Goal: Task Accomplishment & Management: Manage account settings

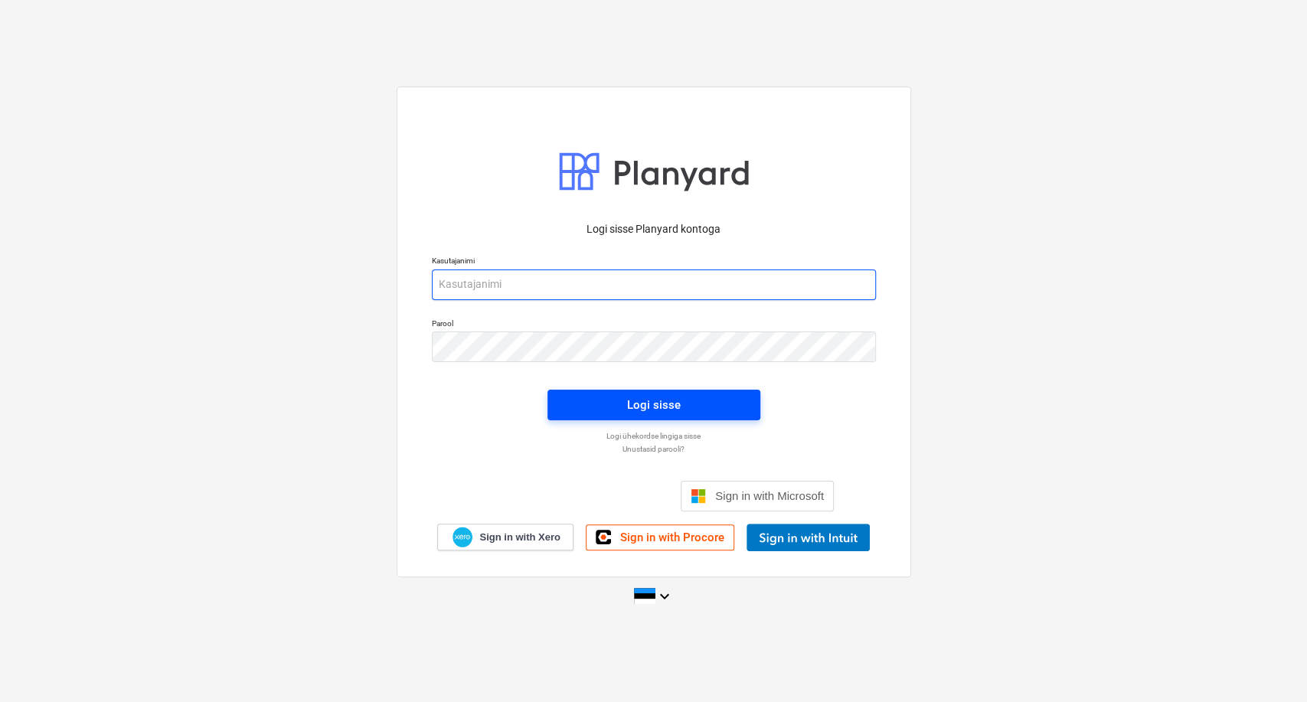
type input "[EMAIL_ADDRESS][DOMAIN_NAME]"
click at [631, 412] on div "Logi sisse" at bounding box center [654, 405] width 54 height 20
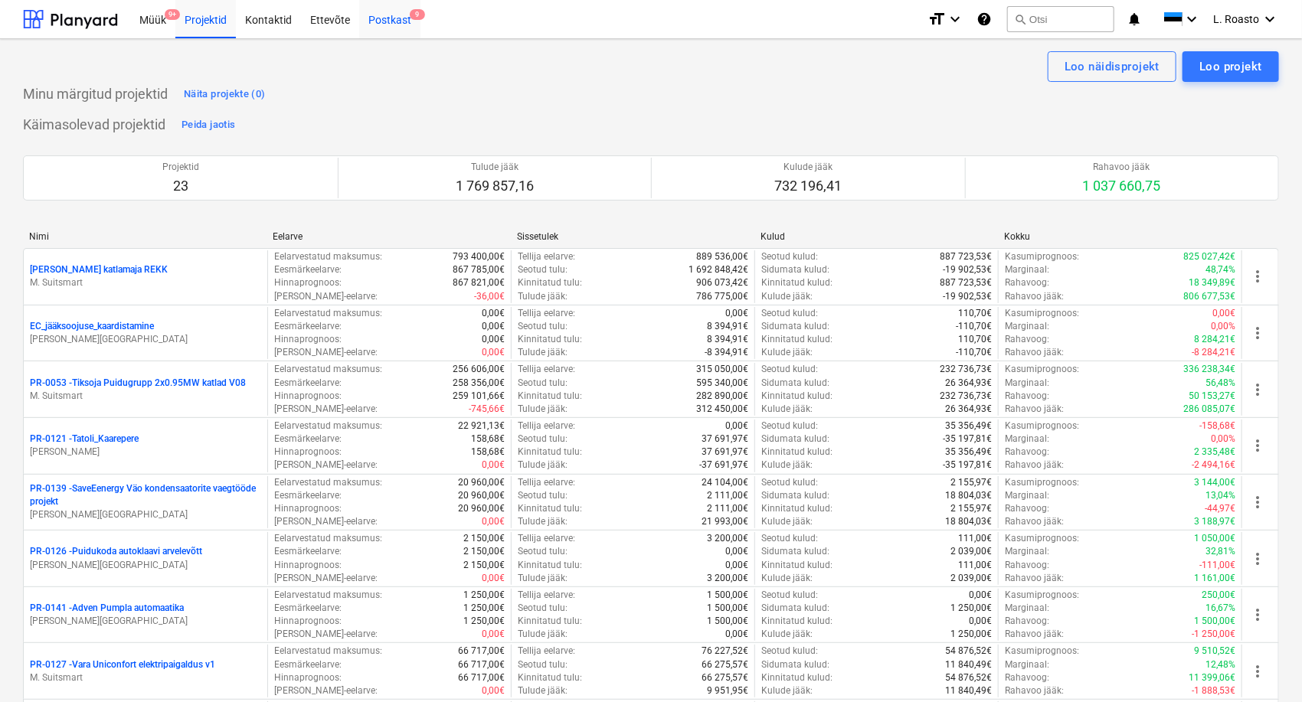
click at [390, 14] on div "Postkast 9" at bounding box center [389, 18] width 61 height 39
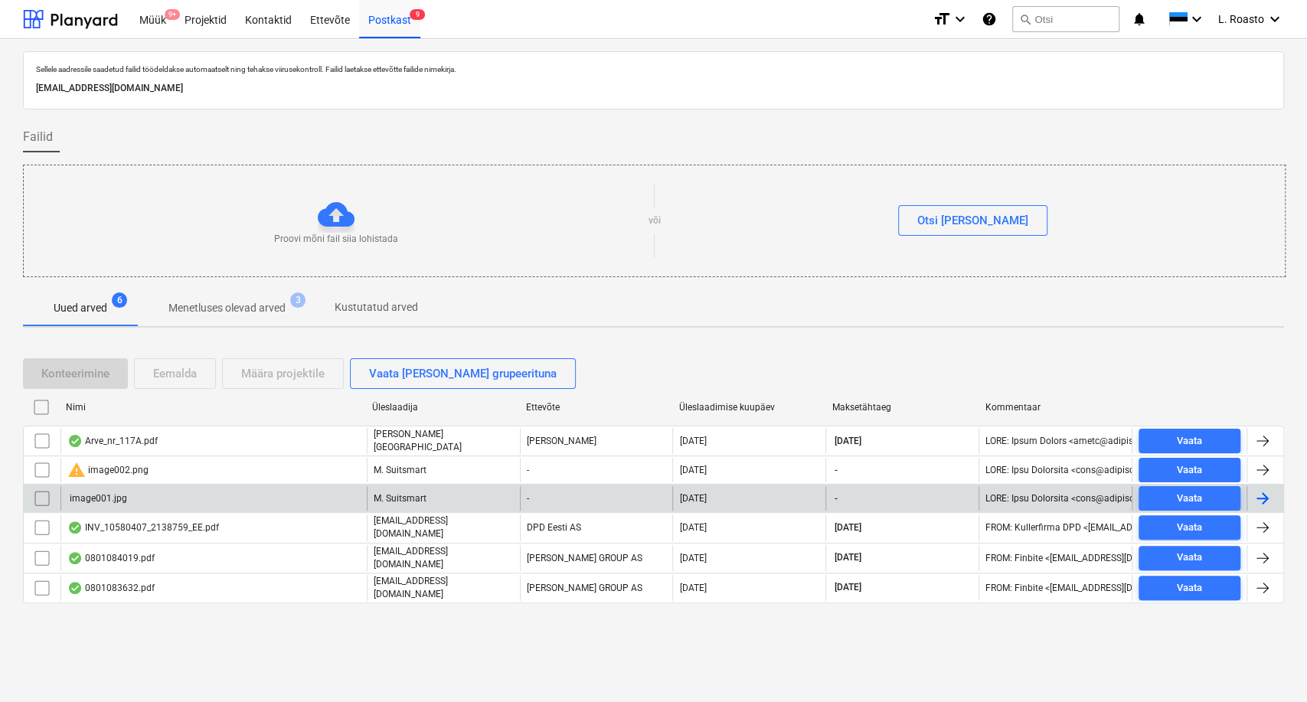
click at [42, 500] on input "checkbox" at bounding box center [42, 498] width 24 height 24
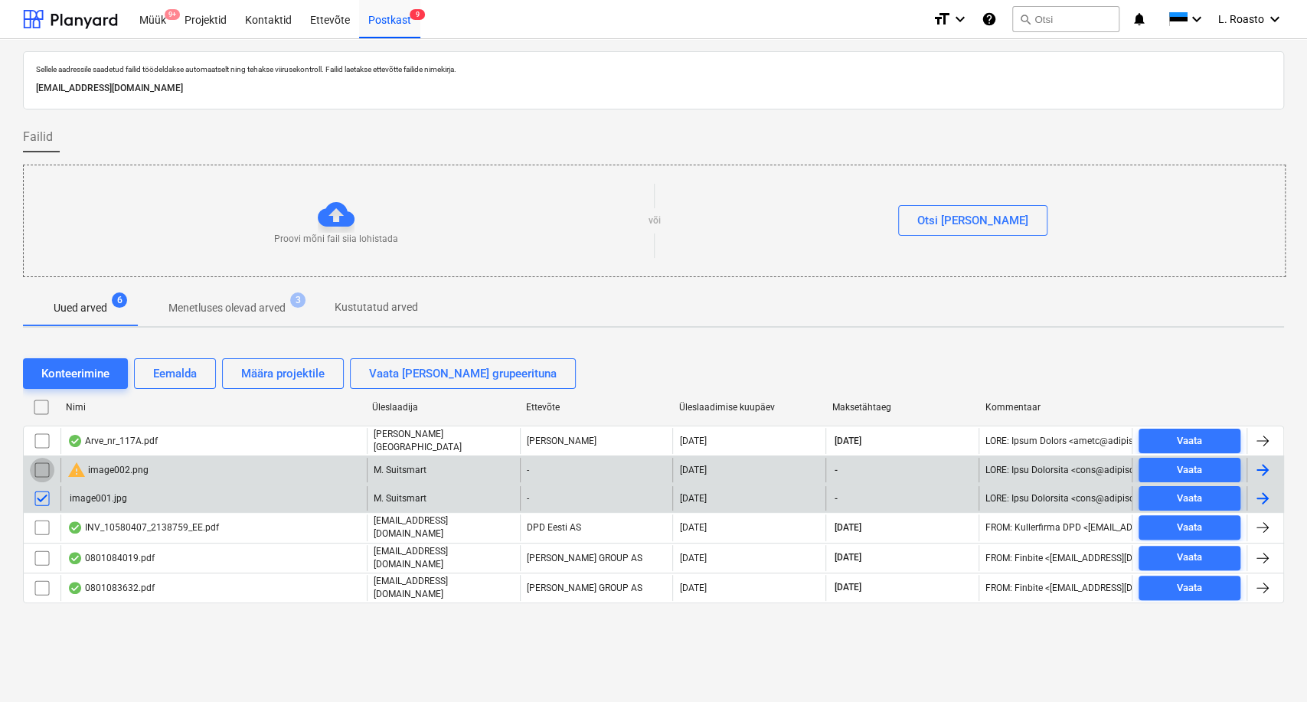
click at [48, 462] on input "checkbox" at bounding box center [42, 470] width 24 height 24
click at [184, 374] on div "Eemalda" at bounding box center [175, 374] width 44 height 20
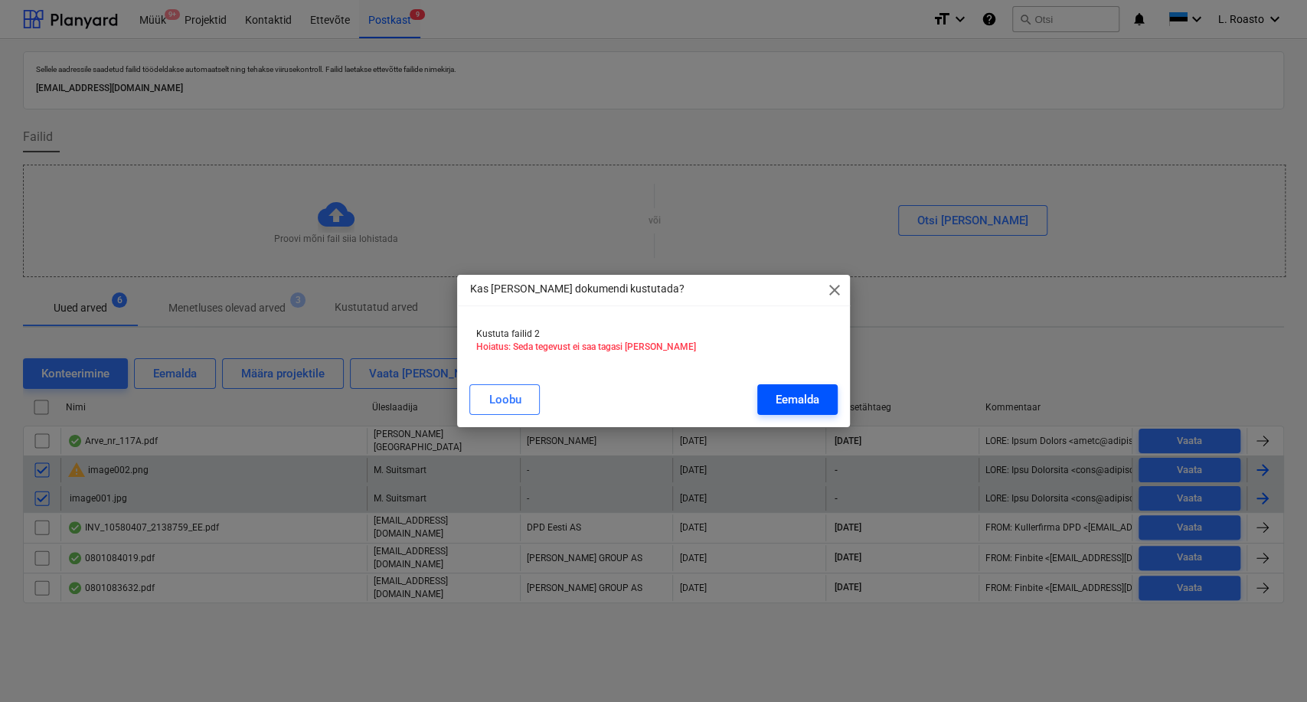
click at [801, 395] on div "Eemalda" at bounding box center [798, 400] width 44 height 20
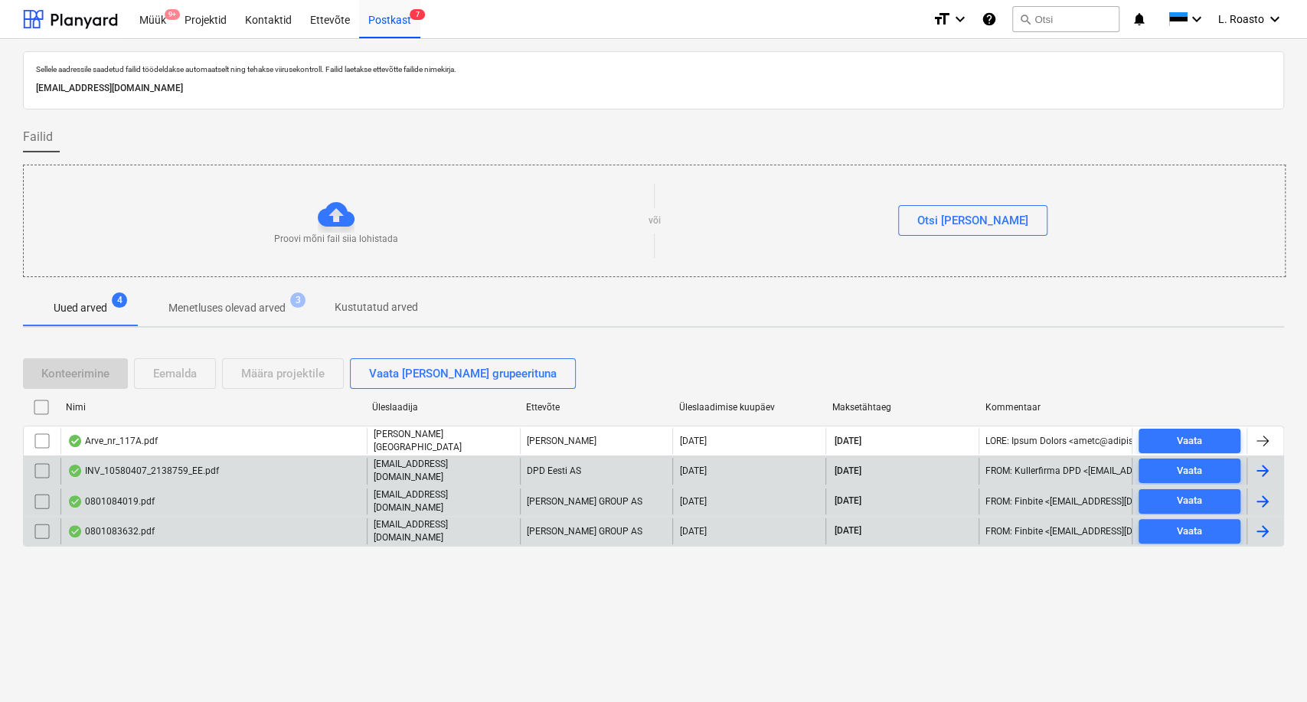
click at [135, 525] on div "0801083632.pdf" at bounding box center [110, 531] width 87 height 12
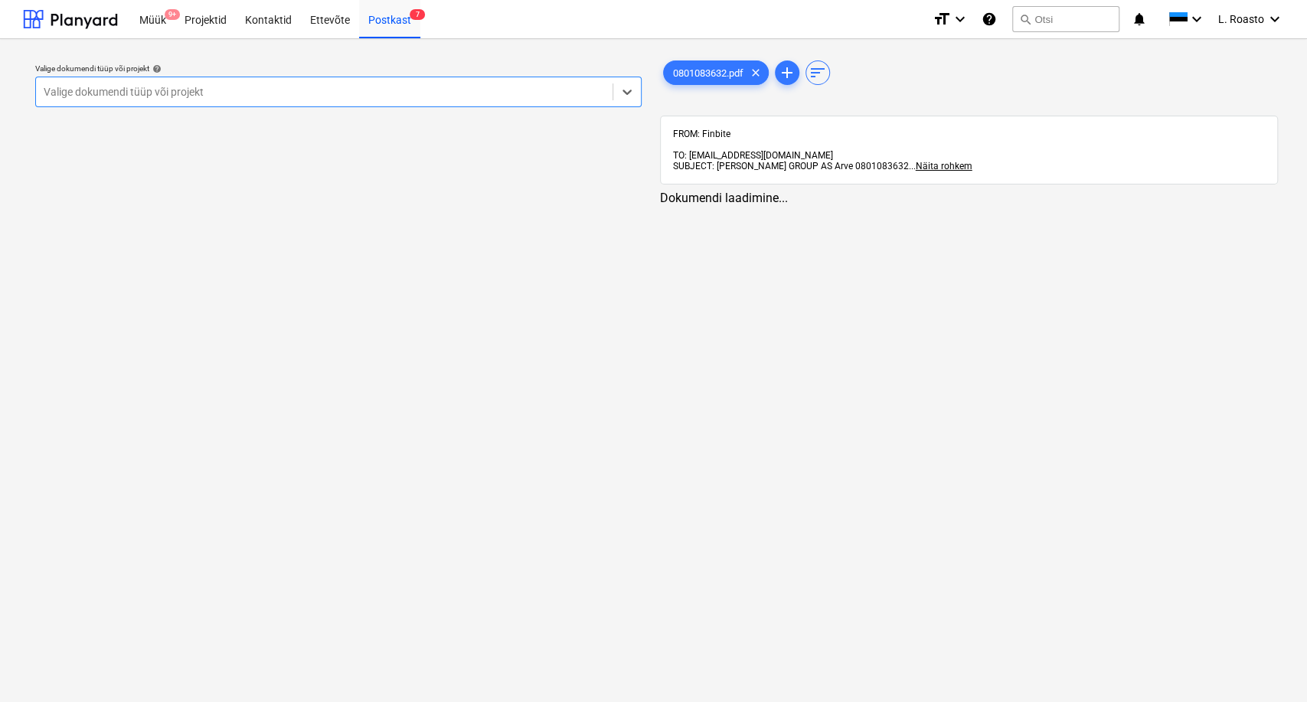
click at [219, 94] on div at bounding box center [324, 91] width 561 height 15
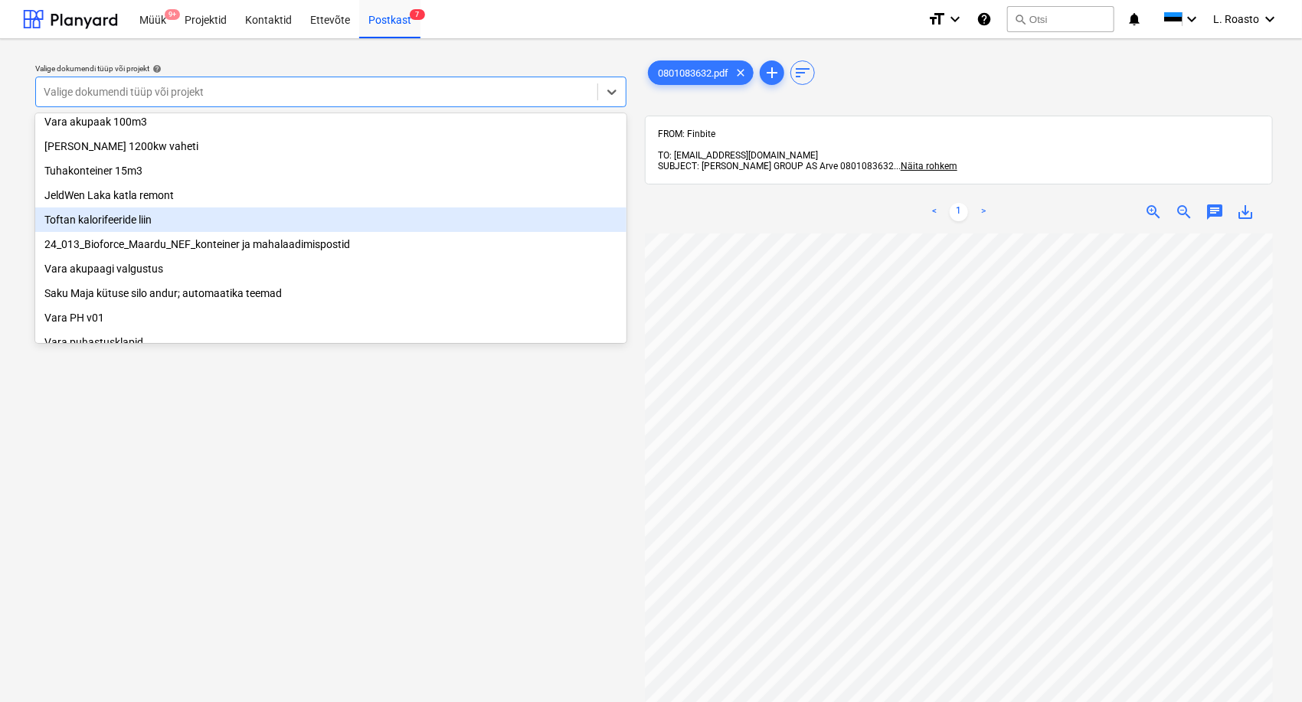
scroll to position [680, 0]
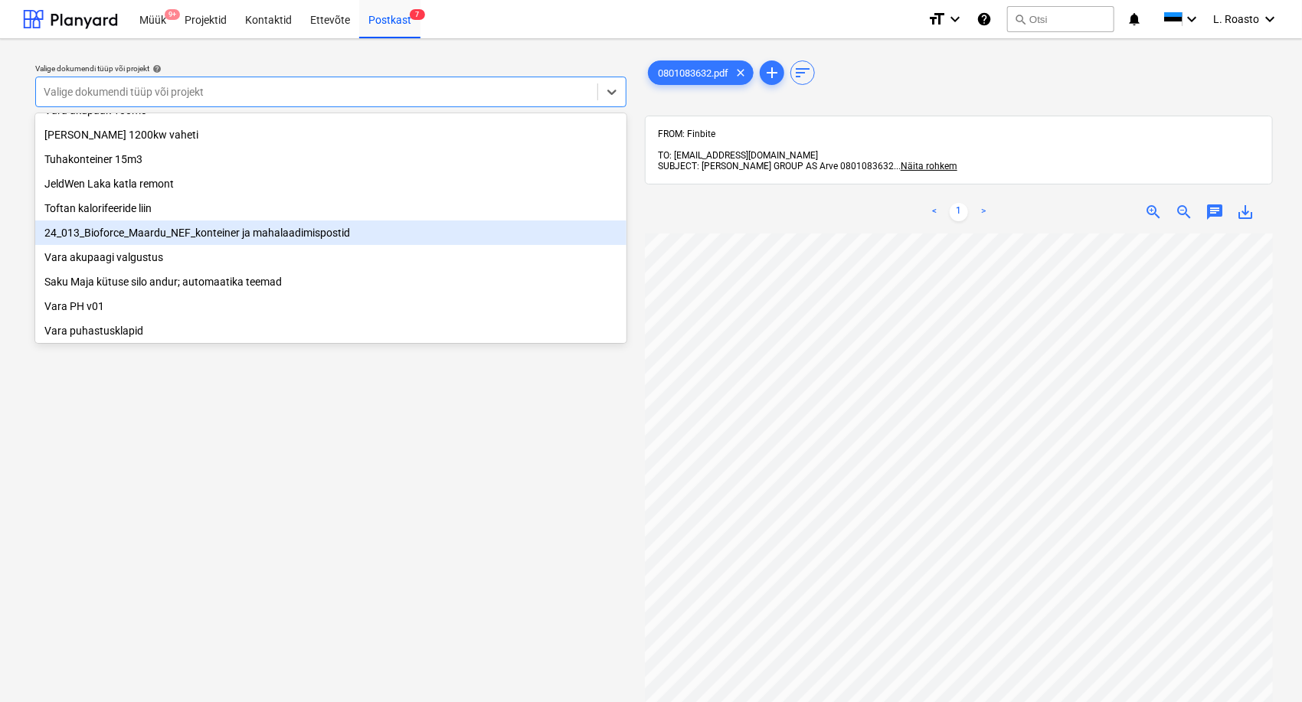
click at [178, 245] on div "24_013_Bioforce_Maardu_NEF_konteiner ja mahalaadimispostid" at bounding box center [330, 232] width 591 height 24
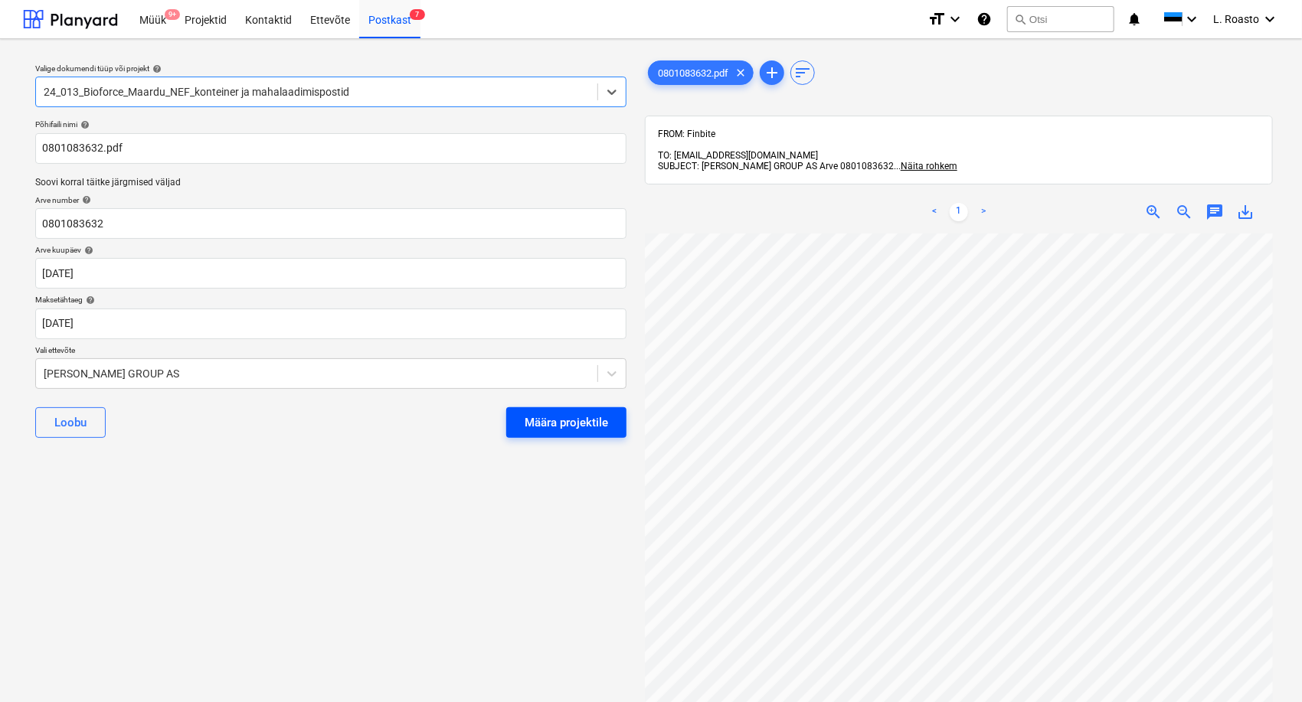
click at [533, 422] on div "Määra projektile" at bounding box center [565, 423] width 83 height 20
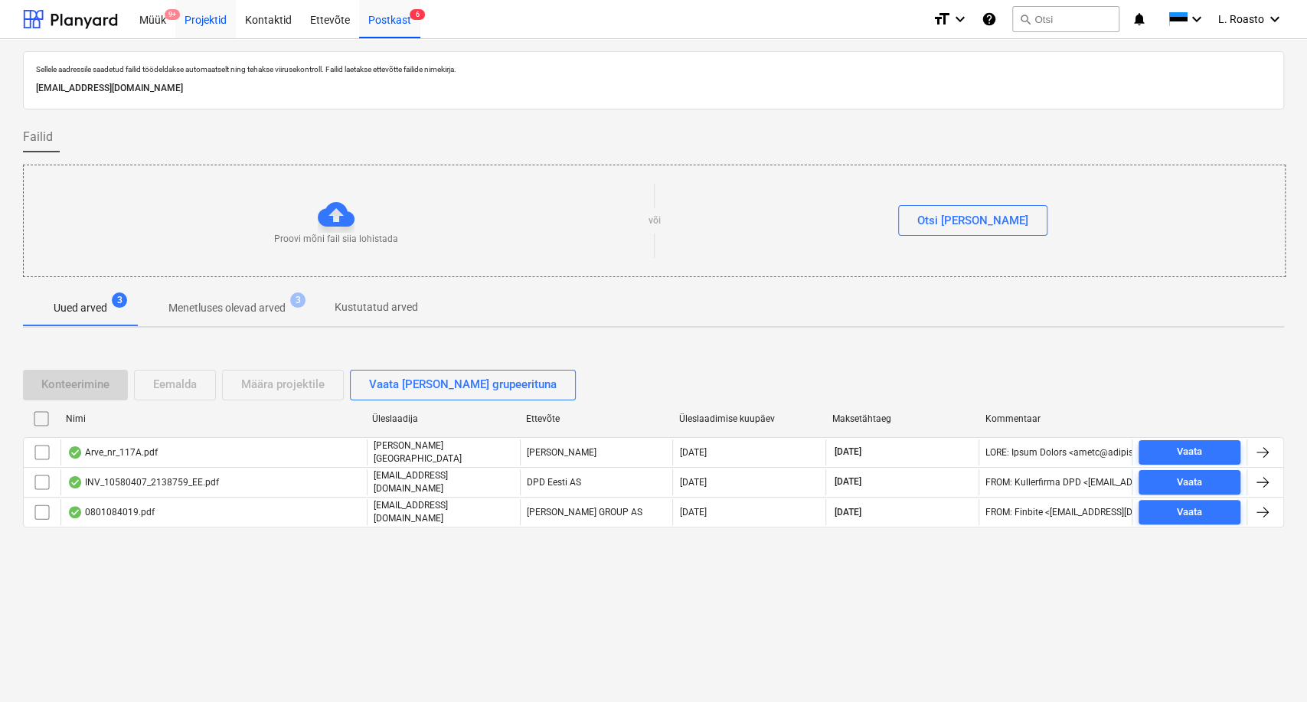
click at [220, 23] on div "Projektid" at bounding box center [205, 18] width 60 height 39
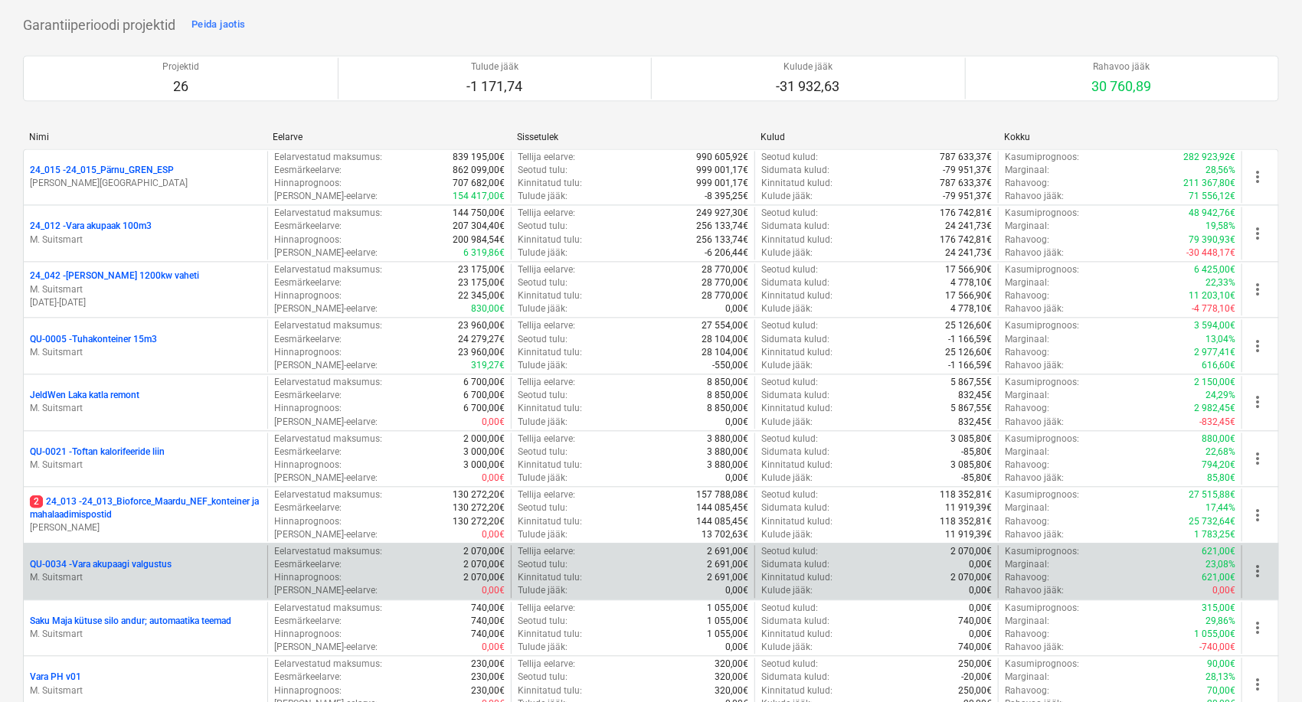
scroll to position [1701, 0]
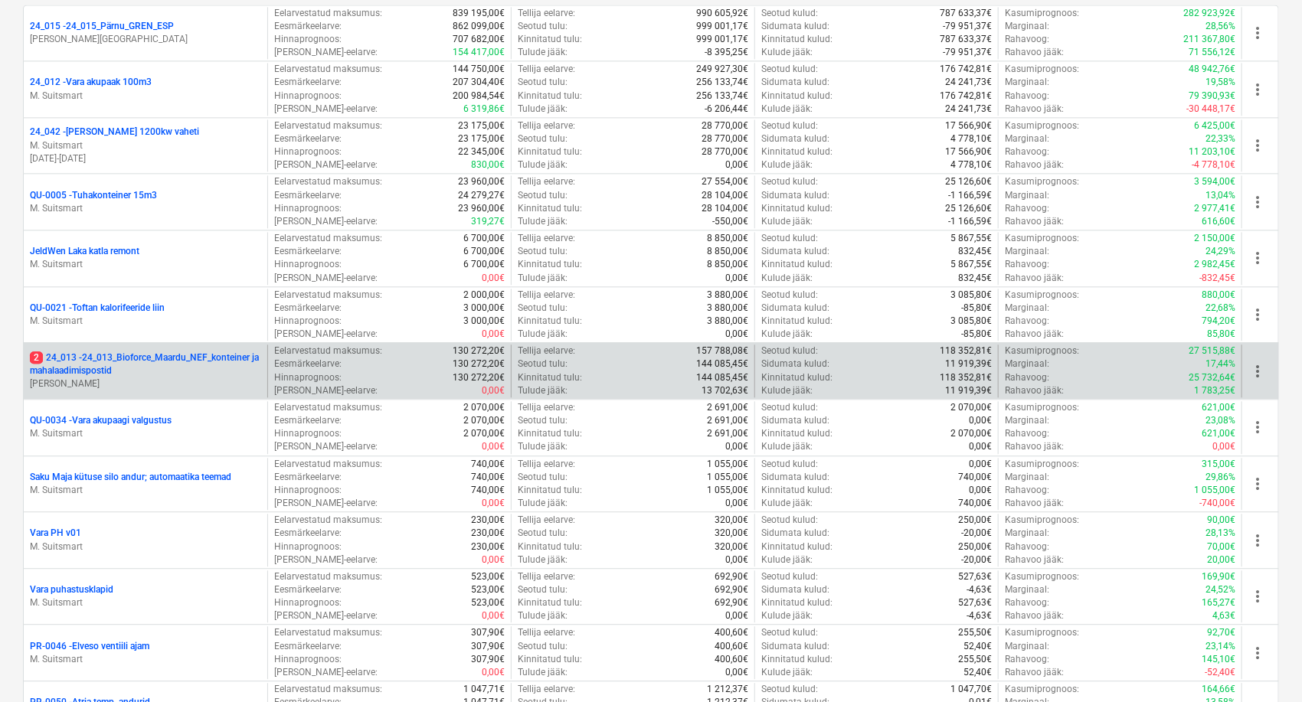
click at [175, 354] on p "2 24_013 - 24_013_Bioforce_Maardu_NEF_konteiner ja mahalaadimispostid" at bounding box center [145, 364] width 231 height 26
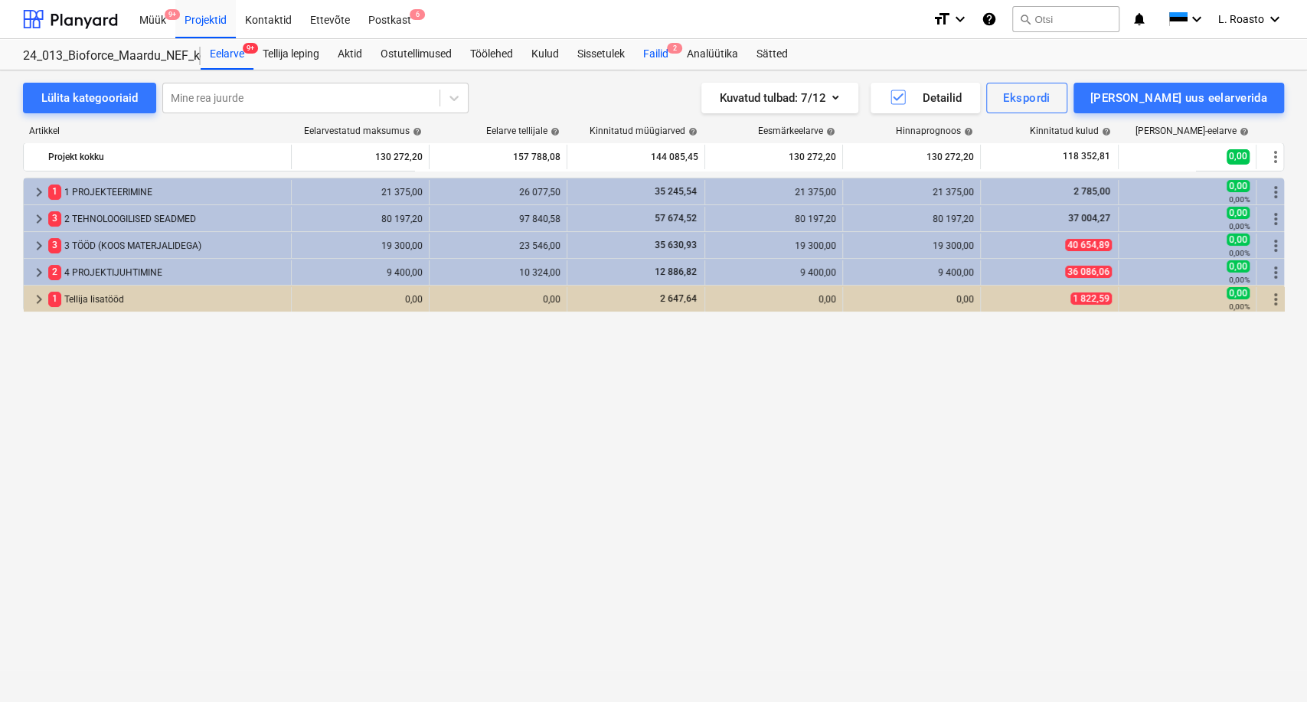
click at [667, 50] on div "Failid 2" at bounding box center [656, 54] width 44 height 31
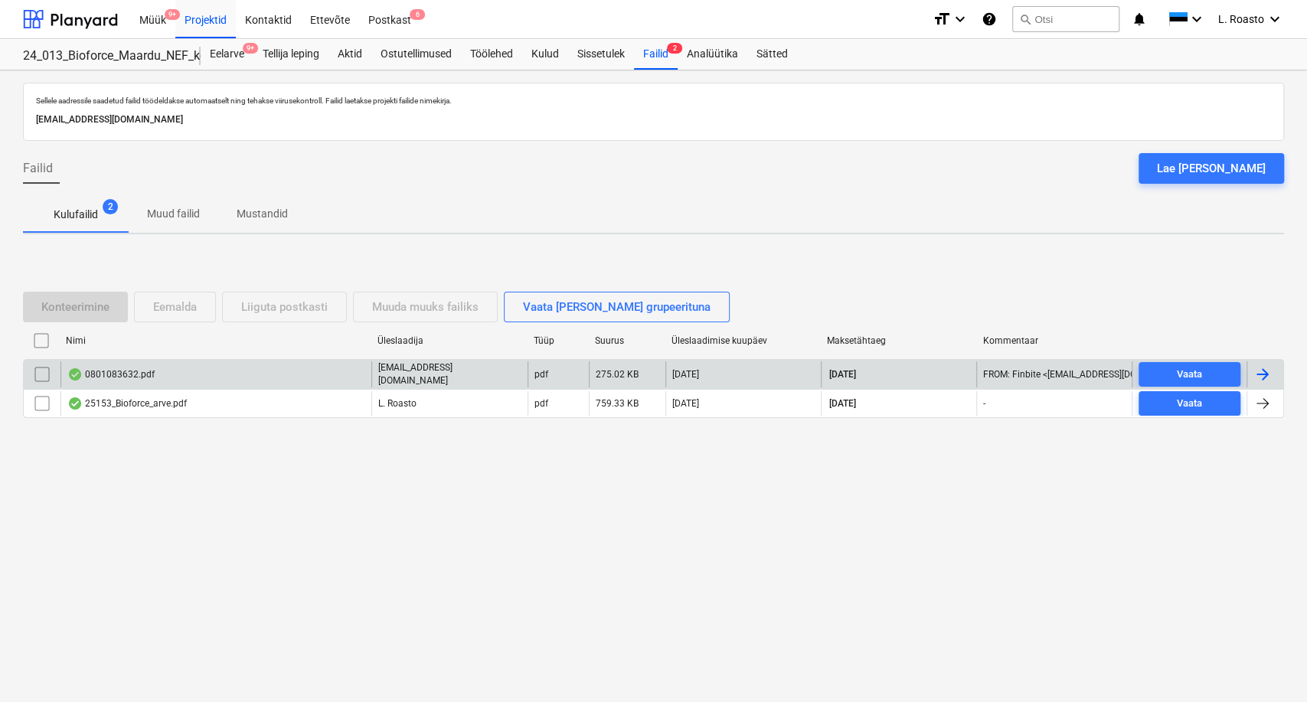
click at [1264, 374] on div at bounding box center [1262, 374] width 18 height 18
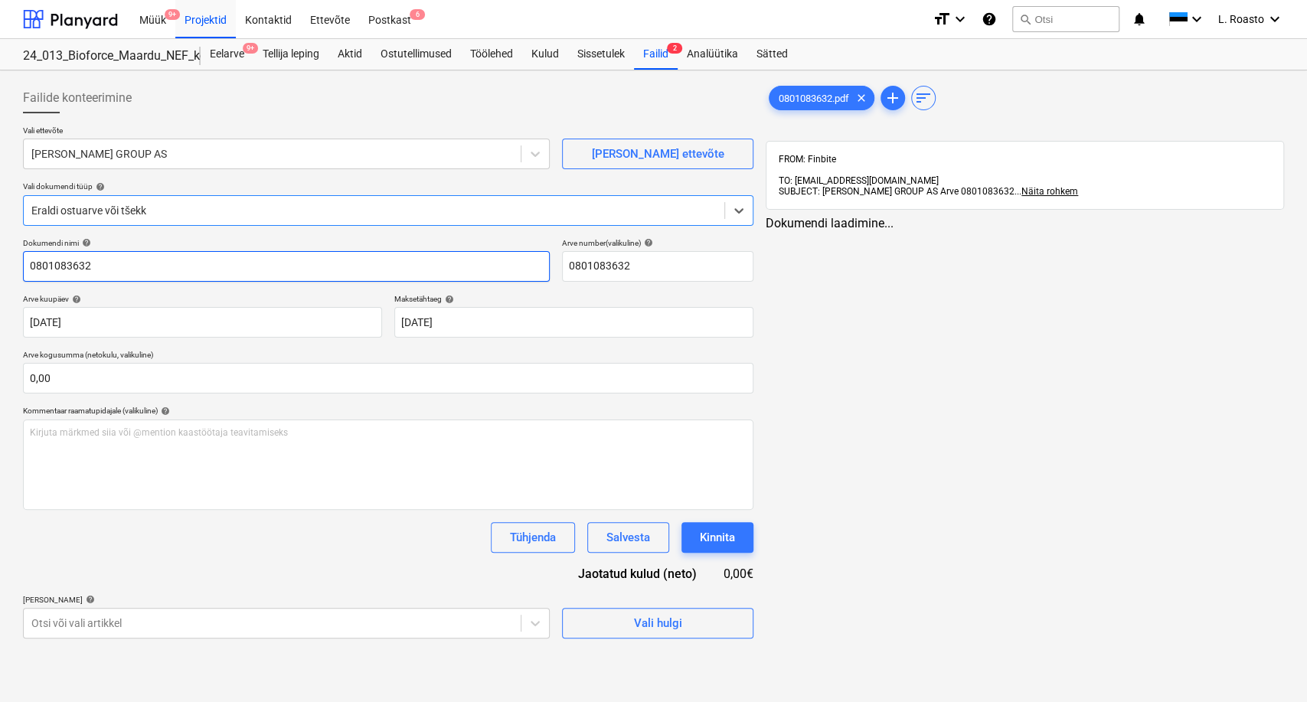
click at [28, 269] on input "0801083632" at bounding box center [286, 266] width 527 height 31
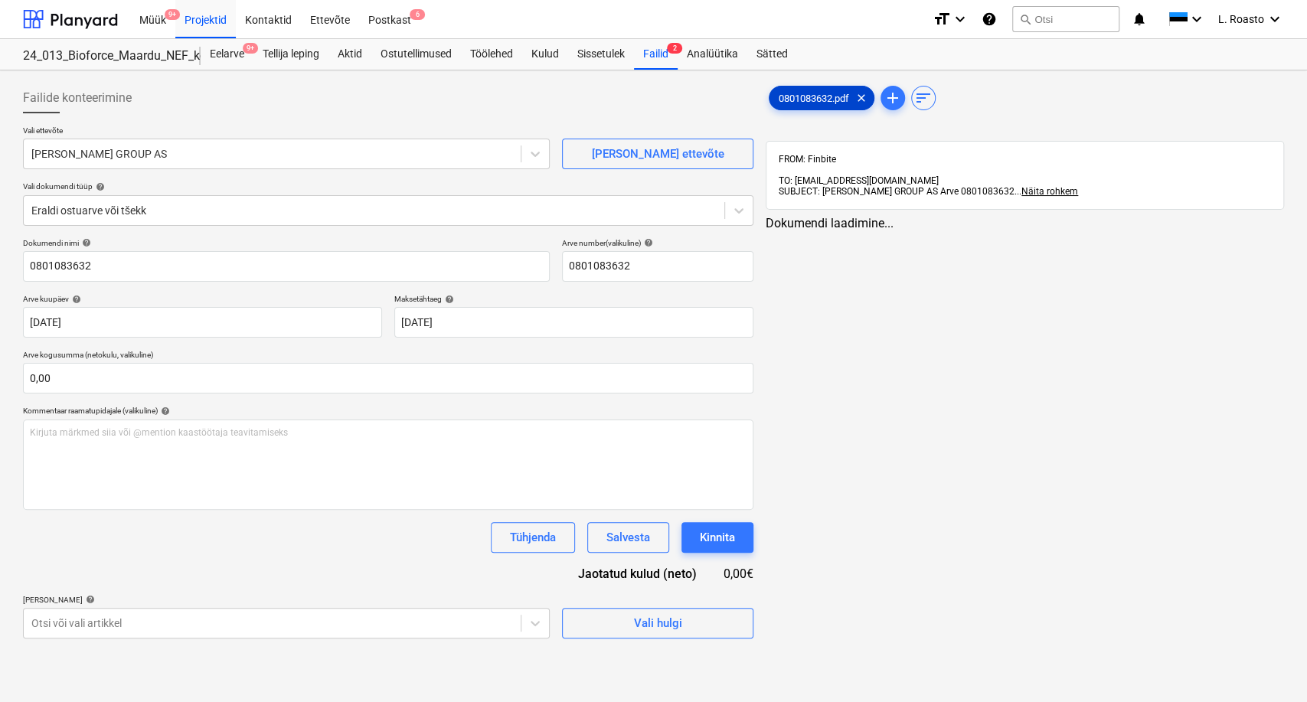
click at [821, 103] on span "0801083632.pdf" at bounding box center [813, 98] width 89 height 11
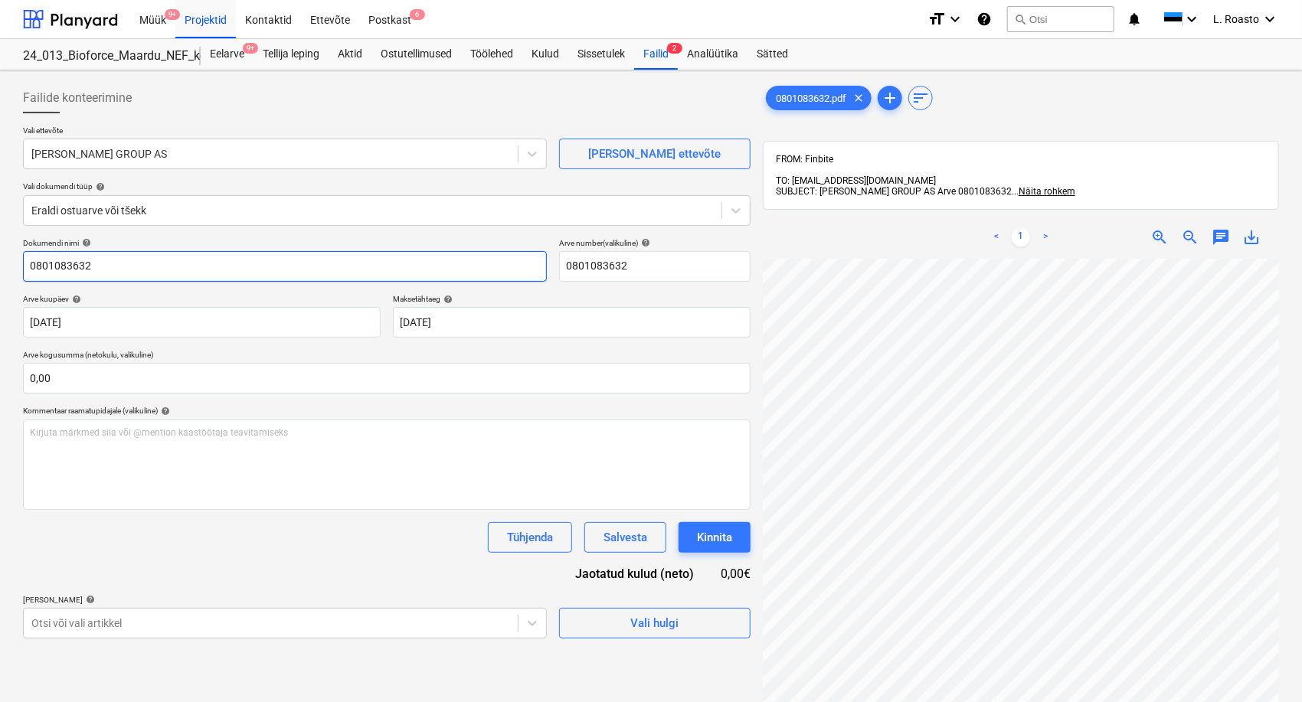
click at [29, 269] on input "0801083632" at bounding box center [285, 266] width 524 height 31
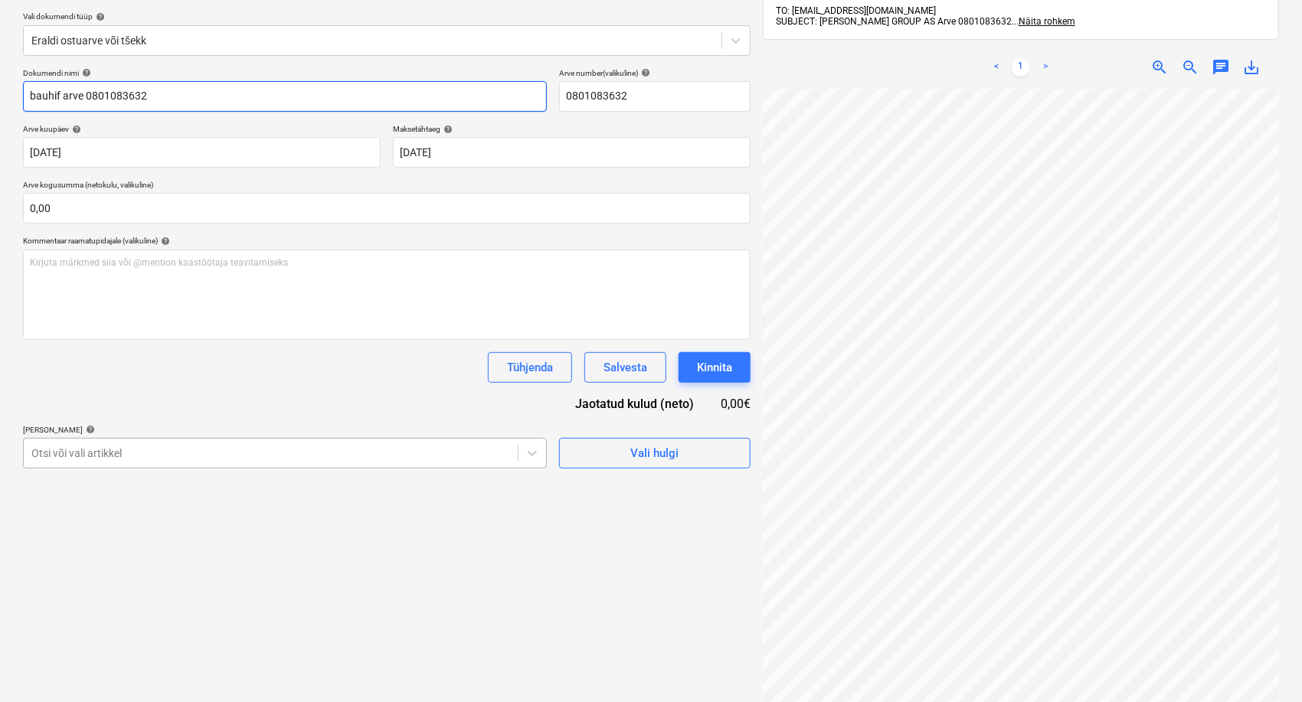
type input "bauhif arve 0801083632"
click at [152, 451] on div "Otsi või vali artikkel" at bounding box center [271, 453] width 494 height 21
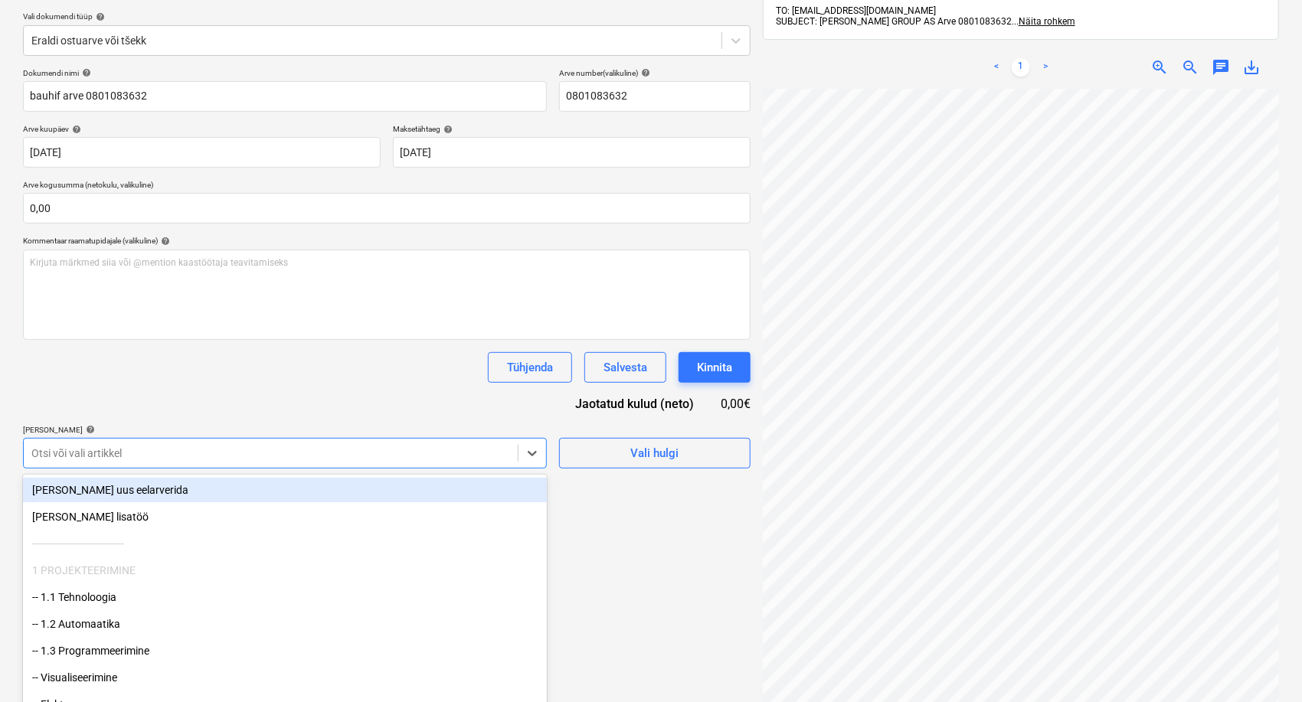
scroll to position [181, 0]
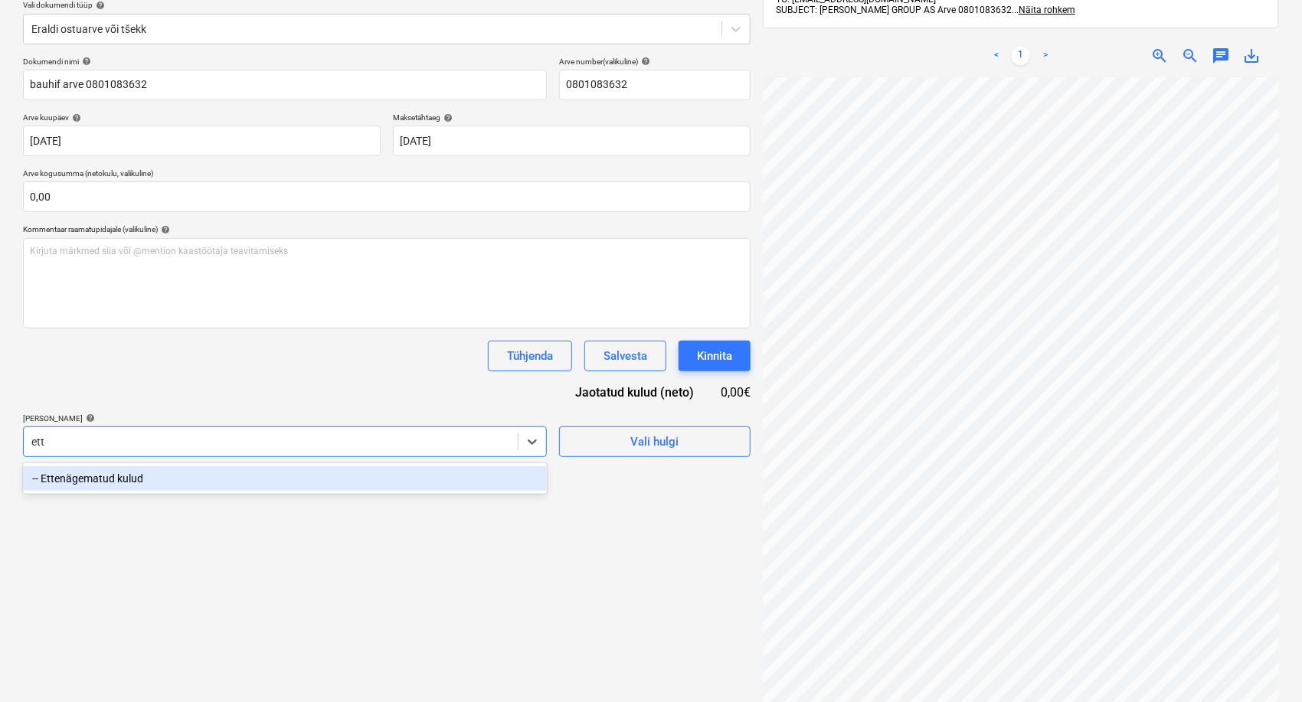
type input "ette"
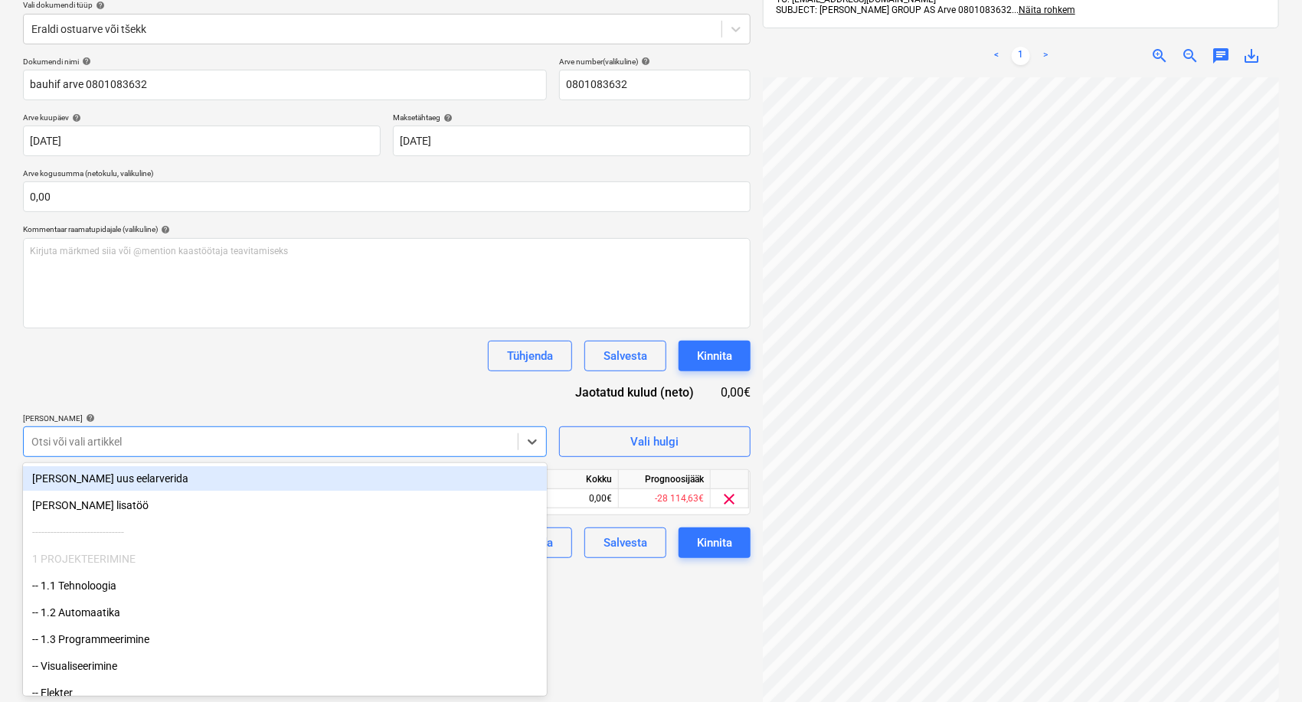
click at [220, 387] on div "Dokumendi nimi help bauhif arve 0801083632 Arve number (valikuline) help 080108…" at bounding box center [386, 307] width 727 height 501
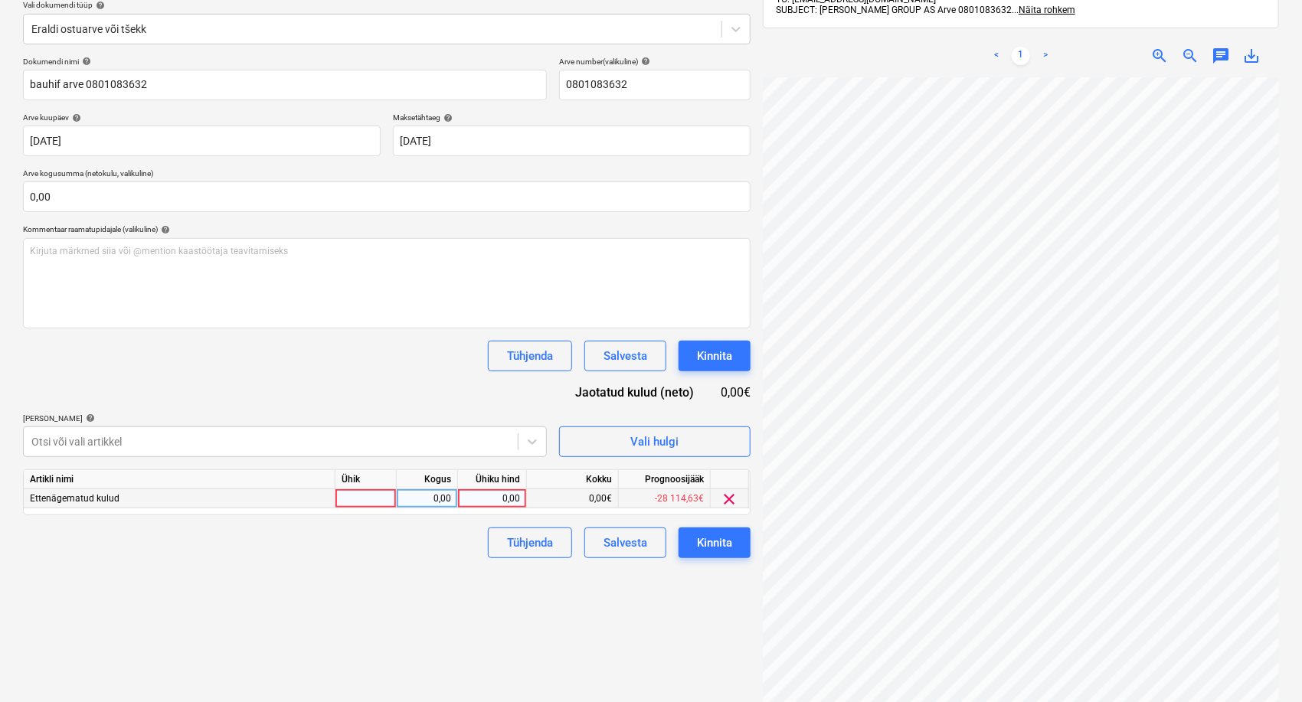
click at [508, 495] on div "0,00" at bounding box center [492, 498] width 56 height 19
click at [505, 502] on div "0,00" at bounding box center [492, 498] width 56 height 19
type input "75,36"
click at [416, 585] on div "Failide konteerimine Vali ettevõte [PERSON_NAME] GROUP AS [PERSON_NAME] uus ett…" at bounding box center [387, 319] width 740 height 848
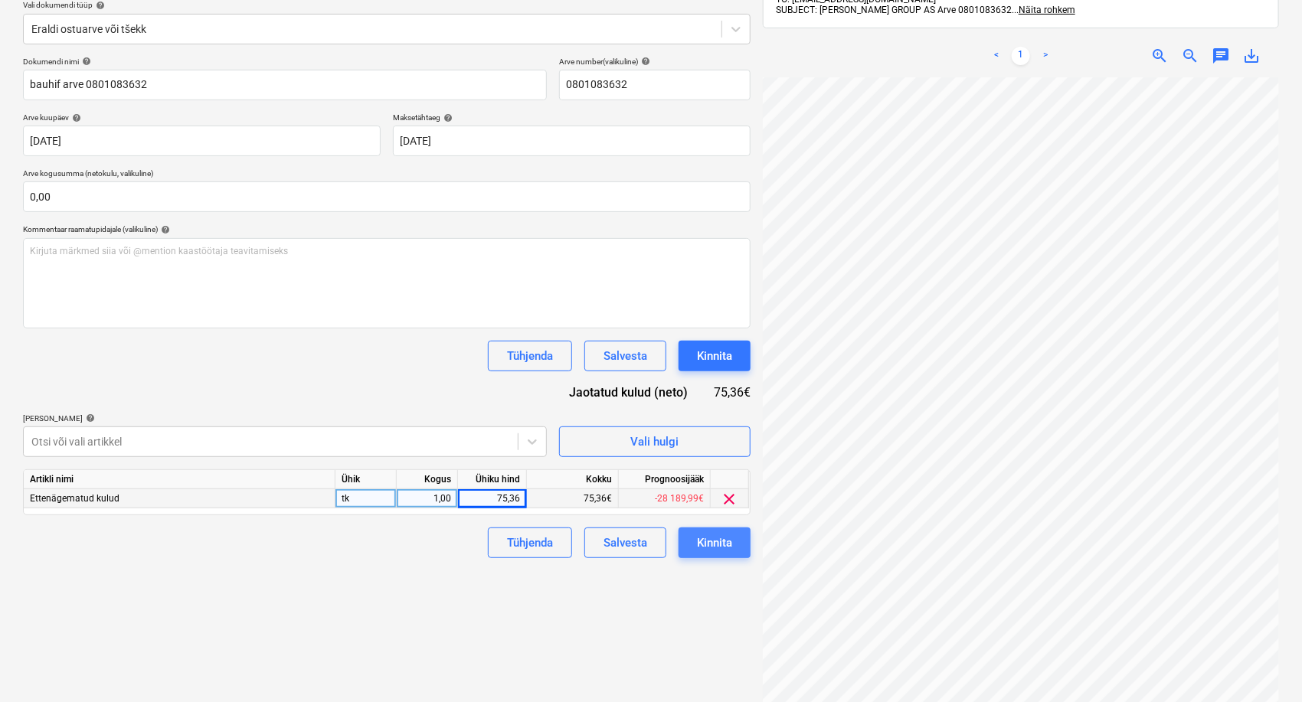
click at [714, 541] on div "Kinnita" at bounding box center [714, 543] width 35 height 20
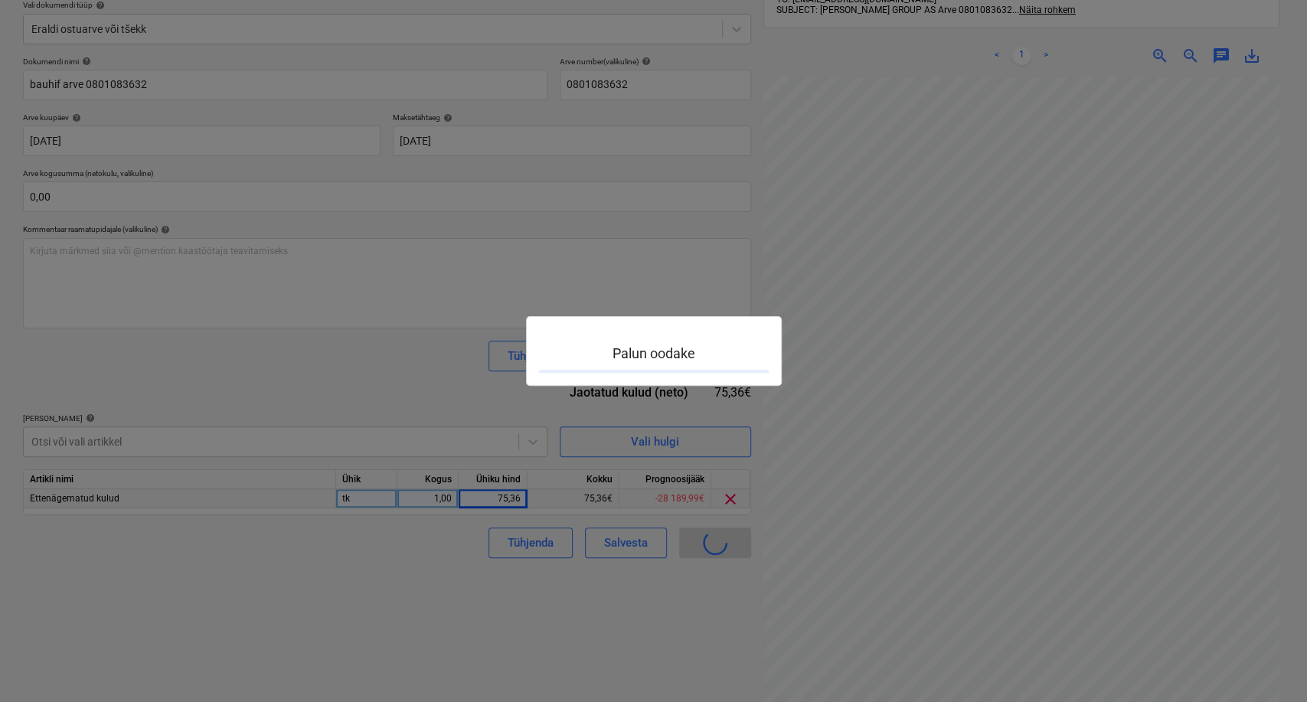
scroll to position [134, 175]
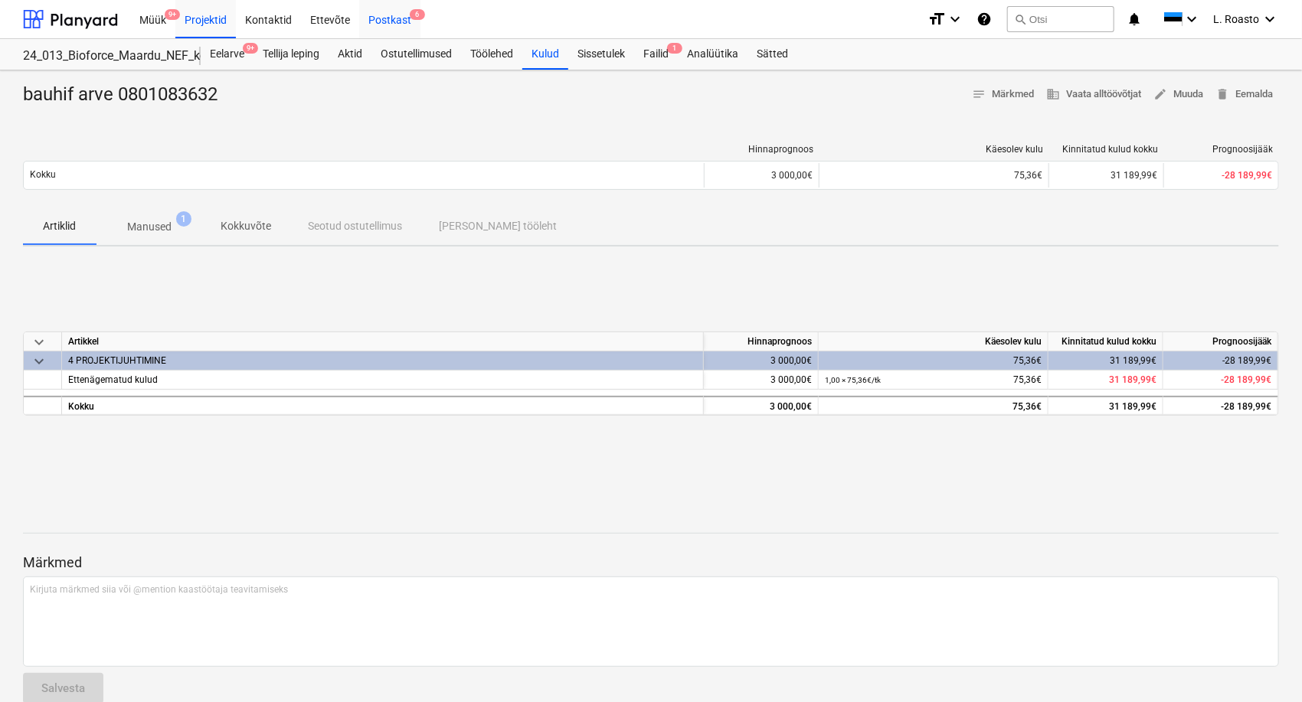
click at [390, 18] on div "Postkast 6" at bounding box center [389, 18] width 61 height 39
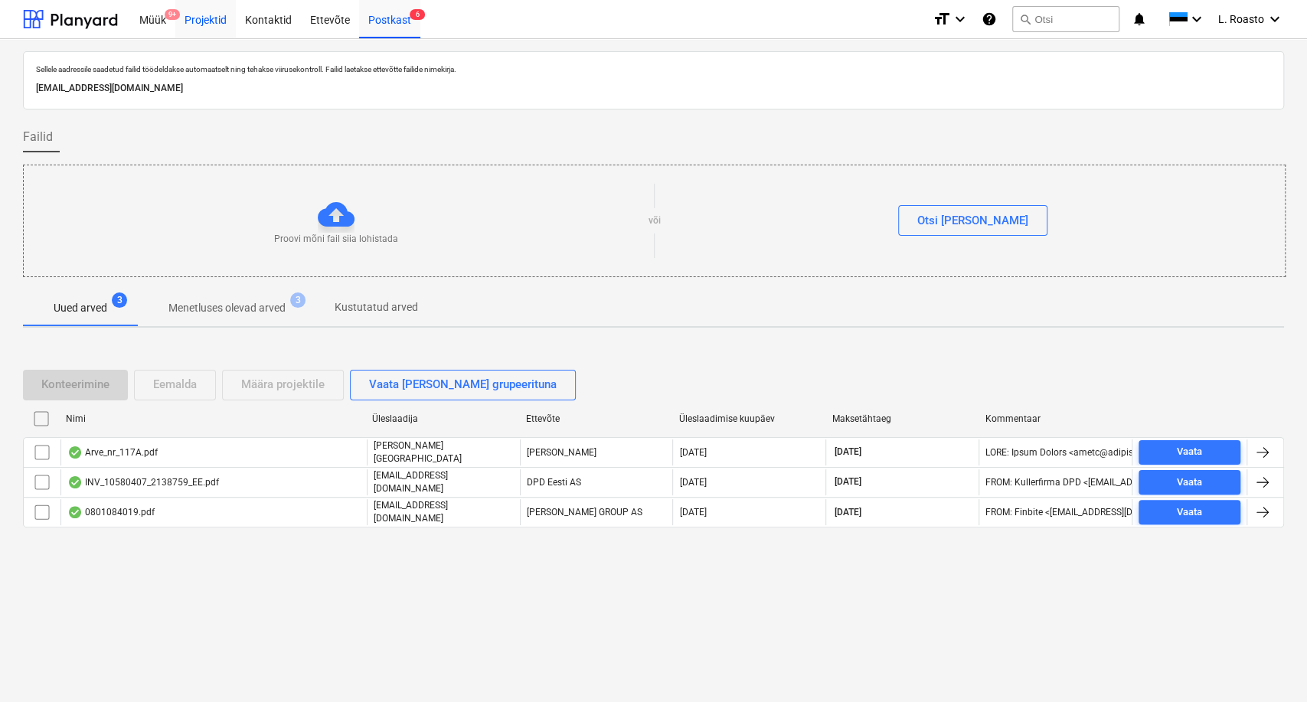
click at [204, 7] on div "Projektid" at bounding box center [205, 18] width 60 height 39
click at [1049, 16] on button "search Otsi" at bounding box center [1065, 19] width 107 height 26
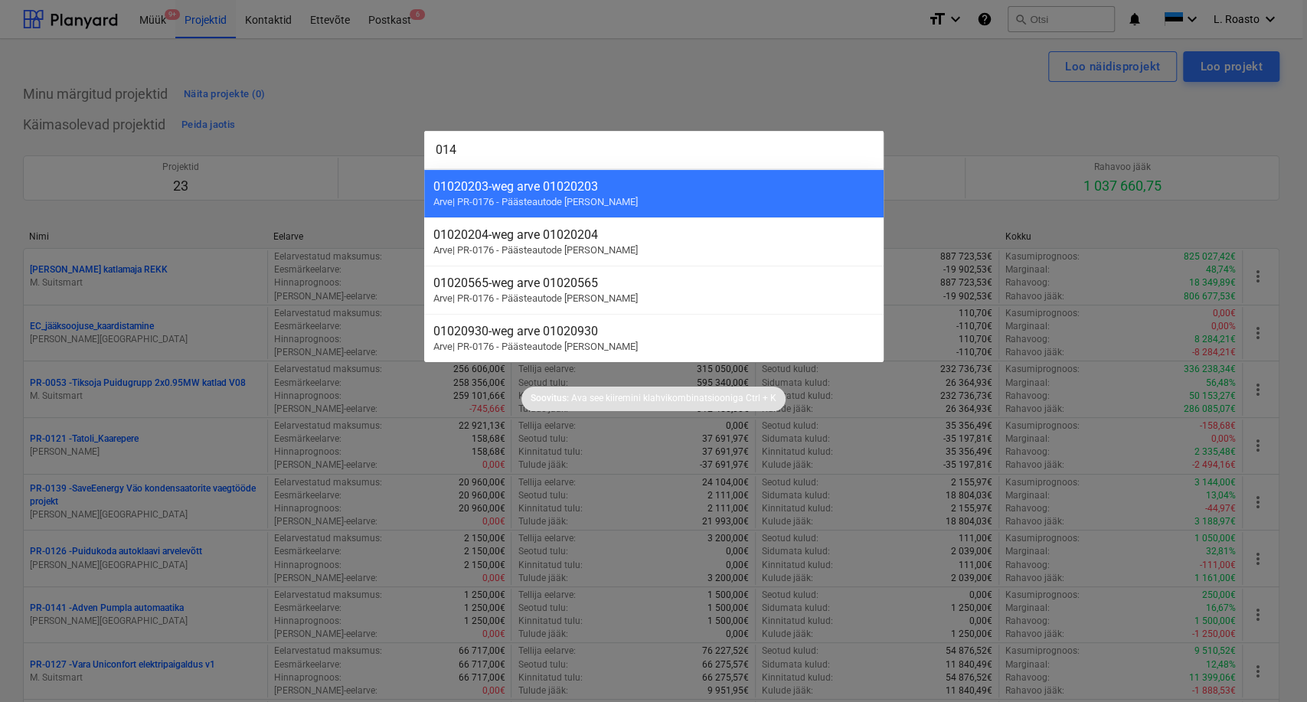
type input "0145"
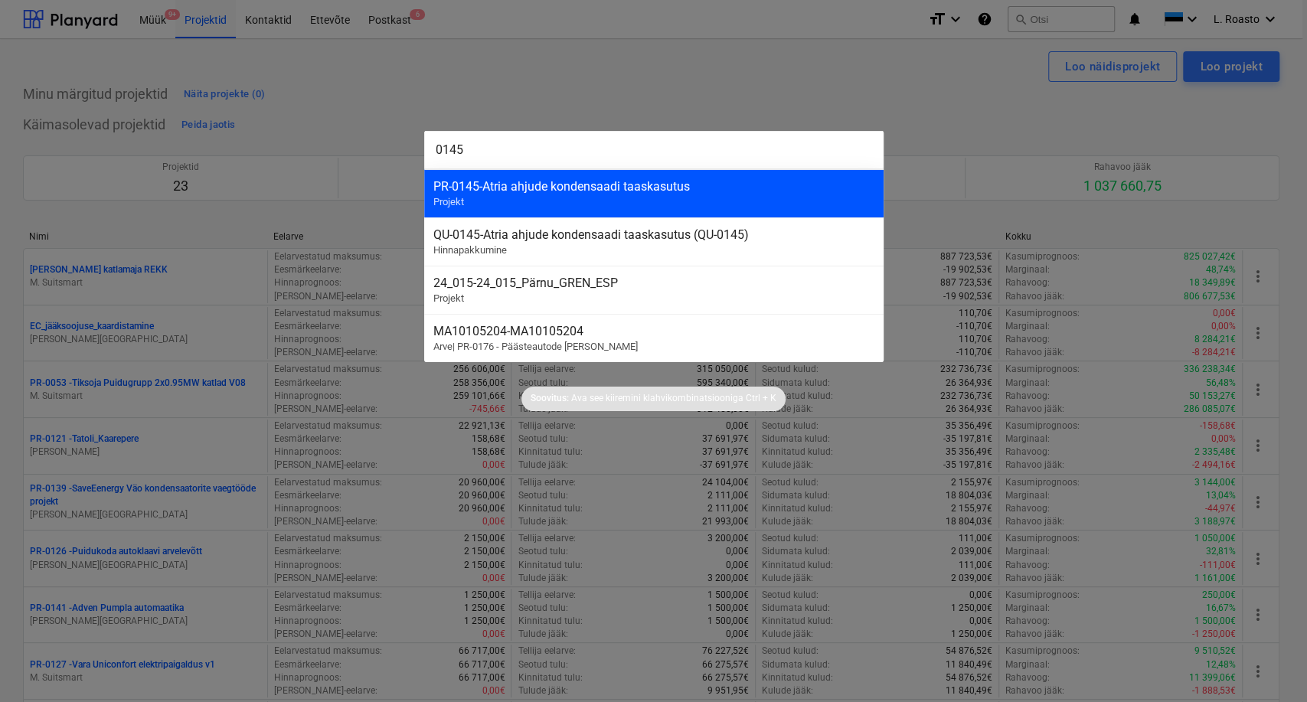
click at [509, 194] on div "PR-0145 - Atria ahjude kondensaadi taaskasutus Projekt" at bounding box center [653, 193] width 459 height 48
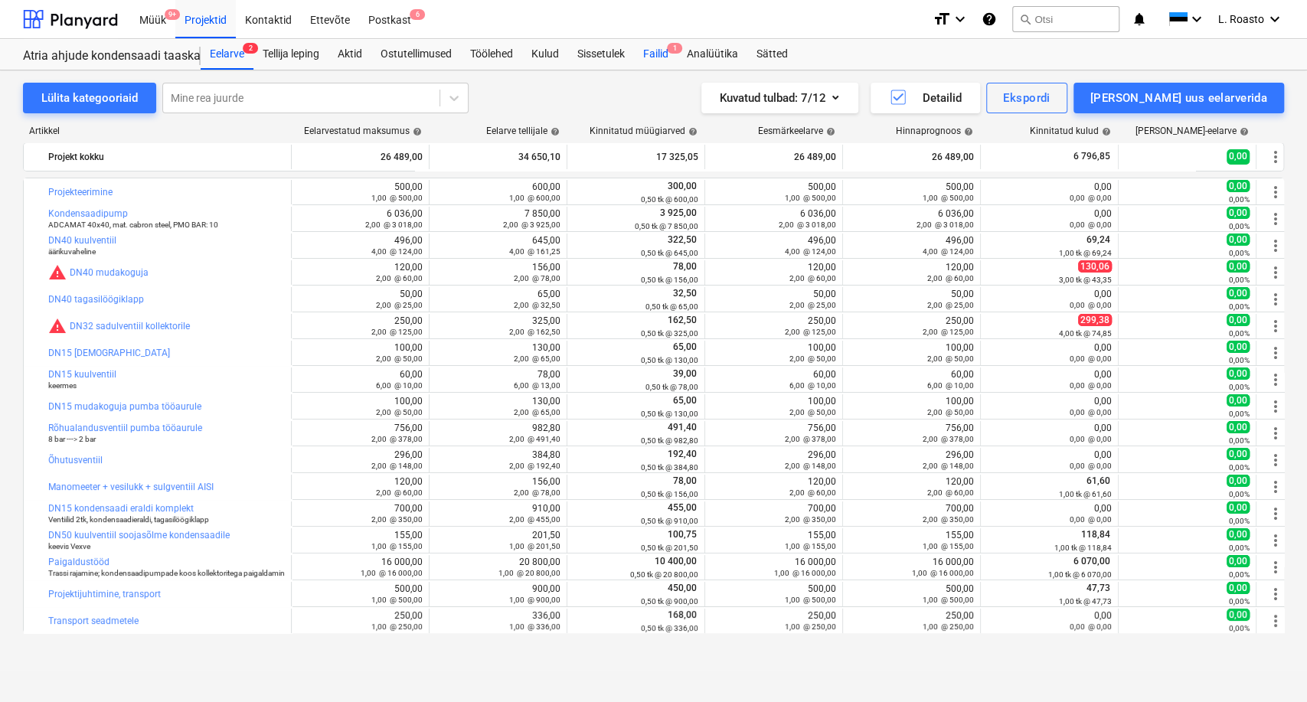
click at [658, 51] on div "Failid 1" at bounding box center [656, 54] width 44 height 31
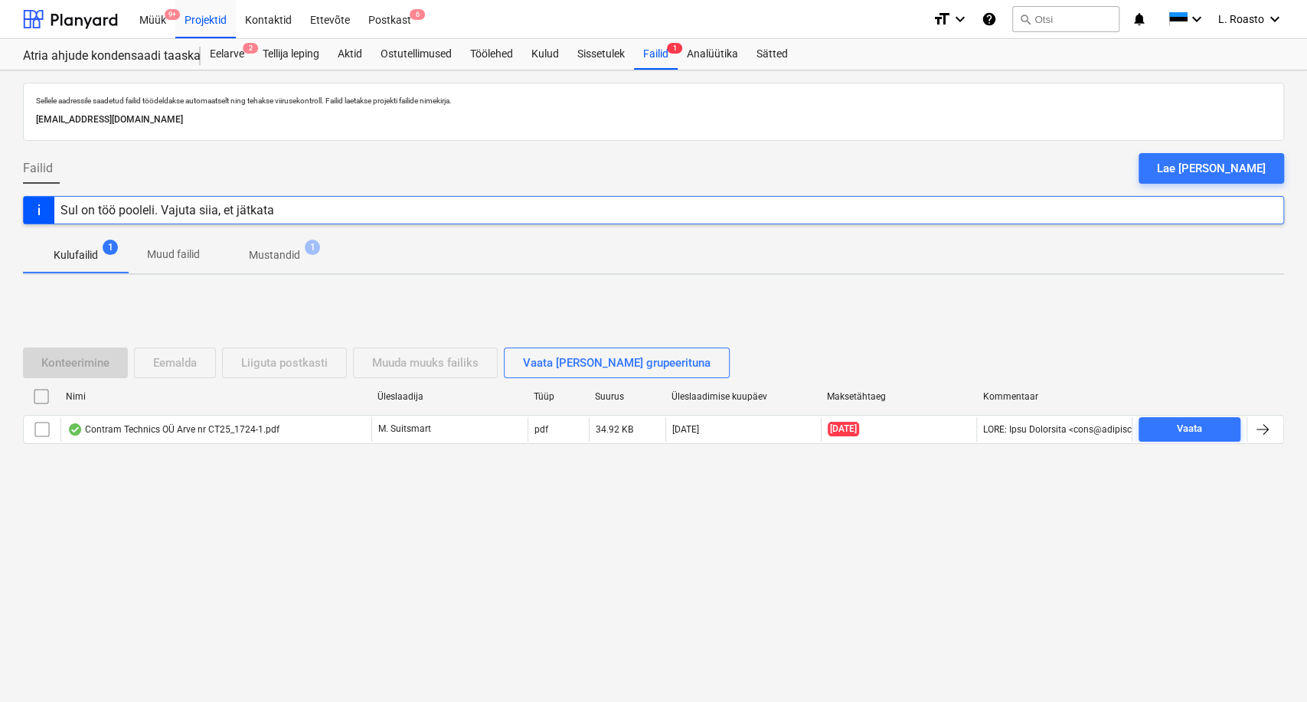
click at [276, 266] on span "Mustandid 1" at bounding box center [274, 255] width 113 height 28
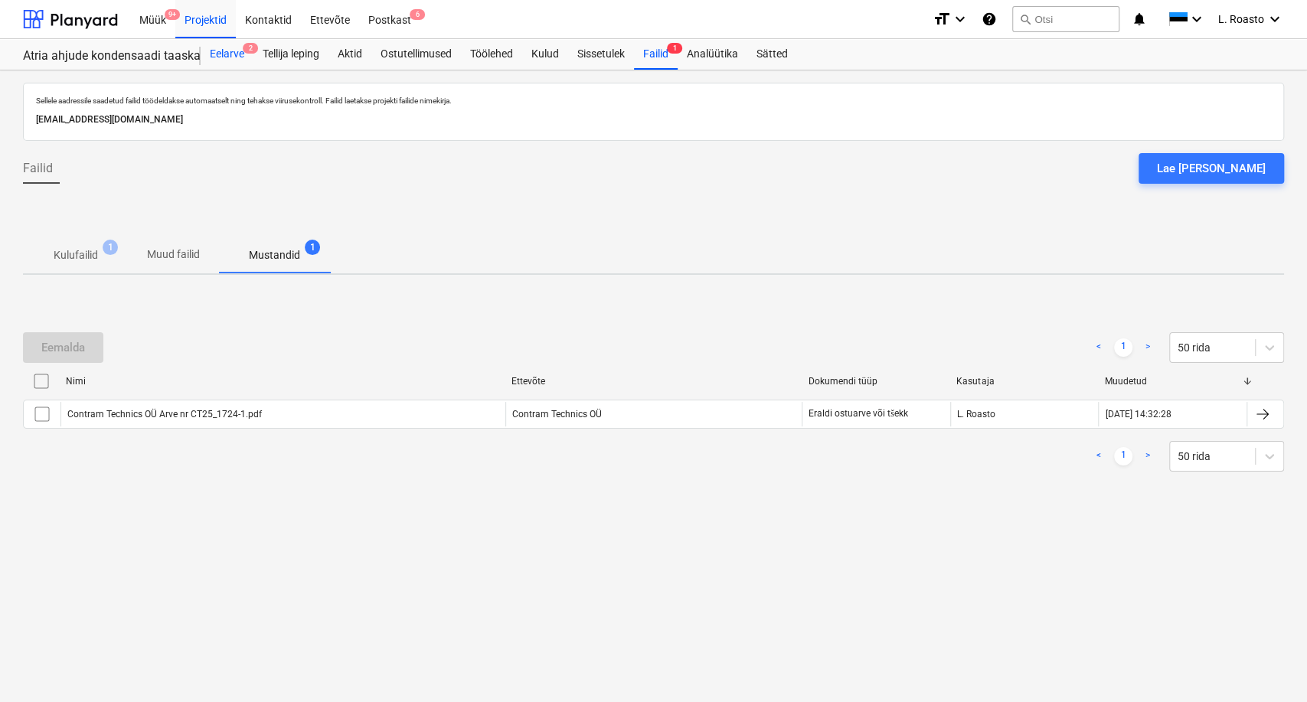
click at [249, 56] on div "Eelarve 2" at bounding box center [227, 54] width 53 height 31
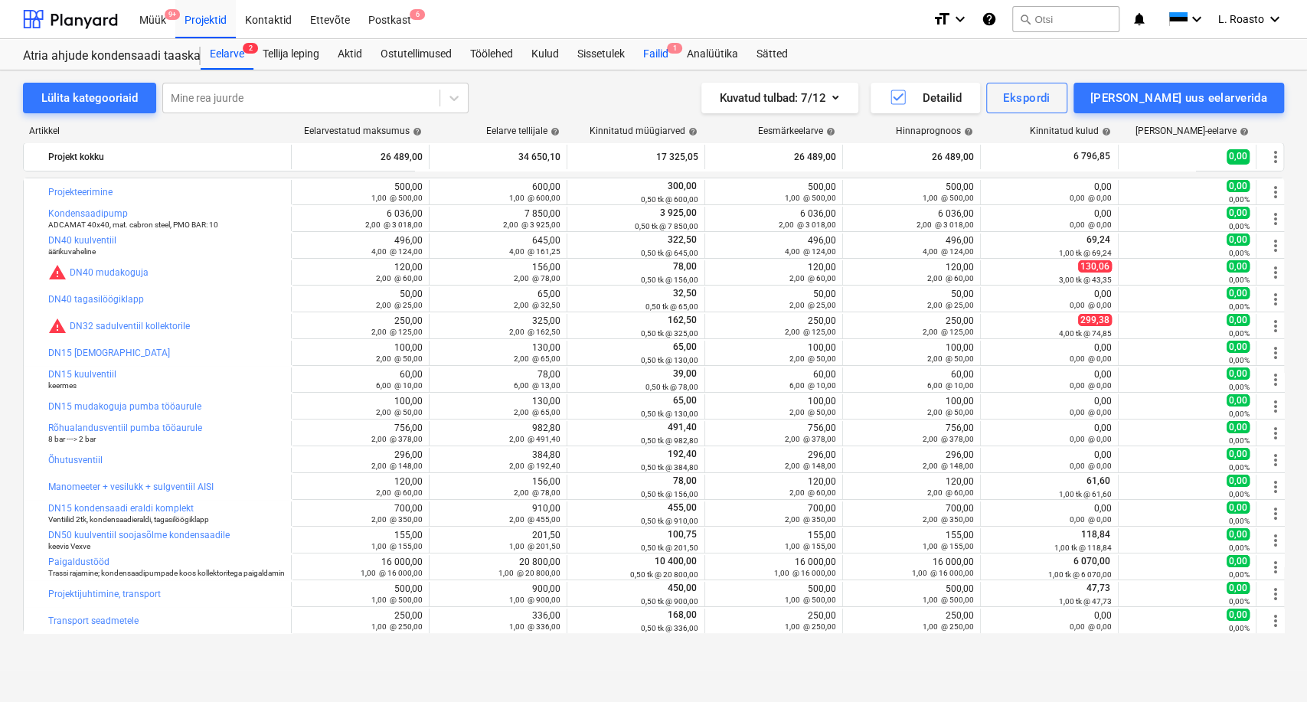
click at [648, 51] on div "Failid 1" at bounding box center [656, 54] width 44 height 31
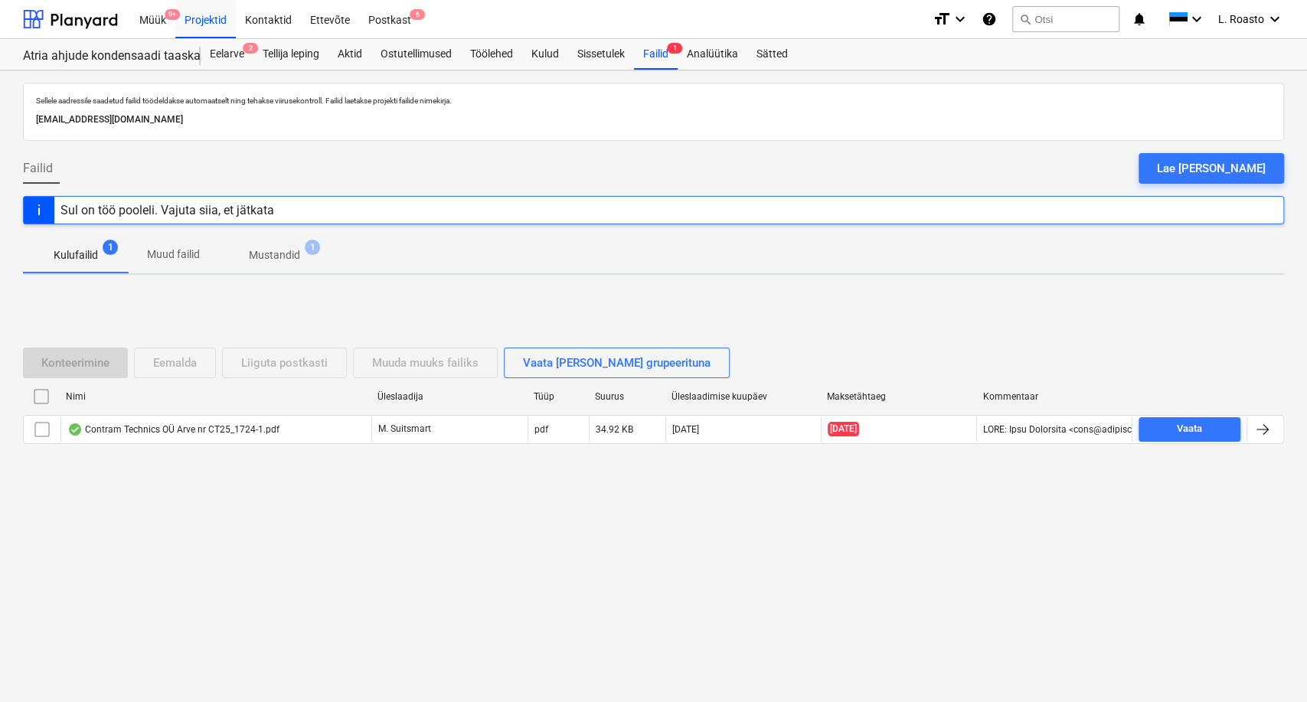
click at [266, 269] on button "Mustandid 1" at bounding box center [274, 255] width 113 height 37
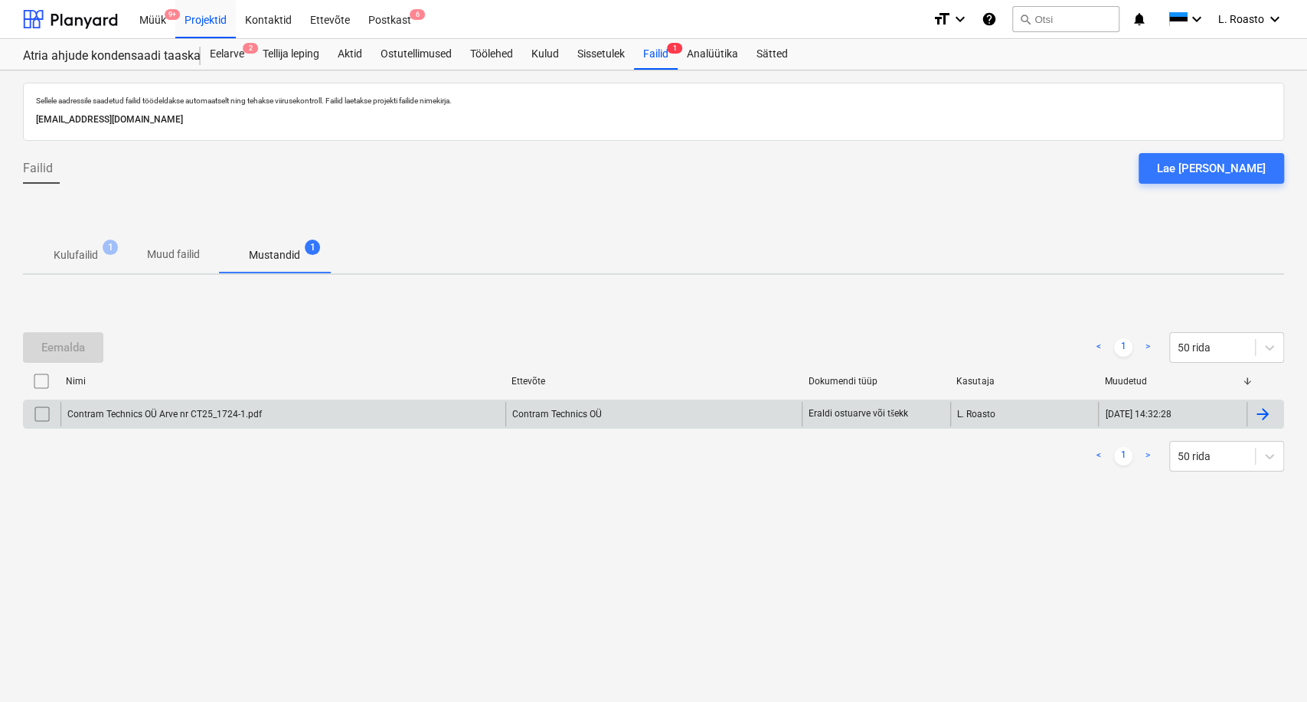
click at [1273, 412] on div at bounding box center [1264, 414] width 37 height 24
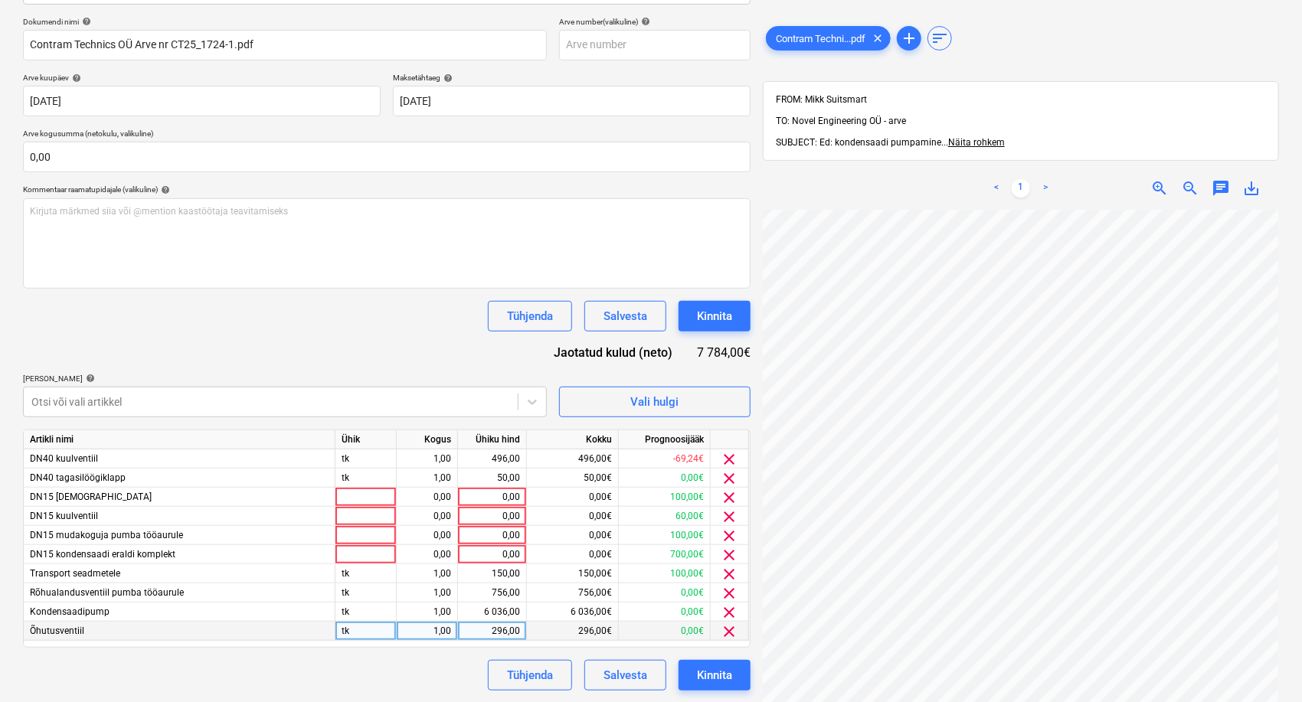
scroll to position [222, 175]
click at [508, 553] on div "0,00" at bounding box center [492, 554] width 56 height 19
click at [433, 554] on div "0,00" at bounding box center [427, 554] width 48 height 19
type input "2"
click at [466, 553] on div "0,00" at bounding box center [492, 554] width 56 height 19
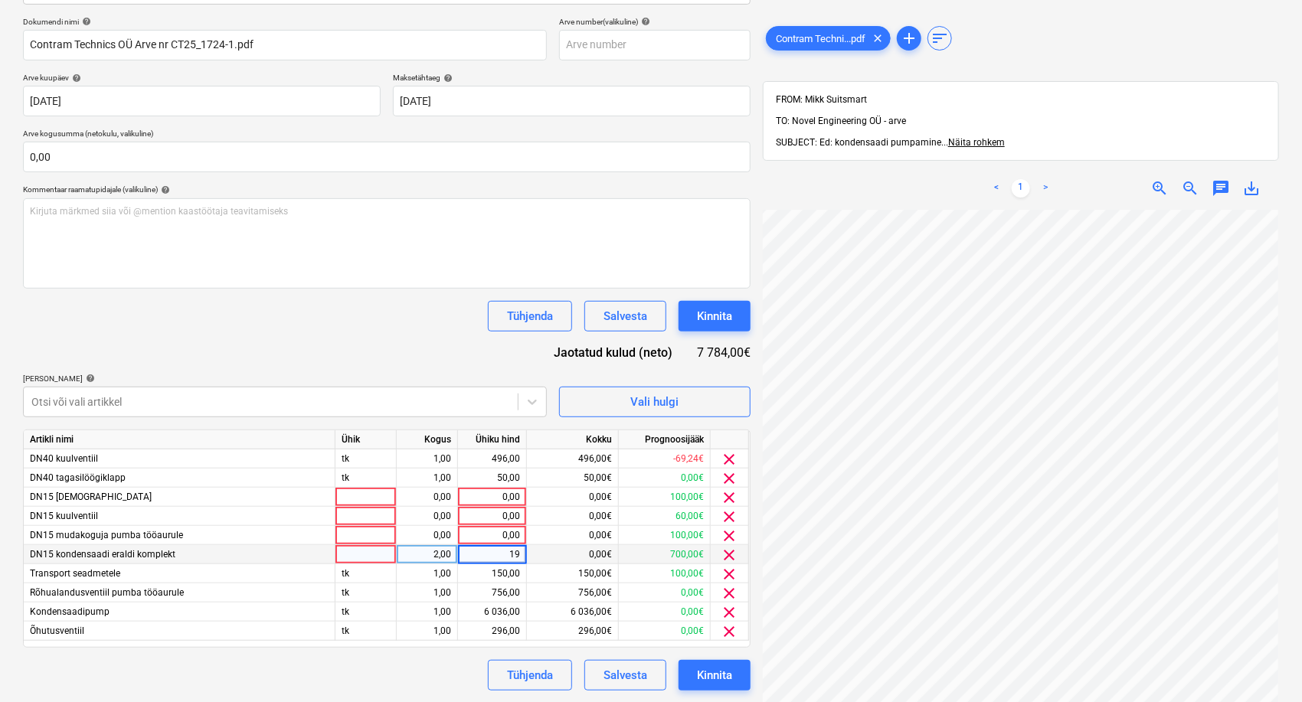
type input "194"
click at [371, 338] on div "Dokumendi nimi help Contram Technics OÜ Arve nr CT25_1724-1.pdf Arve number (va…" at bounding box center [386, 354] width 727 height 674
click at [354, 553] on div at bounding box center [365, 554] width 61 height 19
type input "tk"
click at [397, 337] on div "Dokumendi nimi help Contram Technics OÜ Arve nr CT25_1724-1.pdf Arve number (va…" at bounding box center [386, 354] width 727 height 674
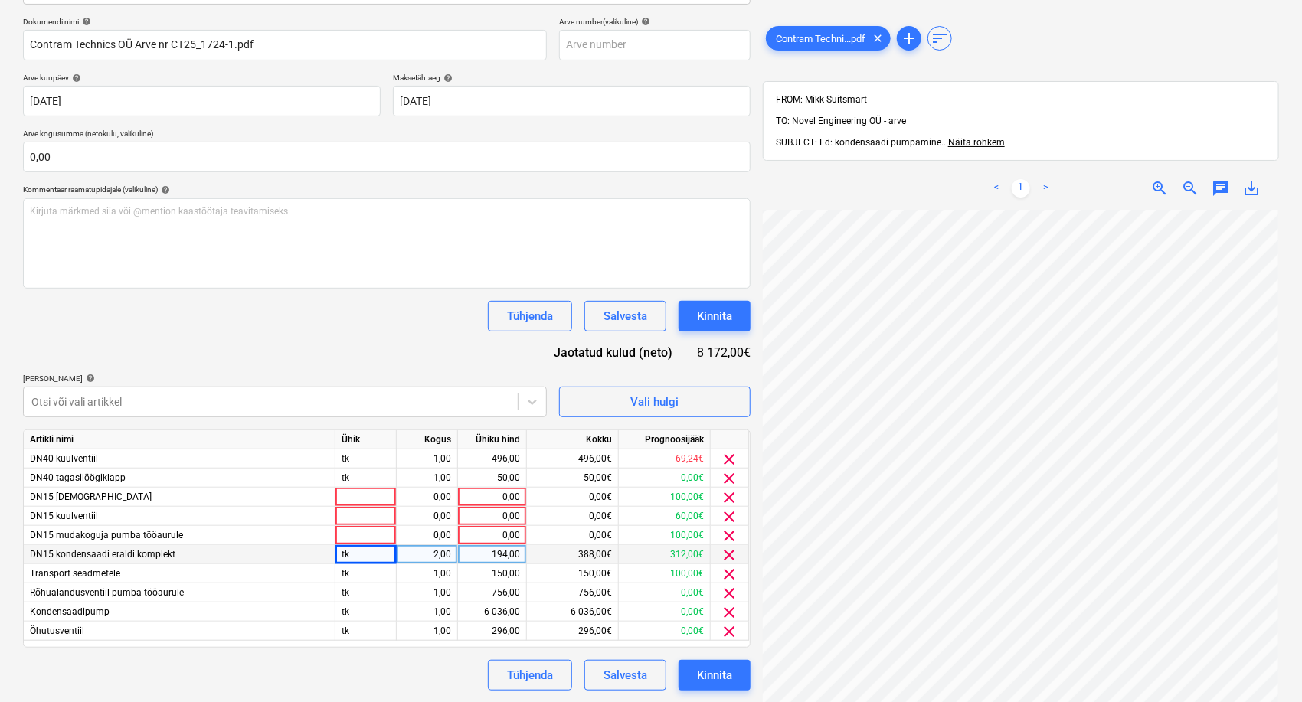
click at [490, 549] on div "194,00" at bounding box center [492, 554] width 56 height 19
click at [444, 331] on div "Dokumendi nimi help Contram Technics OÜ Arve nr CT25_1724-1.pdf Arve number (va…" at bounding box center [386, 354] width 727 height 674
click at [488, 551] on div "194,00" at bounding box center [492, 554] width 56 height 19
type input "0"
click at [422, 308] on div "Tühjenda Salvesta Kinnita" at bounding box center [386, 316] width 727 height 31
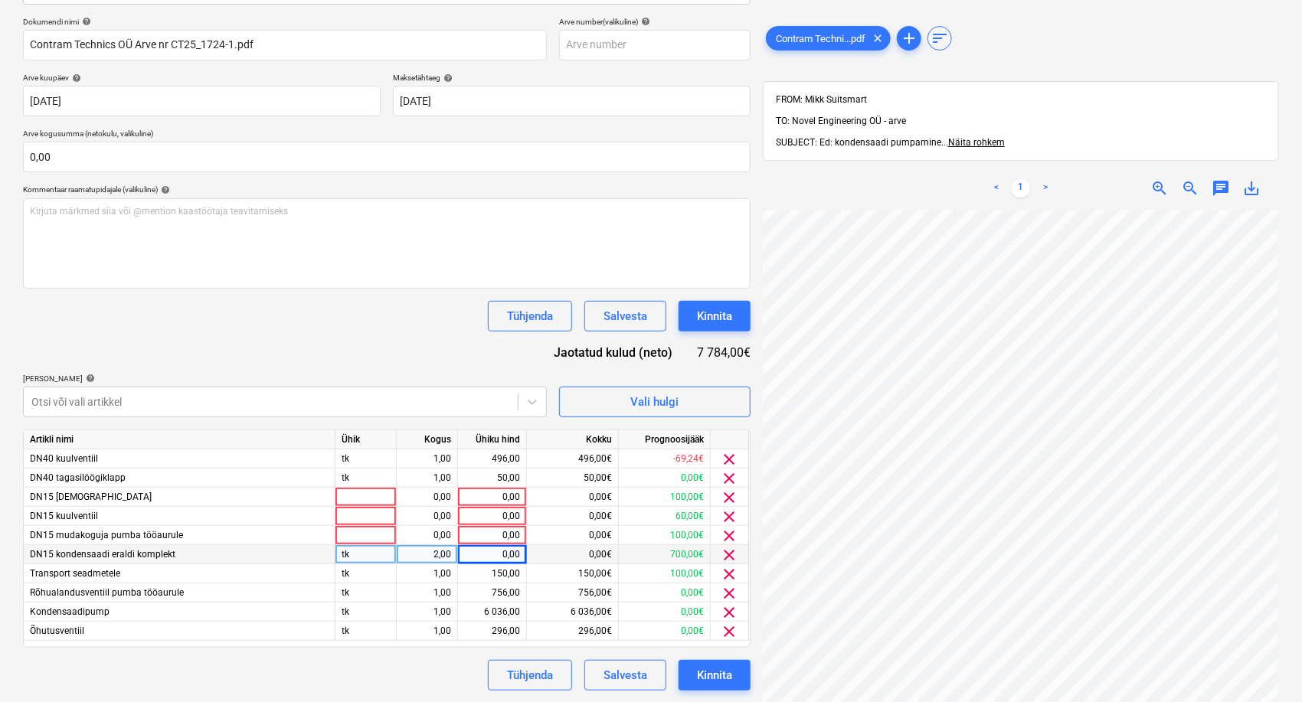
click at [482, 555] on div "0,00" at bounding box center [492, 554] width 56 height 19
type input "194"
click at [387, 361] on div "Dokumendi nimi help Contram Technics OÜ Arve nr CT25_1724-1.pdf Arve number (va…" at bounding box center [386, 354] width 727 height 674
click at [484, 531] on div "0,00" at bounding box center [492, 535] width 56 height 19
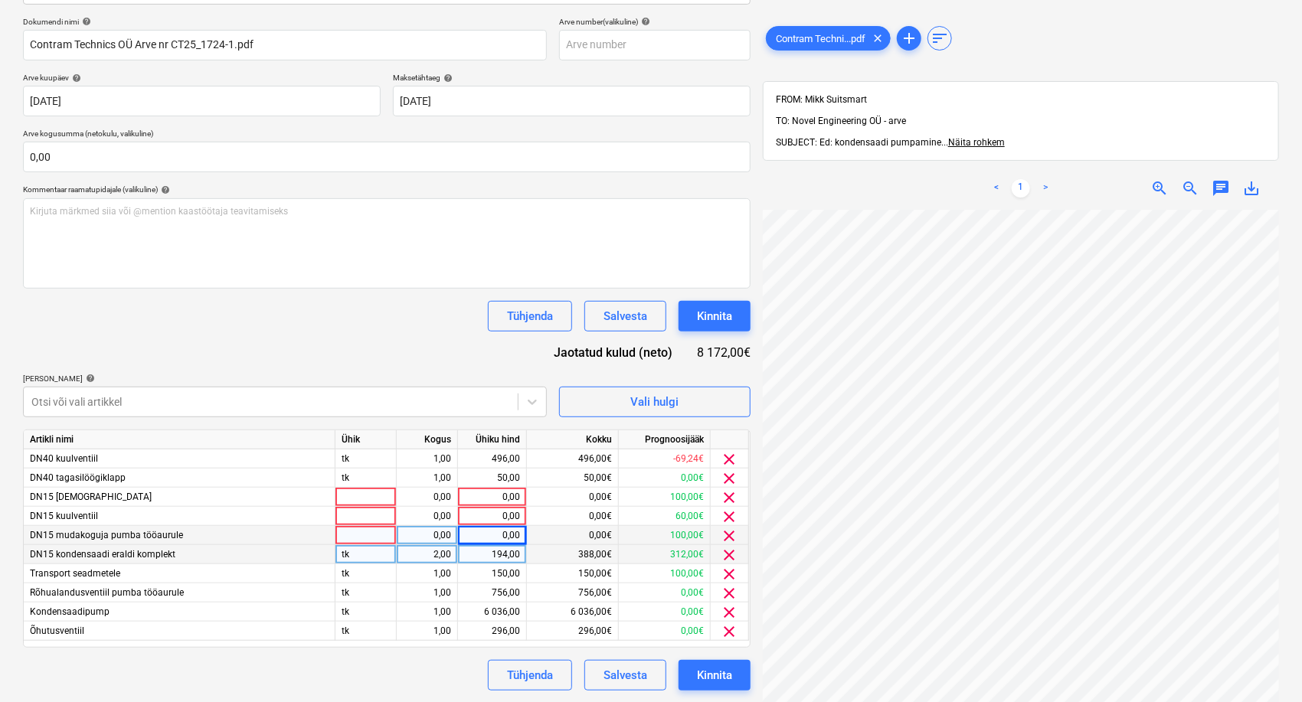
click at [422, 528] on div "0,00" at bounding box center [427, 535] width 48 height 19
type input "4"
click at [483, 541] on div "0,00" at bounding box center [492, 535] width 56 height 19
type input "41"
click at [347, 528] on div at bounding box center [365, 535] width 61 height 19
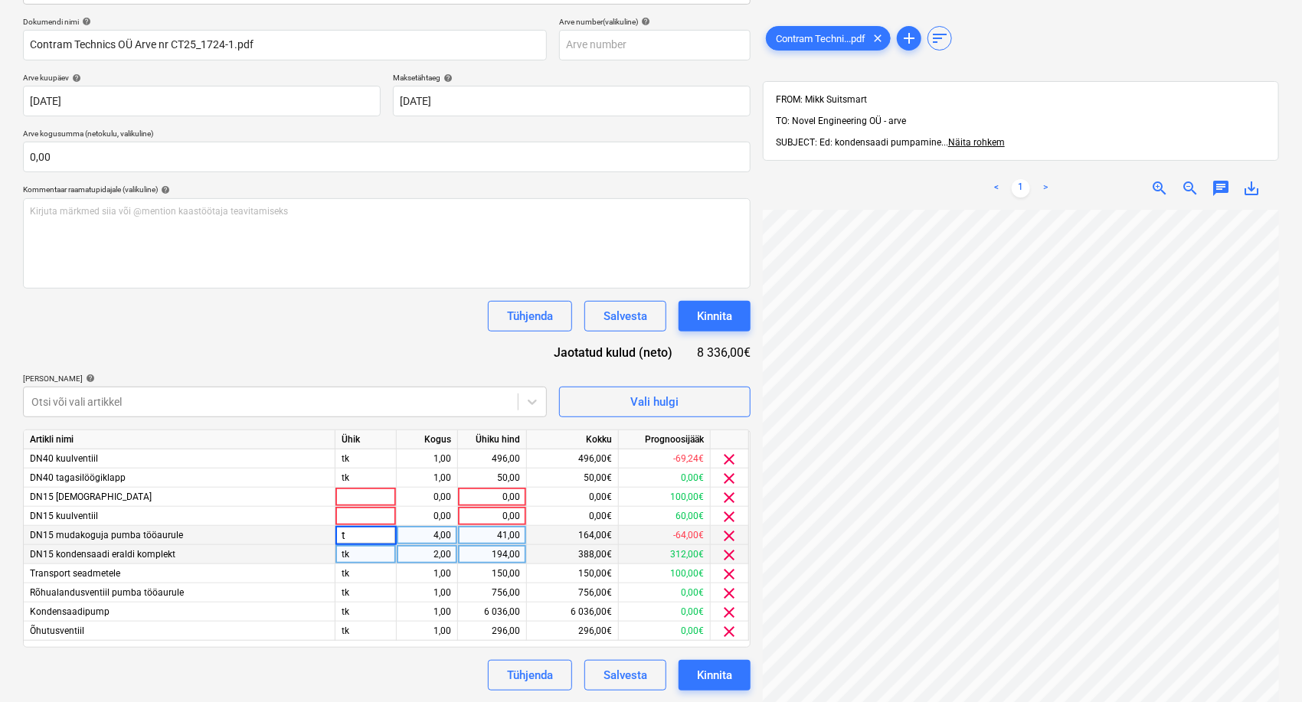
type input "tk"
click at [391, 351] on div "Dokumendi nimi help Contram Technics OÜ Arve nr CT25_1724-1.pdf Arve number (va…" at bounding box center [386, 354] width 727 height 674
click at [503, 515] on div "0,00" at bounding box center [492, 516] width 56 height 19
type input "16"
click at [426, 521] on div "0,00" at bounding box center [427, 516] width 48 height 19
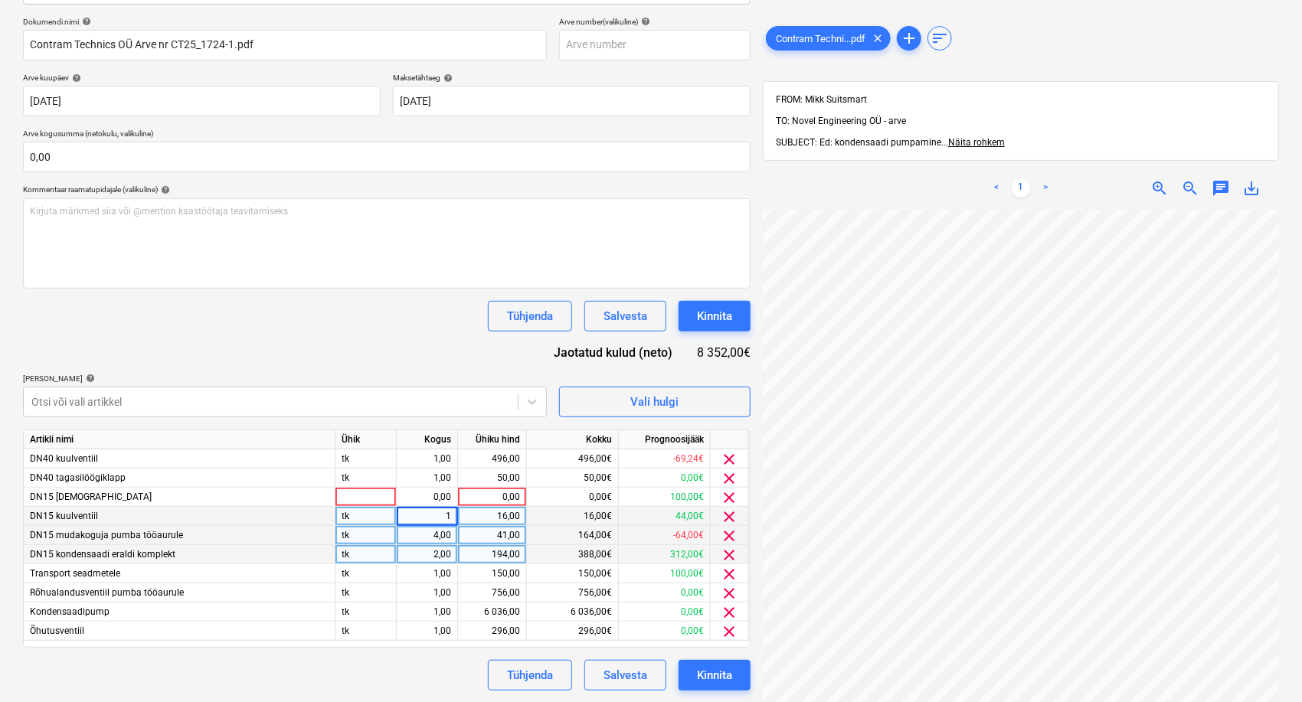
type input "2"
click at [500, 518] on div "16,00" at bounding box center [492, 516] width 56 height 19
type input "8"
click at [443, 374] on div "[PERSON_NAME] artiklid help" at bounding box center [285, 379] width 524 height 10
click at [496, 497] on div "0,00" at bounding box center [492, 497] width 56 height 19
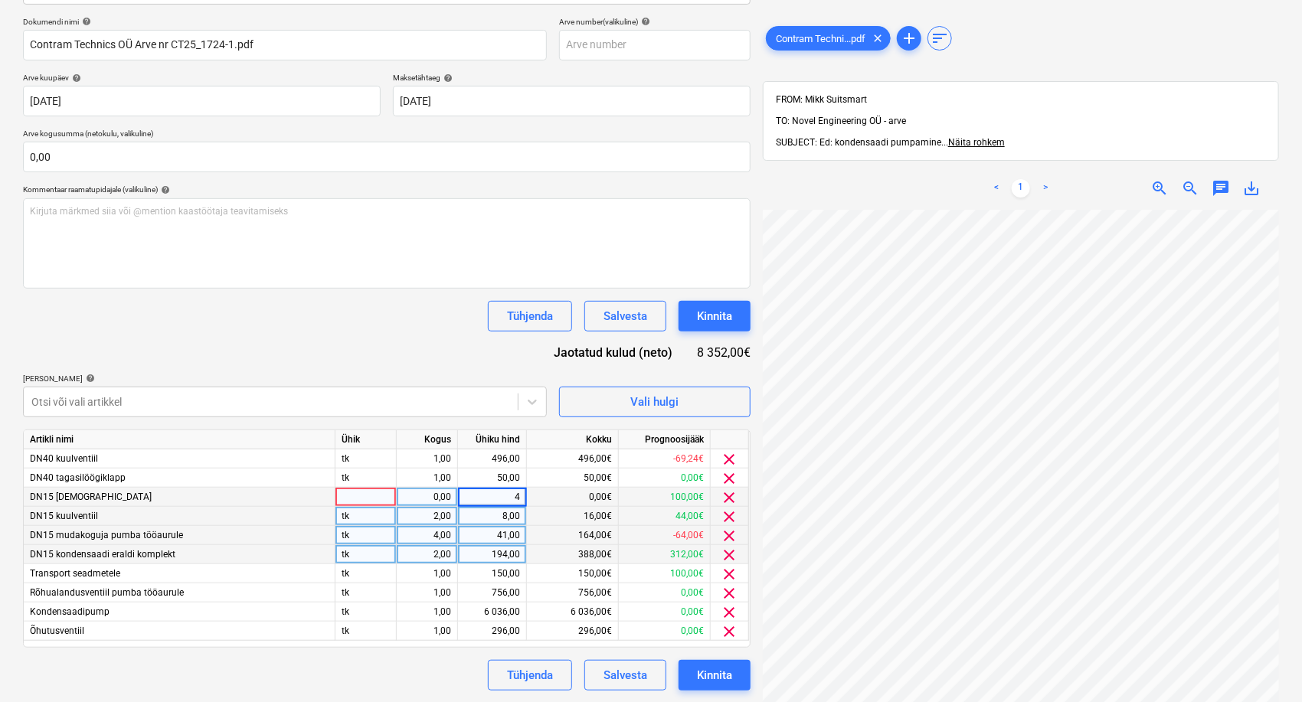
type input "46"
click at [433, 495] on div "0,00" at bounding box center [427, 497] width 48 height 19
type input "2"
click at [424, 348] on div "Dokumendi nimi help Contram Technics OÜ Arve nr CT25_1724-1.pdf Arve number (va…" at bounding box center [386, 354] width 727 height 674
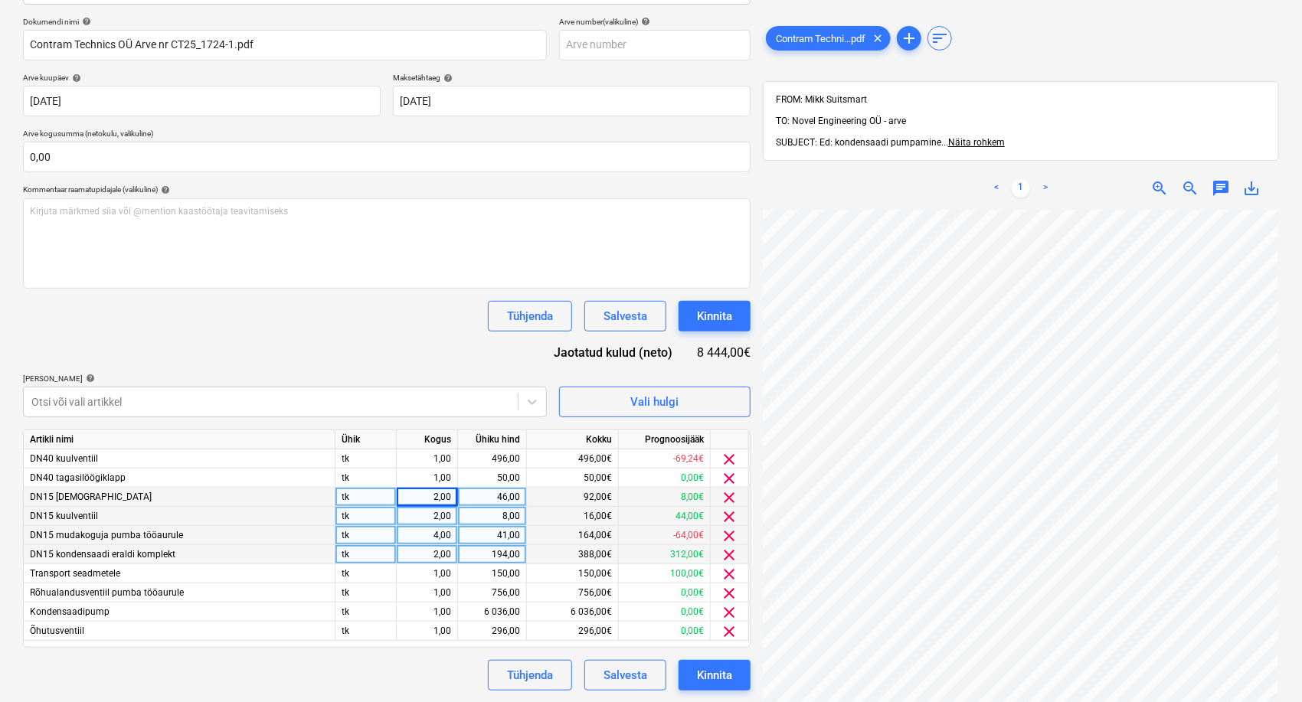
click at [369, 341] on div "Dokumendi nimi help Contram Technics OÜ Arve nr CT25_1724-1.pdf Arve number (va…" at bounding box center [386, 354] width 727 height 674
click at [727, 669] on div "Kinnita" at bounding box center [714, 675] width 35 height 20
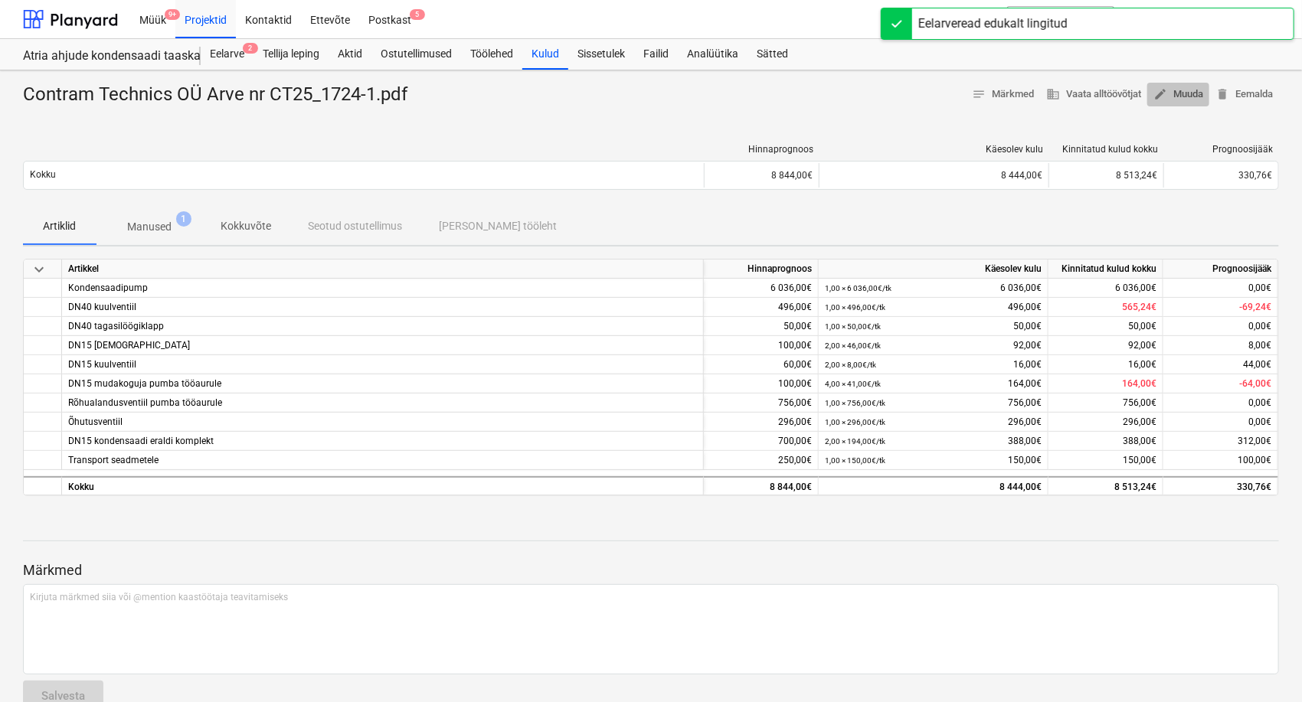
click at [1179, 99] on span "edit Muuda" at bounding box center [1178, 95] width 50 height 18
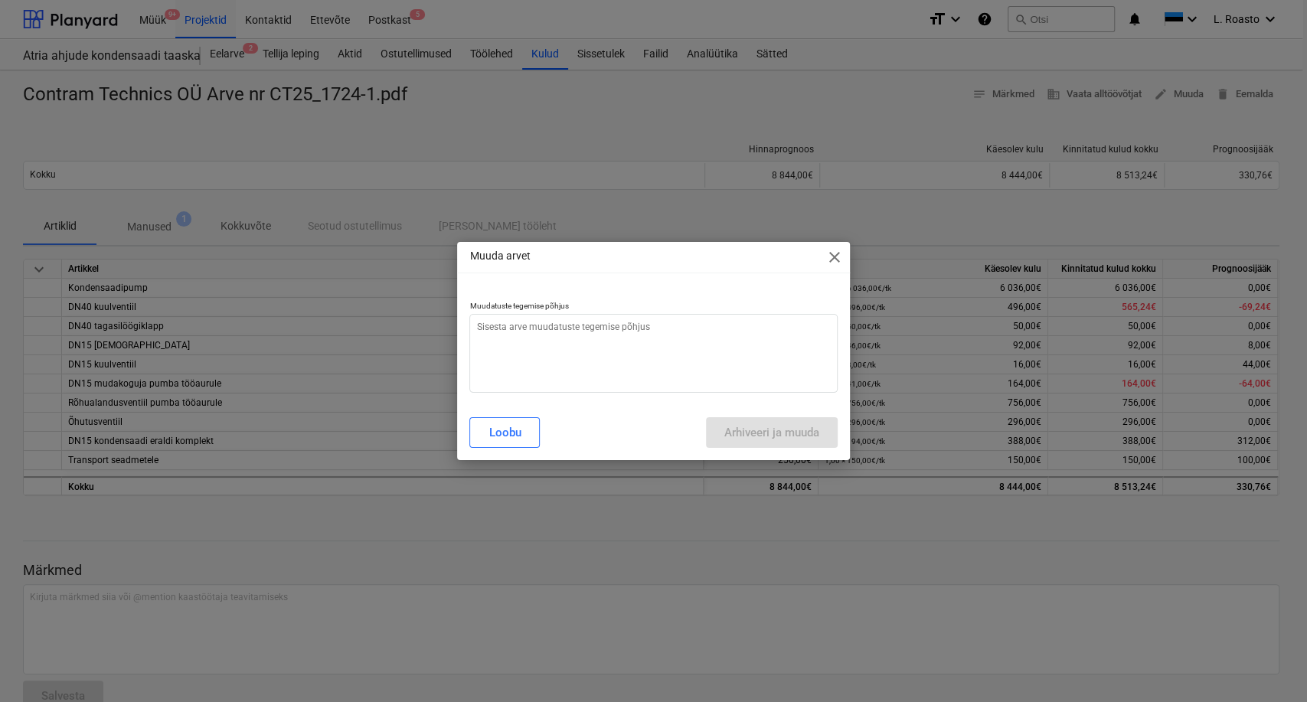
type textarea "x"
click at [688, 365] on textarea at bounding box center [652, 353] width 367 height 79
type textarea "v"
type textarea "x"
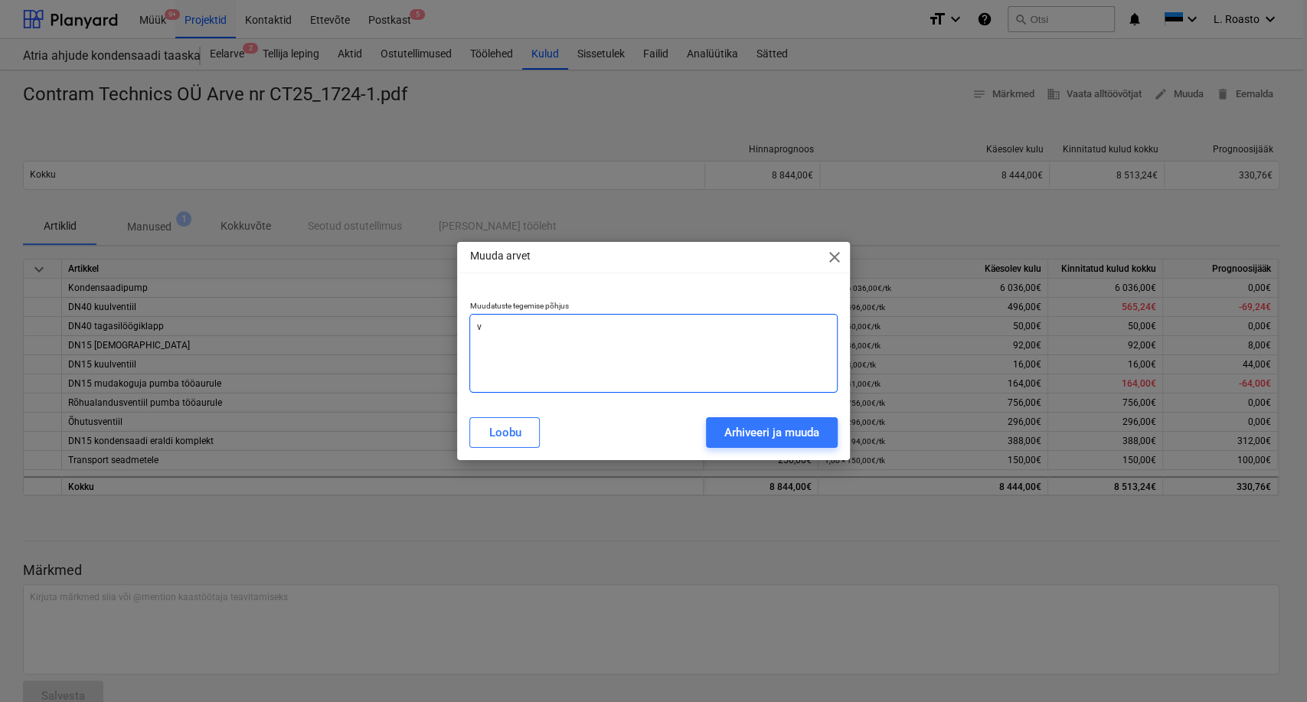
type textarea "va"
type textarea "x"
type textarea "val"
type textarea "x"
type textarea "vale"
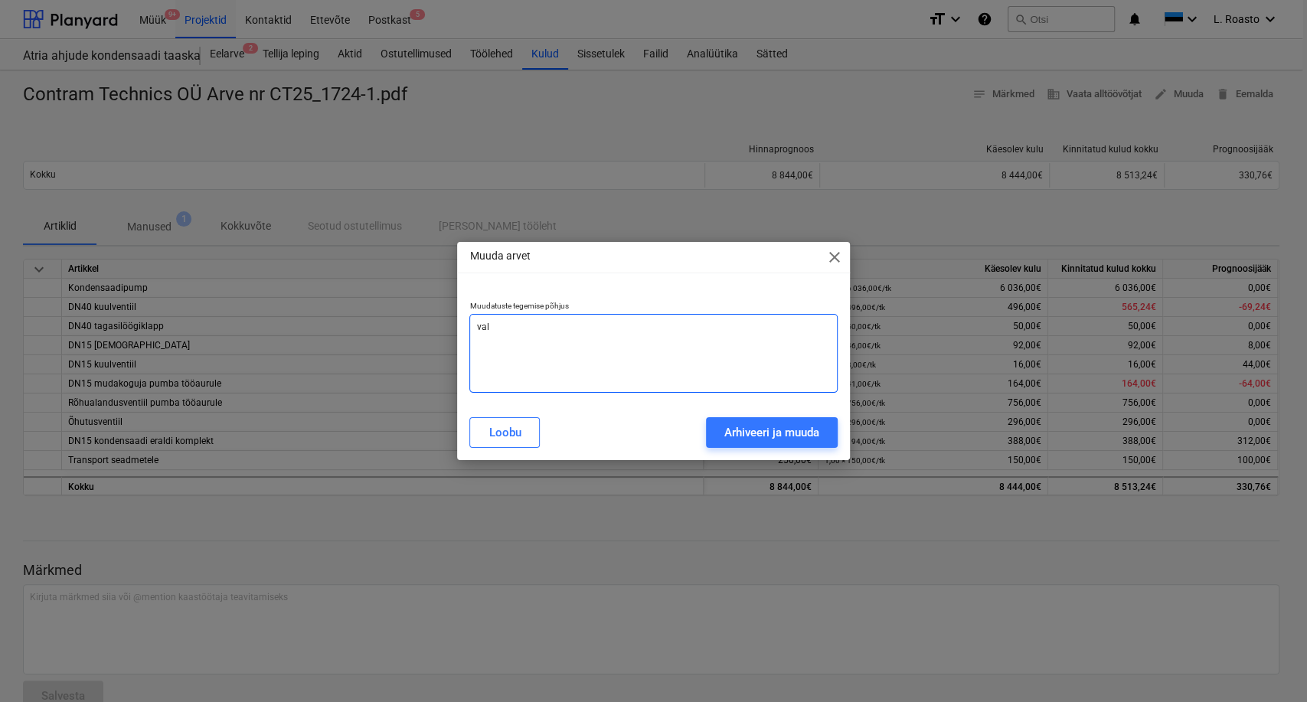
type textarea "x"
type textarea "[PERSON_NAME]"
type textarea "x"
type textarea "valest"
type textarea "x"
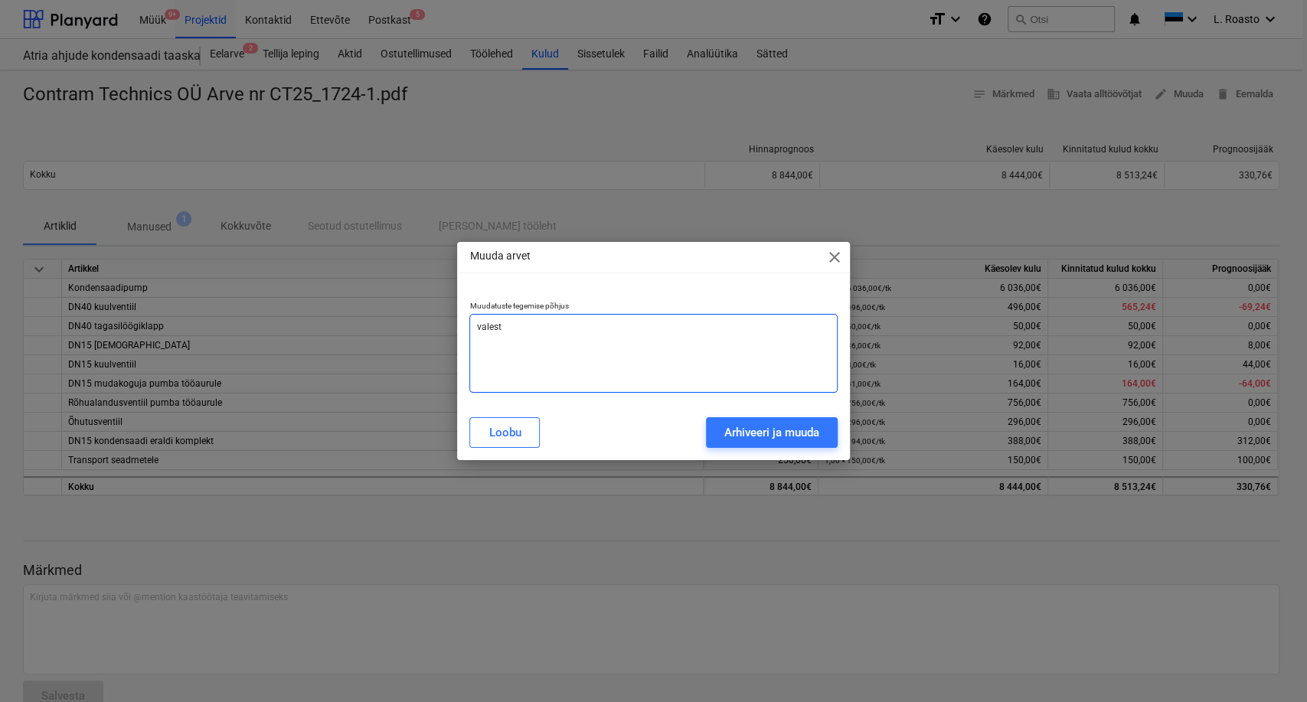
type textarea "valesti"
type textarea "x"
type textarea "valesti"
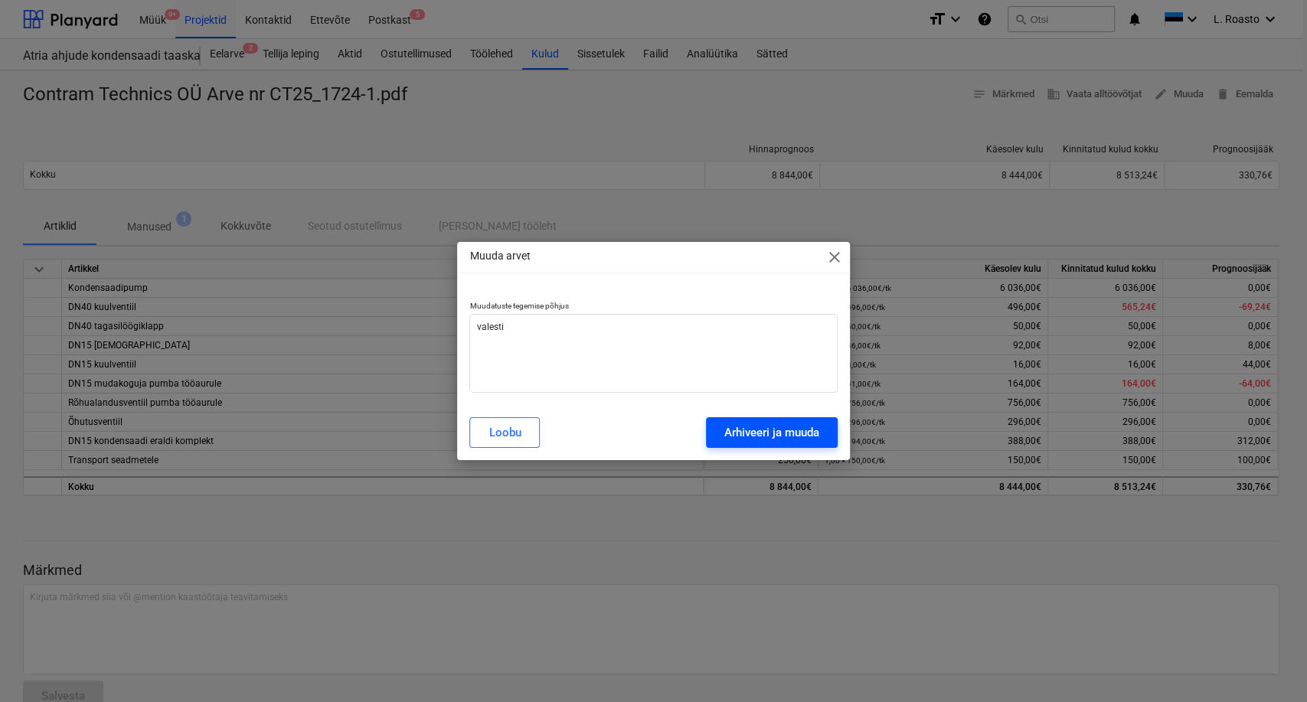
click at [786, 439] on div "Arhiveeri ja muuda" at bounding box center [771, 433] width 95 height 20
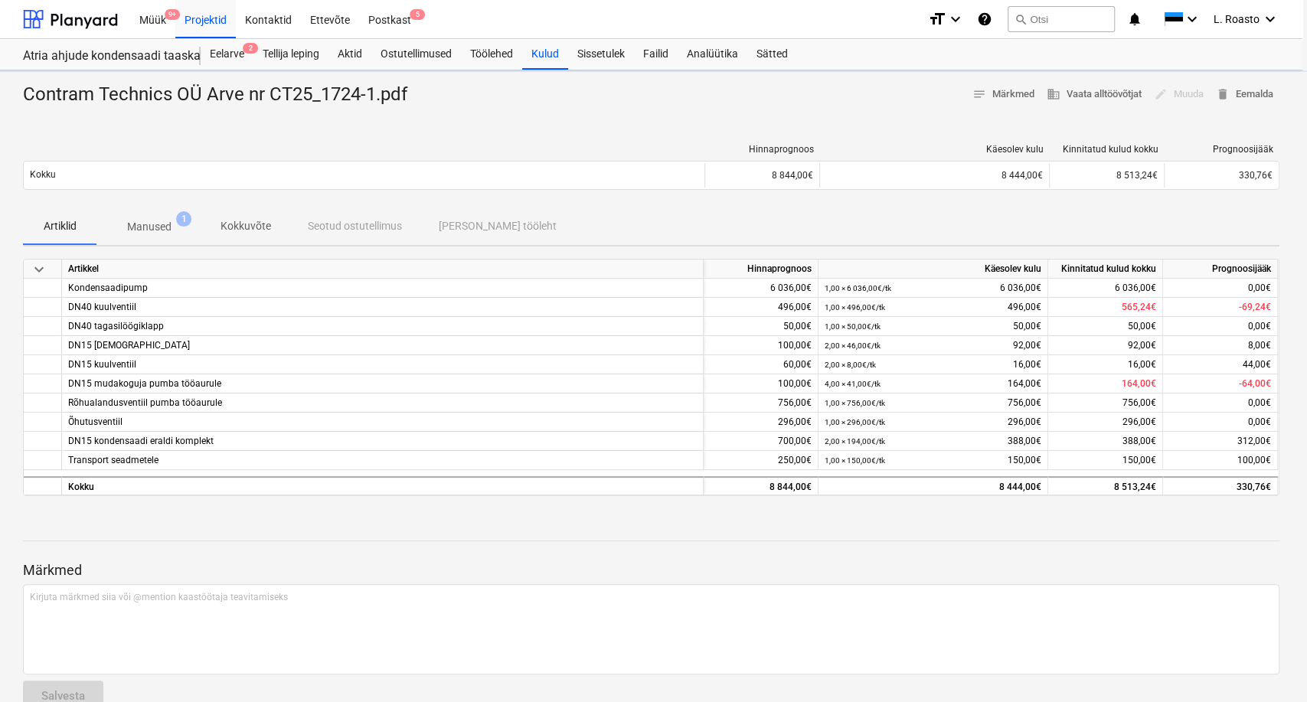
type textarea "x"
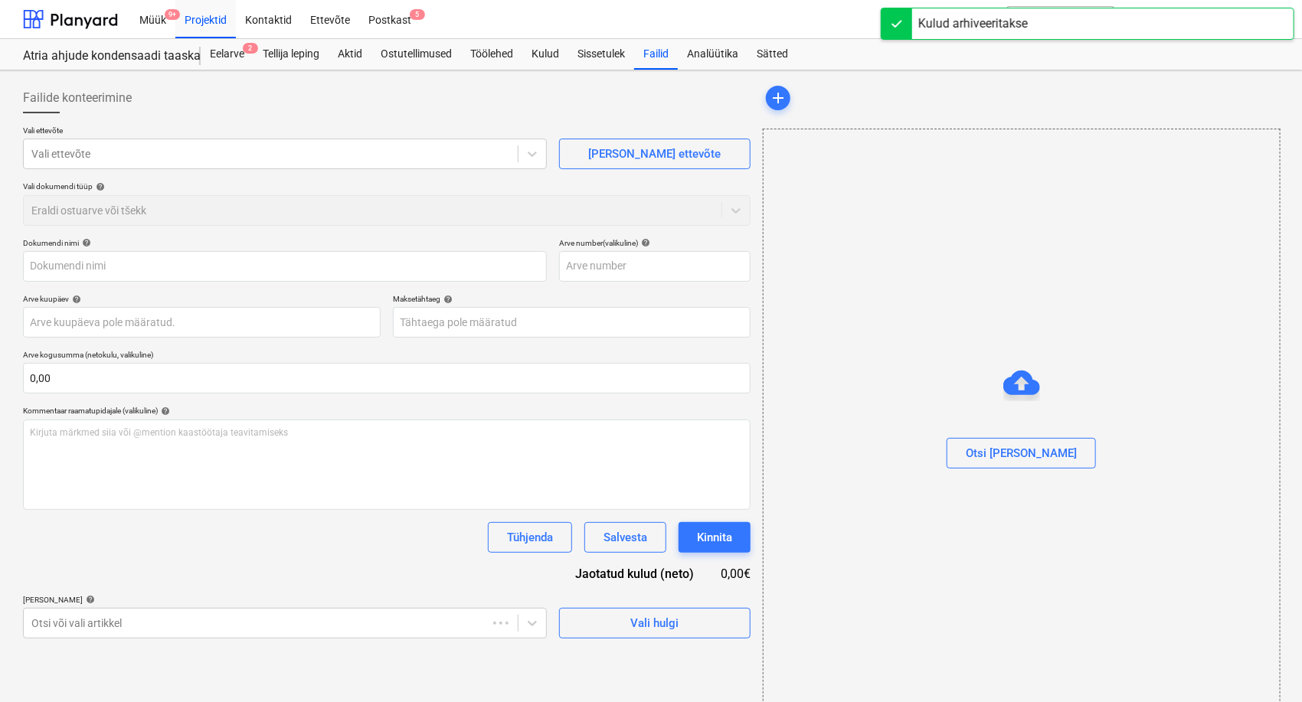
type input "Contram Technics OÜ Arve nr CT25_1724-1.pdf"
type input "[DATE]"
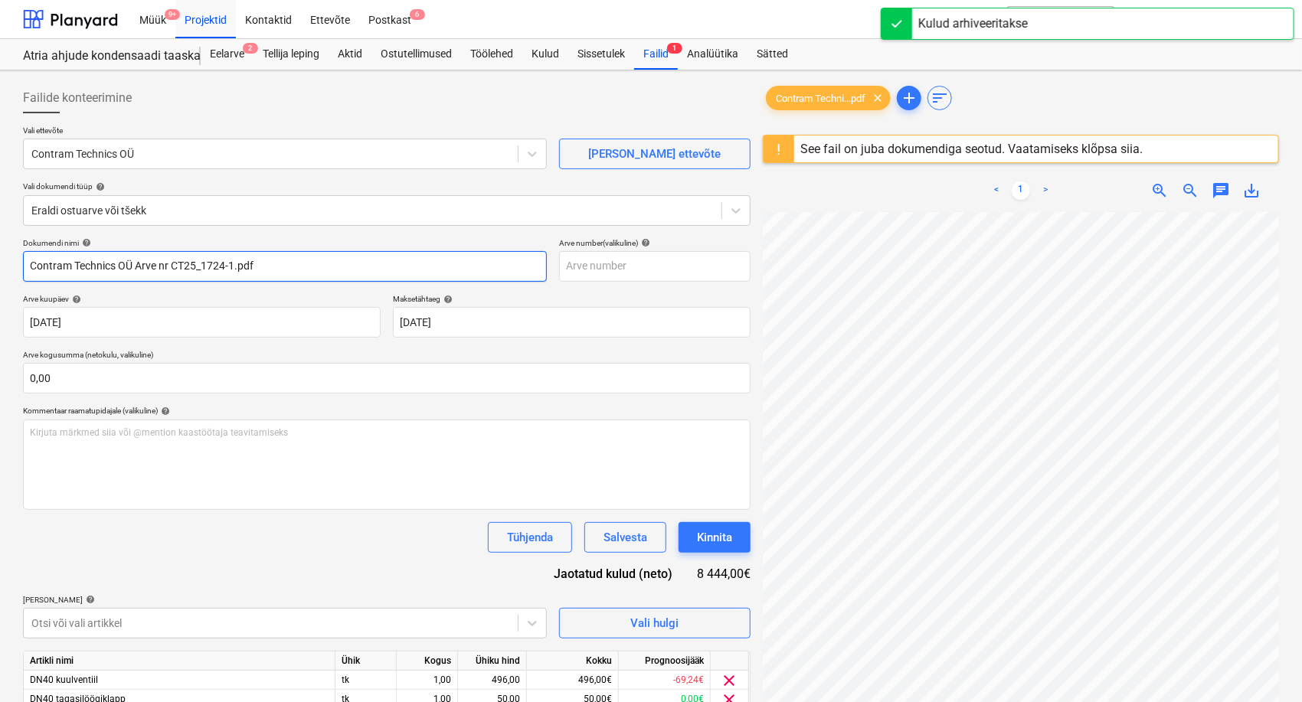
drag, startPoint x: 231, startPoint y: 264, endPoint x: 374, endPoint y: 286, distance: 144.9
click at [374, 286] on div "Dokumendi nimi help Contram Technics OÜ Arve nr CT25_1724-1.pdf Arve number (va…" at bounding box center [386, 575] width 727 height 674
type input "Contram Technics OÜ Arve nr CT25_1724-1"
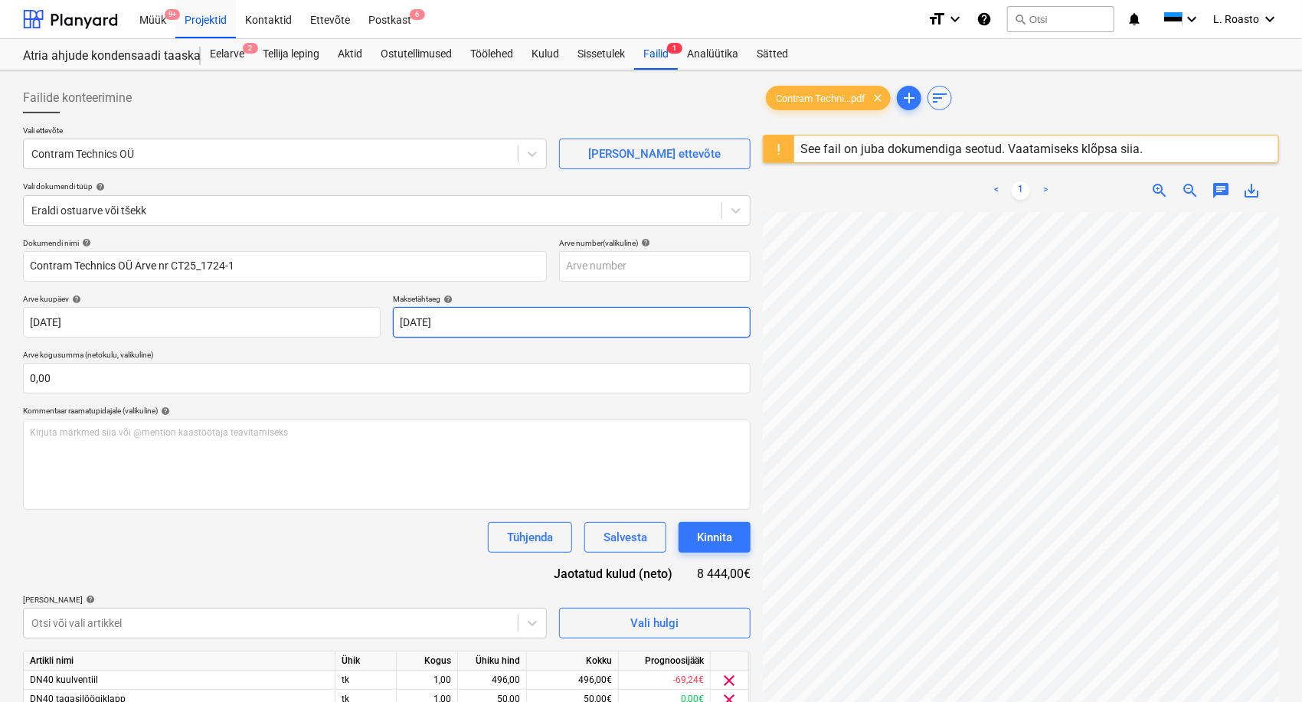
scroll to position [5, 49]
click at [553, 308] on div "Failide konteerimine Vali ettevõte Contram Technics OÜ [PERSON_NAME] uus ettevõ…" at bounding box center [651, 497] width 1268 height 841
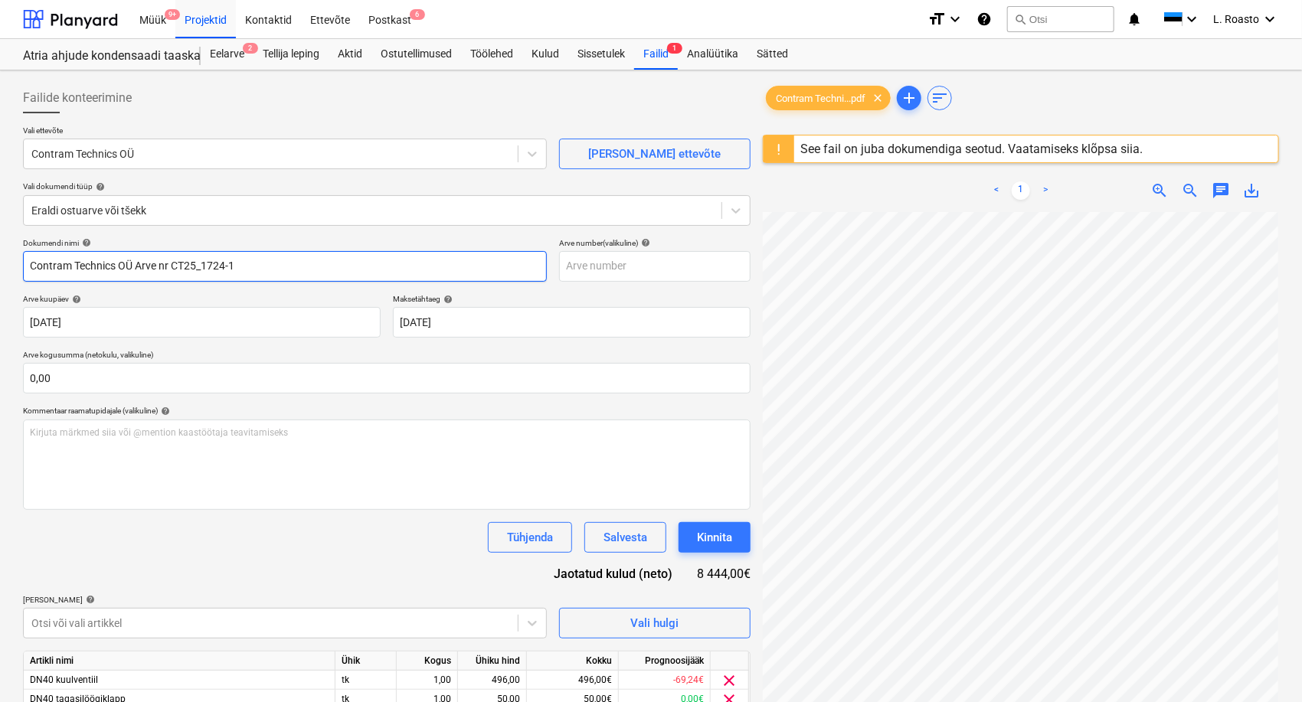
drag, startPoint x: 225, startPoint y: 266, endPoint x: 173, endPoint y: 265, distance: 52.1
click at [173, 265] on input "Contram Technics OÜ Arve nr CT25_1724-1" at bounding box center [285, 266] width 524 height 31
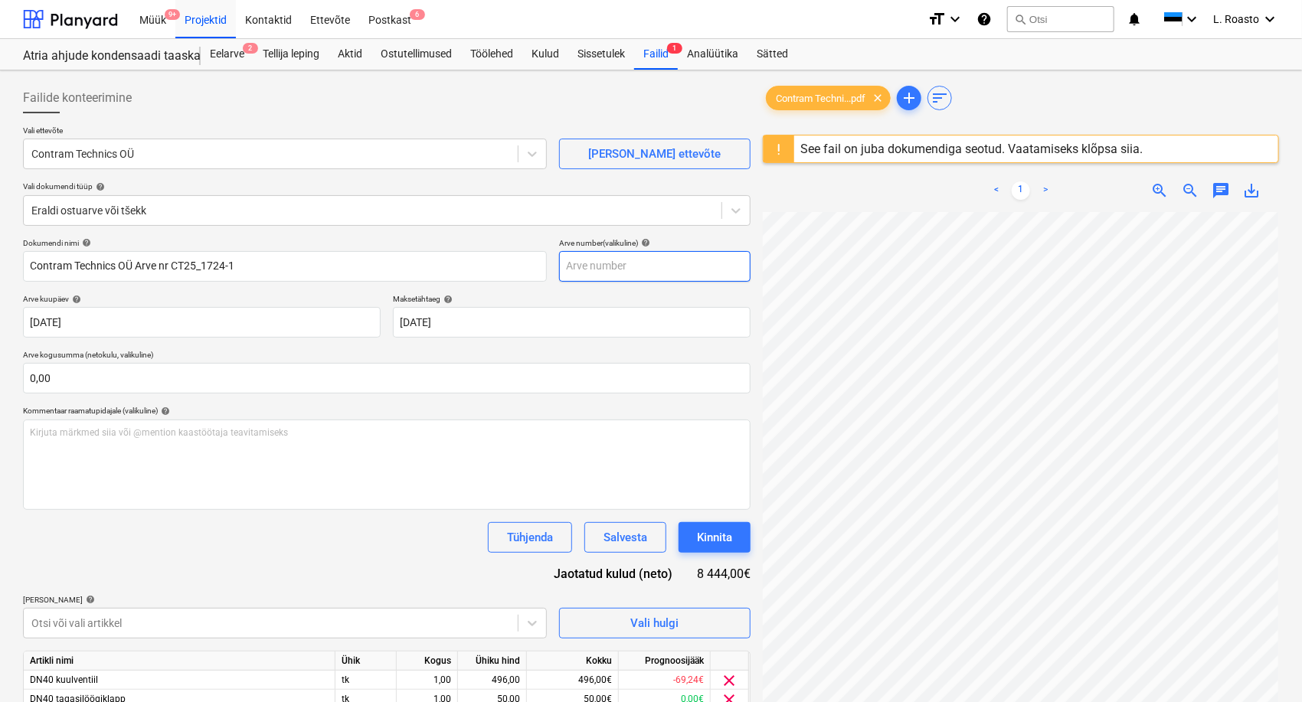
click at [591, 269] on input "text" at bounding box center [654, 266] width 191 height 31
paste input "CT25_1724"
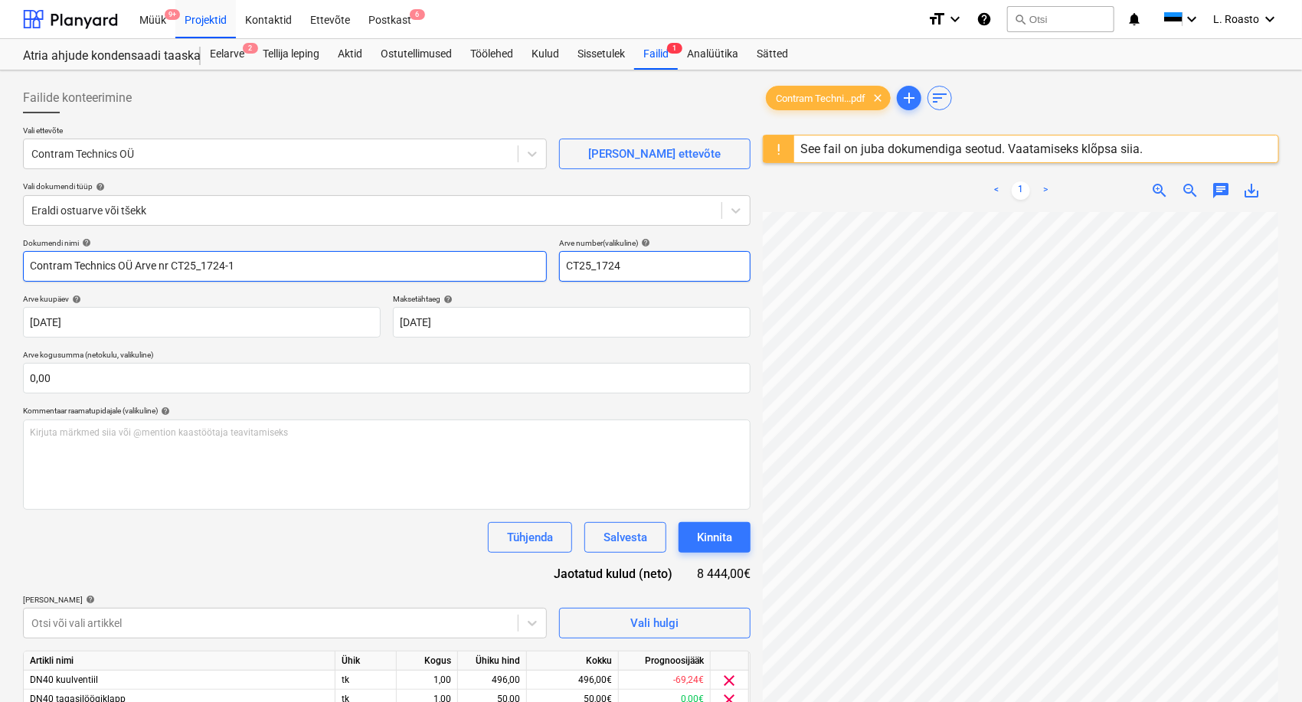
type input "CT25_1724"
click at [243, 273] on input "Contram Technics OÜ Arve nr CT25_1724-1" at bounding box center [285, 266] width 524 height 31
type input "Contram Technics OÜ Arve nr CT25_1724"
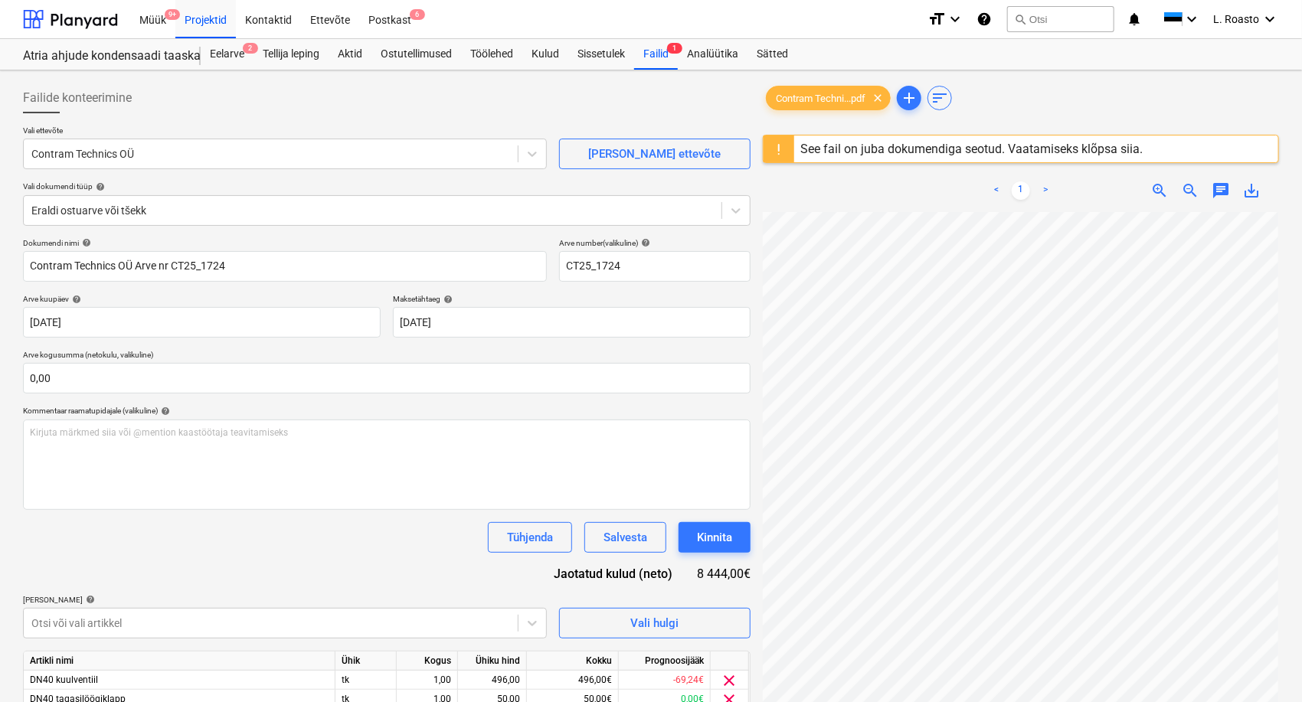
click at [0, 226] on div "Failide konteerimine Vali ettevõte Contram Technics OÜ [PERSON_NAME] uus ettevõ…" at bounding box center [651, 497] width 1302 height 854
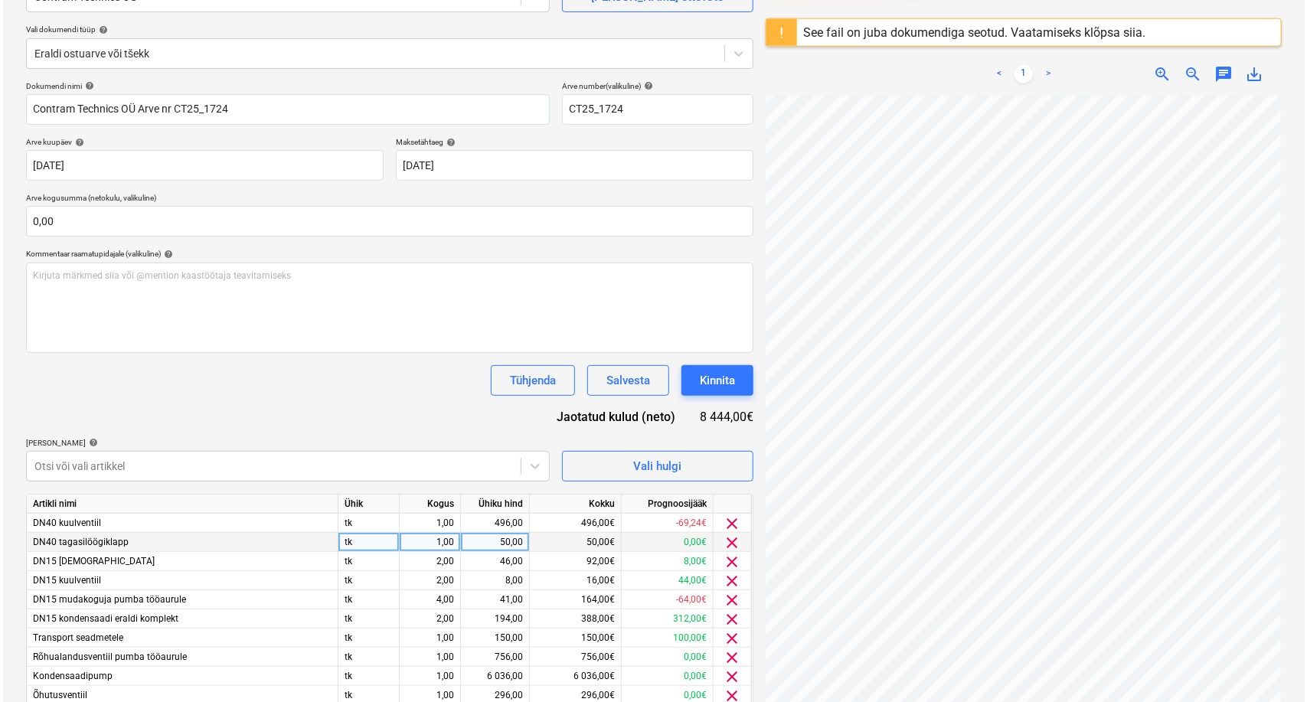
scroll to position [221, 0]
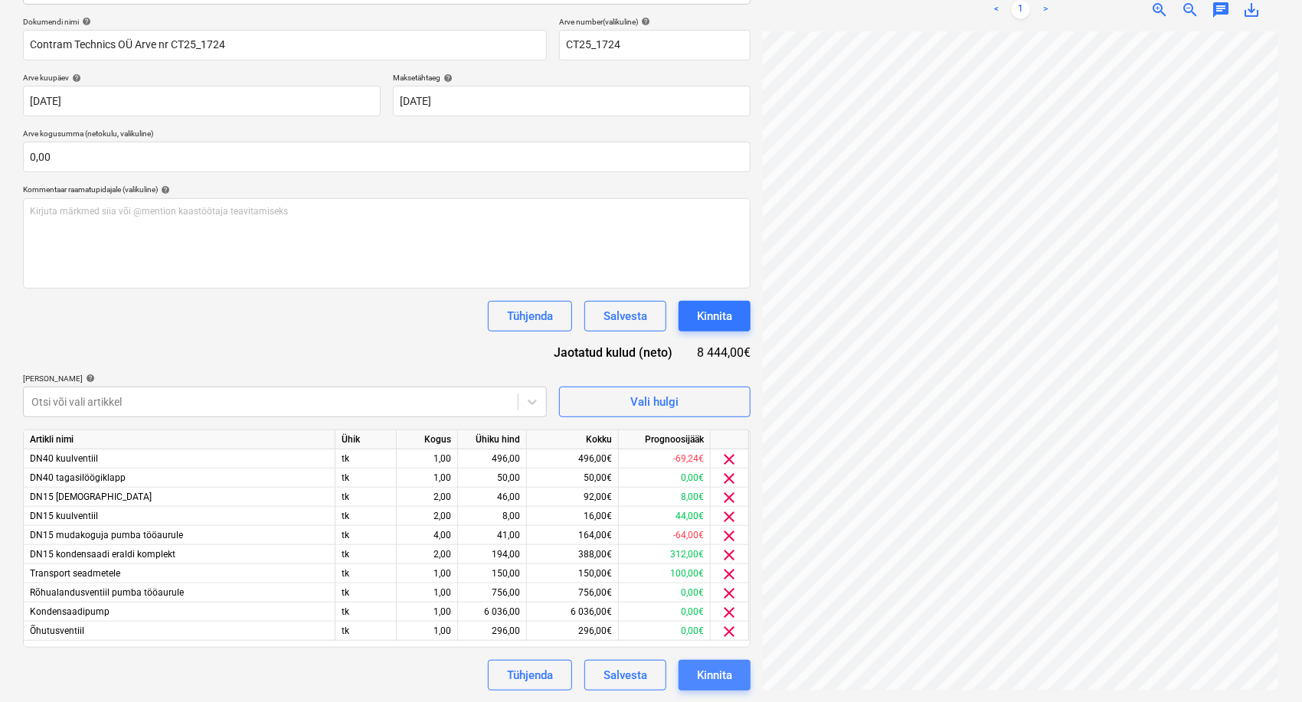
click at [709, 675] on div "Kinnita" at bounding box center [714, 675] width 35 height 20
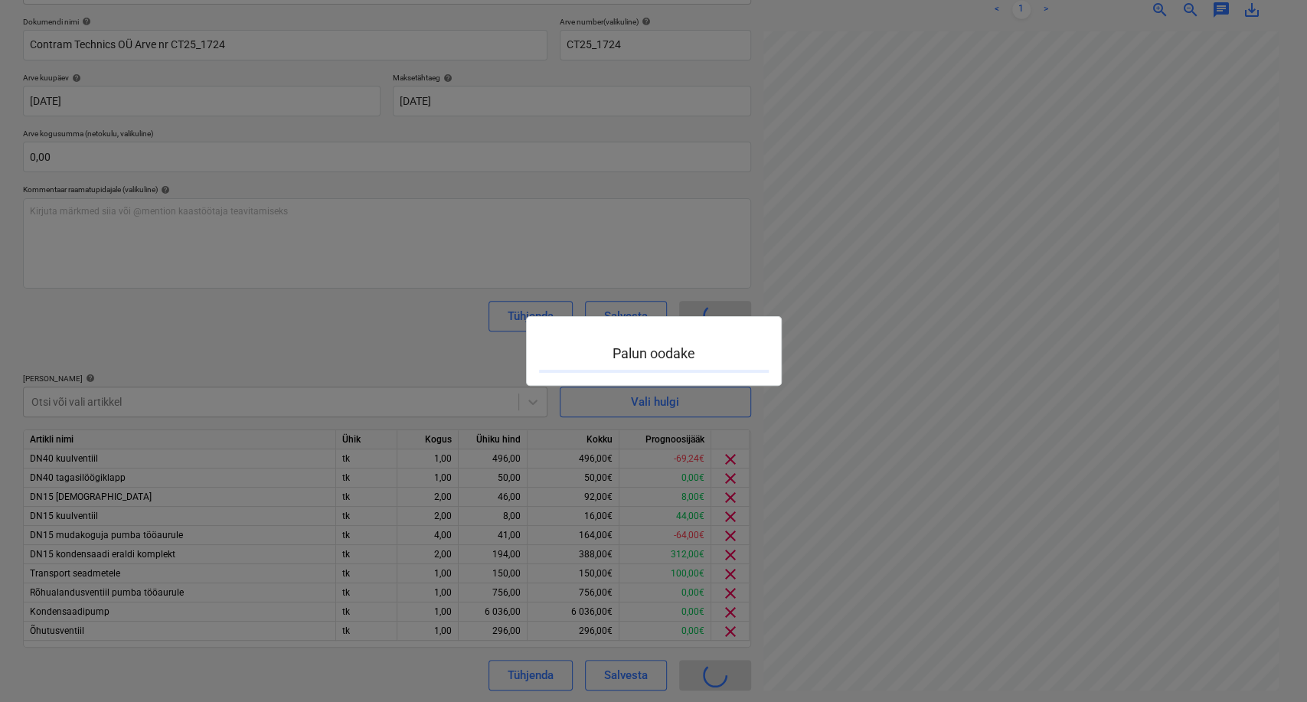
scroll to position [0, 175]
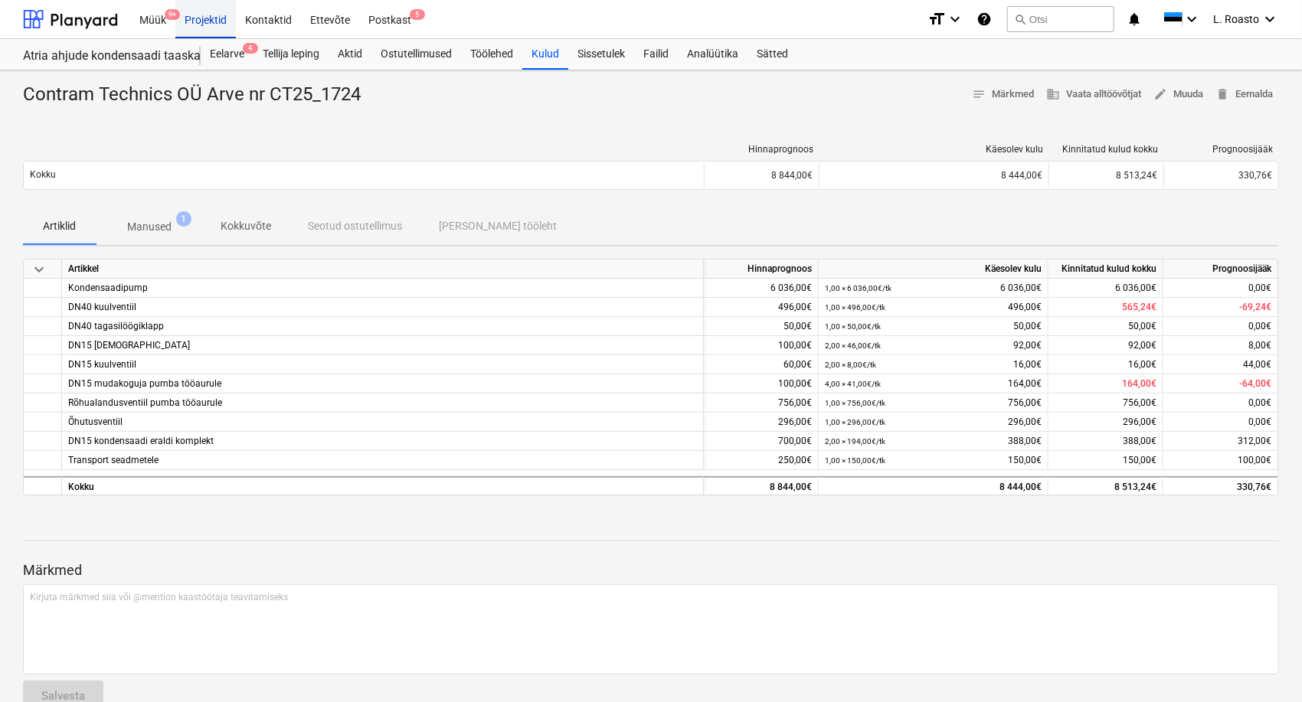
click at [227, 22] on div "Projektid" at bounding box center [205, 18] width 60 height 39
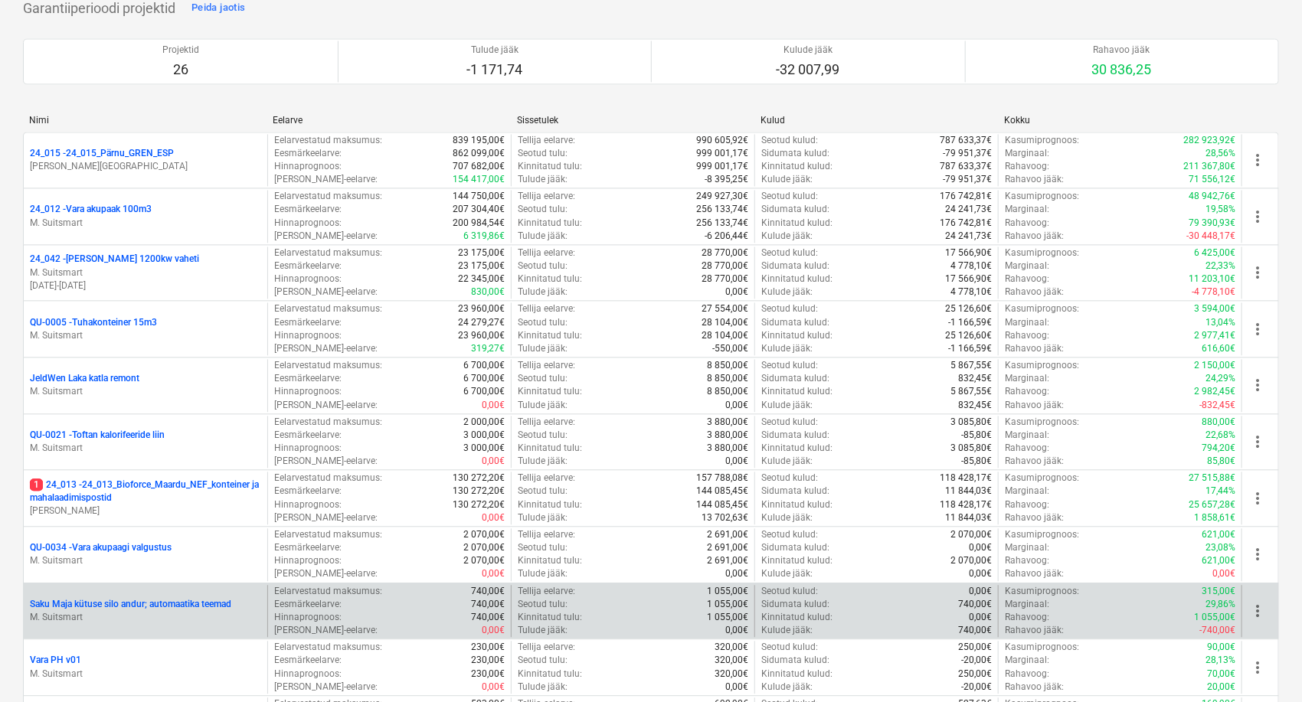
scroll to position [1701, 0]
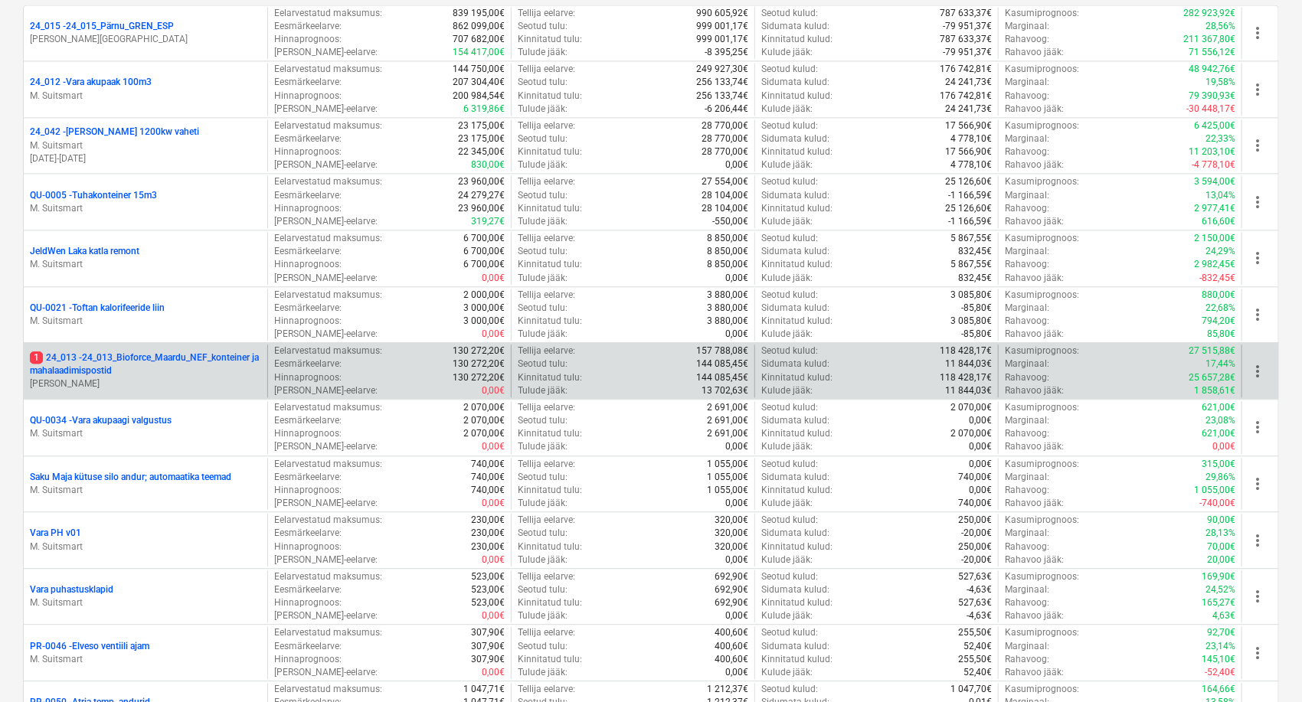
click at [116, 354] on p "1 24_013 - 24_013_Bioforce_Maardu_NEF_konteiner ja mahalaadimispostid" at bounding box center [145, 364] width 231 height 26
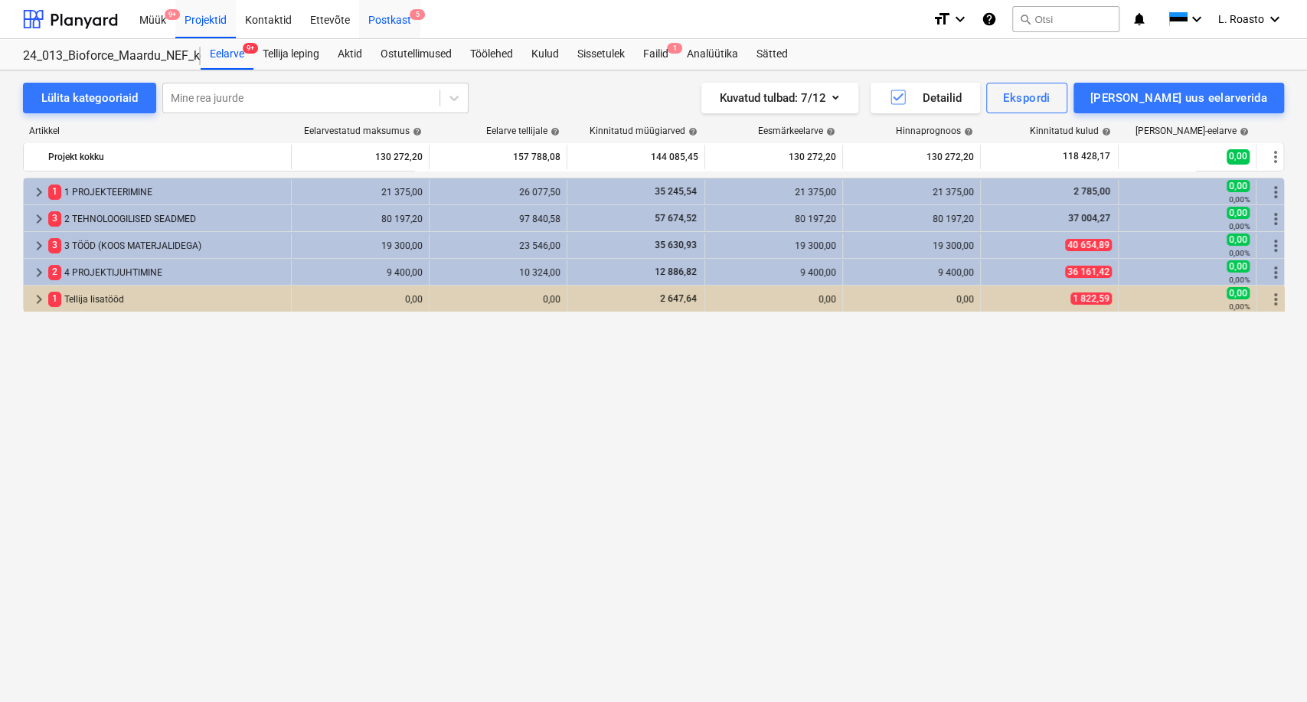
click at [386, 20] on div "Postkast 5" at bounding box center [389, 18] width 61 height 39
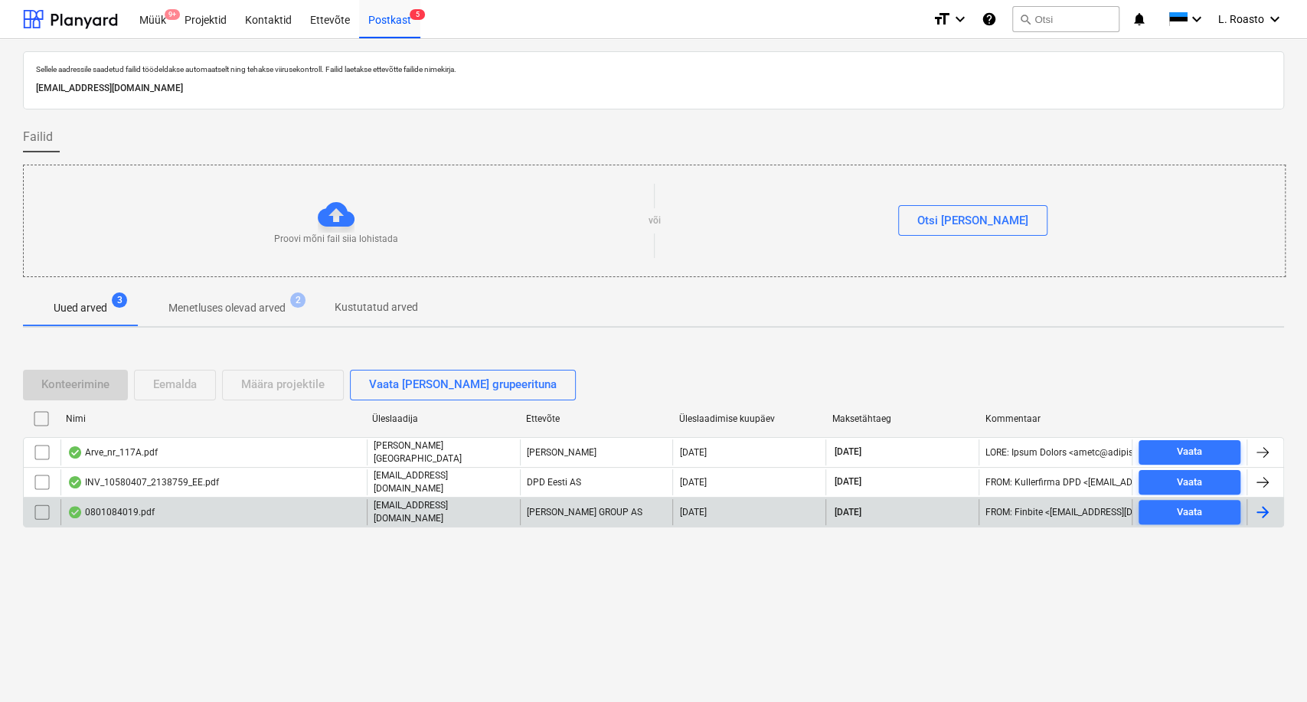
click at [93, 510] on div "0801084019.pdf" at bounding box center [110, 512] width 87 height 12
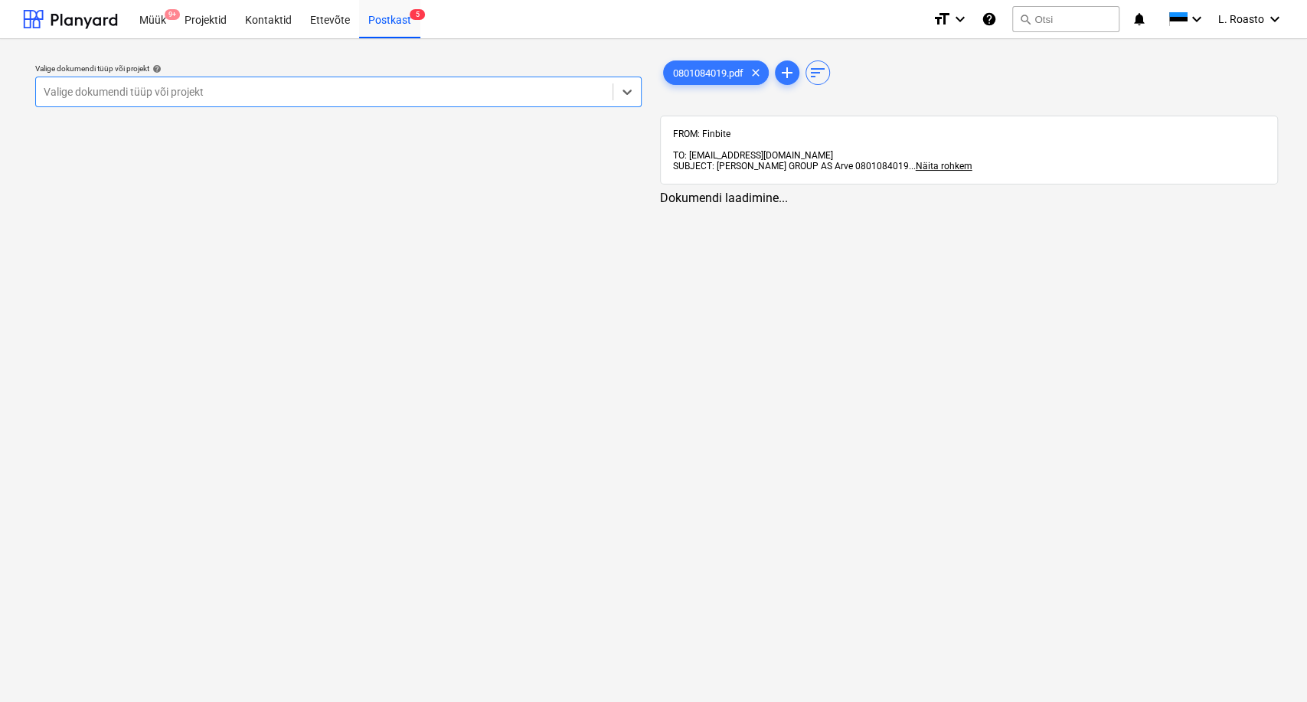
click at [567, 90] on div at bounding box center [324, 91] width 561 height 15
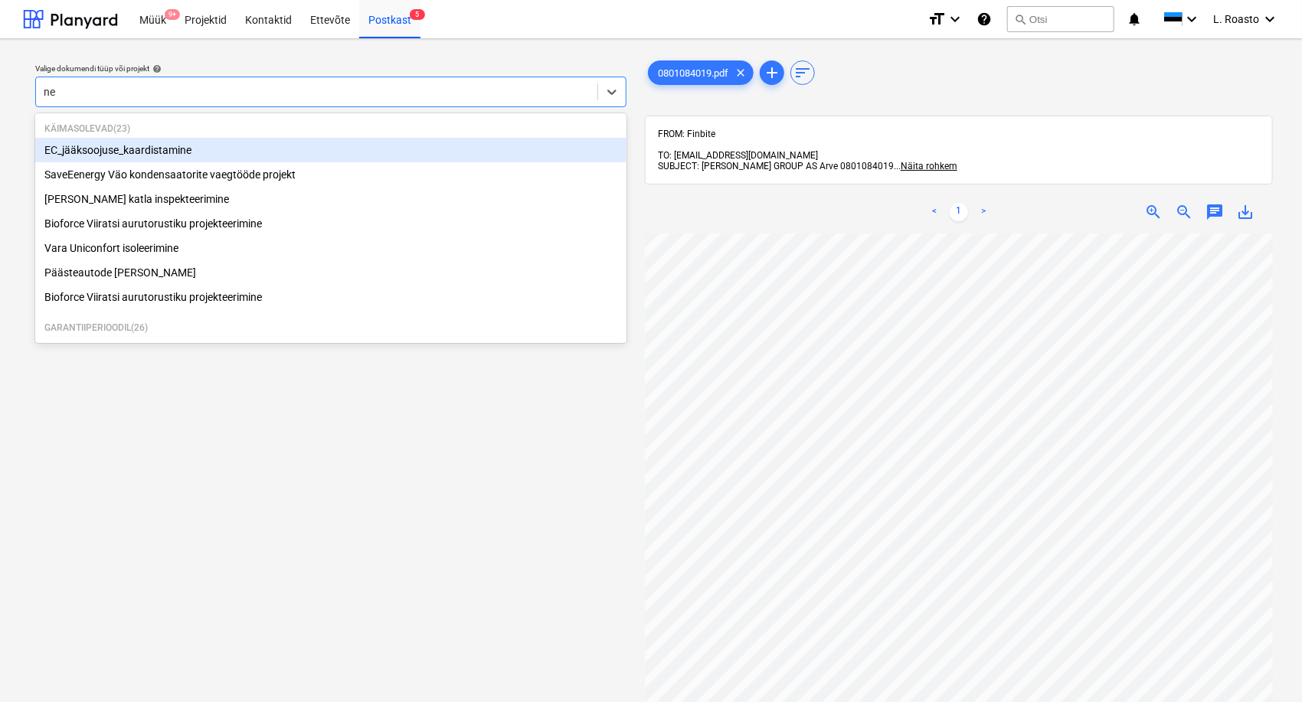
type input "nef"
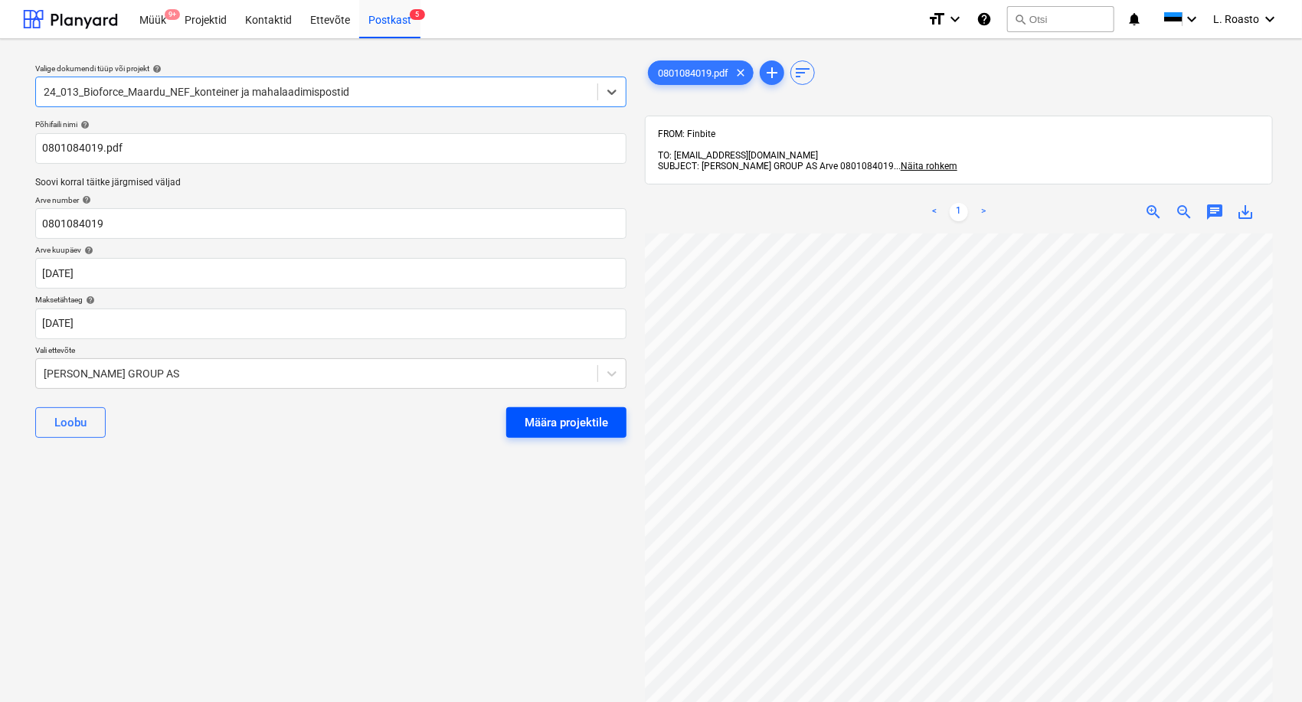
click at [563, 424] on div "Määra projektile" at bounding box center [565, 423] width 83 height 20
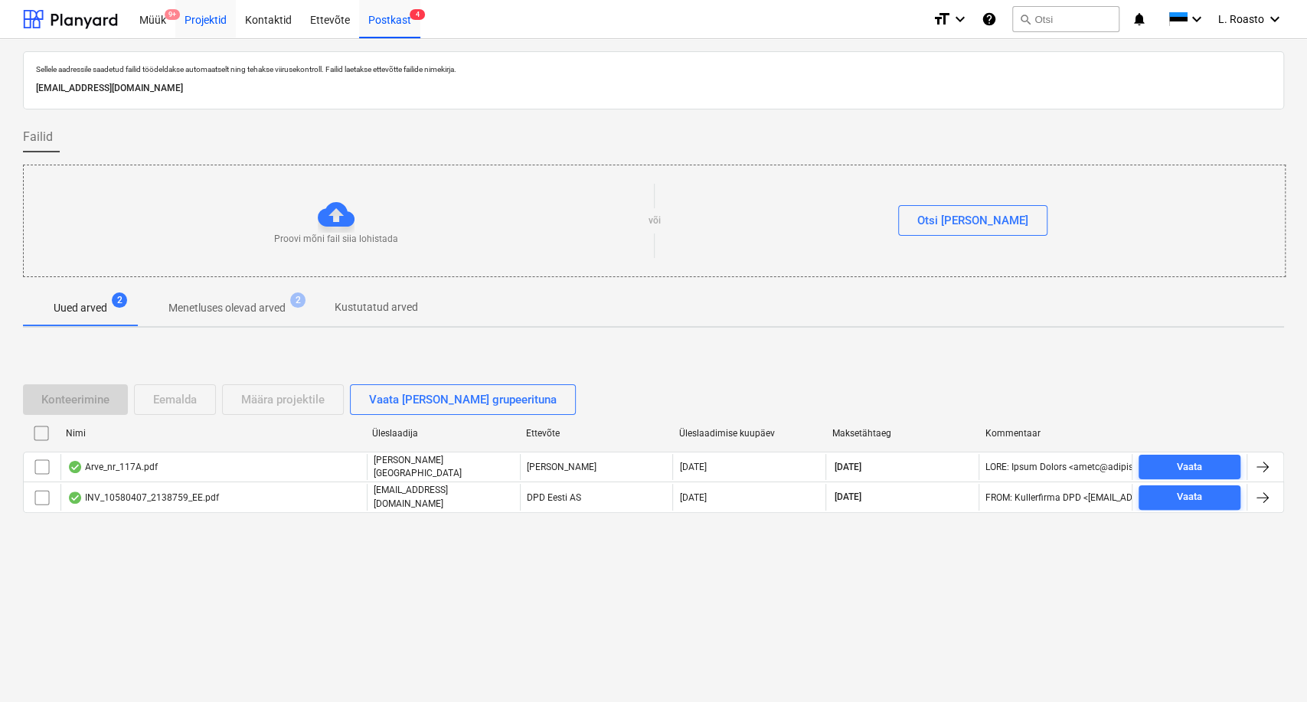
click at [221, 15] on div "Projektid" at bounding box center [205, 18] width 60 height 39
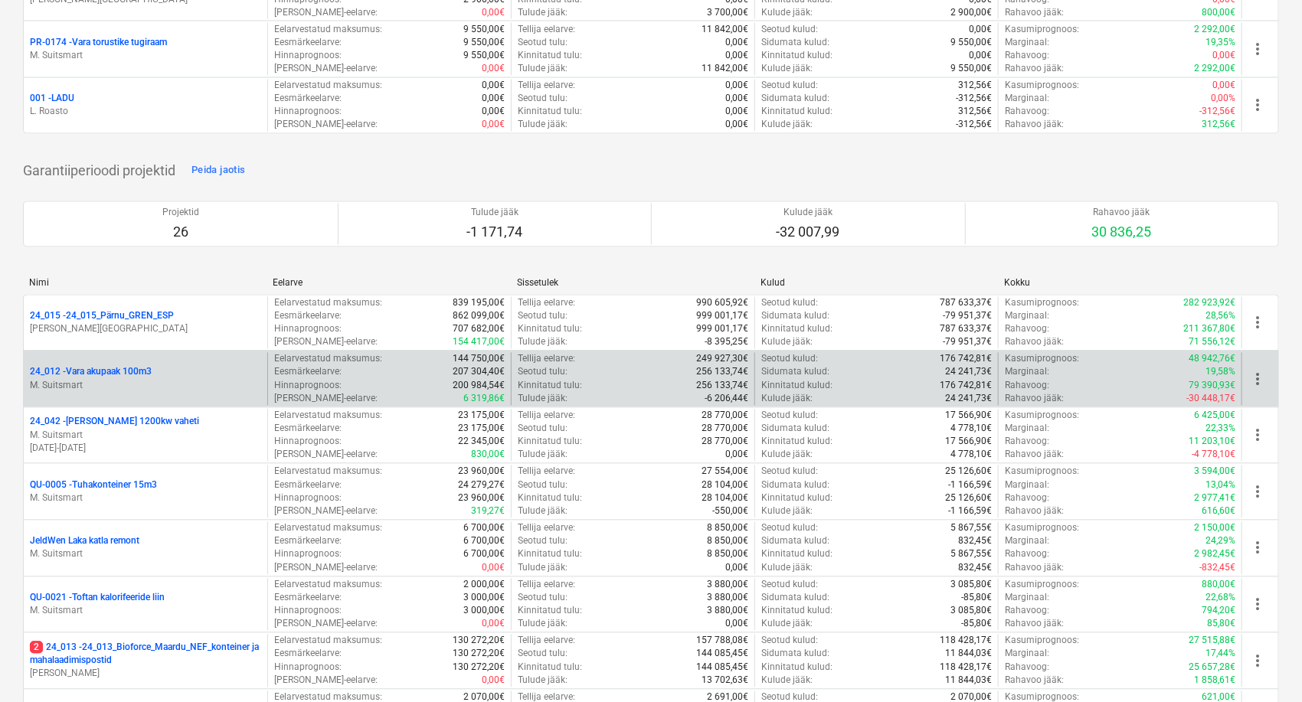
scroll to position [1531, 0]
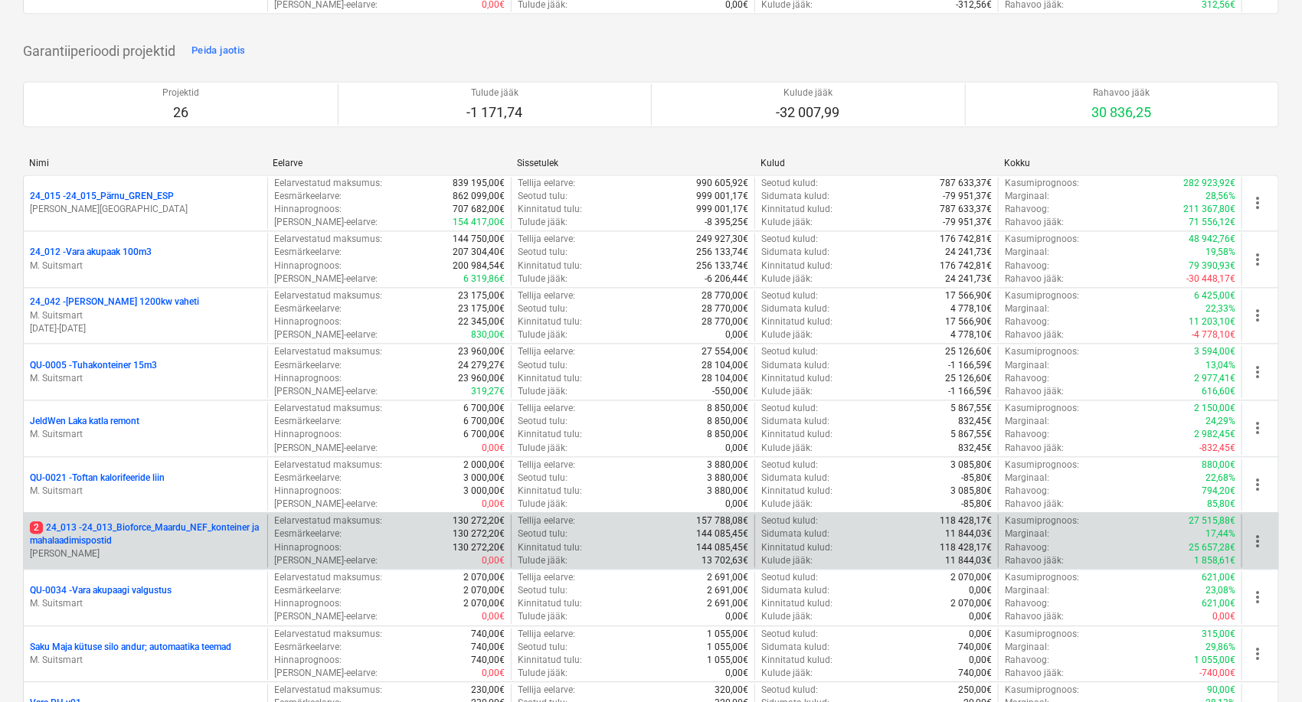
click at [162, 521] on p "2 24_013 - 24_013_Bioforce_Maardu_NEF_konteiner ja mahalaadimispostid" at bounding box center [145, 534] width 231 height 26
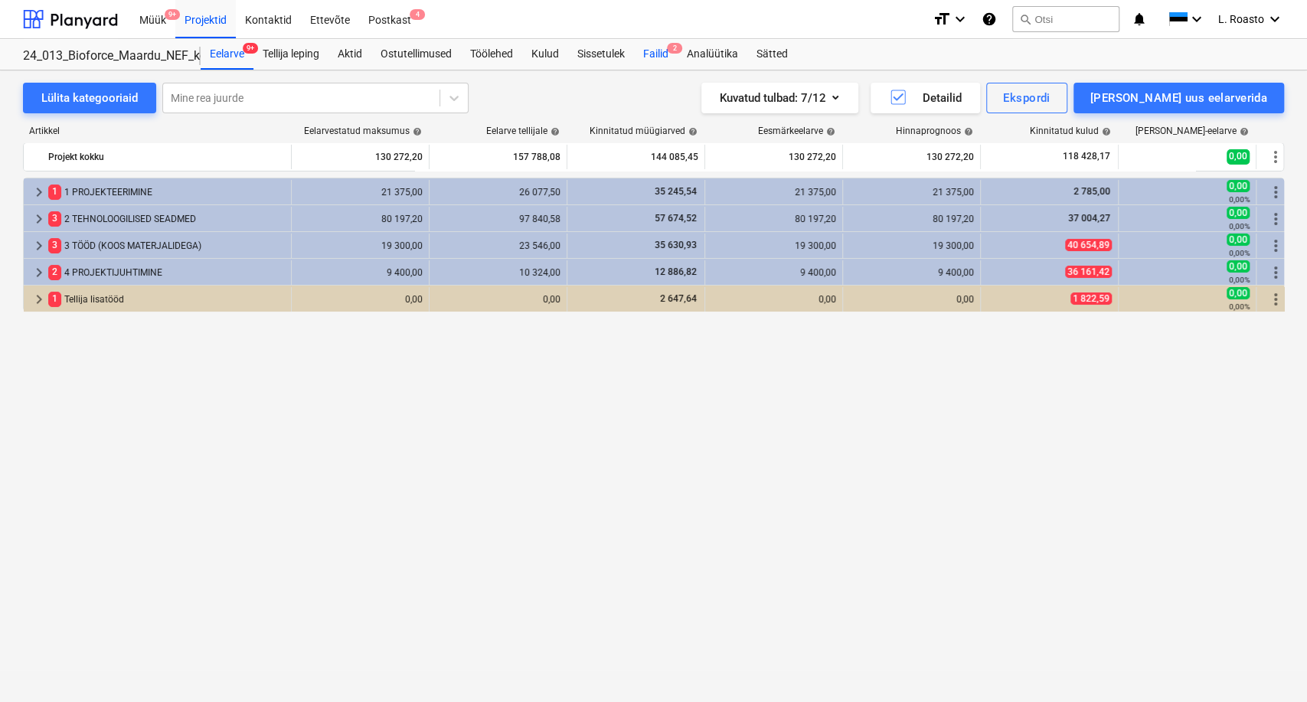
click at [664, 51] on div "Failid 2" at bounding box center [656, 54] width 44 height 31
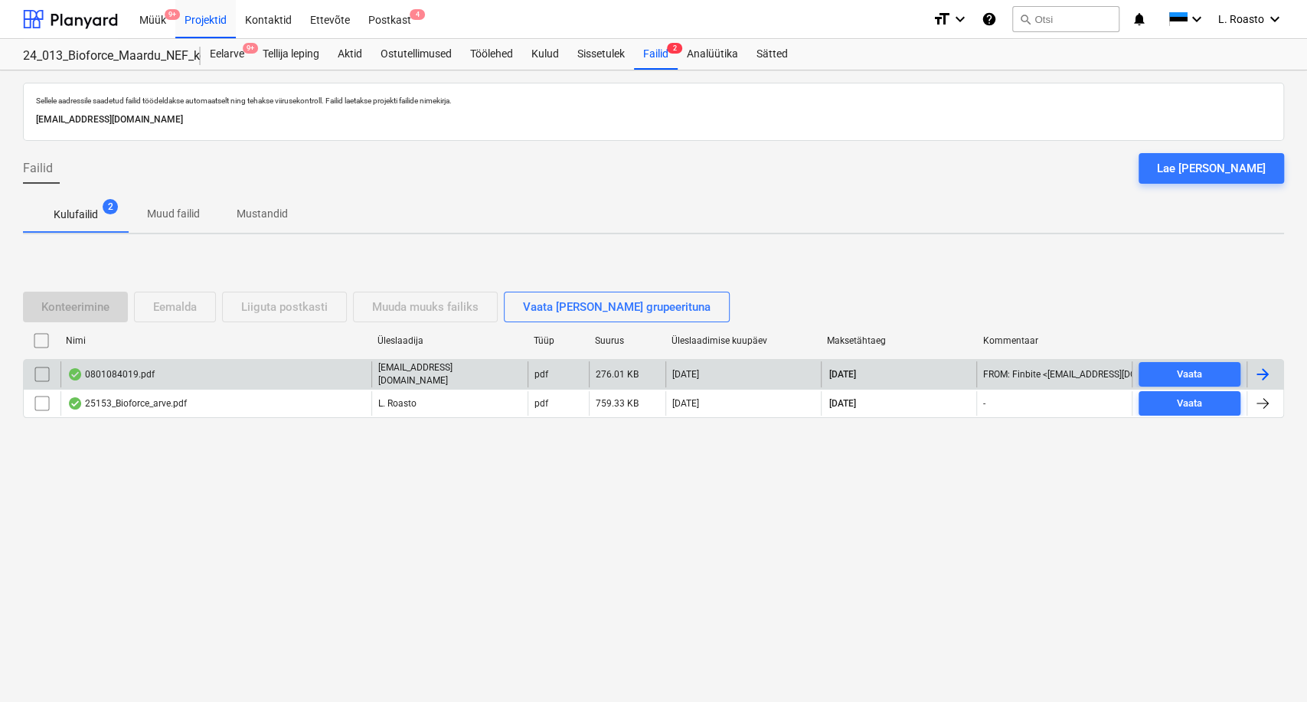
click at [1273, 373] on div at bounding box center [1264, 374] width 37 height 26
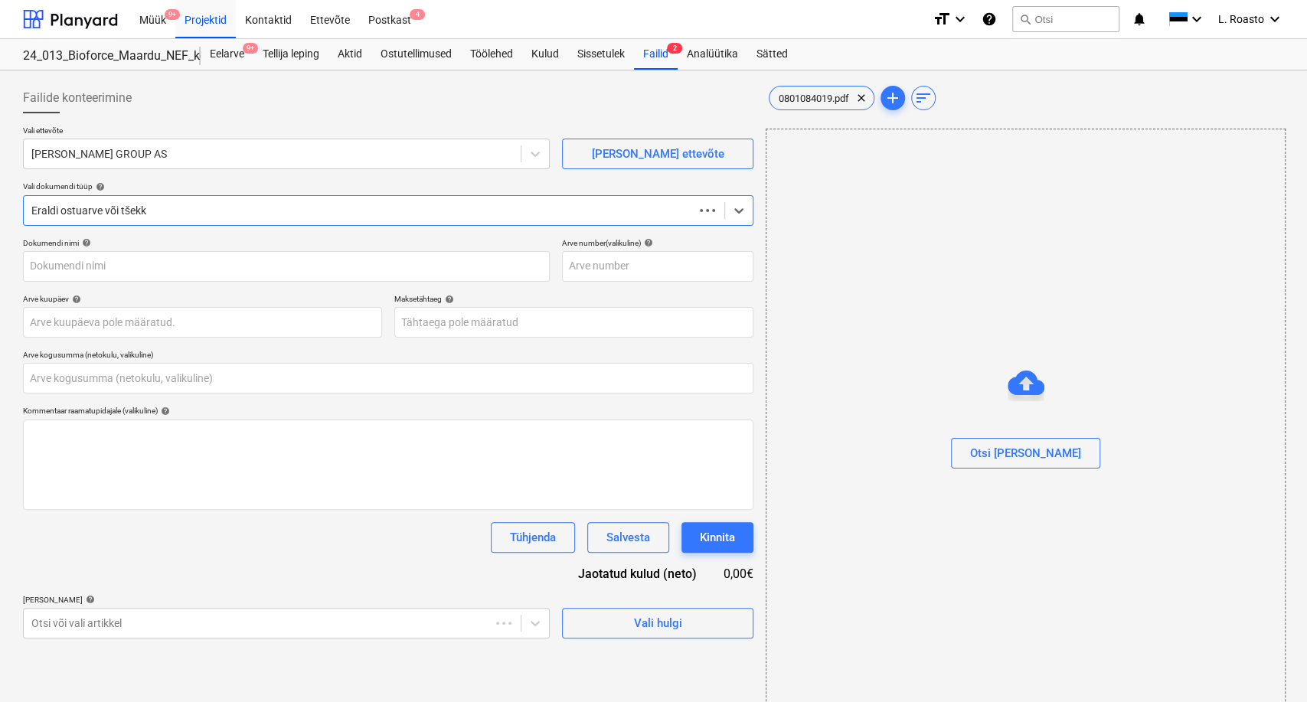
type input "0801084019"
type input "[DATE]"
type input "0,00"
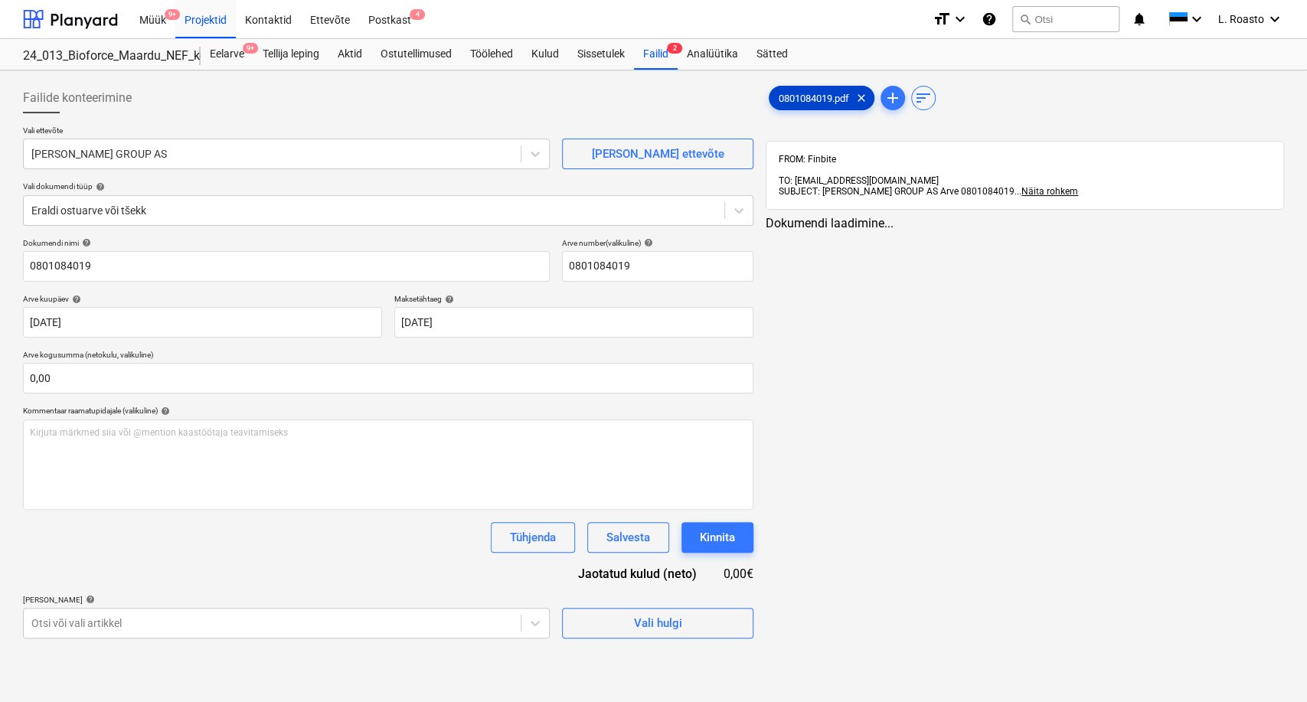
click at [797, 93] on span "0801084019.pdf" at bounding box center [813, 98] width 89 height 11
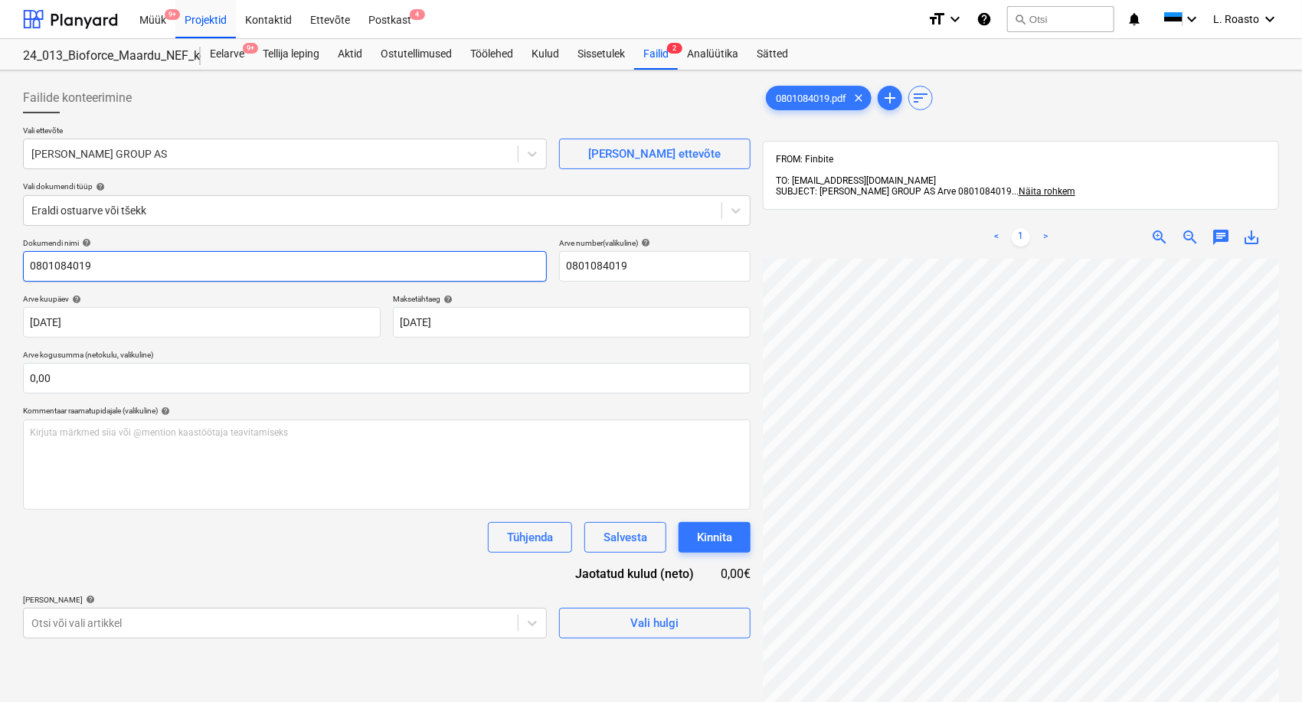
click at [26, 267] on input "0801084019" at bounding box center [285, 266] width 524 height 31
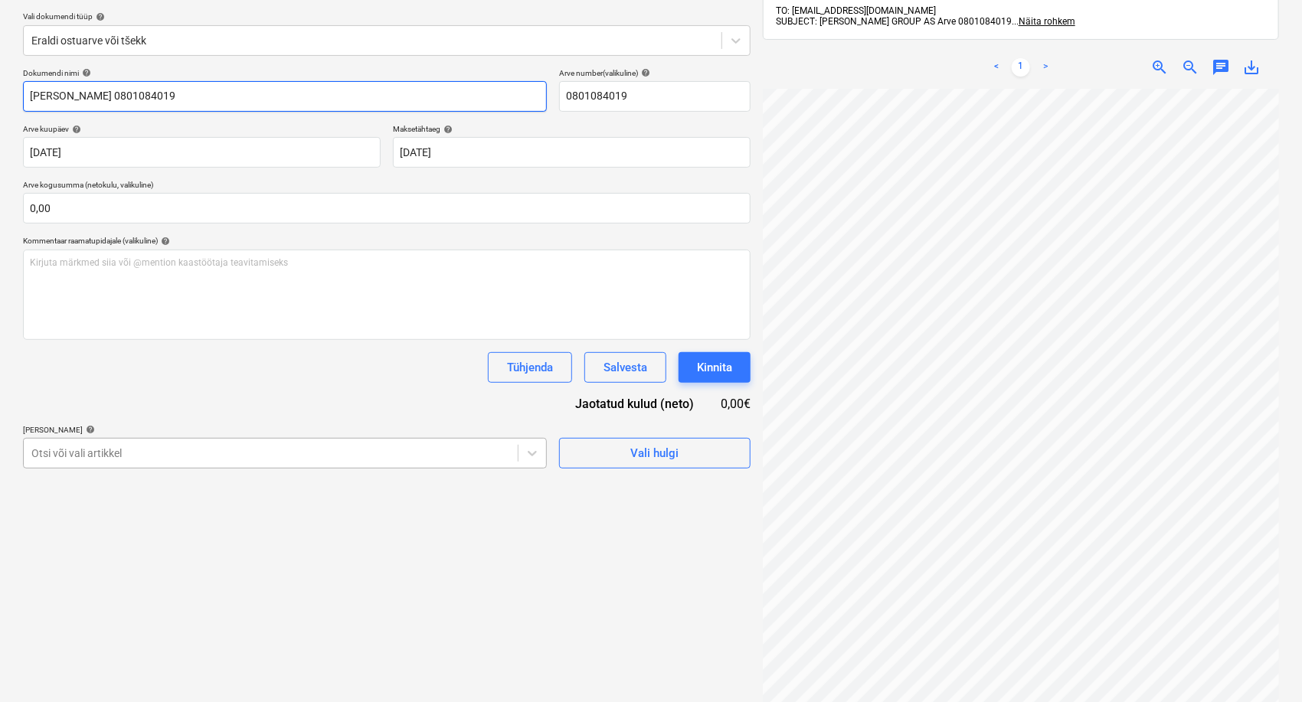
type input "[PERSON_NAME] 0801084019"
click at [276, 439] on div "Otsi või vali artikkel" at bounding box center [285, 453] width 524 height 31
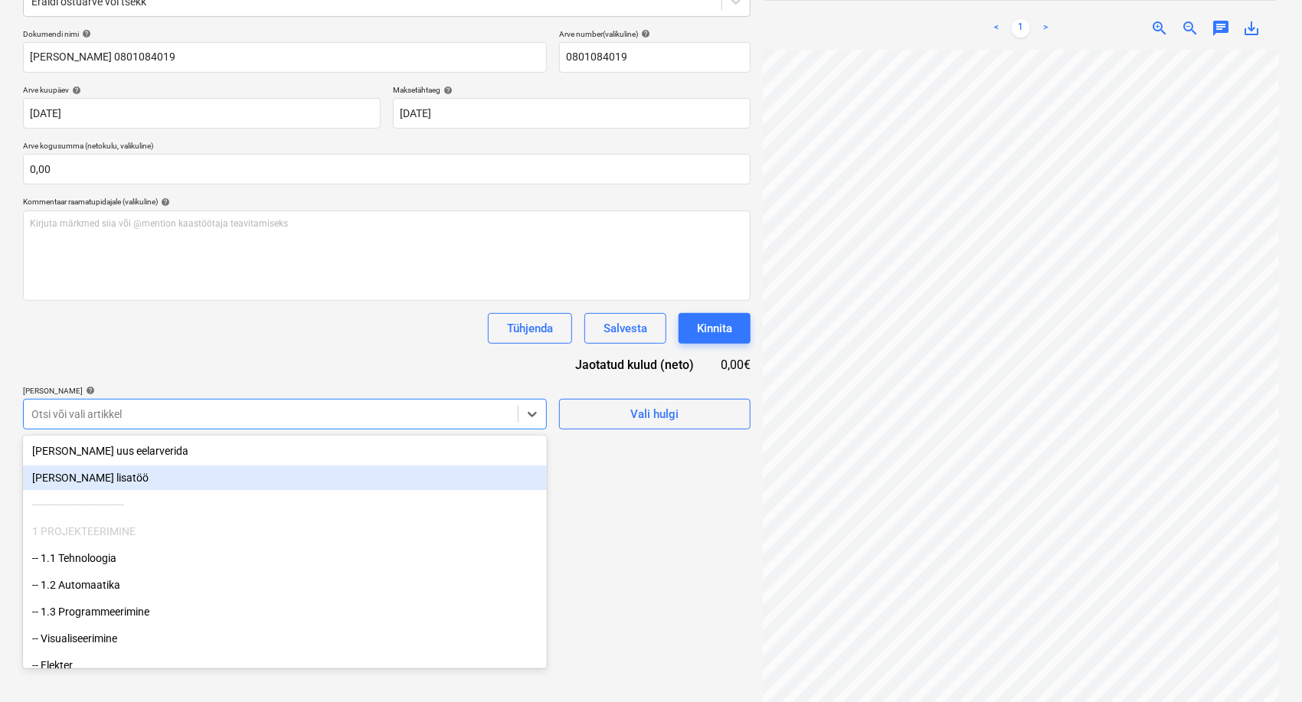
scroll to position [217, 0]
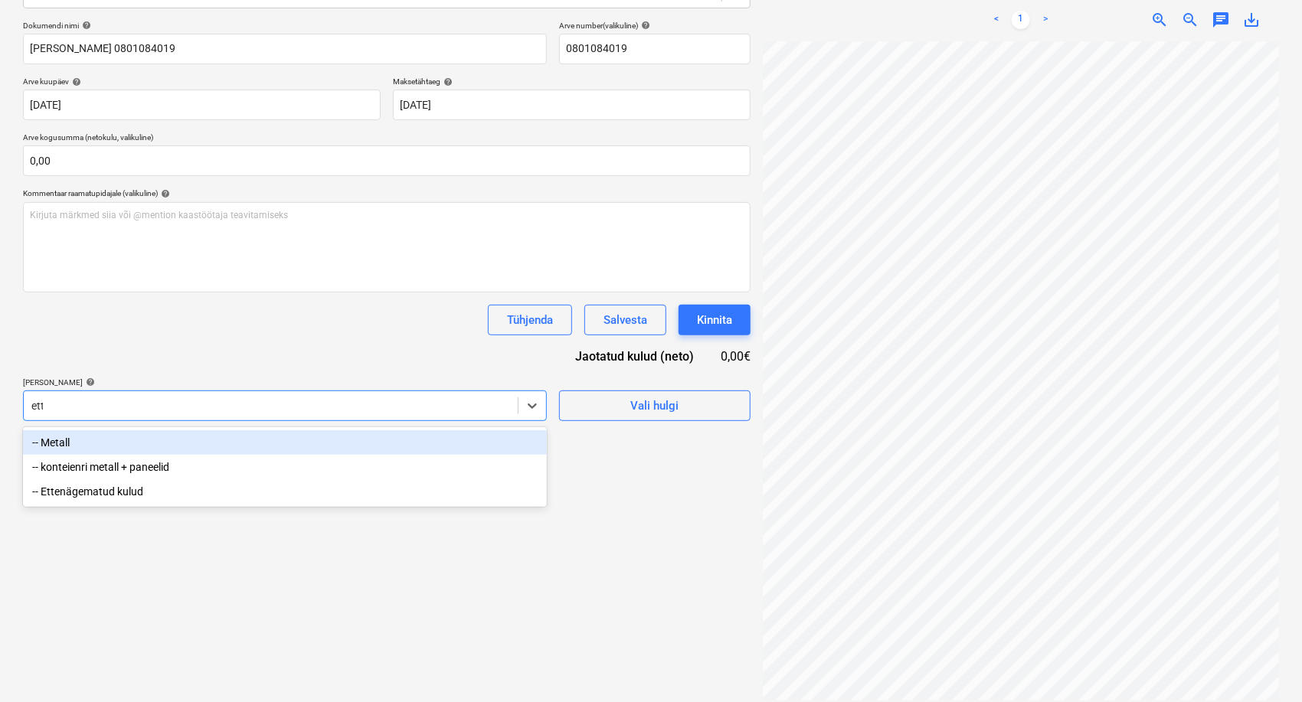
type input "ette"
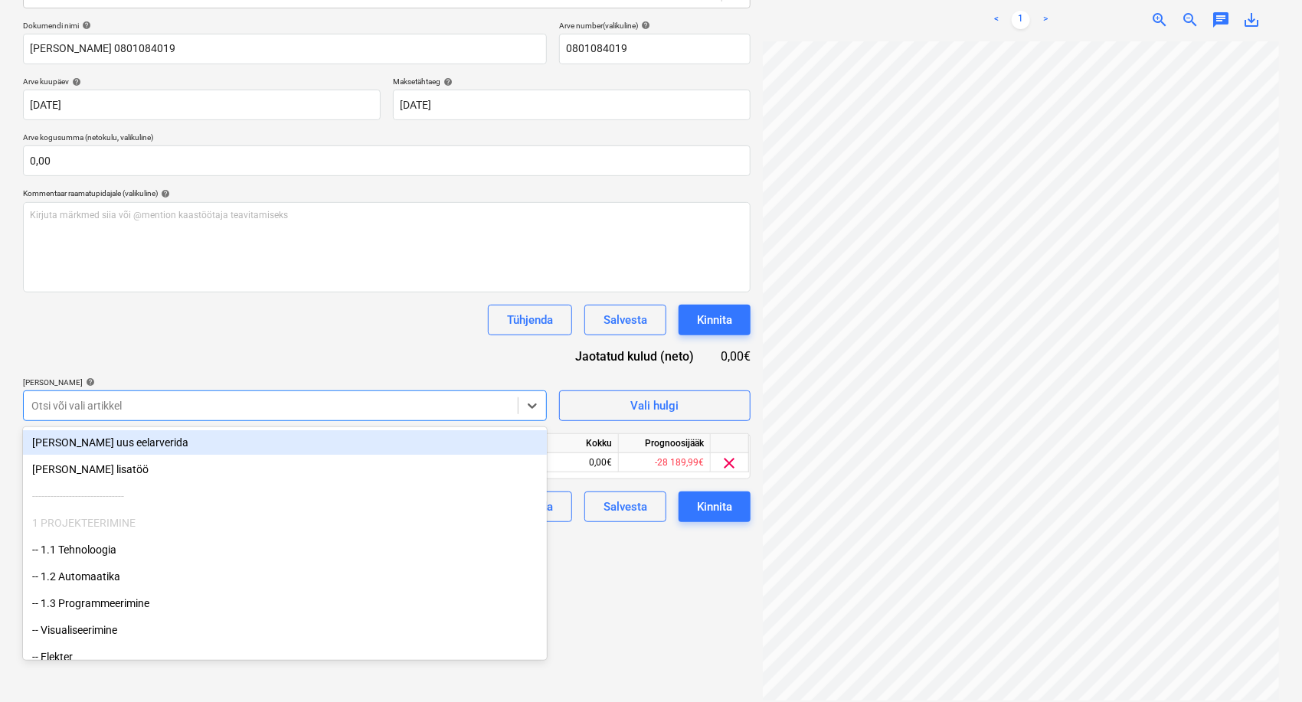
click at [383, 360] on div "Dokumendi nimi help [PERSON_NAME] 0801084019 Arve number (valikuline) help 0801…" at bounding box center [386, 271] width 727 height 501
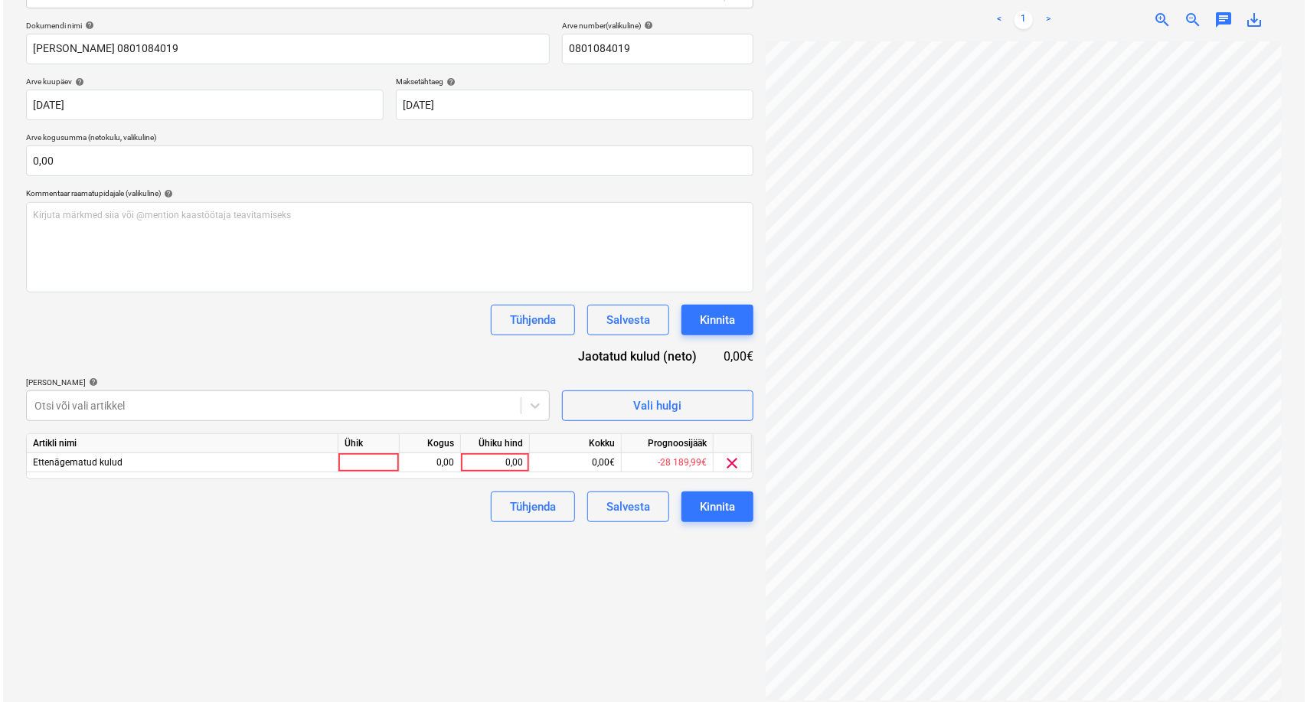
scroll to position [93, 176]
click at [729, 384] on div "Failide konteerimine Vali ettevõte [PERSON_NAME] GROUP AS [PERSON_NAME] uus ett…" at bounding box center [651, 283] width 1268 height 848
click at [511, 461] on div "0,00" at bounding box center [492, 462] width 56 height 19
type input "28,10"
click at [467, 530] on div "Failide konteerimine Vali ettevõte [PERSON_NAME] GROUP AS [PERSON_NAME] uus ett…" at bounding box center [387, 283] width 740 height 848
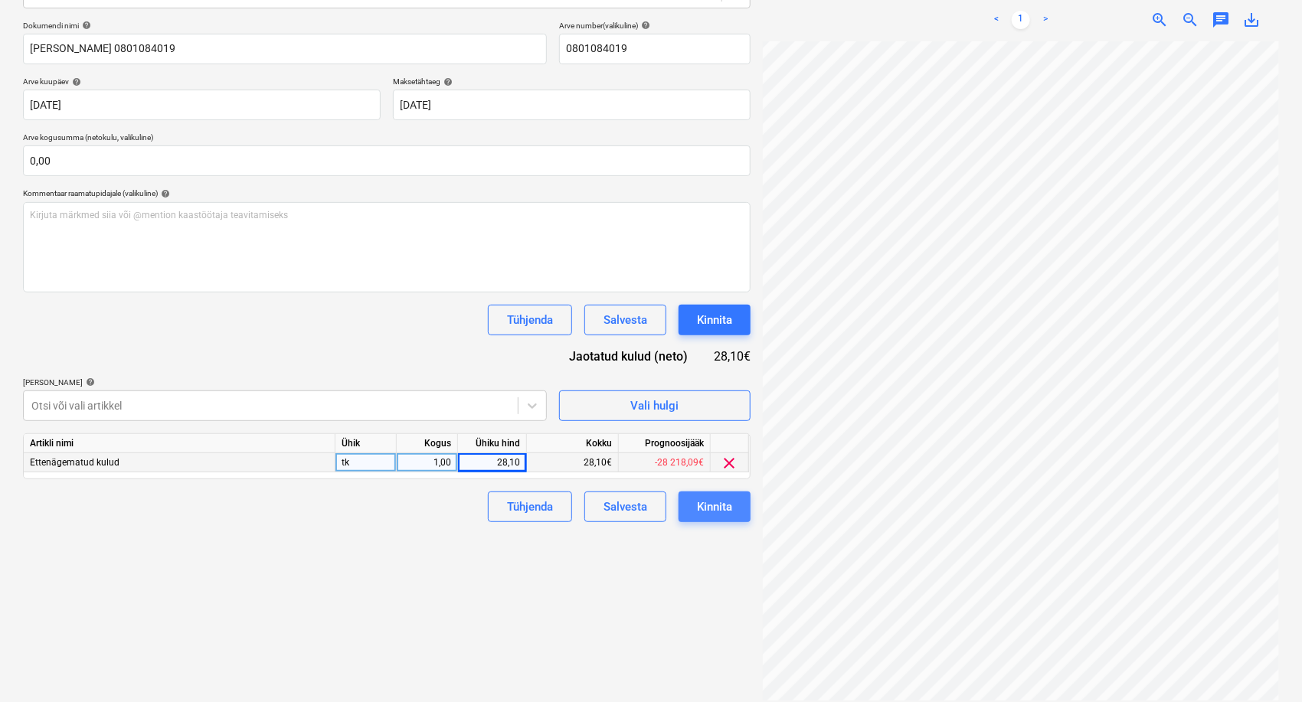
click at [730, 505] on div "Kinnita" at bounding box center [714, 507] width 35 height 20
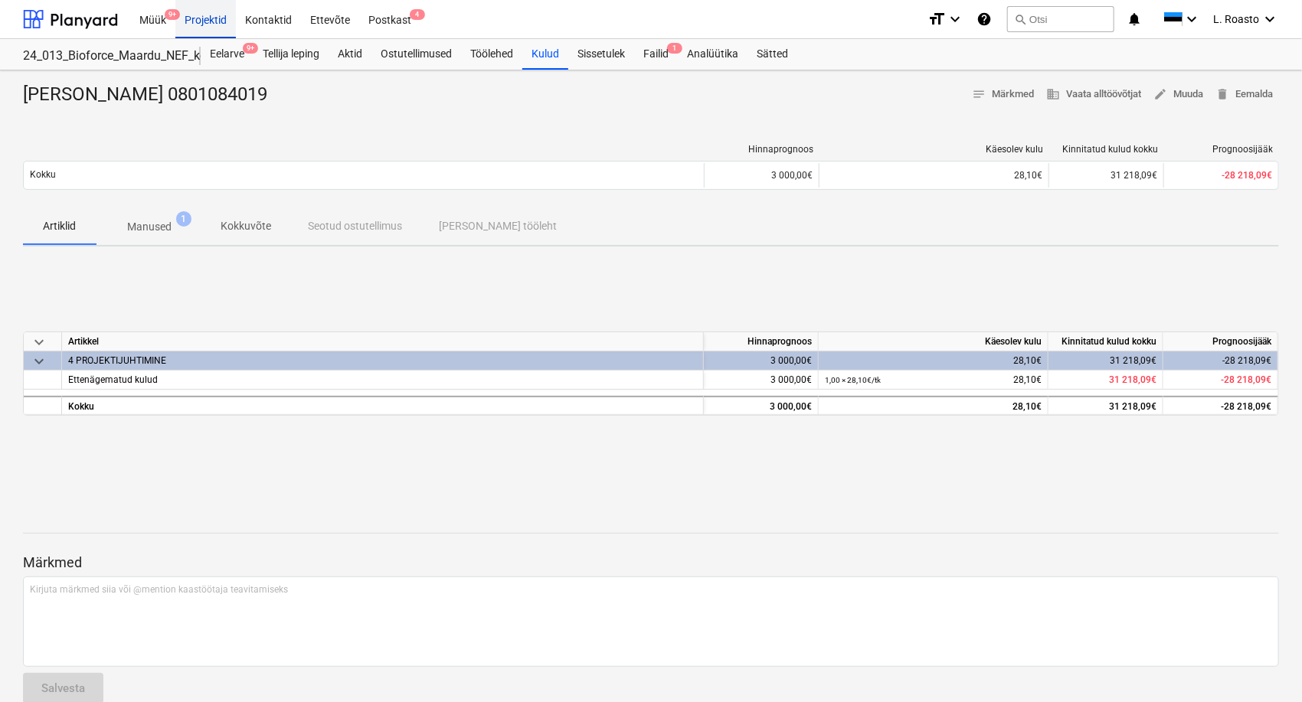
click at [196, 19] on div "Projektid" at bounding box center [205, 18] width 60 height 39
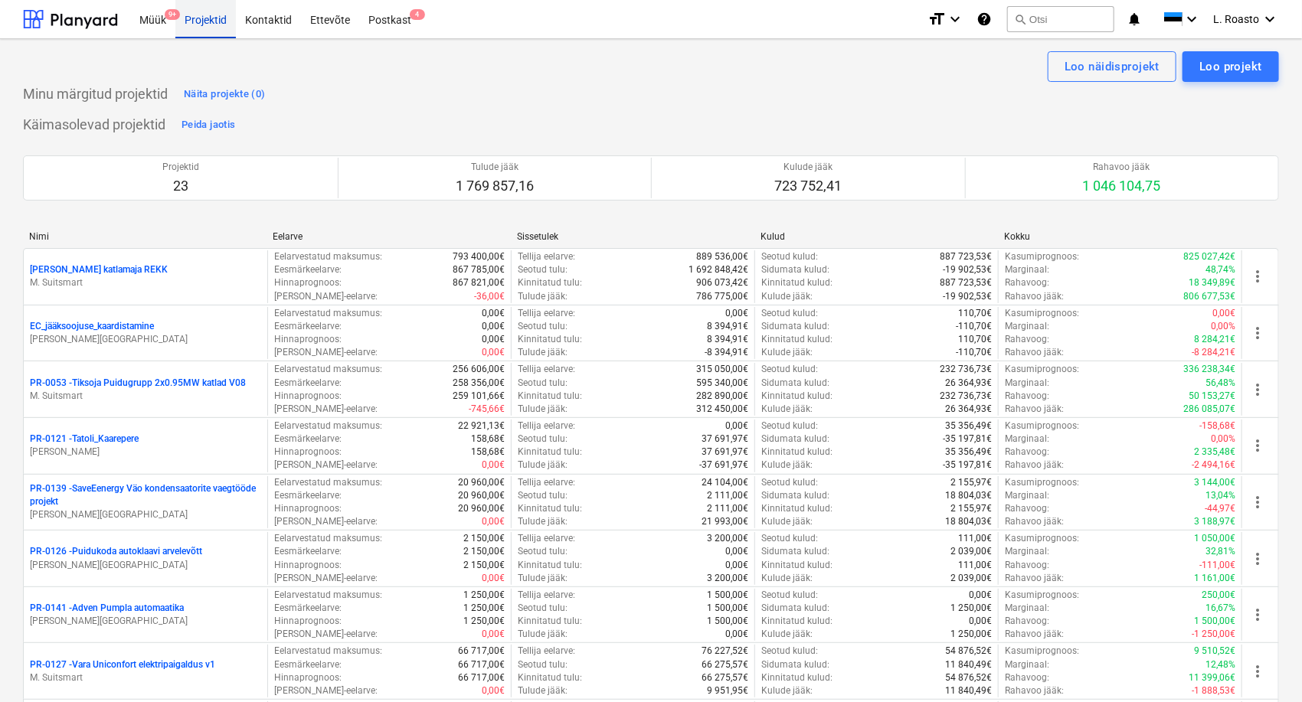
scroll to position [2781, 0]
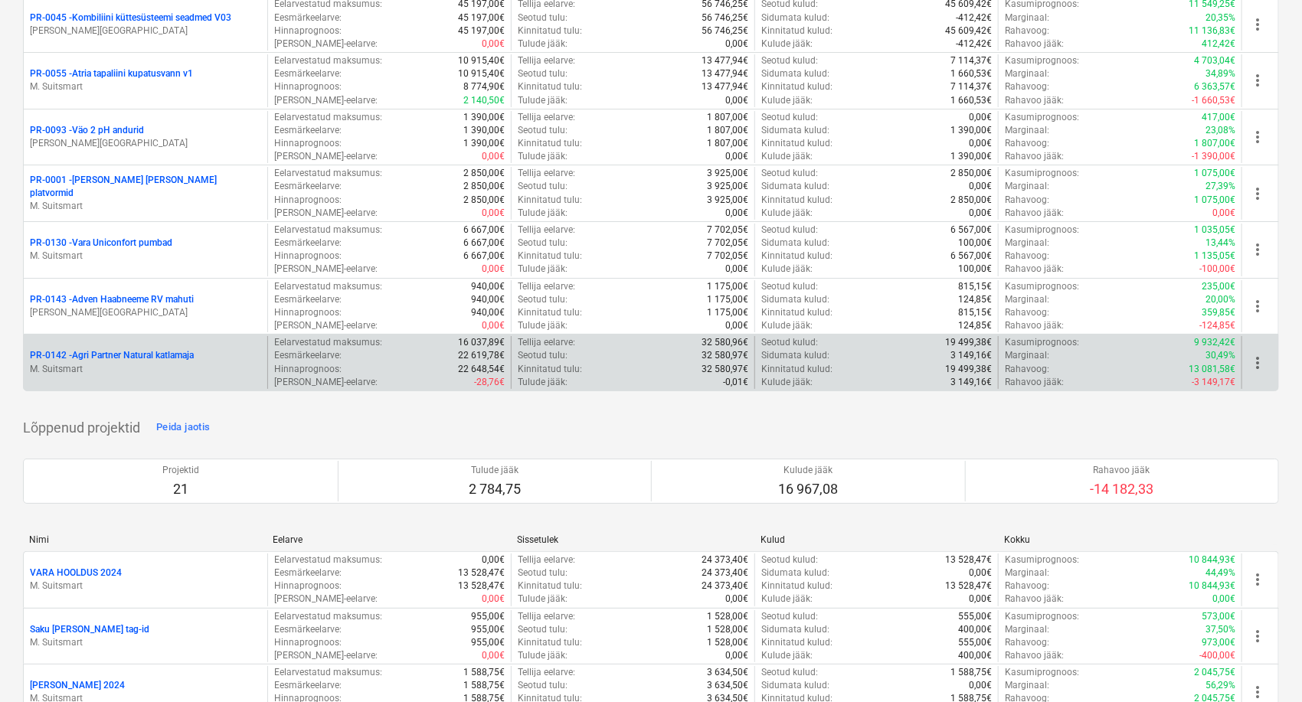
click at [129, 357] on p "PR-0142 - Agri Partner Natural katlamaja" at bounding box center [112, 355] width 164 height 13
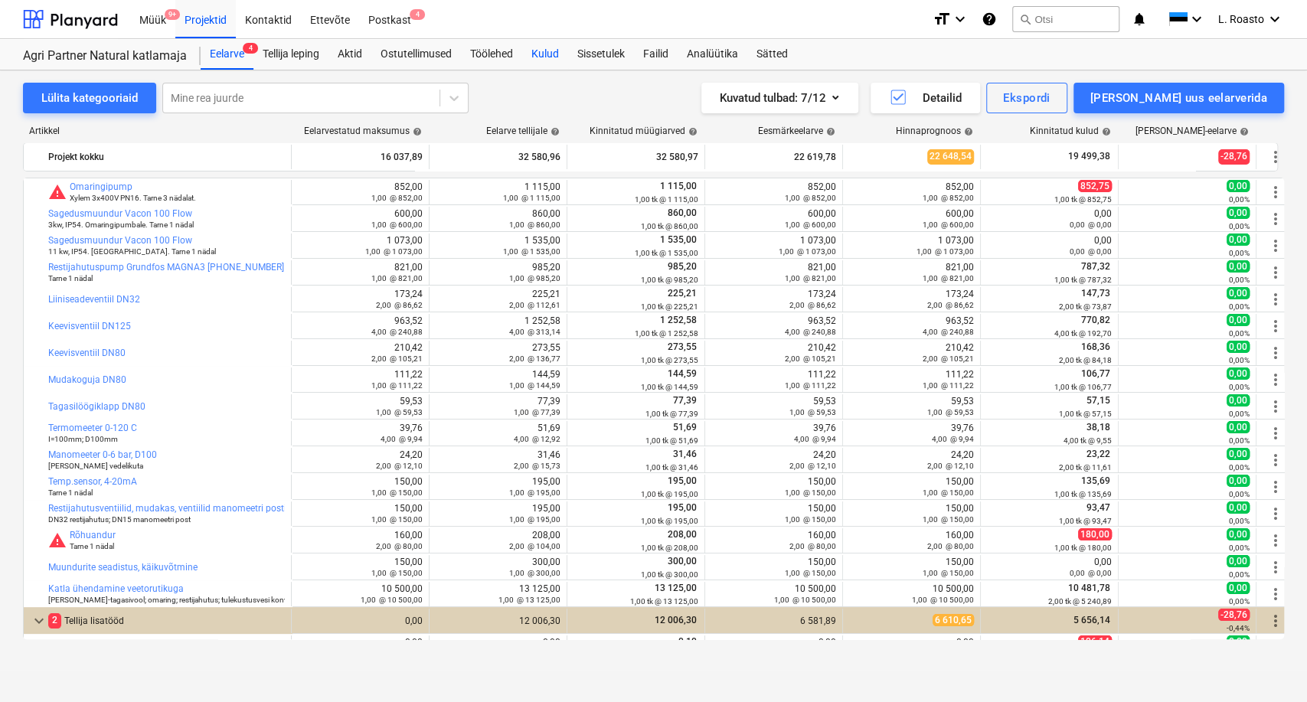
click at [538, 51] on div "Kulud" at bounding box center [545, 54] width 46 height 31
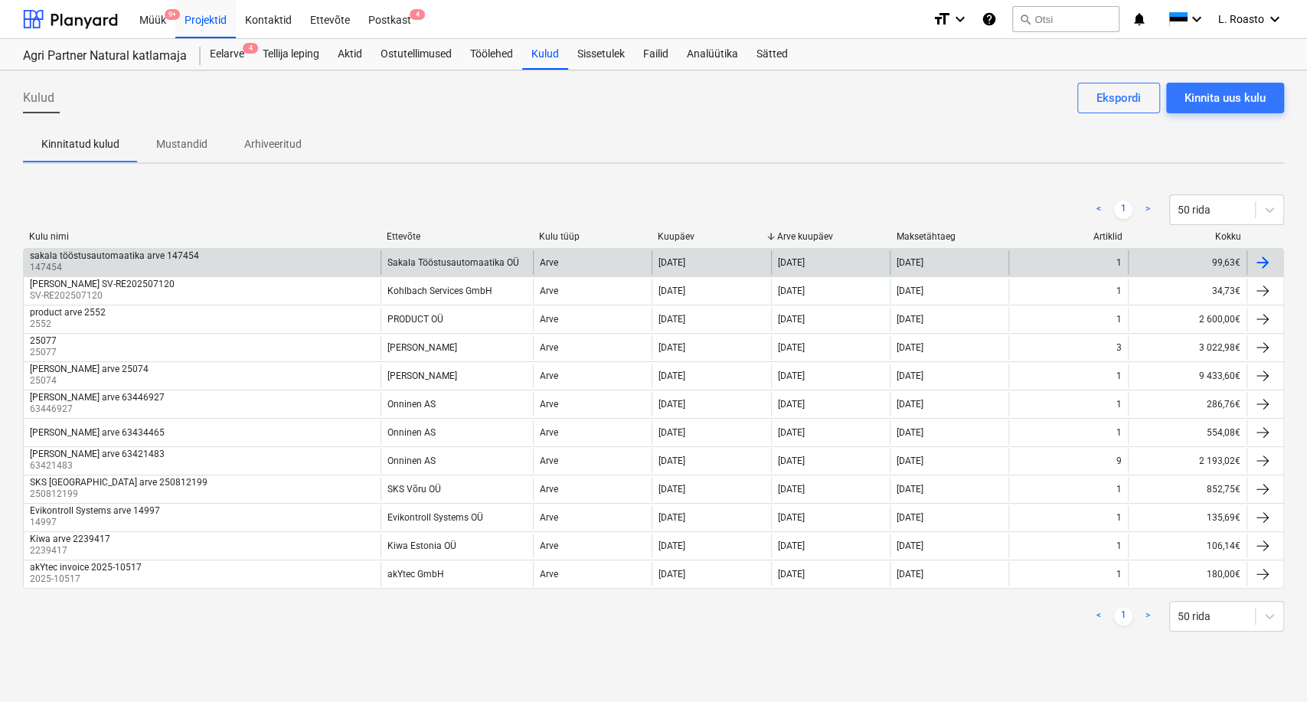
click at [200, 258] on div "sakala tööstusautomaatika arve 147454 147454" at bounding box center [202, 262] width 357 height 24
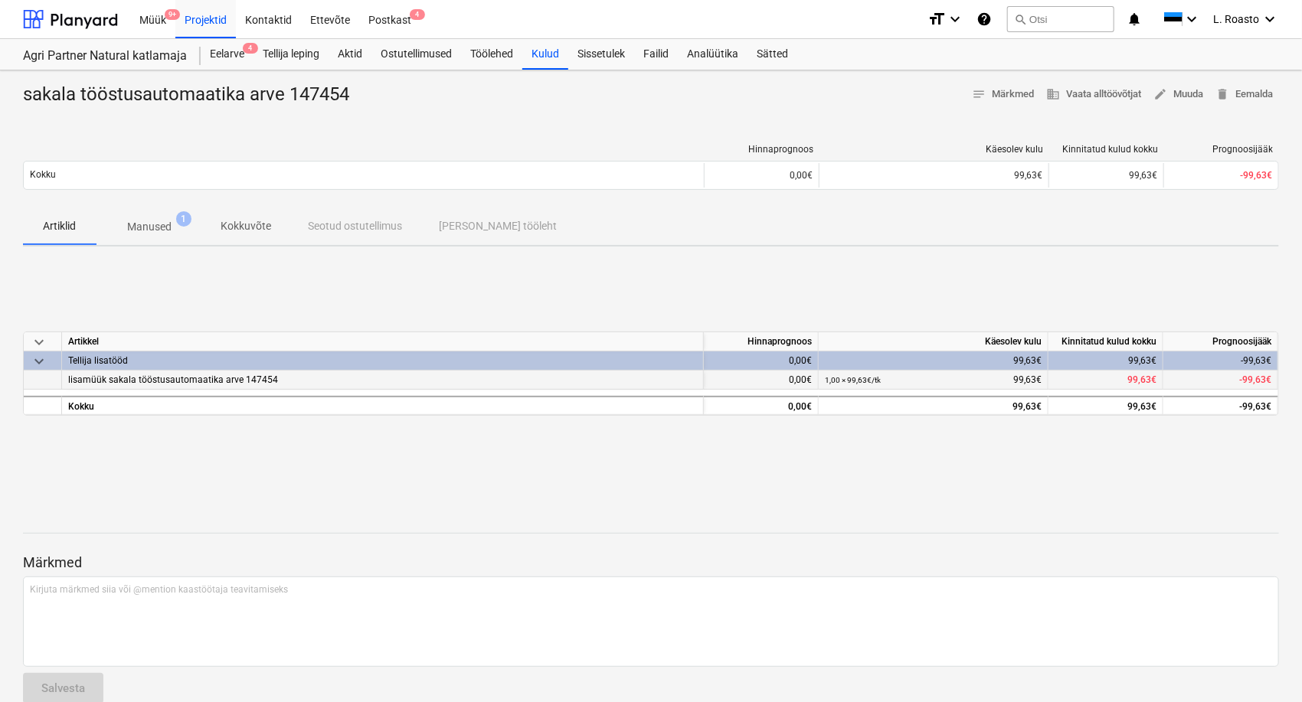
click at [121, 381] on span "lisamüük sakala tööstusautomaatika arve 147454" at bounding box center [173, 379] width 210 height 11
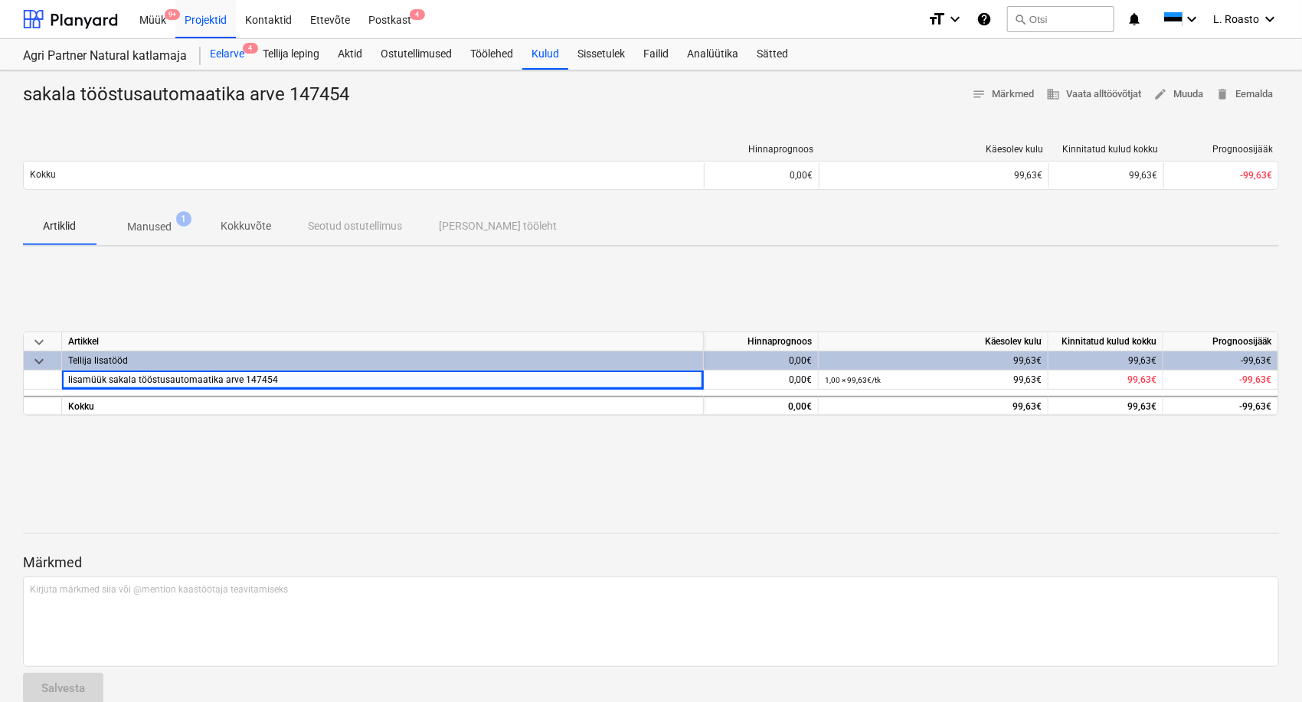
click at [233, 55] on div "Eelarve 4" at bounding box center [227, 54] width 53 height 31
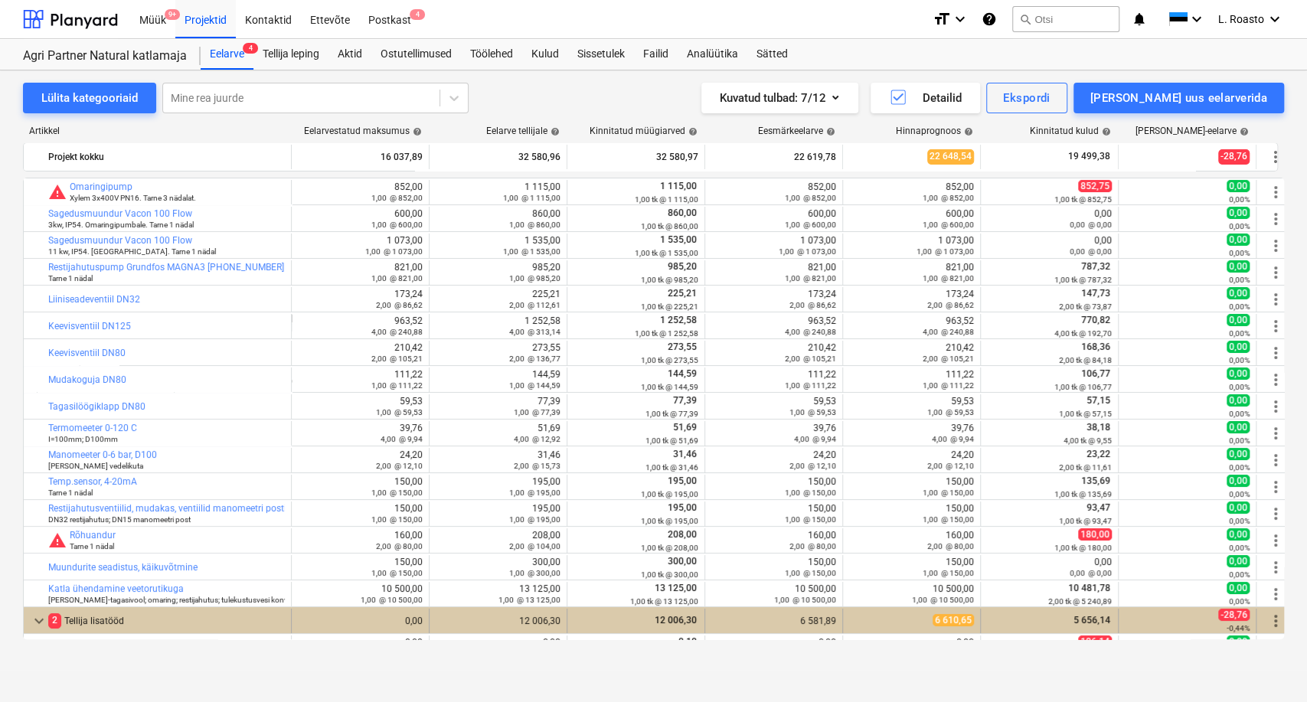
click at [102, 619] on div "2 Tellija lisatööd" at bounding box center [166, 621] width 237 height 24
click at [90, 616] on div "2 Tellija lisatööd" at bounding box center [166, 621] width 237 height 24
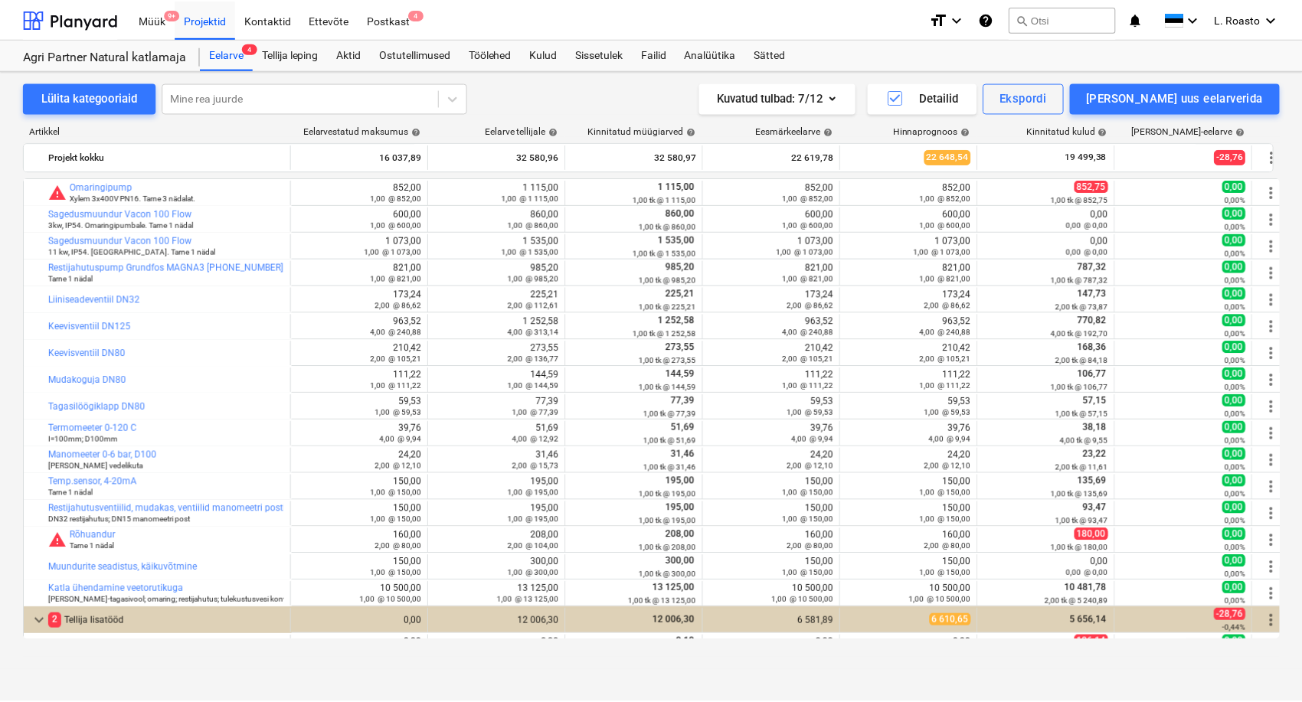
scroll to position [262, 0]
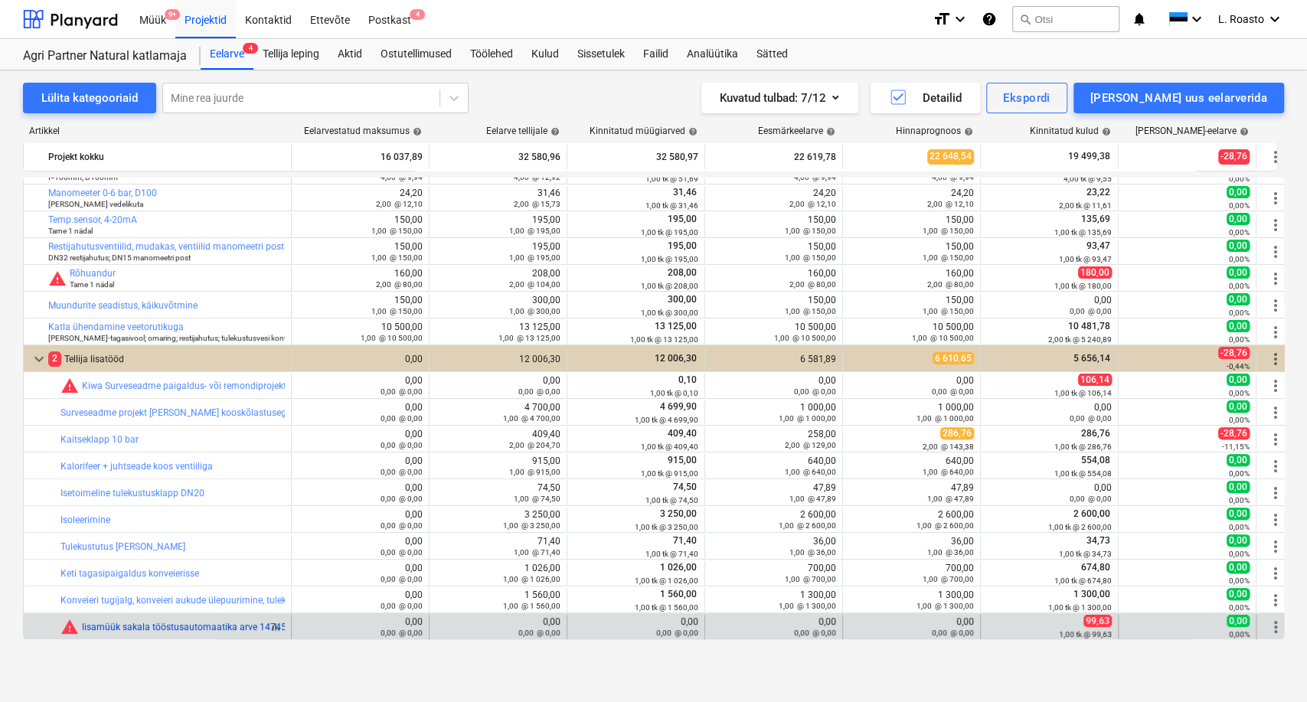
click at [260, 626] on link "lisamüük sakala tööstusautomaatika arve 147454" at bounding box center [187, 627] width 210 height 11
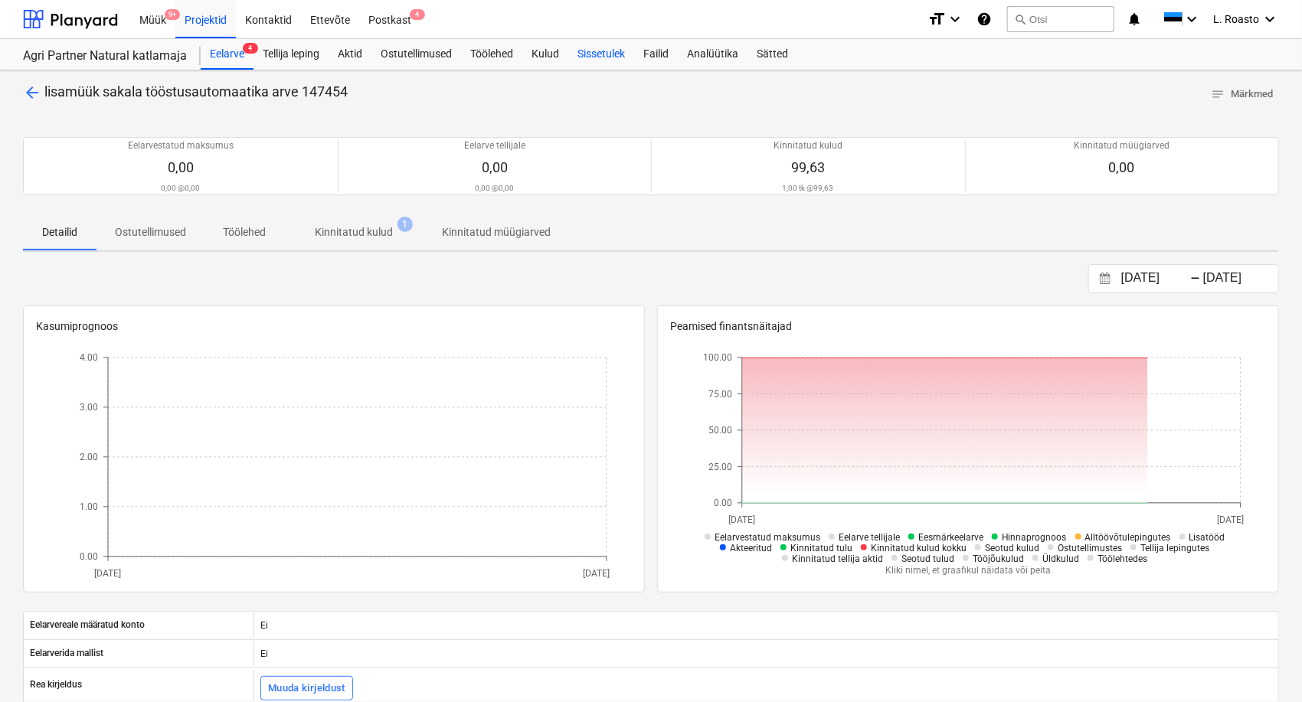
click at [612, 59] on div "Sissetulek" at bounding box center [601, 54] width 66 height 31
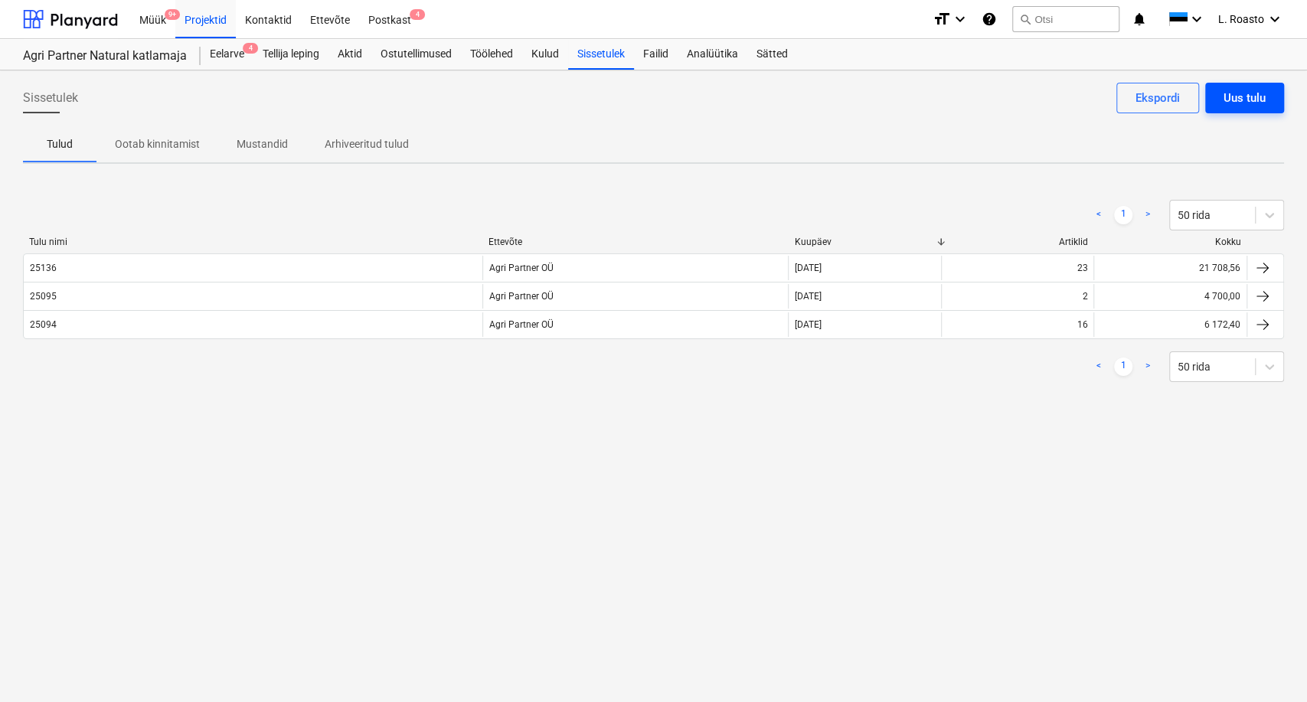
click at [1263, 102] on div "Uus tulu" at bounding box center [1244, 98] width 42 height 20
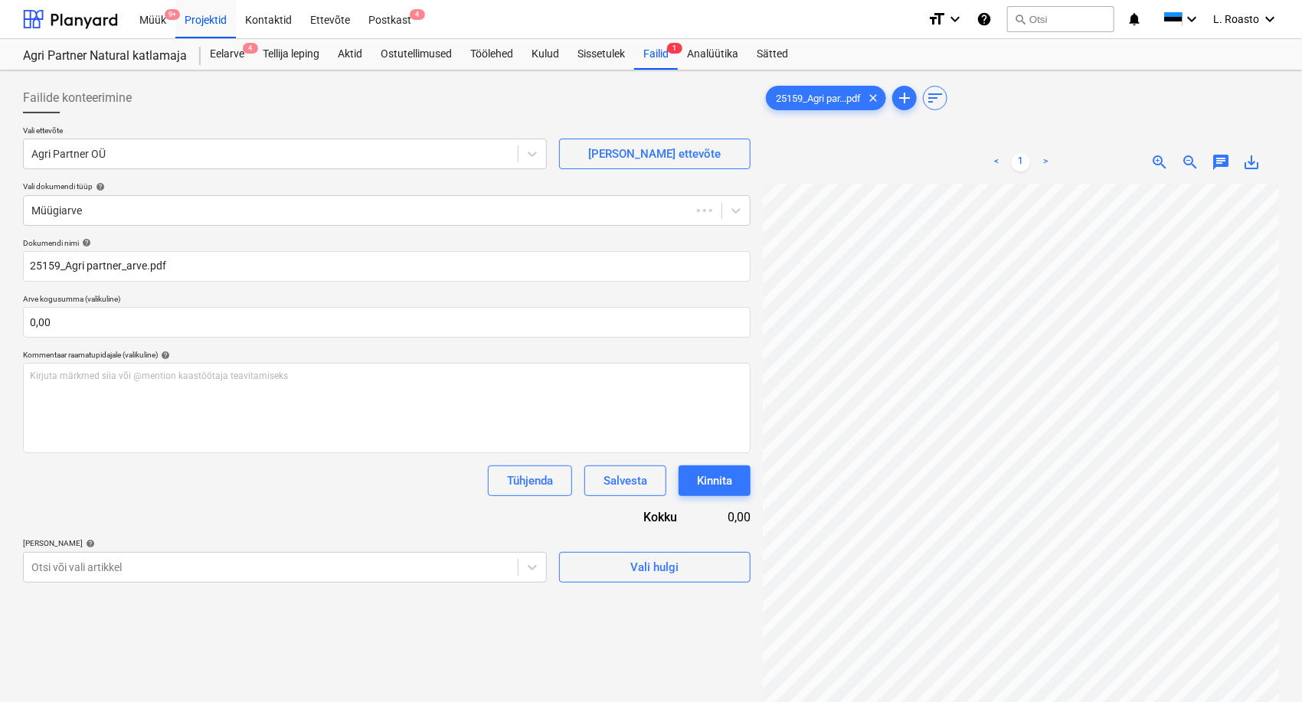
type input "25159"
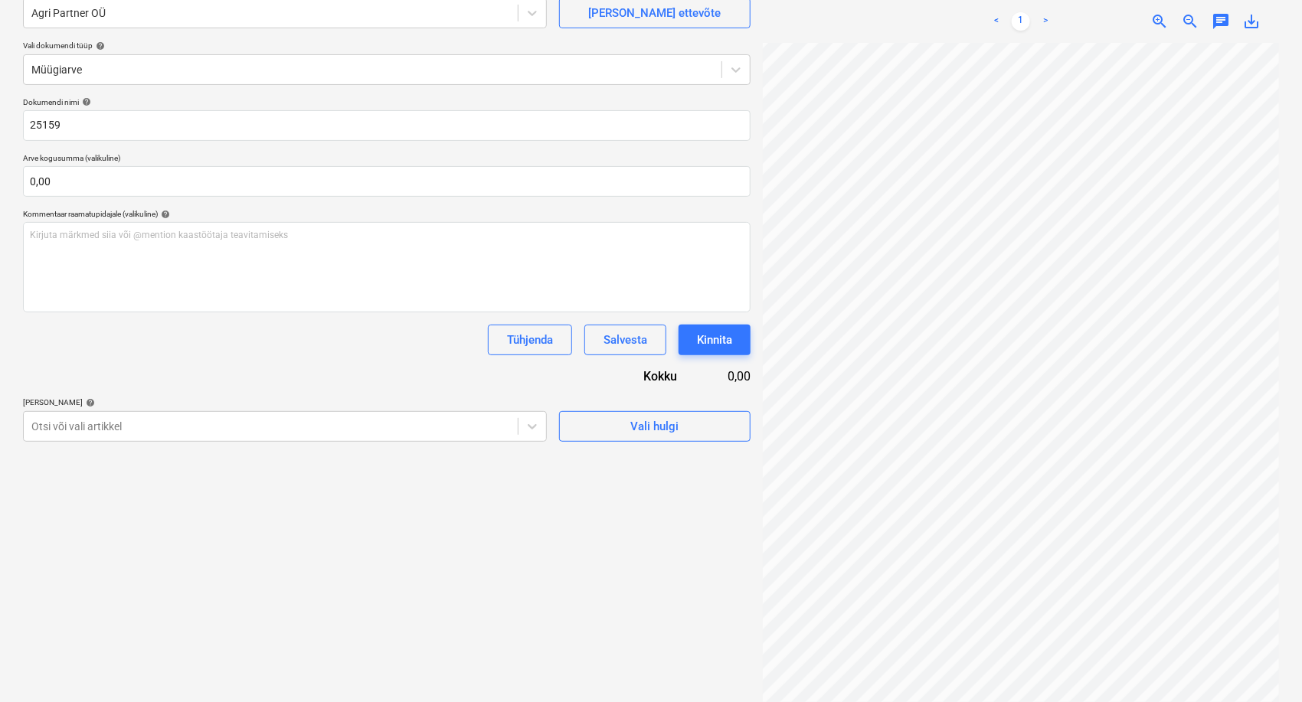
scroll to position [153, 0]
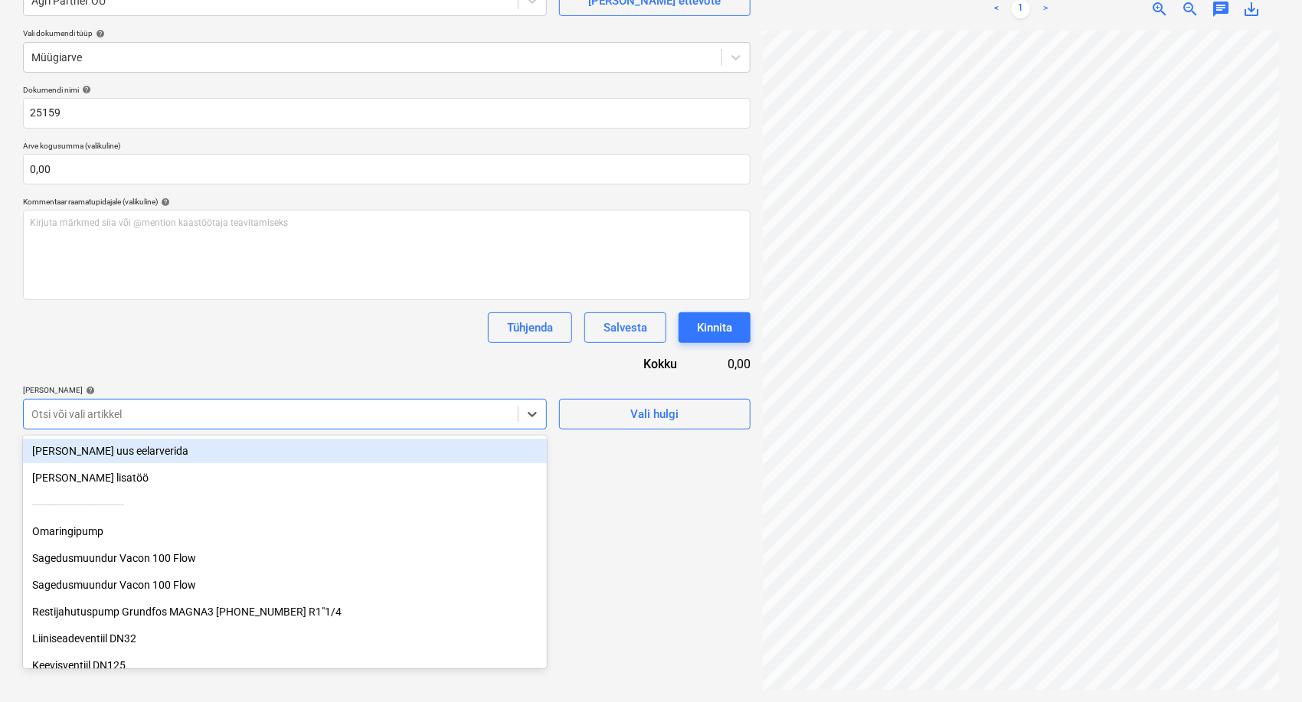
click at [317, 413] on div at bounding box center [270, 414] width 479 height 15
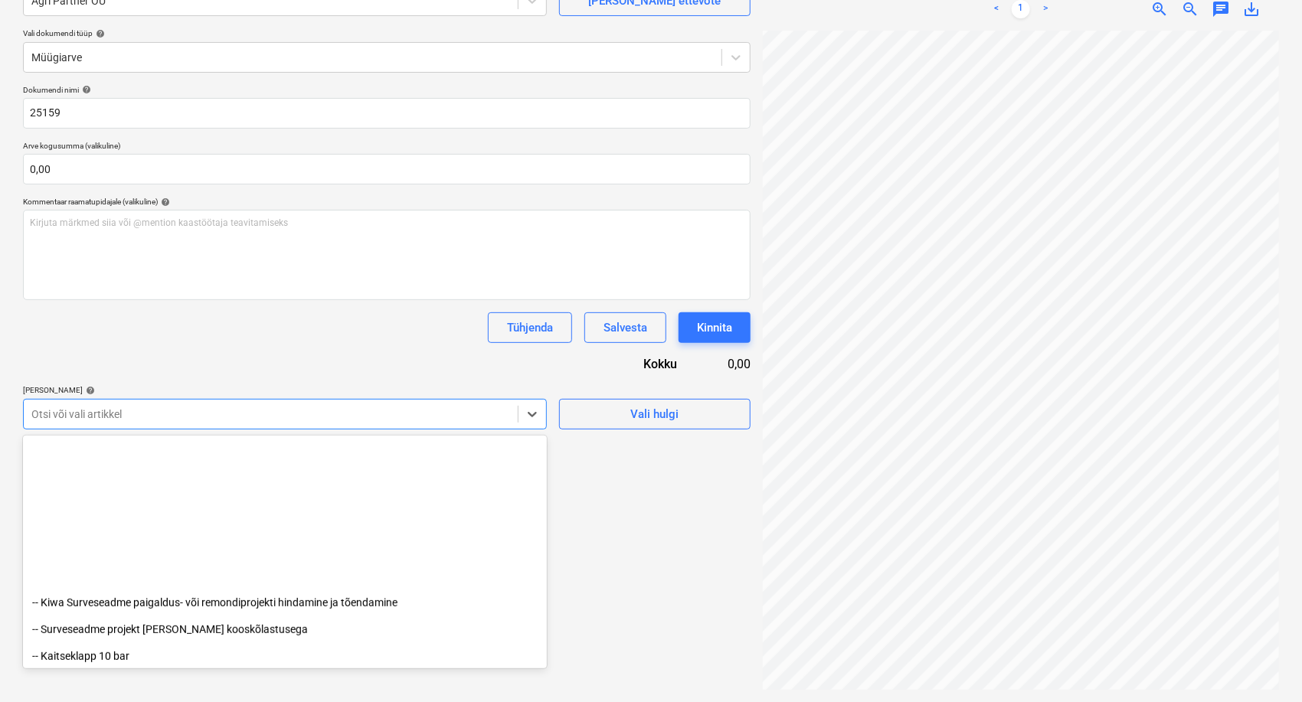
scroll to position [573, 0]
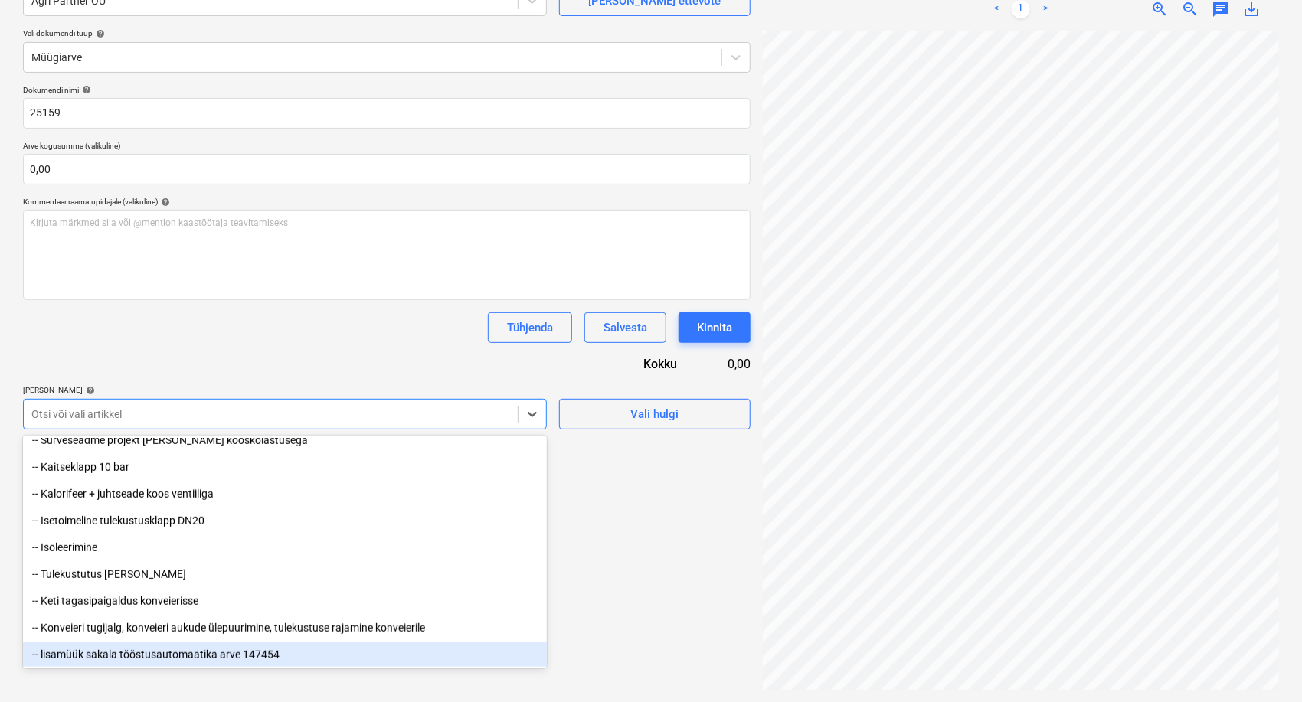
click at [219, 655] on div "-- lisamüük sakala tööstusautomaatika arve 147454" at bounding box center [285, 654] width 524 height 24
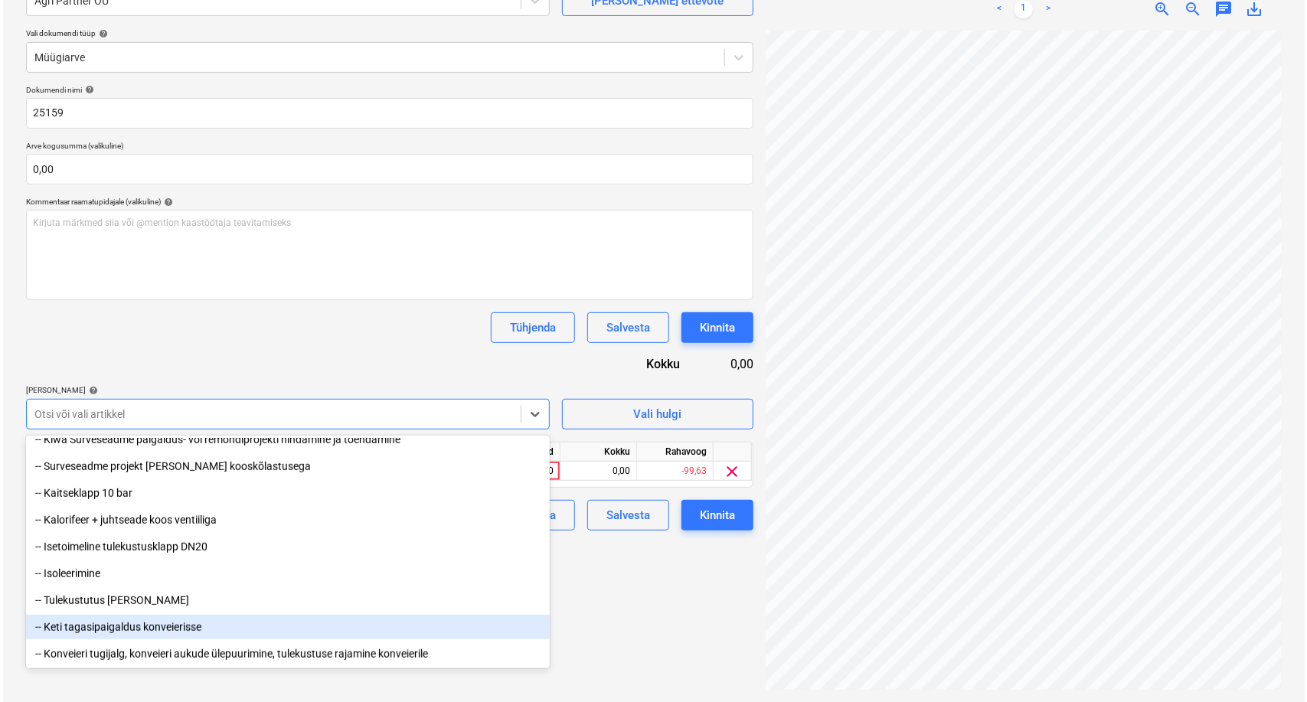
scroll to position [547, 0]
click at [351, 331] on div "Tühjenda Salvesta Kinnita" at bounding box center [386, 327] width 727 height 31
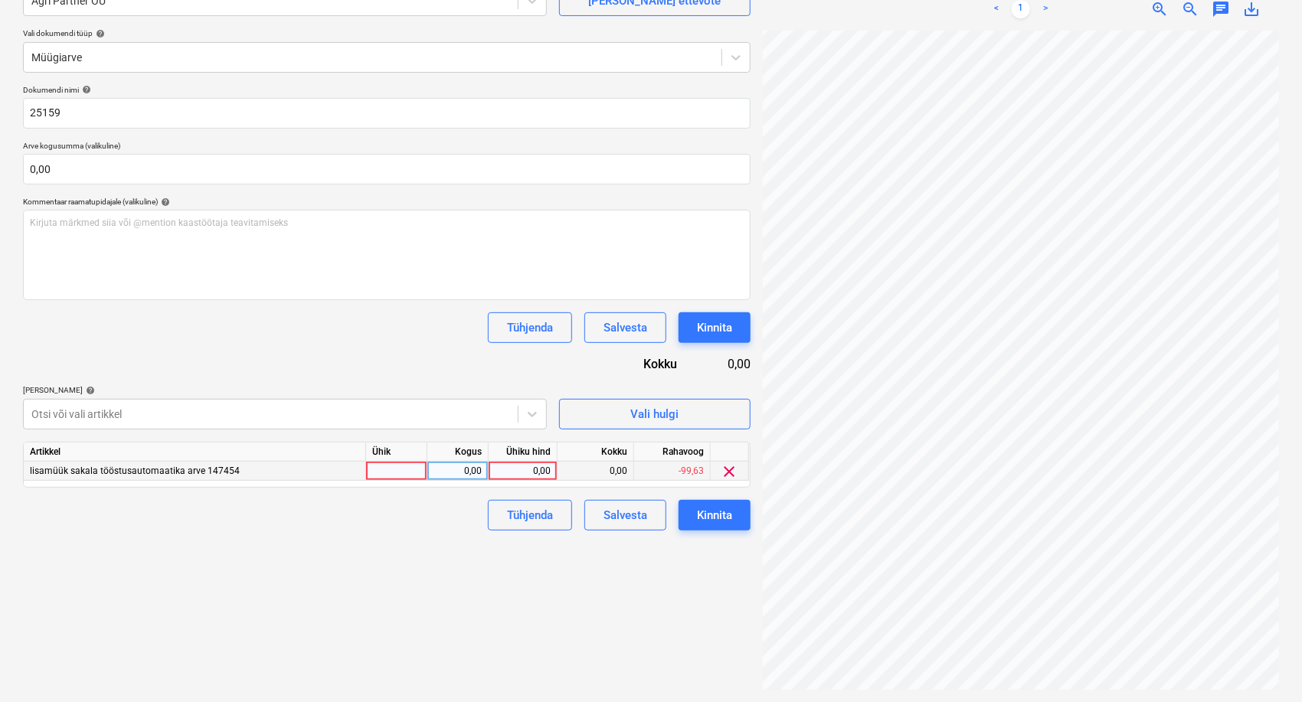
click at [513, 468] on div "0,00" at bounding box center [523, 471] width 56 height 19
type input "190"
click at [728, 513] on div "Kinnita" at bounding box center [714, 515] width 35 height 20
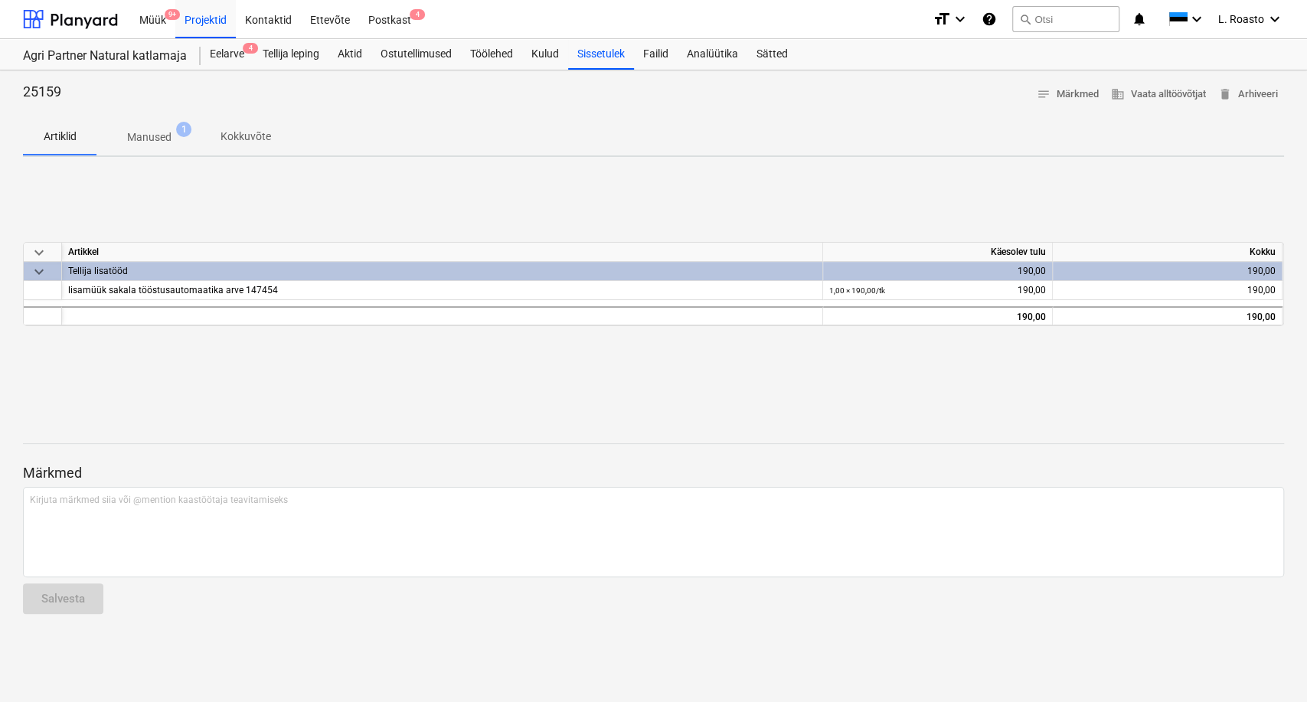
click at [1099, 141] on div "Artiklid Manused 1 Kokkuvõte" at bounding box center [653, 137] width 1261 height 37
click at [202, 17] on div "Projektid" at bounding box center [205, 18] width 60 height 39
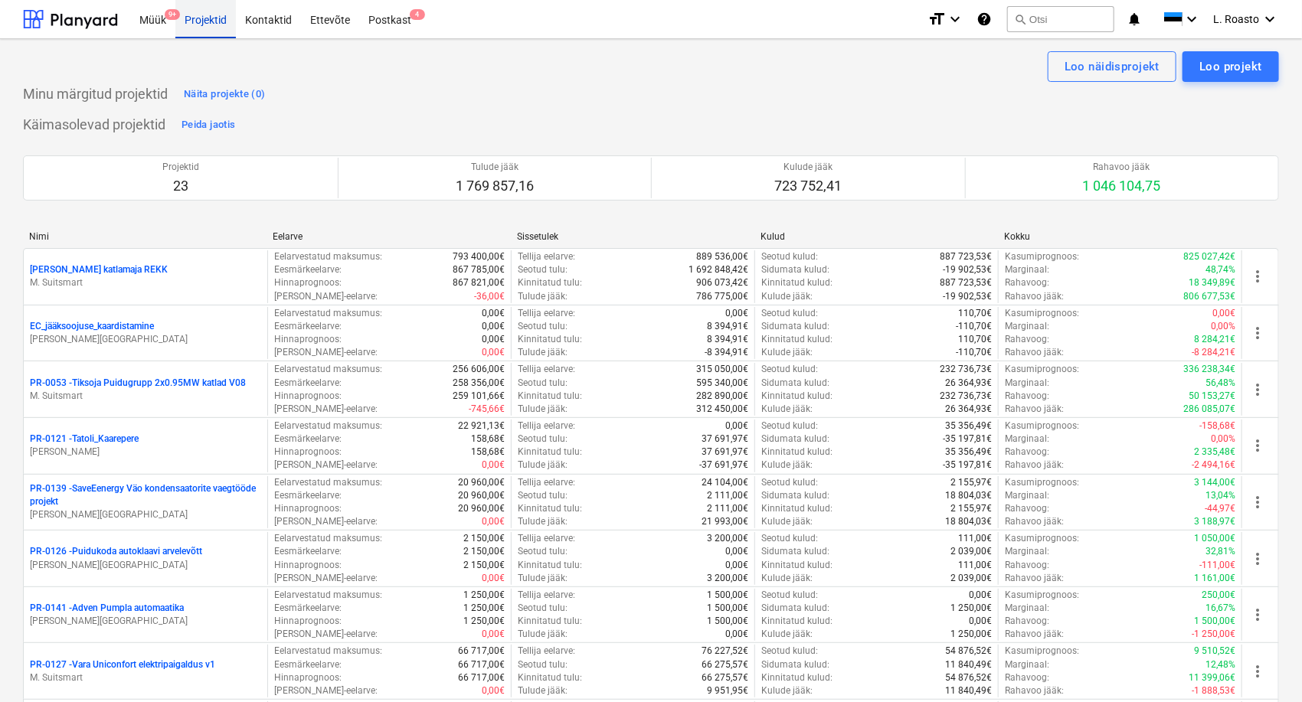
scroll to position [368, 0]
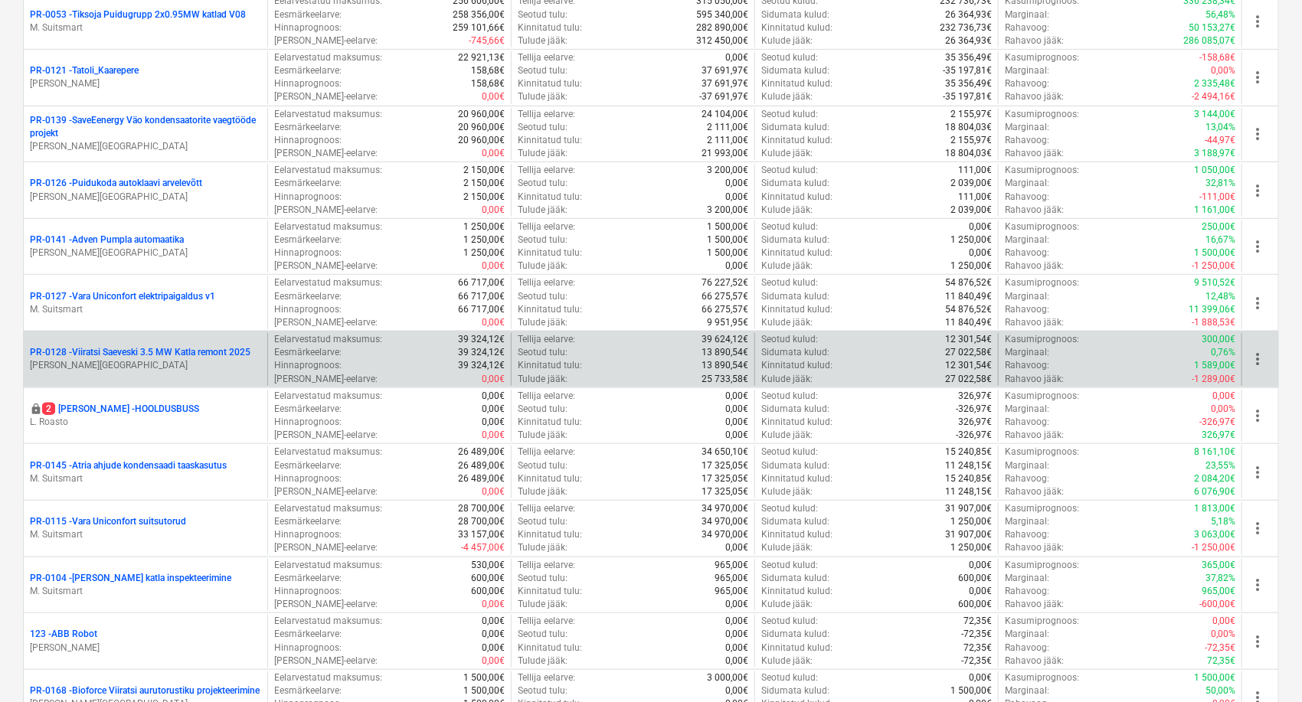
click at [156, 355] on p "PR-0128 - Viiratsi Saeveski 3.5 MW Katla remont 2025" at bounding box center [140, 352] width 220 height 13
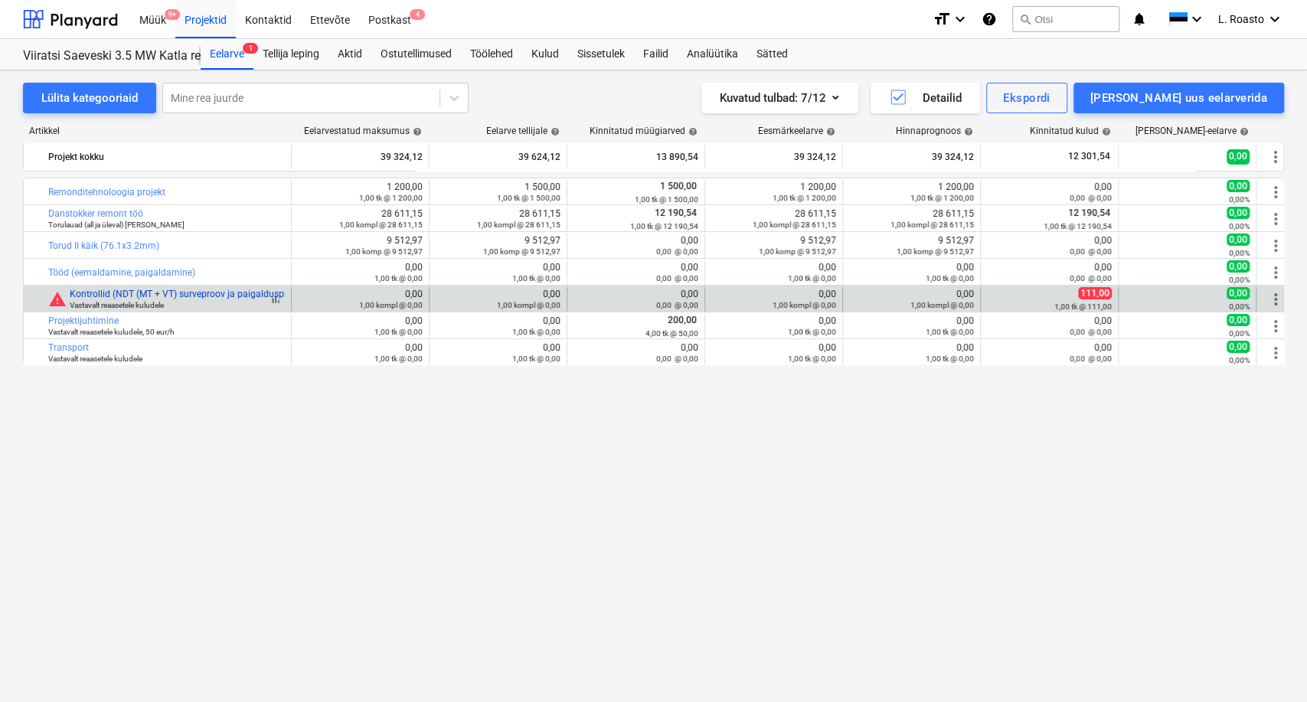
click at [181, 294] on link "Kontrollid (NDT (MT + VT) surveproov ja paigaldusprojekt" at bounding box center [188, 294] width 237 height 11
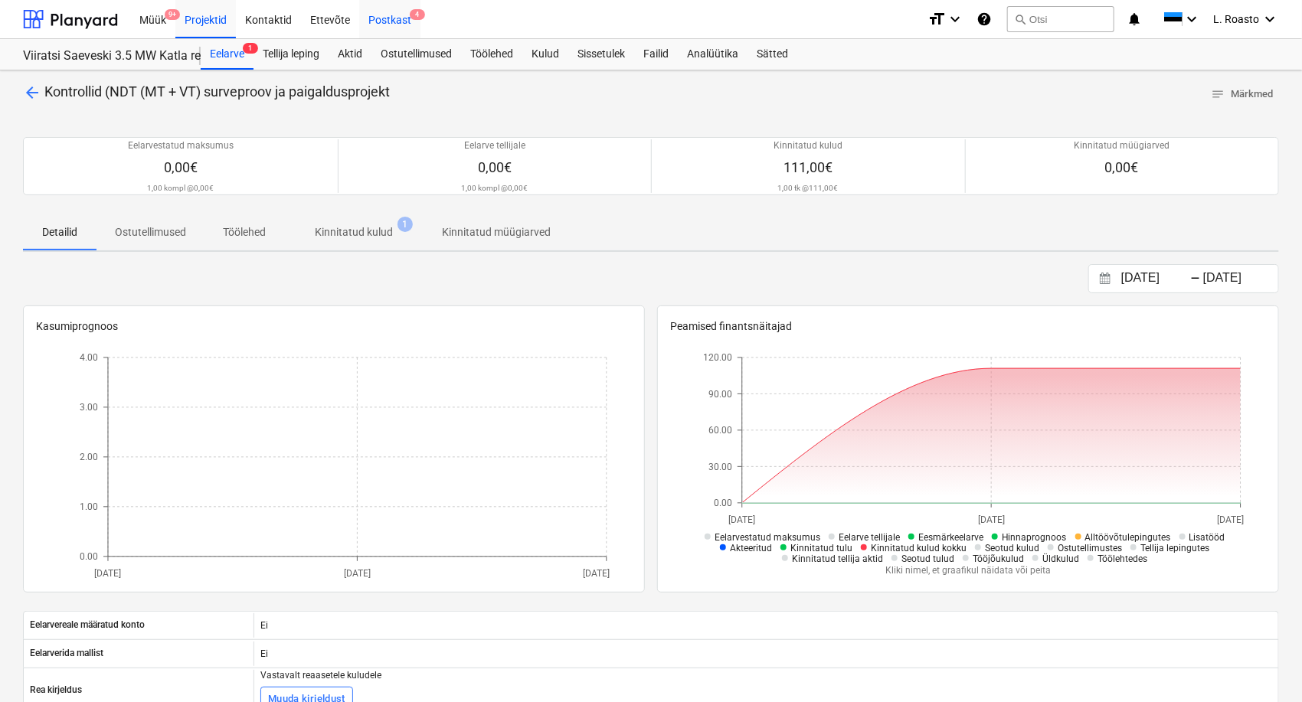
click at [368, 8] on div "Postkast 4" at bounding box center [389, 18] width 61 height 39
click at [536, 61] on div "Kulud" at bounding box center [545, 54] width 46 height 31
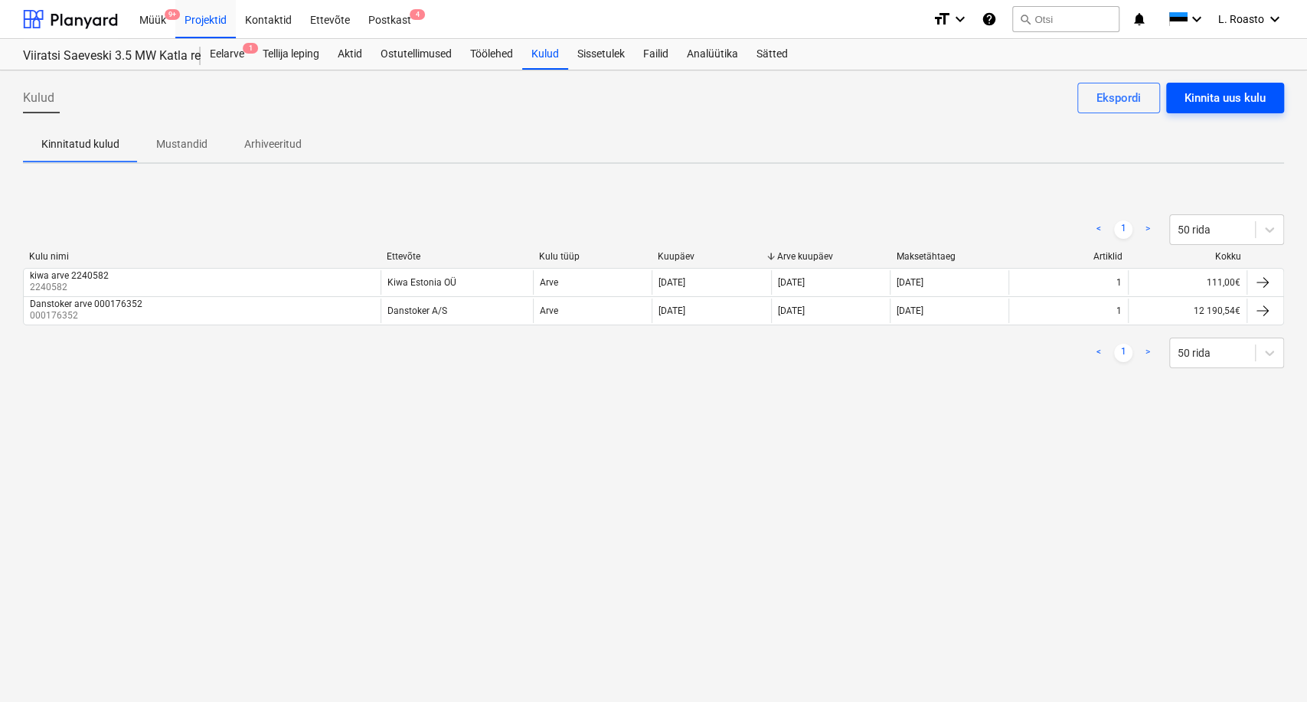
click at [1250, 99] on div "Kinnita uus kulu" at bounding box center [1224, 98] width 81 height 20
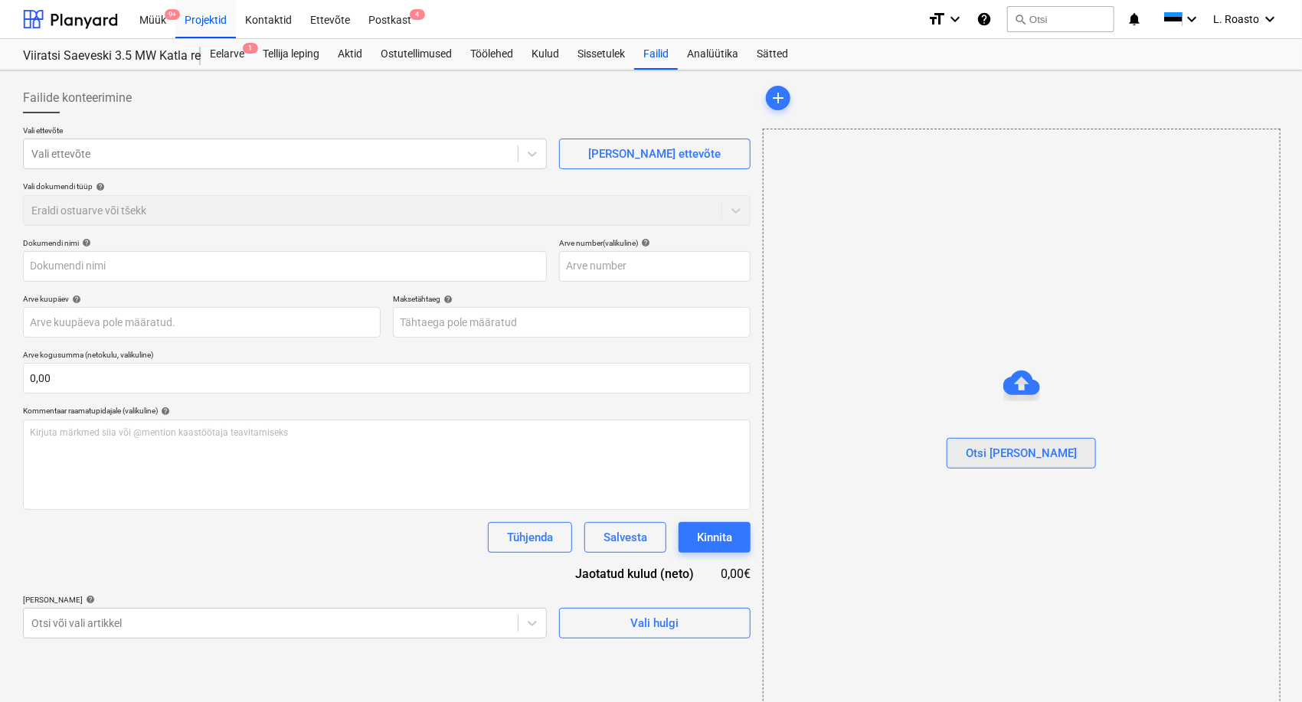
click at [1038, 451] on div "Otsi [PERSON_NAME]" at bounding box center [1020, 453] width 111 height 20
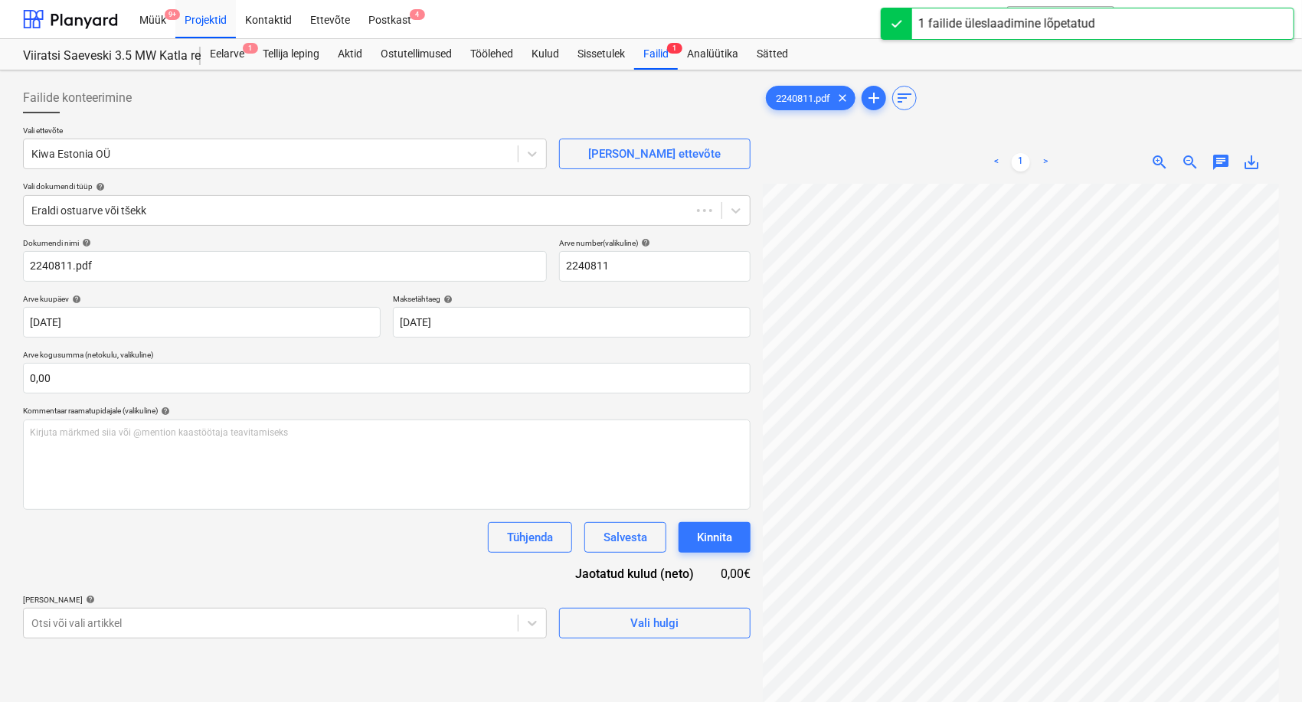
type input "2240811"
type input "[DATE]"
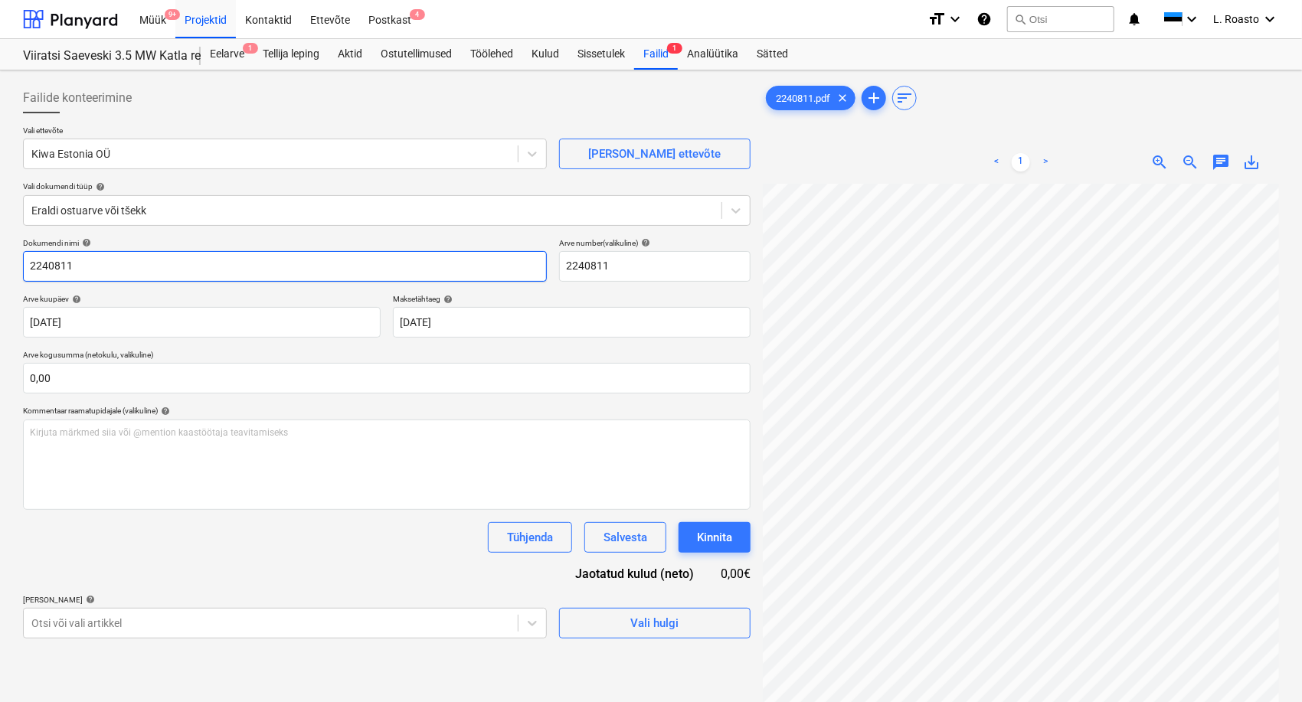
click at [24, 269] on input "2240811" at bounding box center [285, 266] width 524 height 31
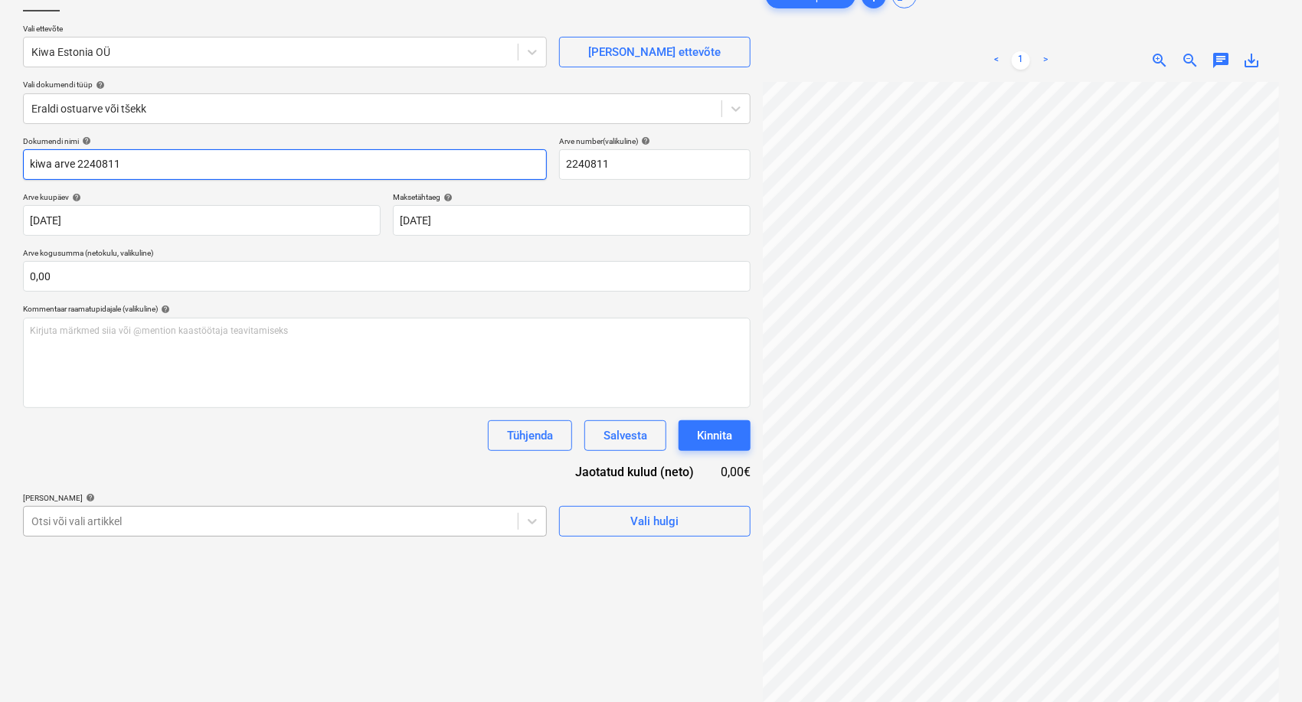
scroll to position [153, 0]
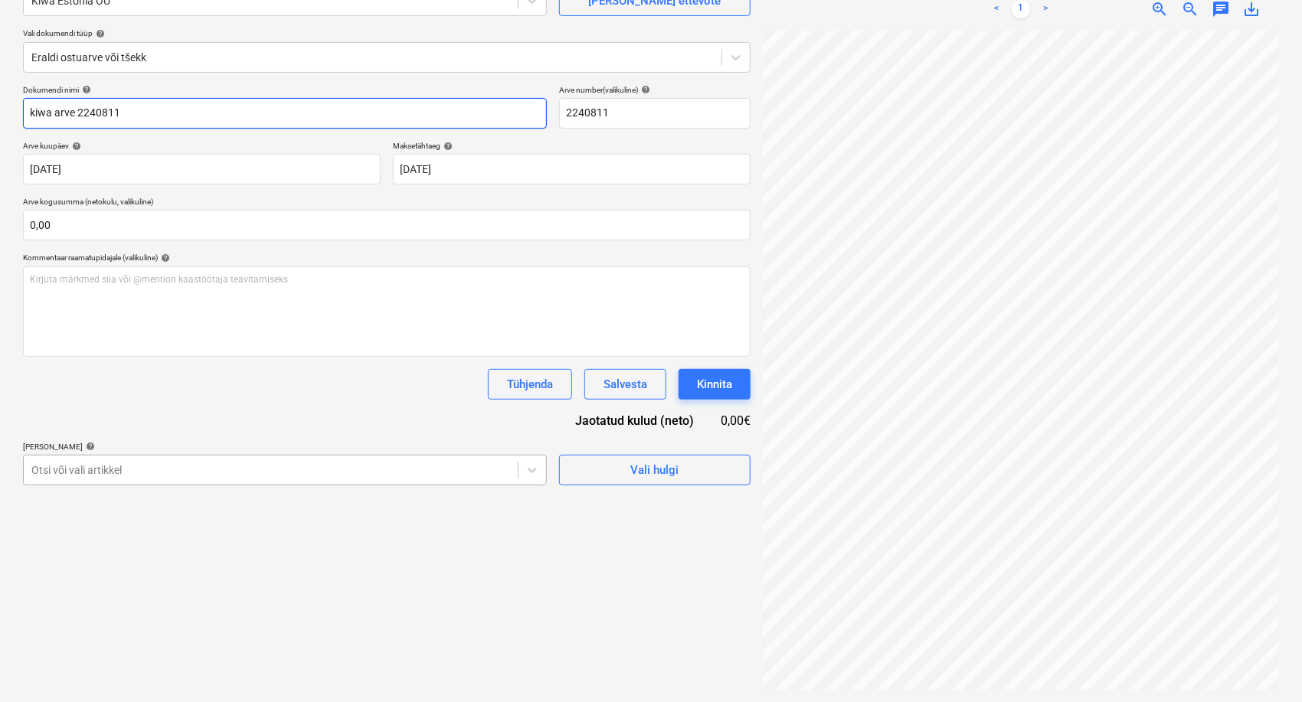
type input "kiwa arve 2240811"
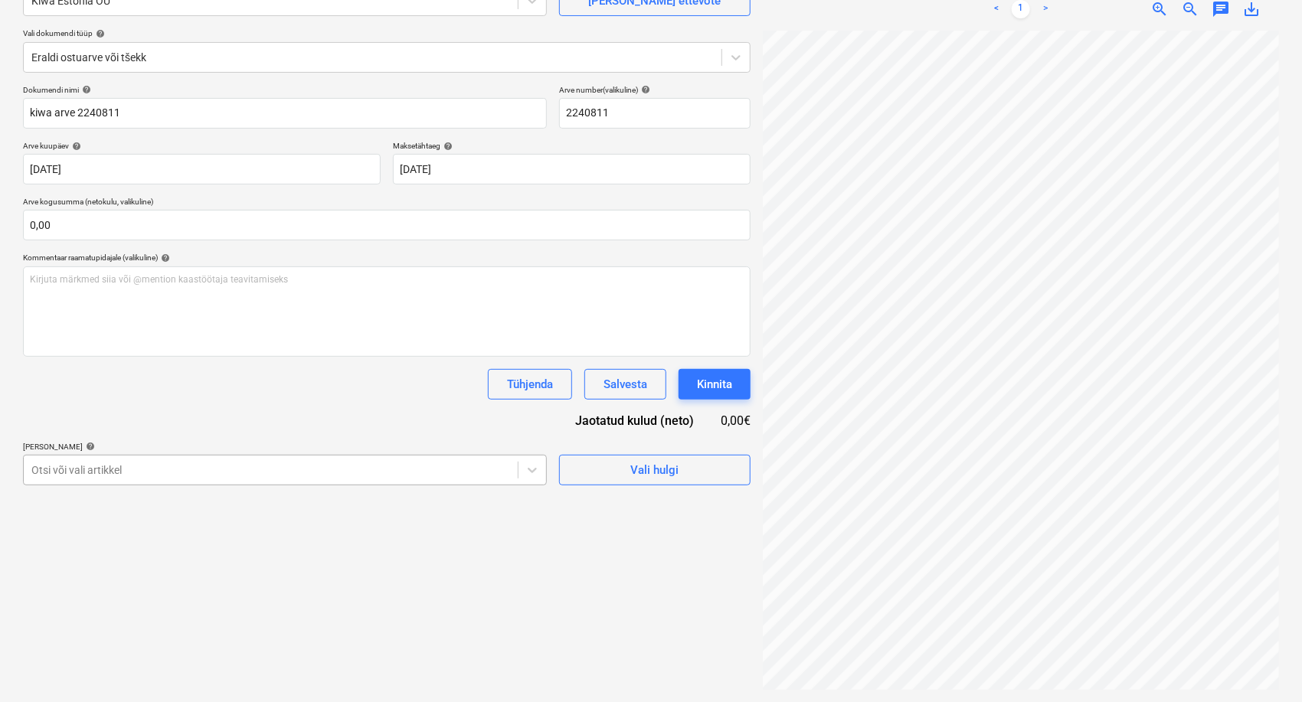
click at [235, 475] on body "Müük 9+ Projektid Kontaktid Ettevõte Postkast 4 format_size keyboard_arrow_down…" at bounding box center [651, 198] width 1302 height 702
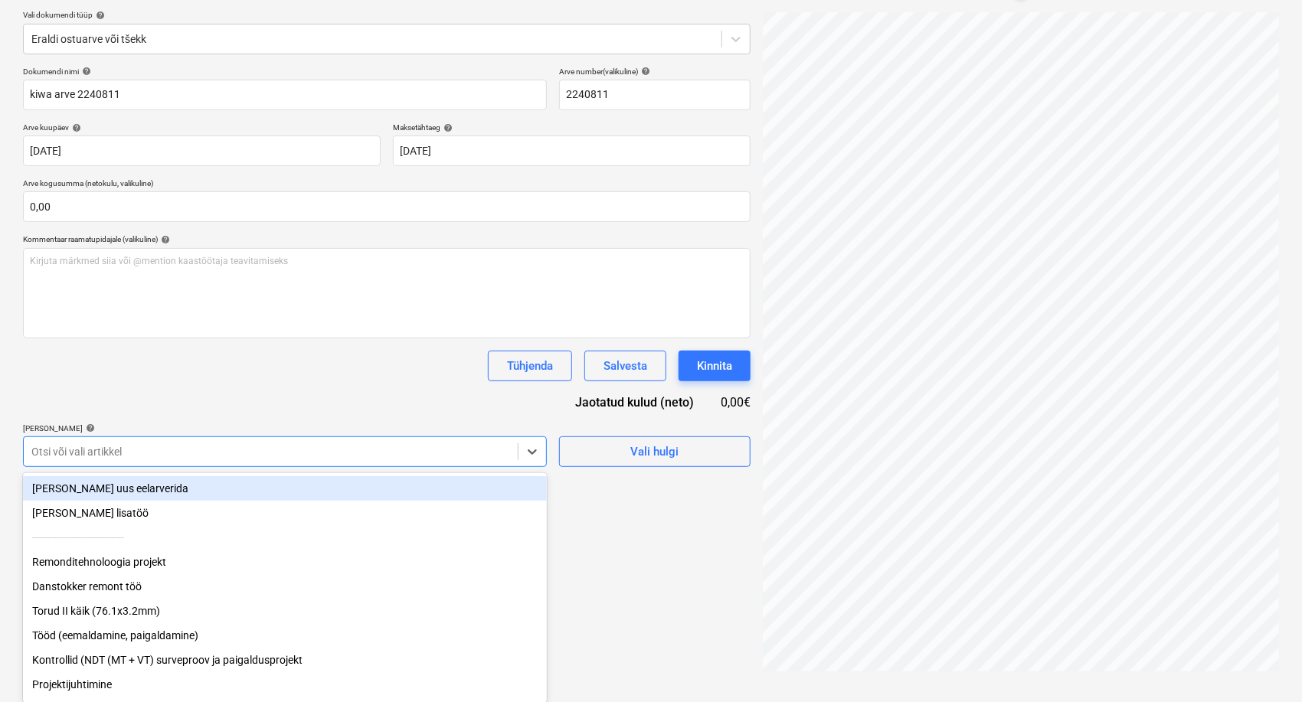
scroll to position [28, 0]
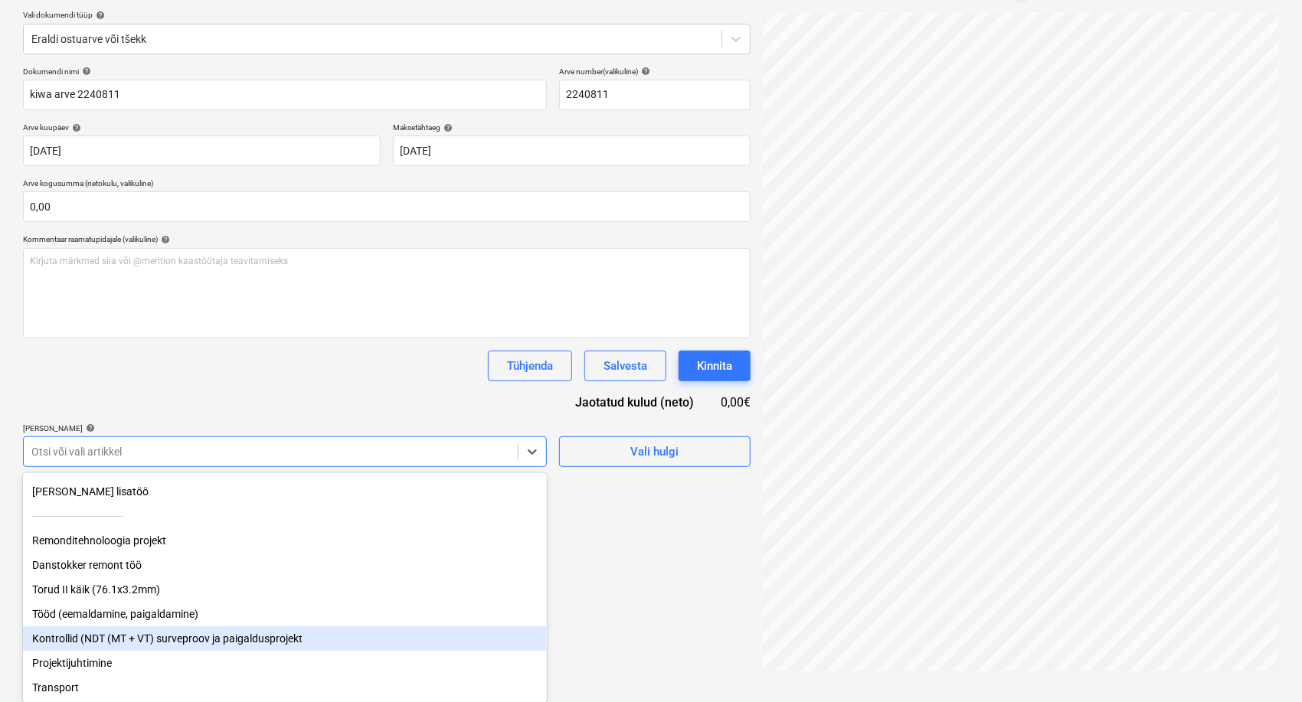
click at [207, 635] on div "Kontrollid (NDT (MT + VT) surveproov ja paigaldusprojekt" at bounding box center [285, 638] width 524 height 24
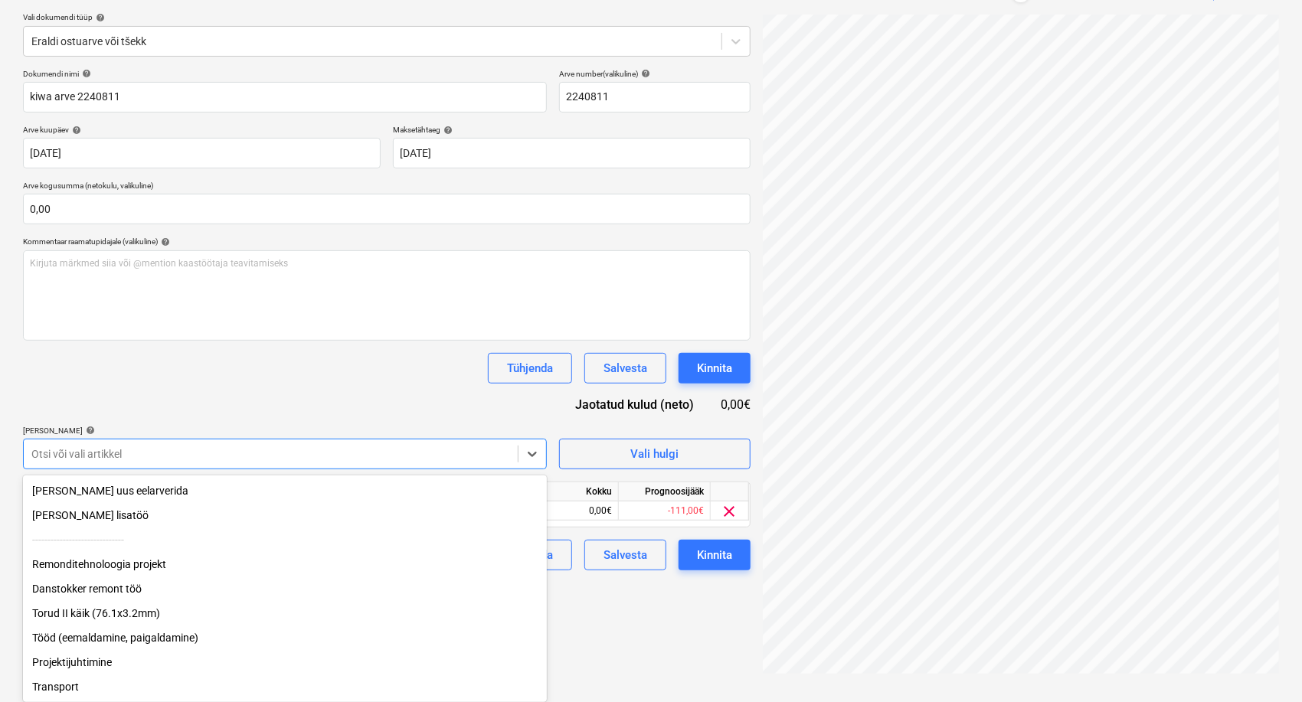
scroll to position [2, 0]
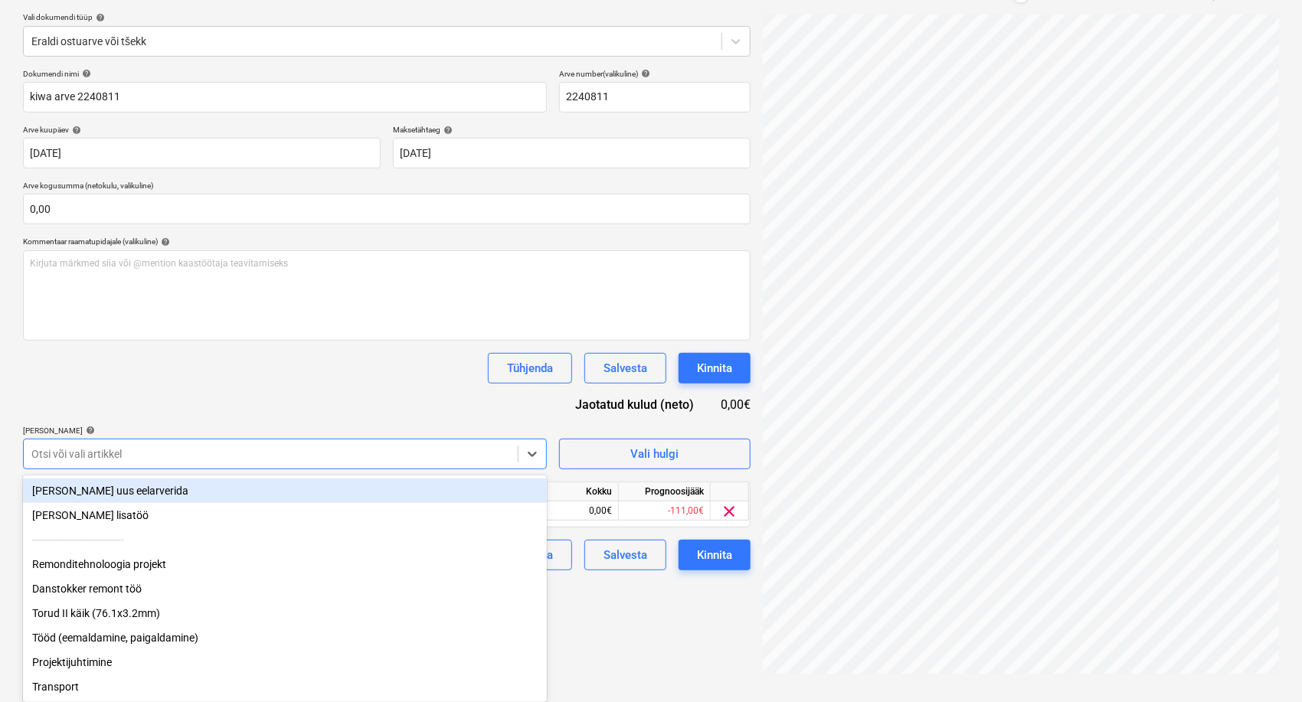
click at [283, 379] on div "Tühjenda Salvesta Kinnita" at bounding box center [386, 368] width 727 height 31
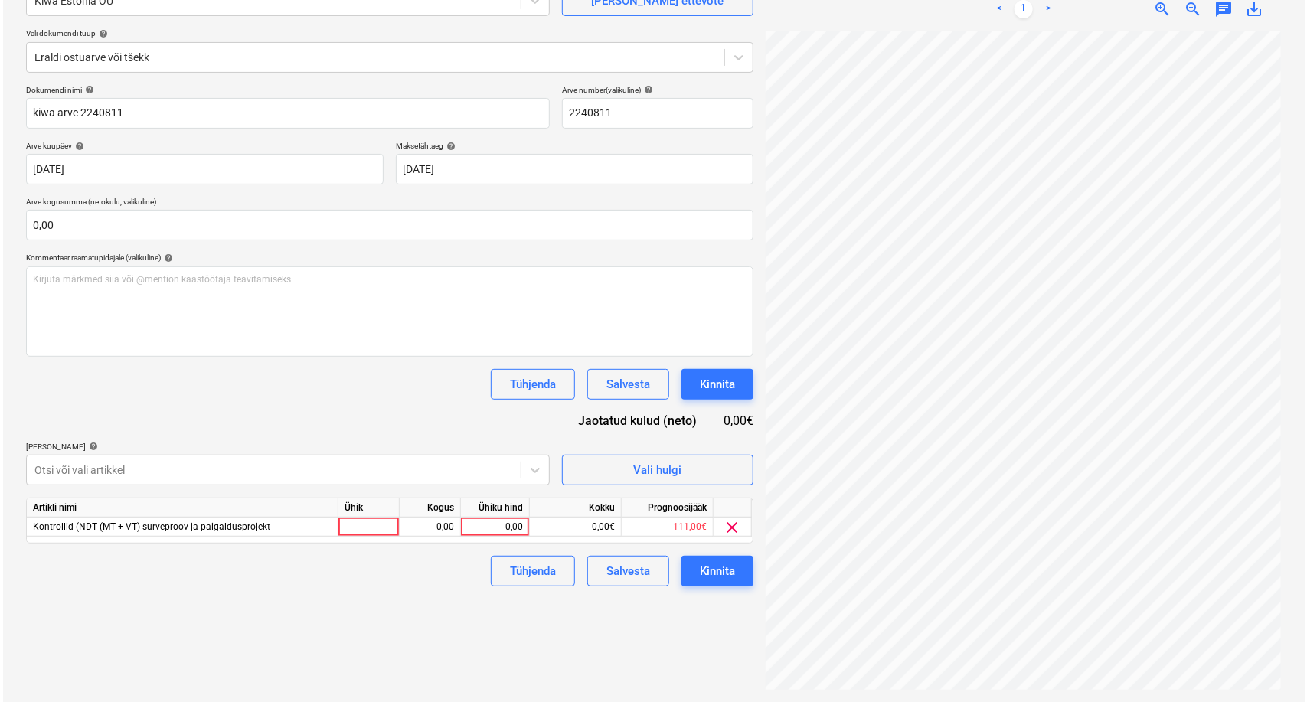
scroll to position [26, 175]
click at [504, 522] on div "0,00" at bounding box center [492, 527] width 56 height 19
type input "1052,57"
click at [453, 600] on div "Failide konteerimine Vali ettevõte Kiwa Estonia OÜ [PERSON_NAME] uus ettevõte V…" at bounding box center [387, 309] width 740 height 773
click at [724, 573] on div "Kinnita" at bounding box center [714, 571] width 35 height 20
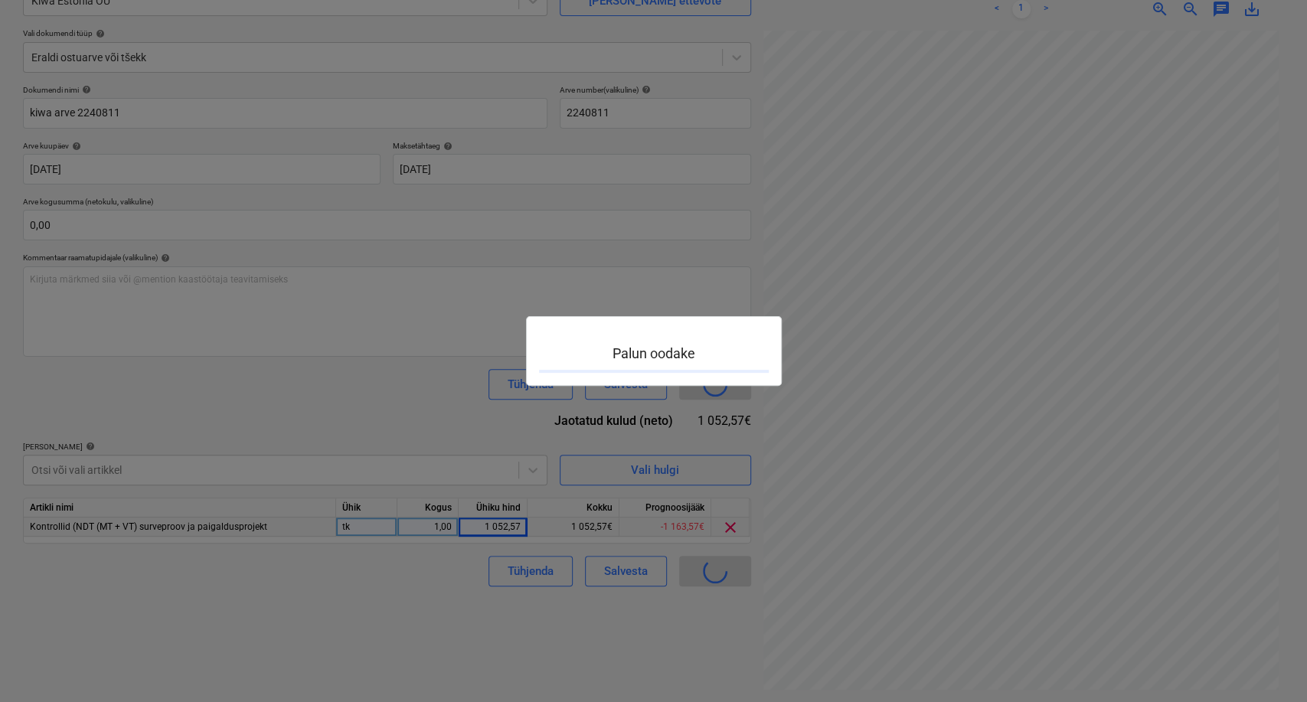
scroll to position [26, 175]
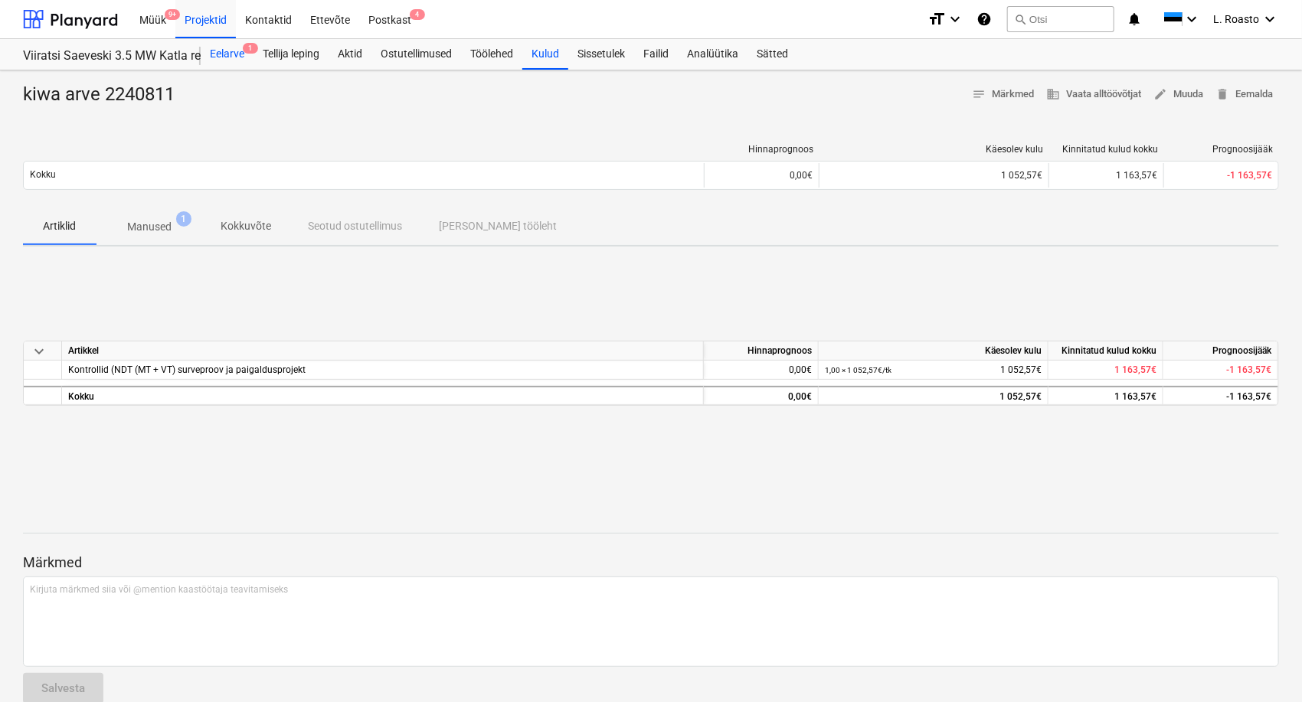
click at [242, 51] on div "Eelarve 1" at bounding box center [227, 54] width 53 height 31
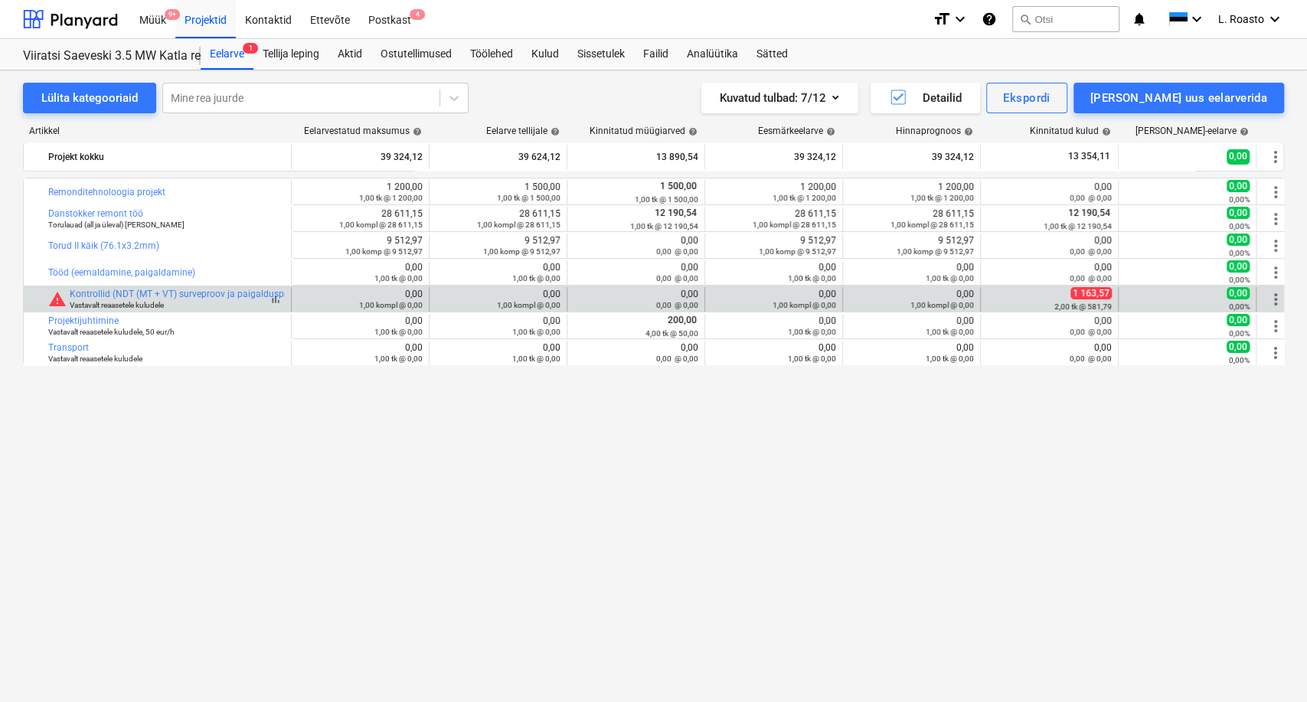
click at [106, 304] on small "Vastavalt reaasetele kuludele" at bounding box center [117, 305] width 94 height 8
click at [106, 296] on link "Kontrollid (NDT (MT + VT) surveproov ja paigaldusprojekt" at bounding box center [188, 294] width 237 height 11
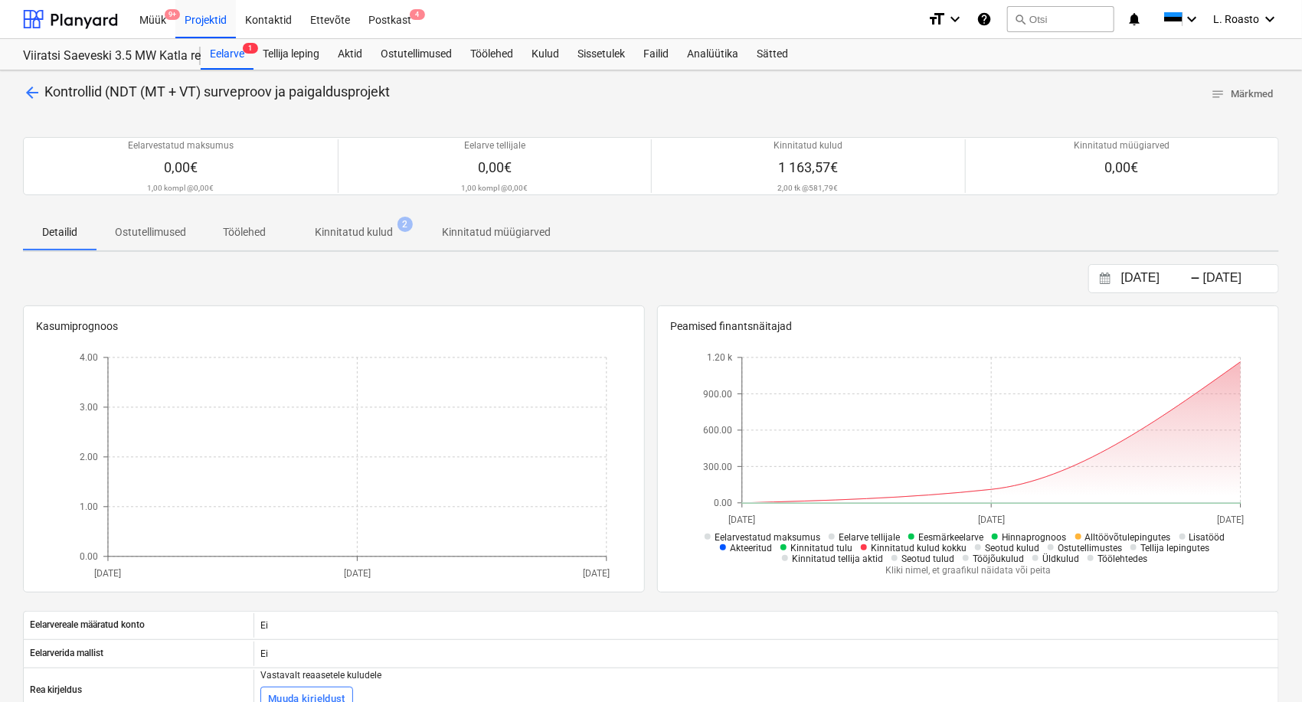
click at [383, 229] on p "Kinnitatud kulud" at bounding box center [354, 232] width 78 height 16
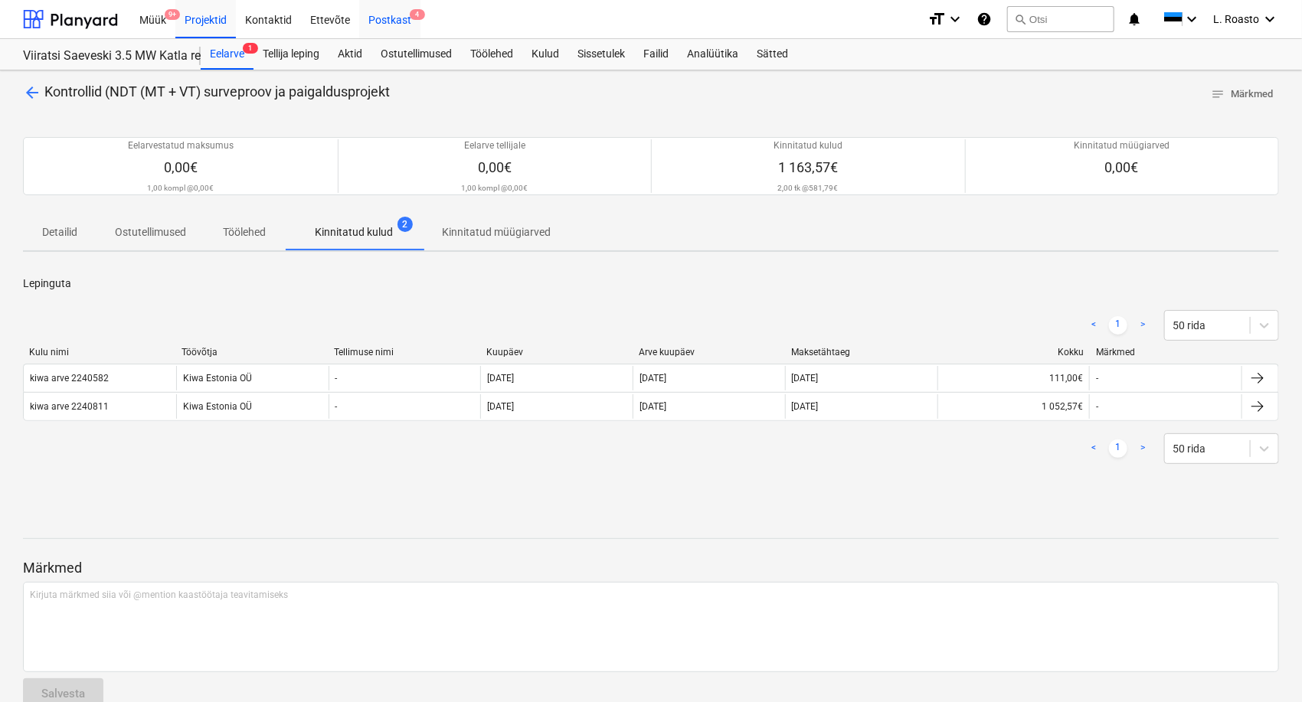
drag, startPoint x: 205, startPoint y: 9, endPoint x: 390, endPoint y: 17, distance: 184.7
click at [205, 9] on div "Projektid" at bounding box center [205, 18] width 60 height 39
click at [387, 12] on div "Postkast 4" at bounding box center [389, 18] width 61 height 39
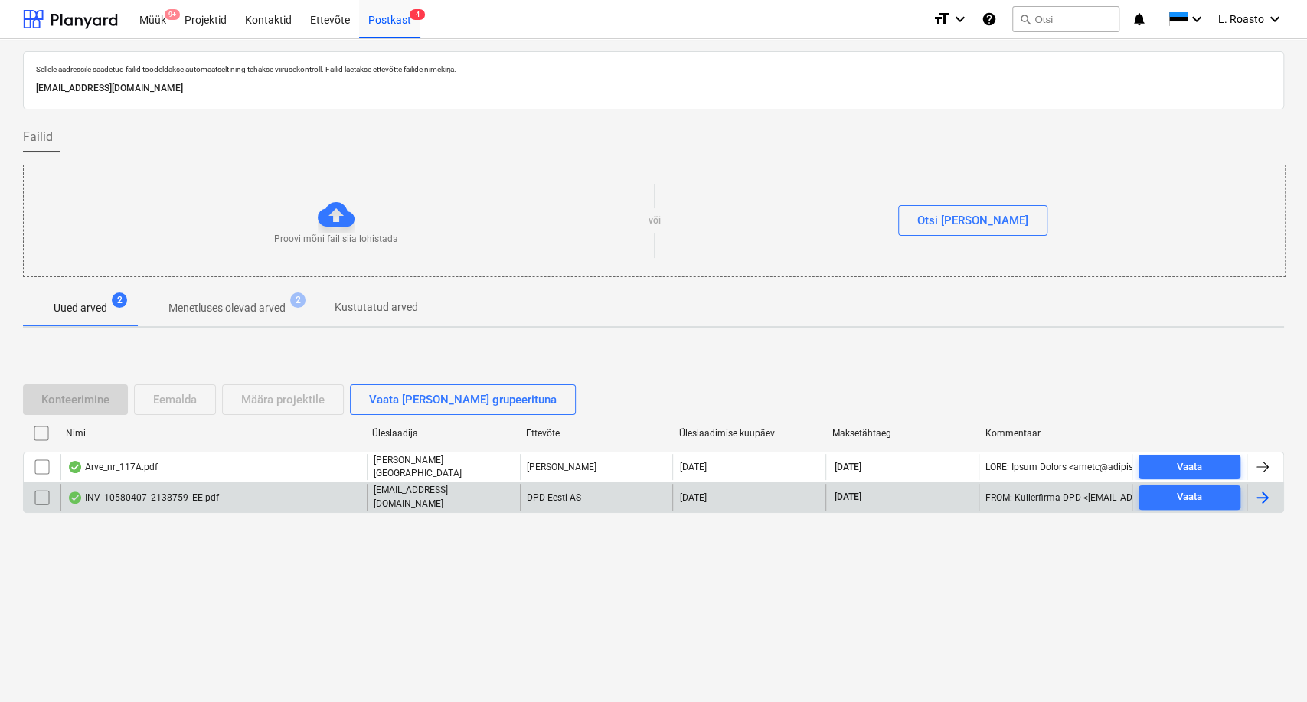
click at [207, 492] on div "INV_10580407_2138759_EE.pdf" at bounding box center [143, 498] width 152 height 12
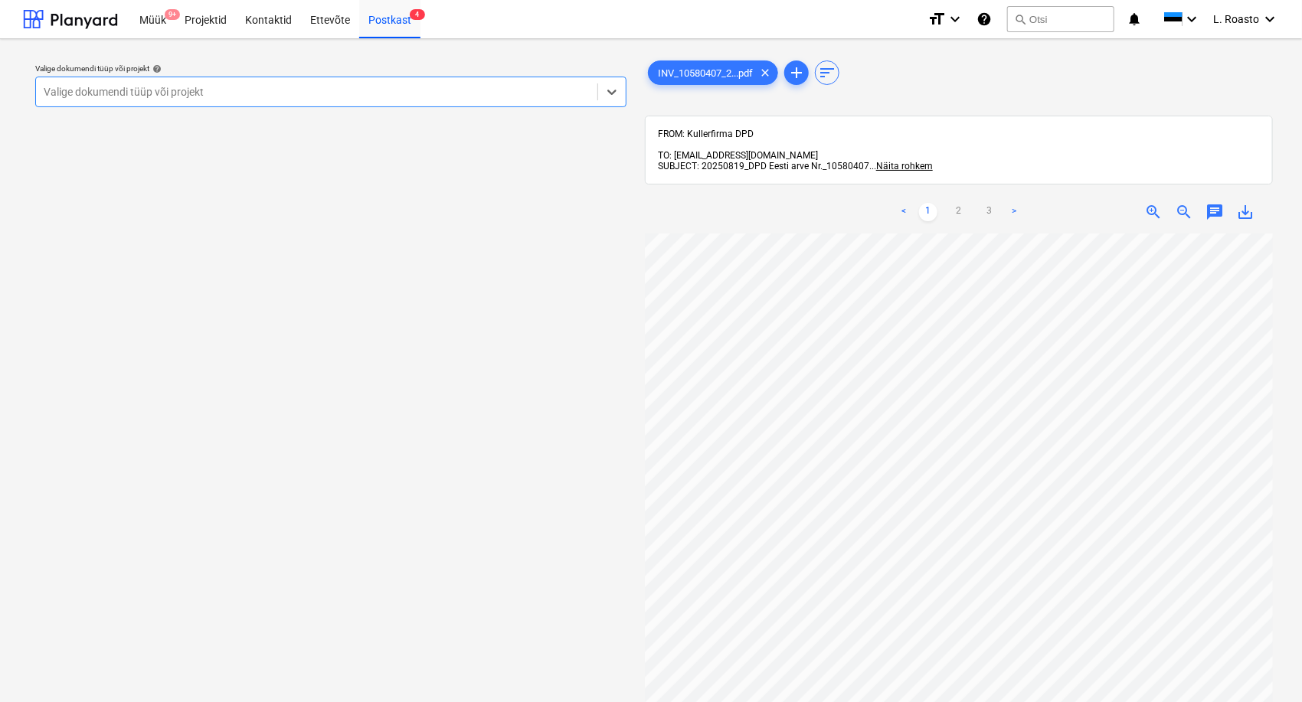
click at [279, 95] on div at bounding box center [317, 91] width 546 height 15
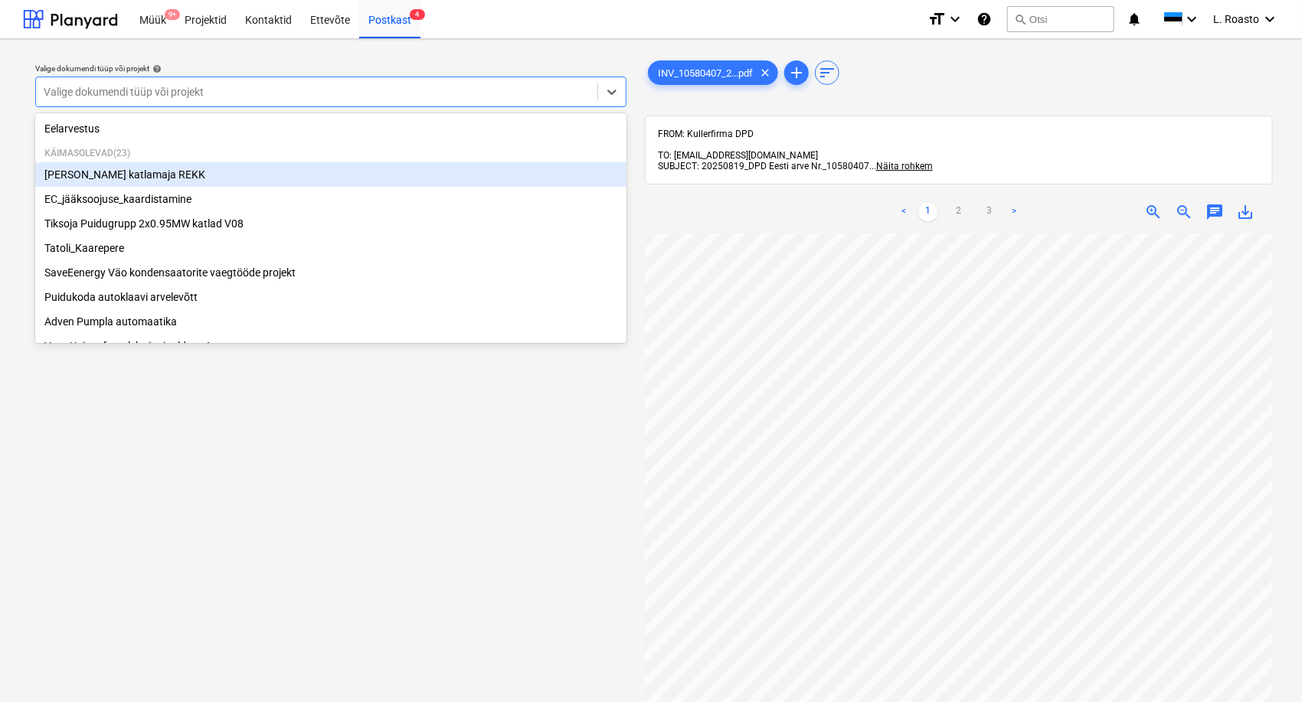
click at [126, 174] on div "[PERSON_NAME] katlamaja REKK" at bounding box center [330, 174] width 591 height 24
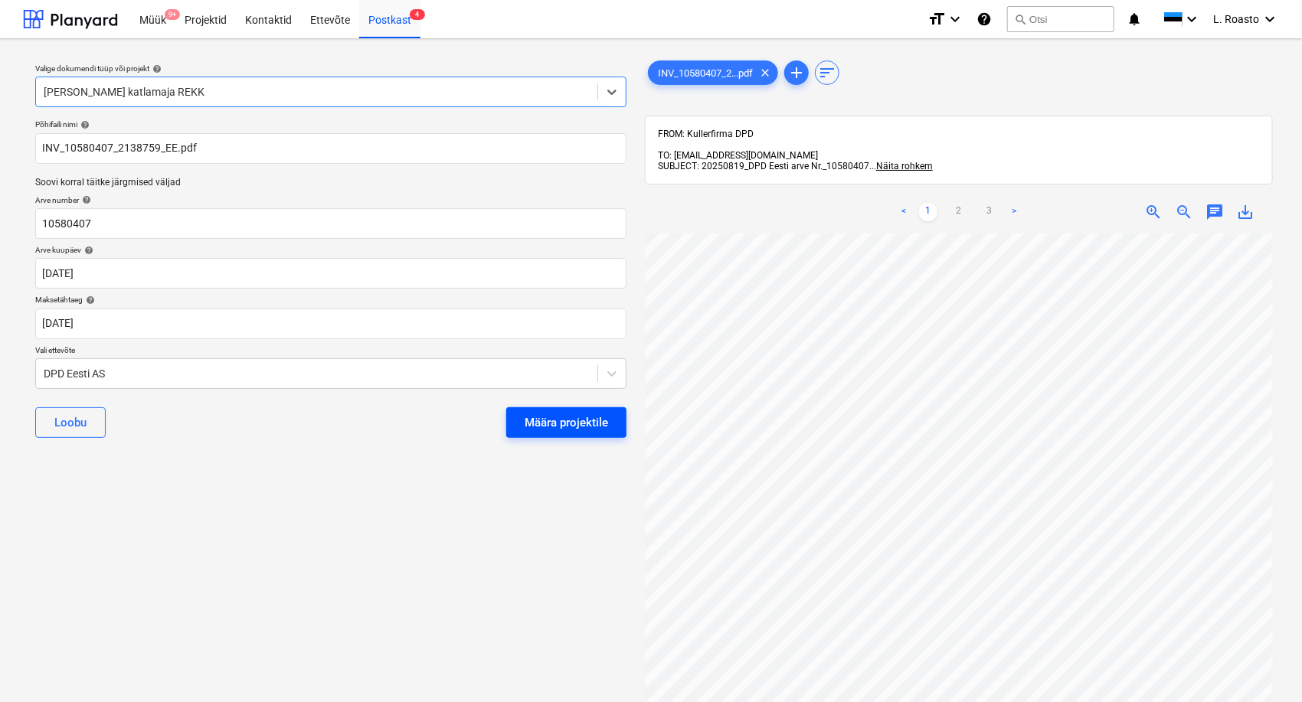
click at [573, 426] on div "Määra projektile" at bounding box center [565, 423] width 83 height 20
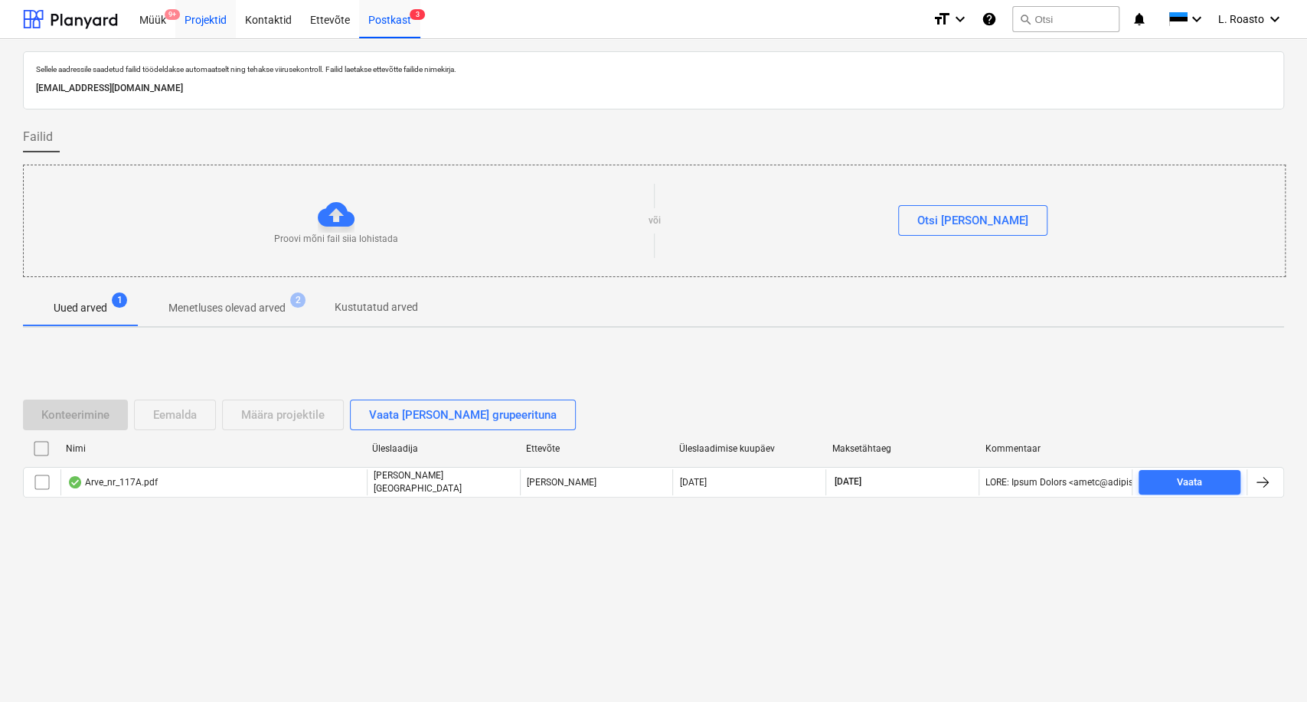
click at [207, 12] on div "Projektid" at bounding box center [205, 18] width 60 height 39
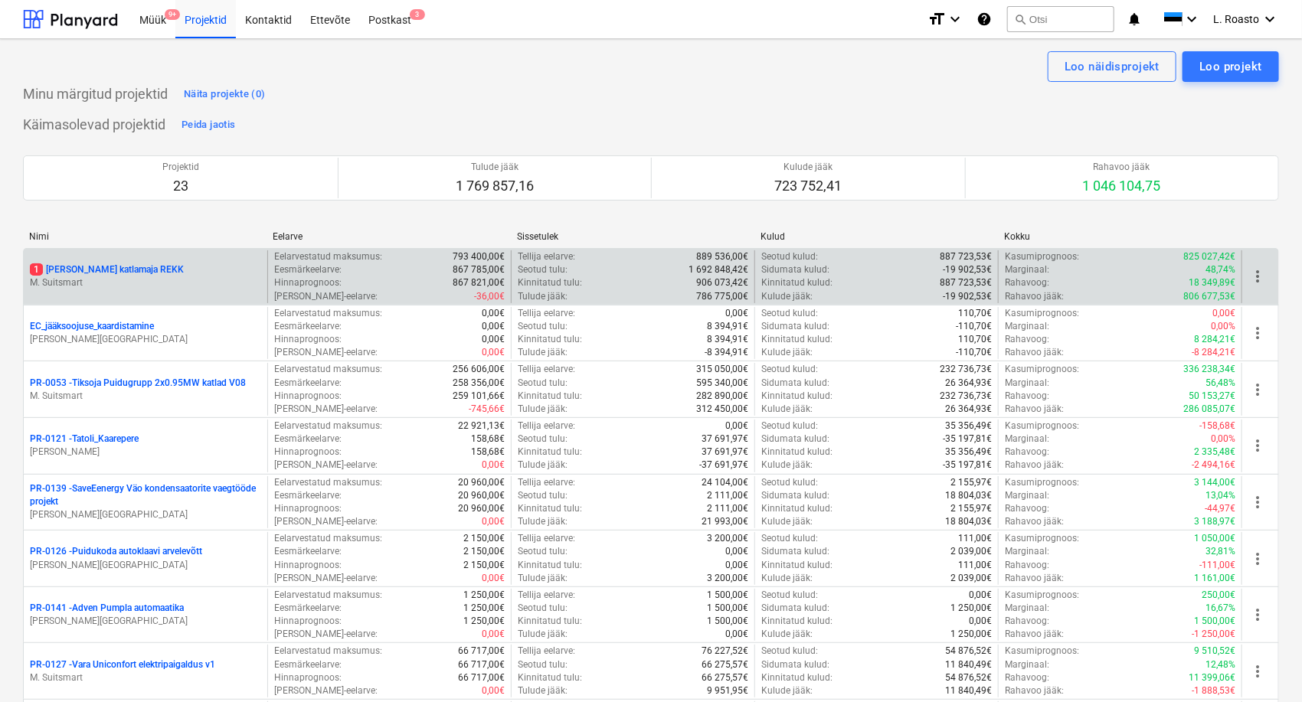
click at [123, 273] on p "1 [PERSON_NAME] katlamaja REKK" at bounding box center [107, 269] width 154 height 13
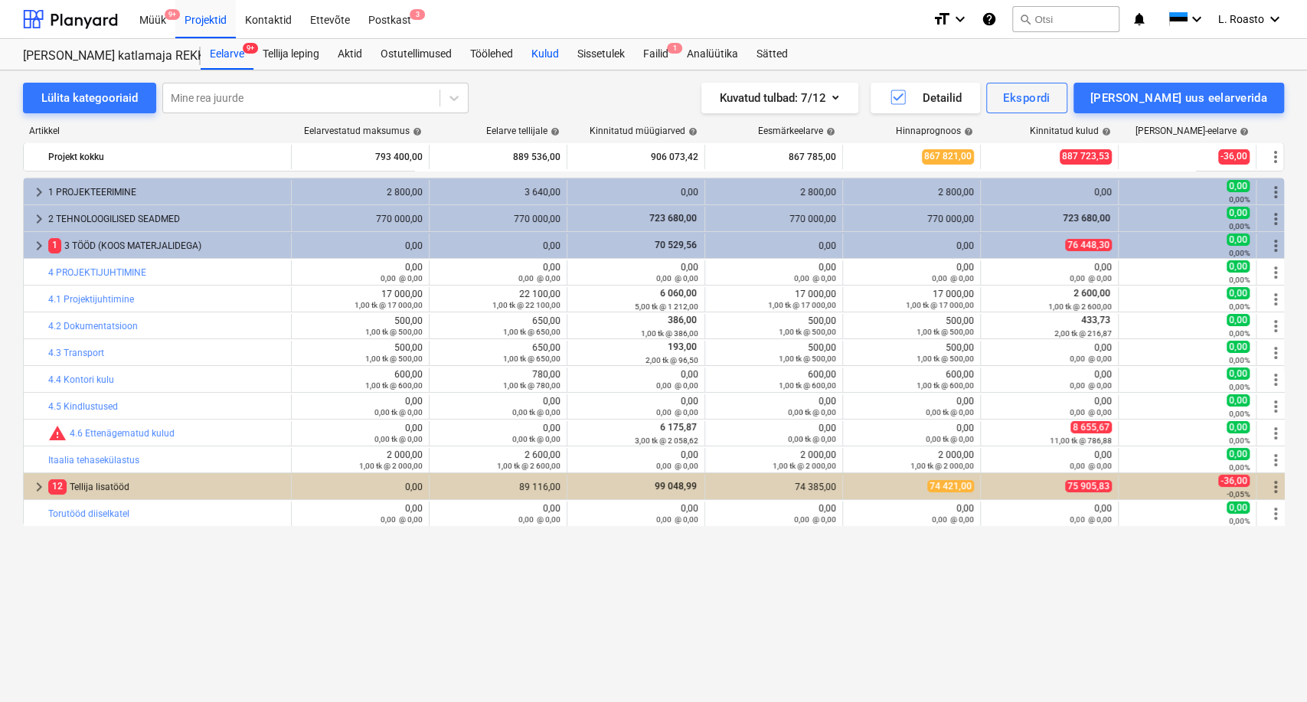
click at [550, 60] on div "Kulud" at bounding box center [545, 54] width 46 height 31
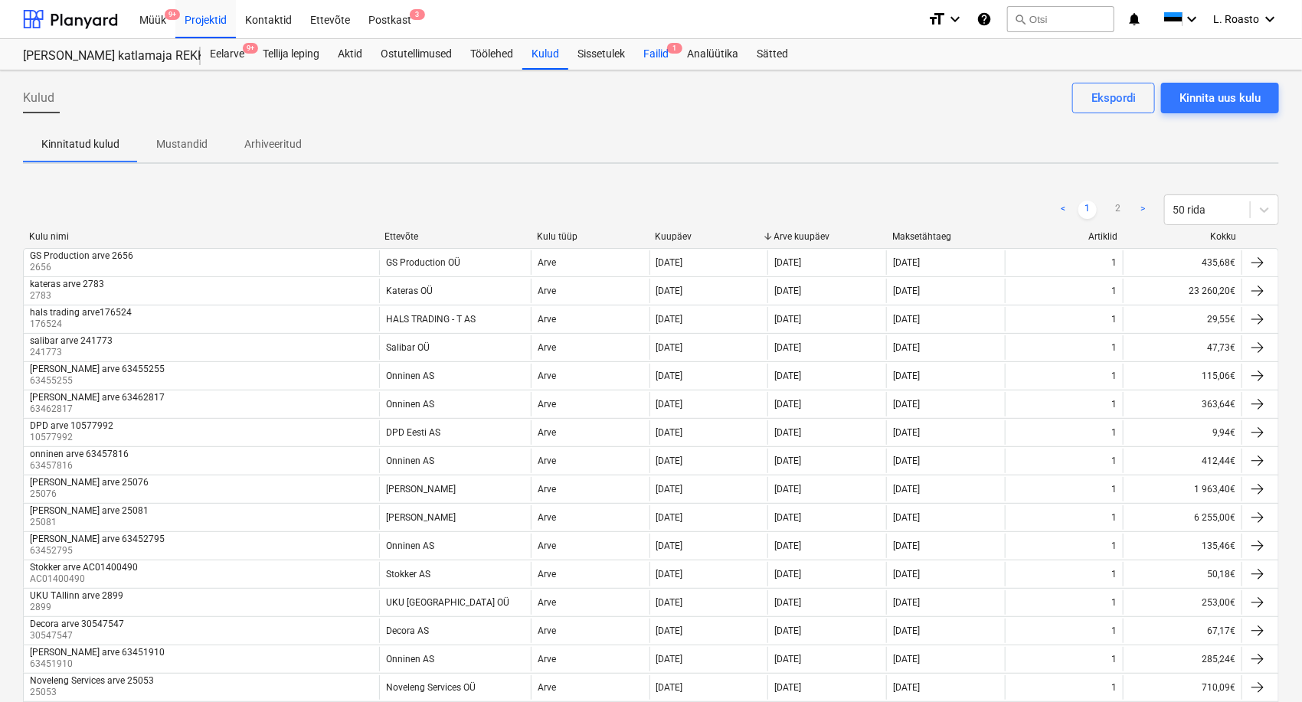
click at [660, 50] on div "Failid 1" at bounding box center [656, 54] width 44 height 31
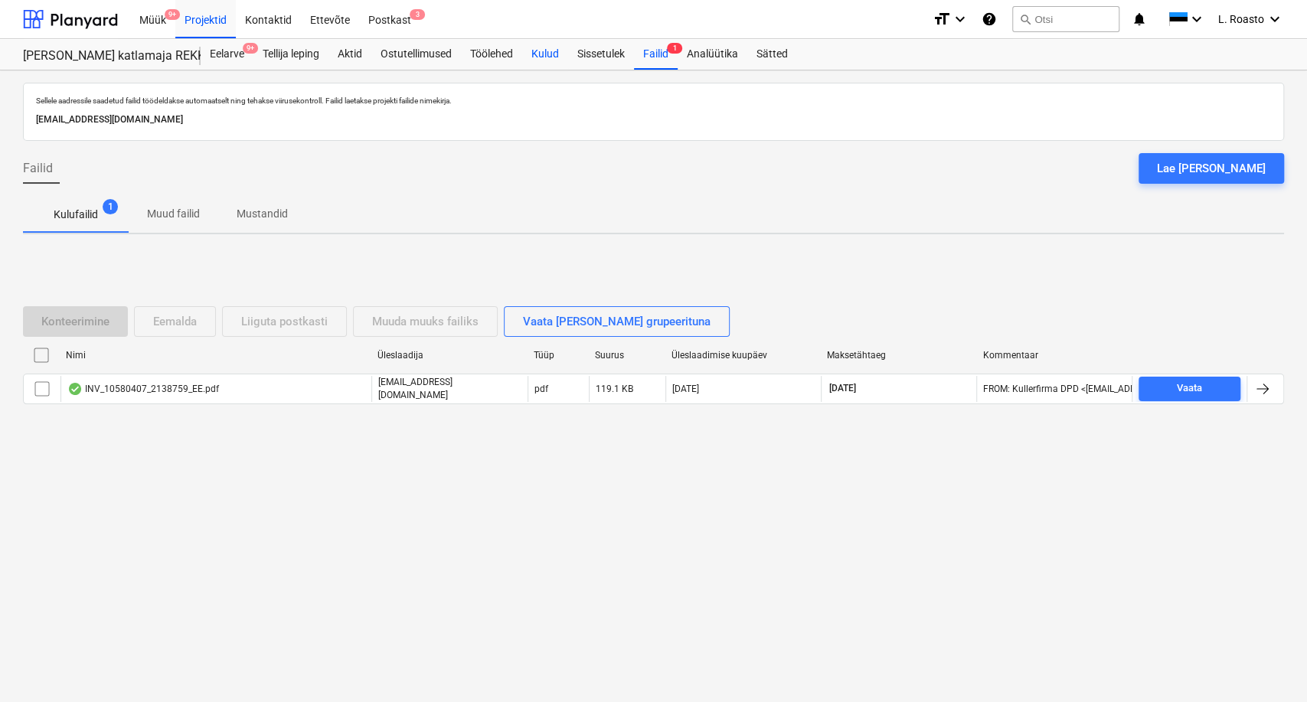
click at [553, 54] on div "Kulud" at bounding box center [545, 54] width 46 height 31
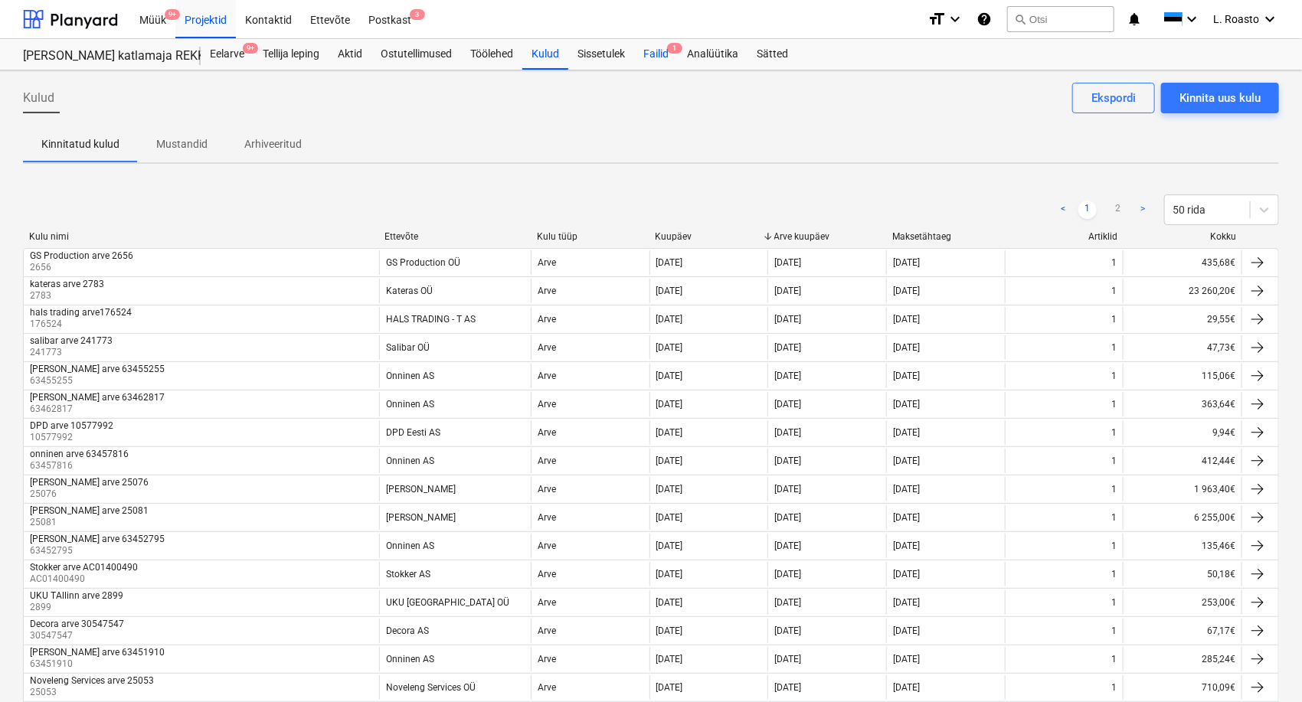
click at [669, 57] on div "Failid 1" at bounding box center [656, 54] width 44 height 31
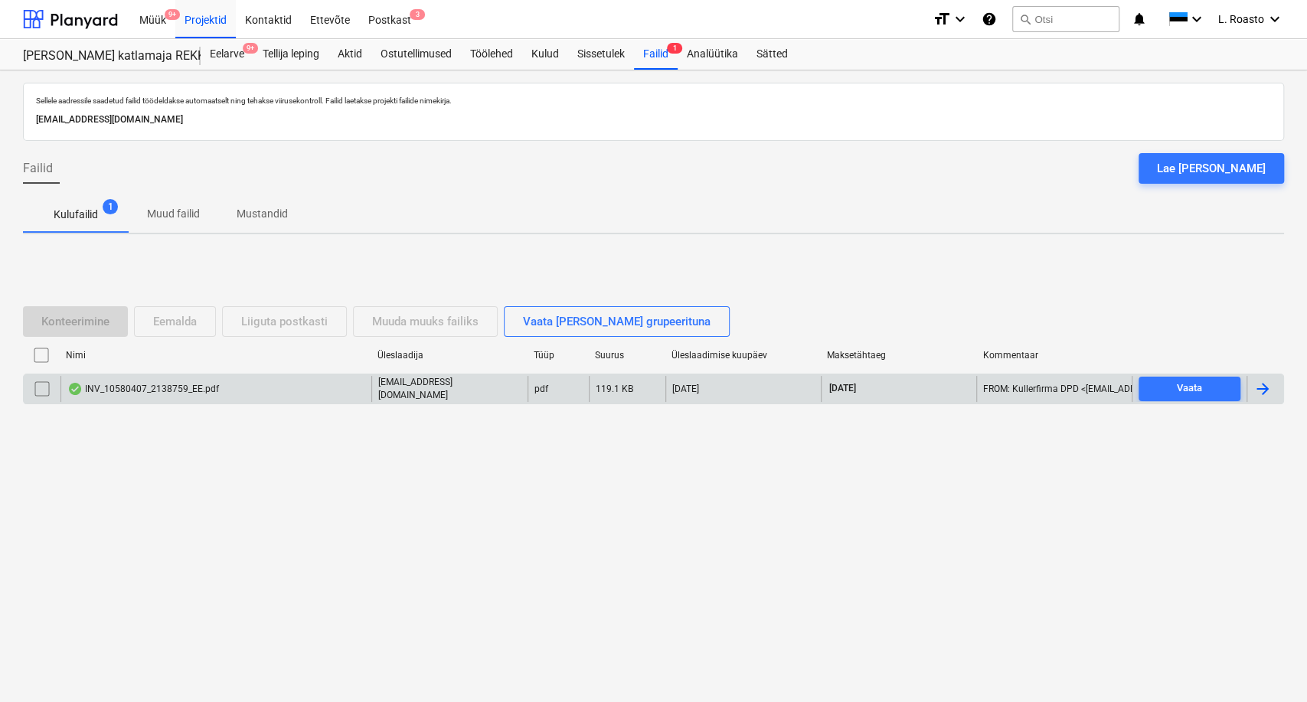
click at [1272, 381] on div at bounding box center [1264, 389] width 37 height 26
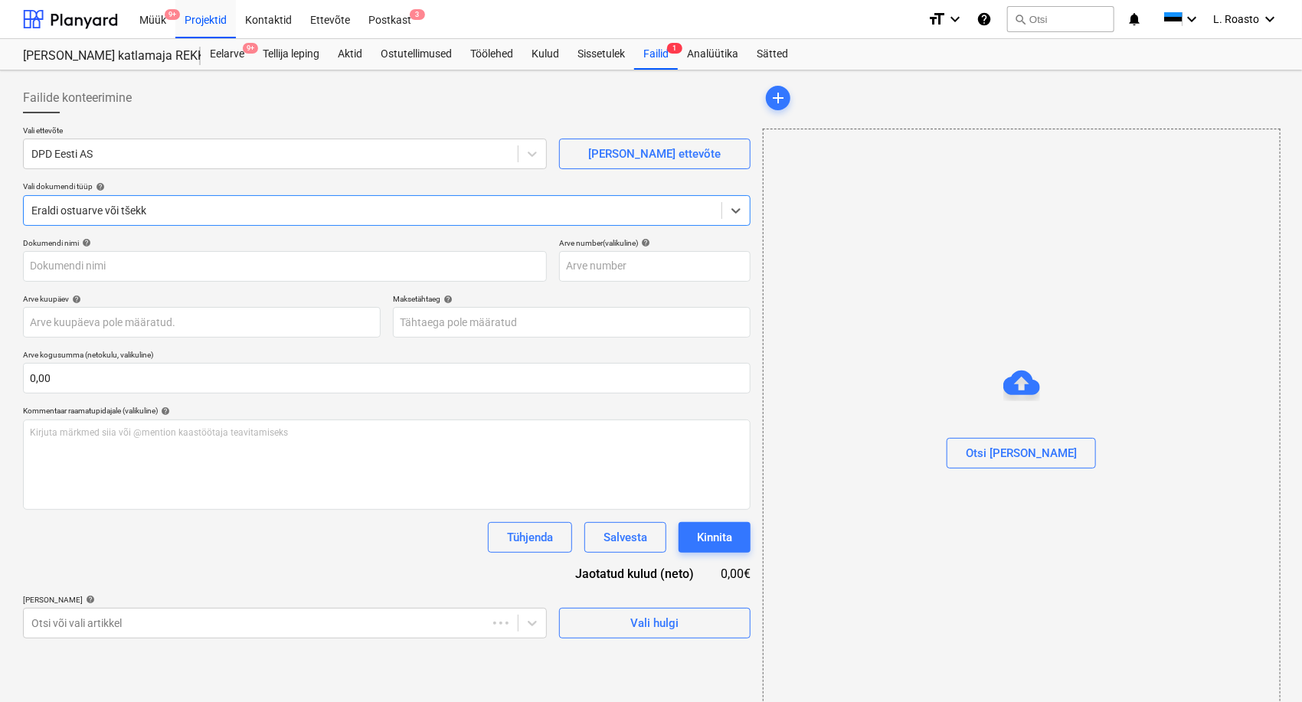
type input "10580407"
type input "[DATE]"
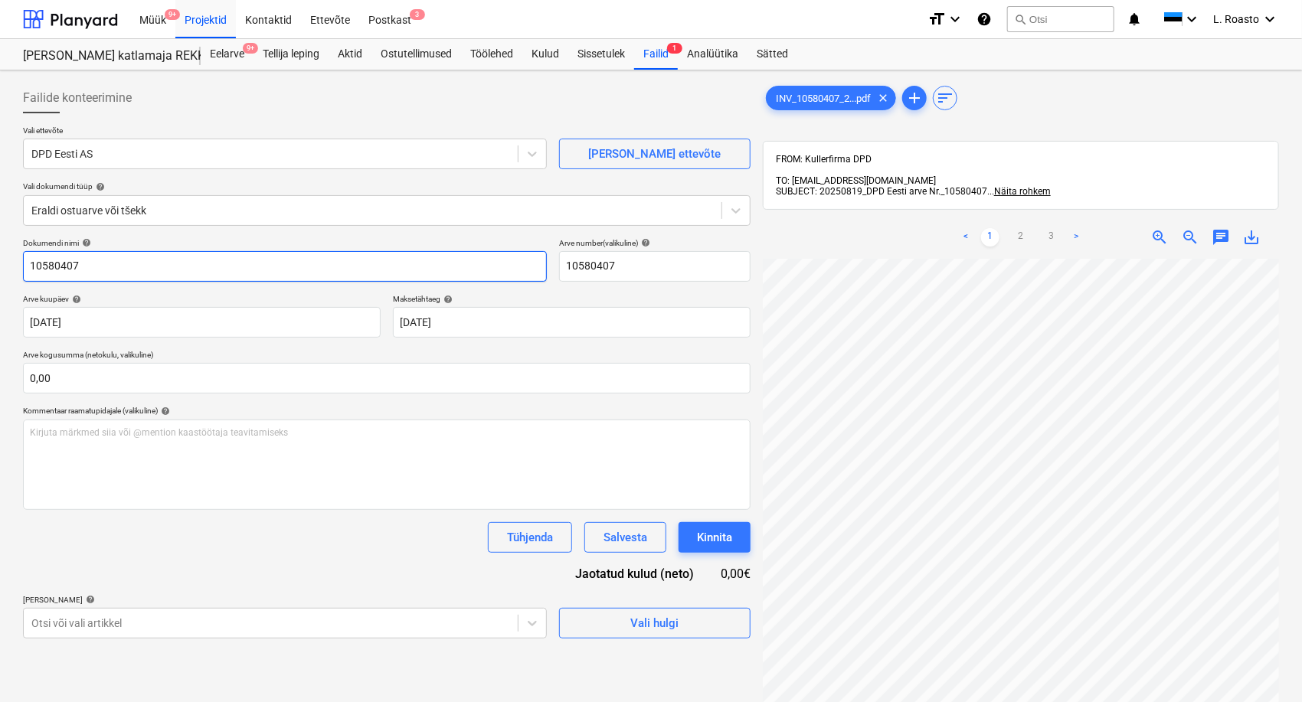
click at [26, 263] on input "10580407" at bounding box center [285, 266] width 524 height 31
type input "dpd arve 10580407"
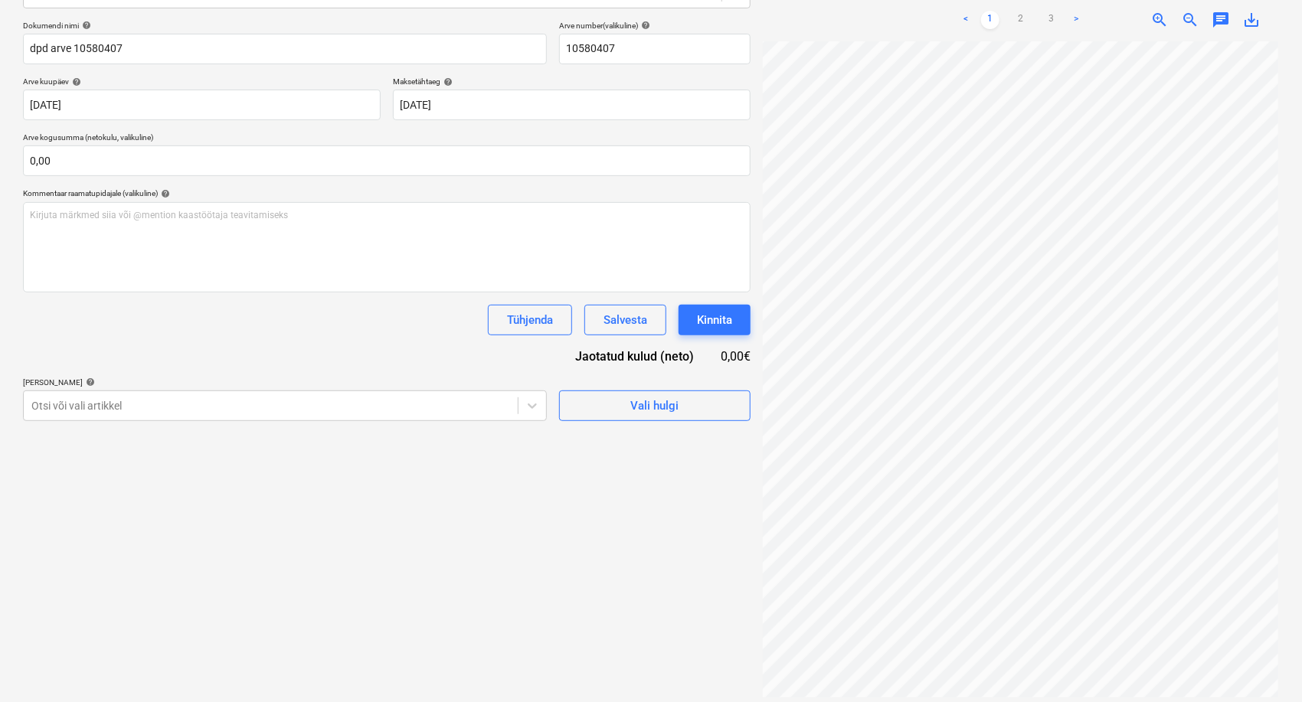
scroll to position [110, 175]
click at [957, 485] on html "Müük 9+ Projektid Kontaktid Ettevõte Postkast 3 format_size keyboard_arrow_down…" at bounding box center [651, 134] width 1302 height 702
click at [188, 400] on div at bounding box center [270, 405] width 479 height 15
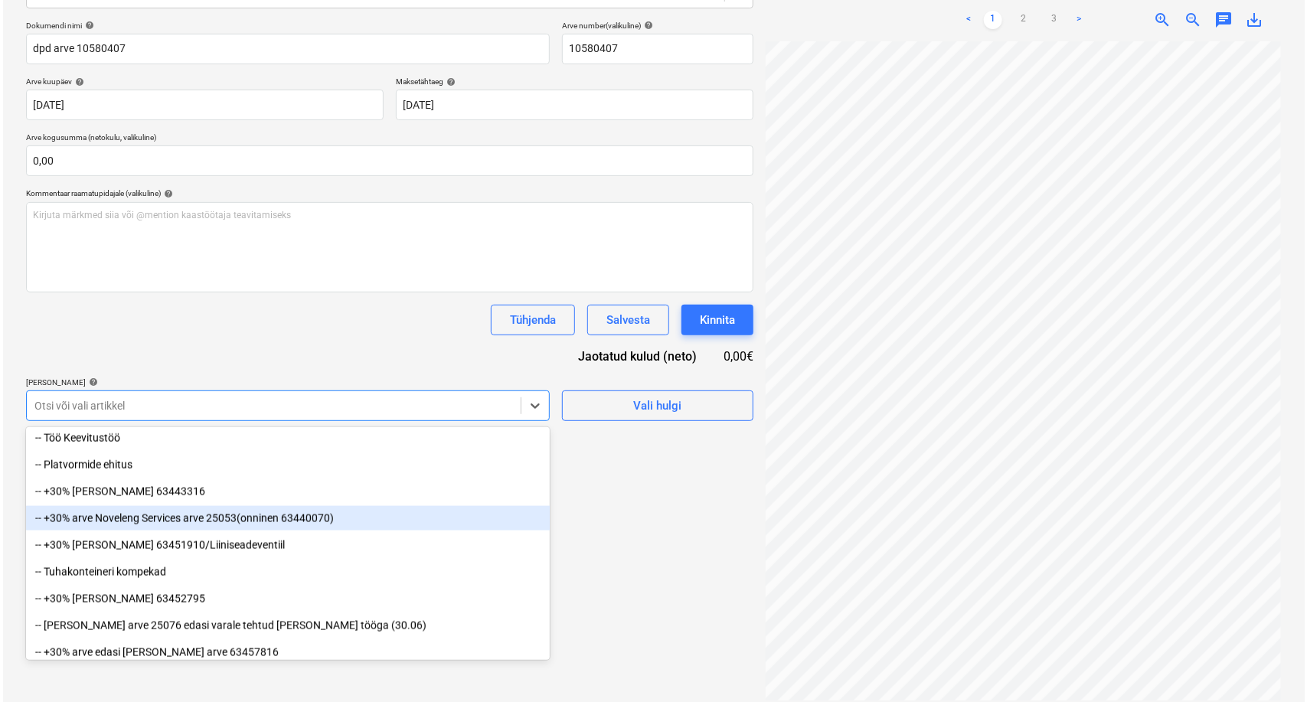
scroll to position [1266, 0]
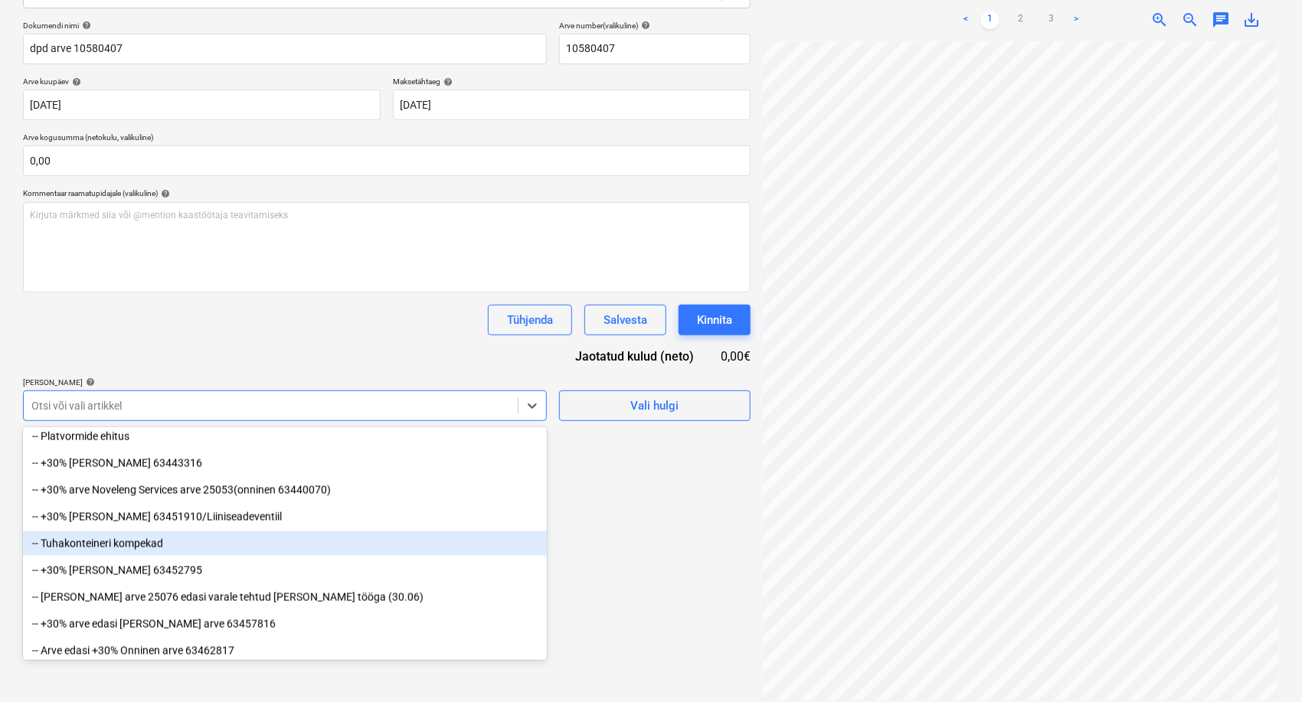
click at [129, 545] on div "-- Tuhakonteineri kompekad" at bounding box center [285, 543] width 524 height 24
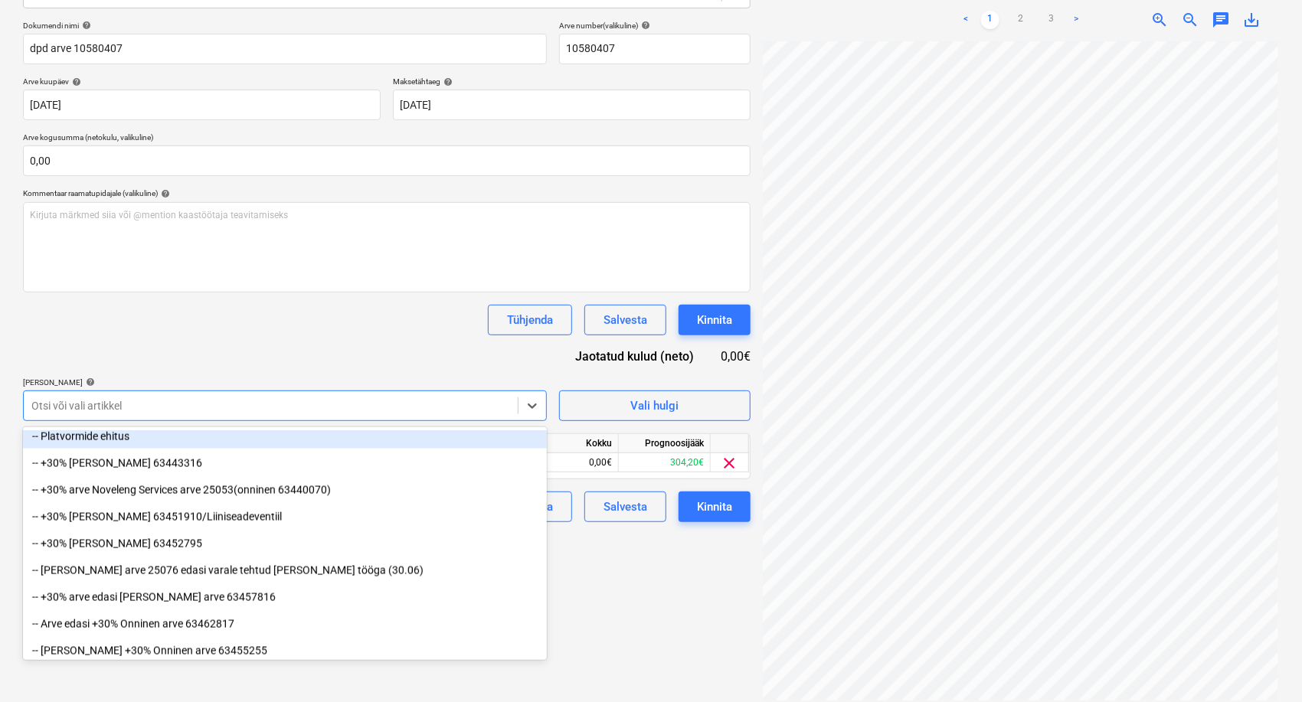
click at [218, 361] on div "Dokumendi nimi help dpd arve 10580407 Arve number (valikuline) help 10580407 Ar…" at bounding box center [386, 271] width 727 height 501
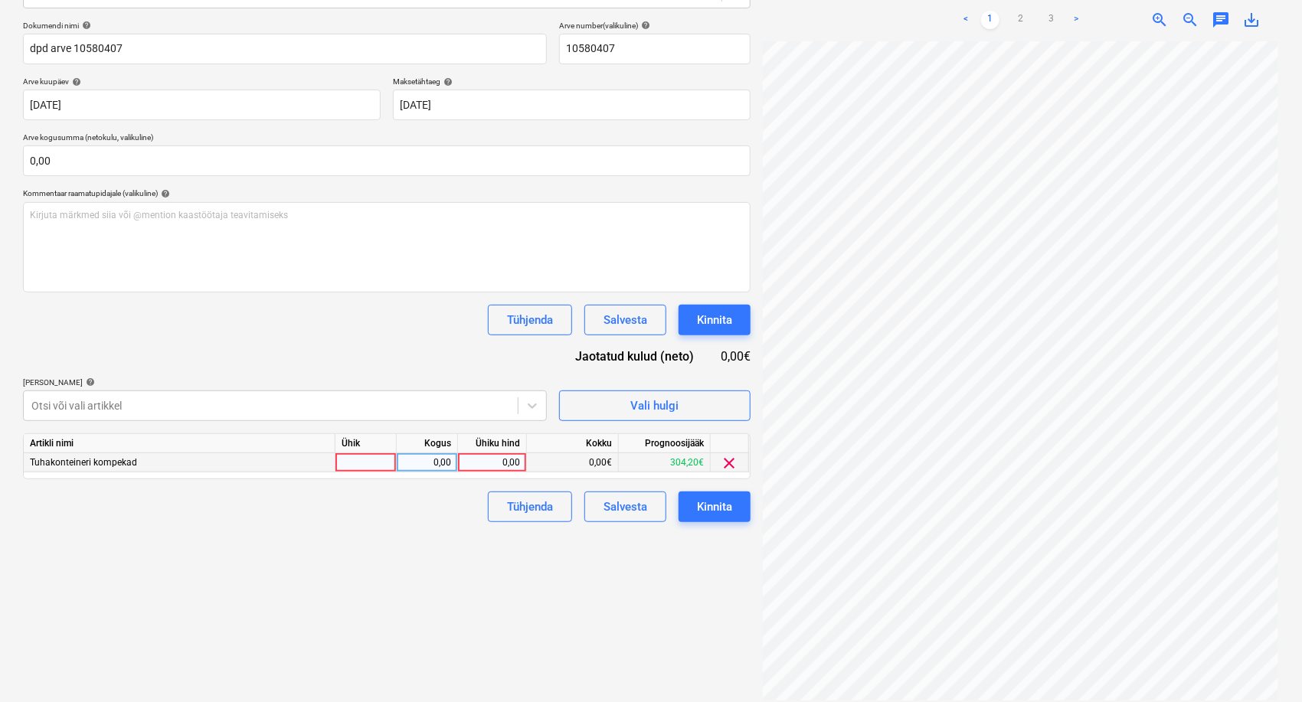
click at [488, 459] on div "0,00" at bounding box center [492, 462] width 56 height 19
type input "9,03"
click at [361, 651] on div "Failide konteerimine Vali ettevõte DPD Eesti AS [PERSON_NAME] uus ettevõte Vali…" at bounding box center [387, 283] width 740 height 848
click at [727, 513] on div "Kinnita" at bounding box center [714, 507] width 35 height 20
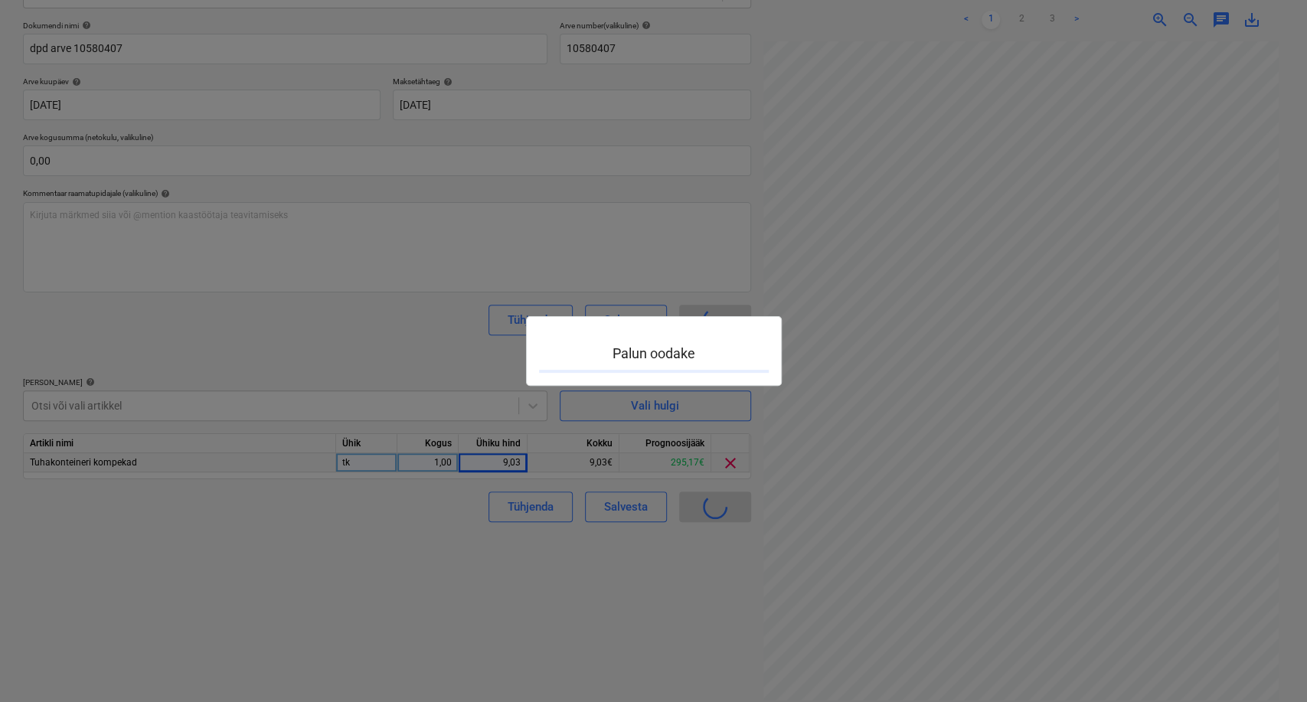
scroll to position [110, 175]
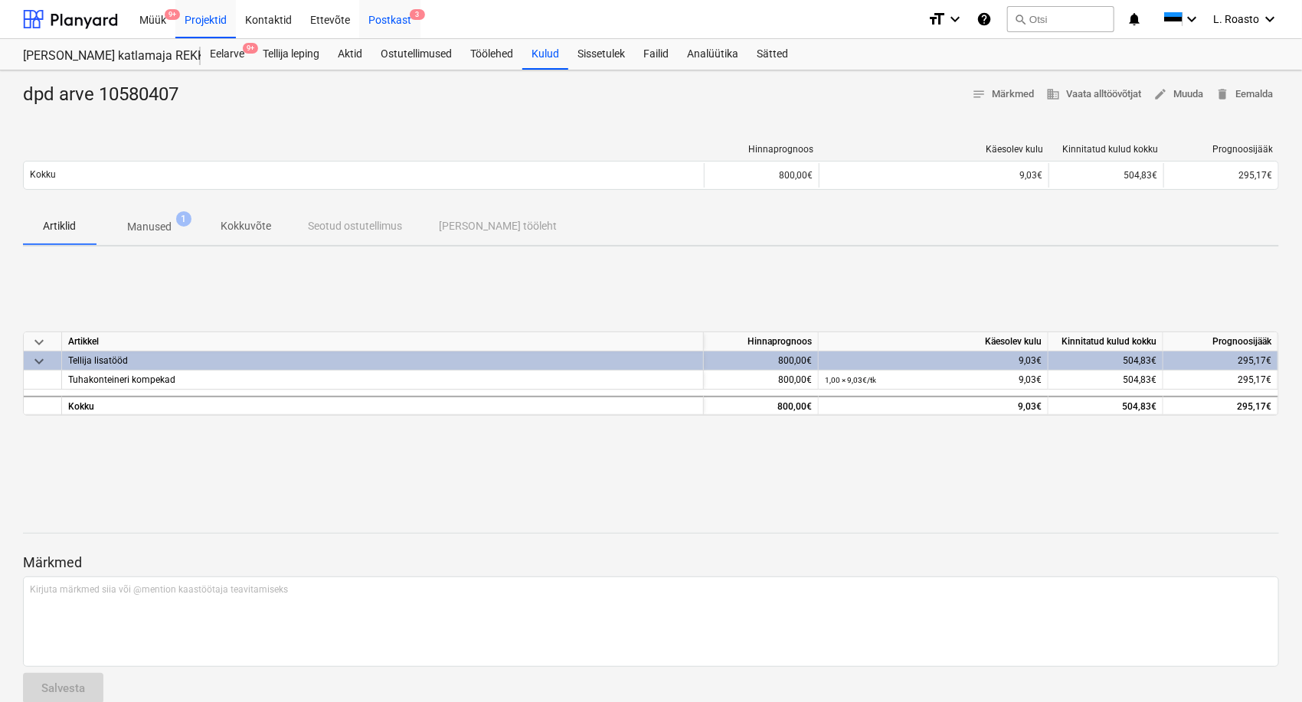
click at [404, 17] on div "Postkast 3" at bounding box center [389, 18] width 61 height 39
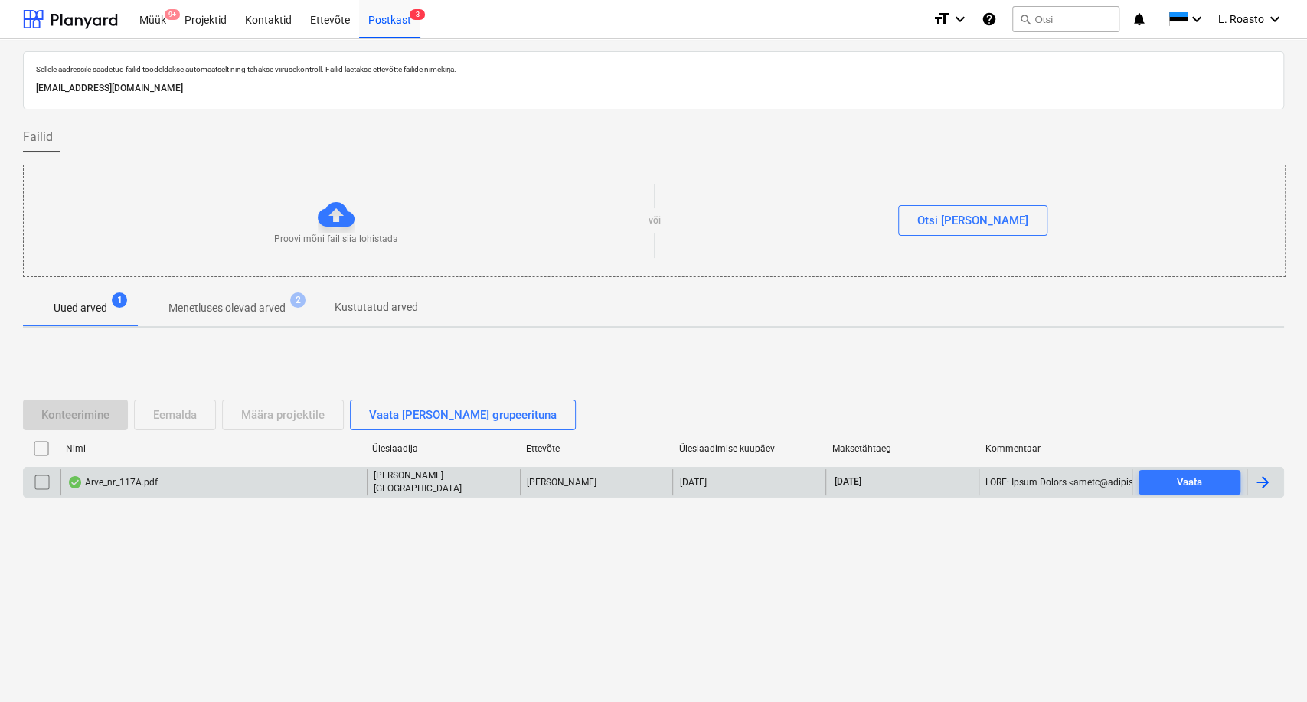
click at [1274, 485] on div at bounding box center [1264, 482] width 37 height 26
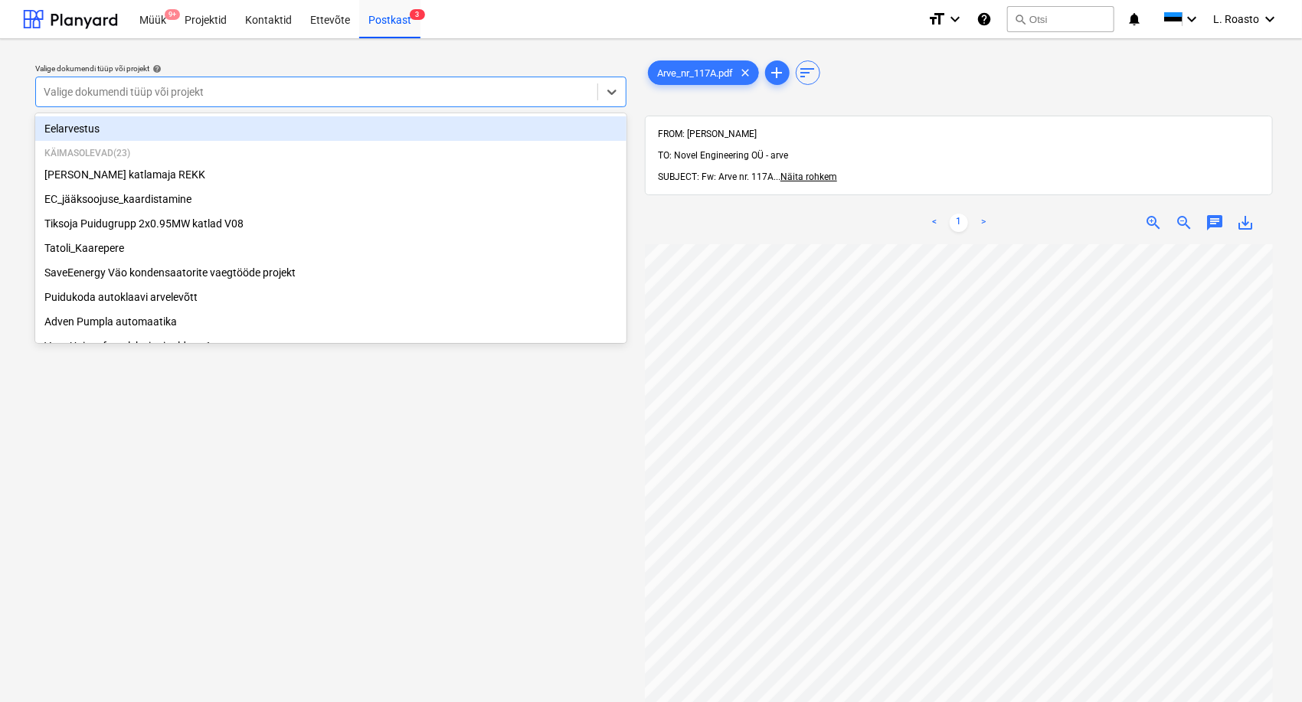
drag, startPoint x: 262, startPoint y: 88, endPoint x: 254, endPoint y: 98, distance: 12.6
click at [261, 90] on div at bounding box center [317, 91] width 546 height 15
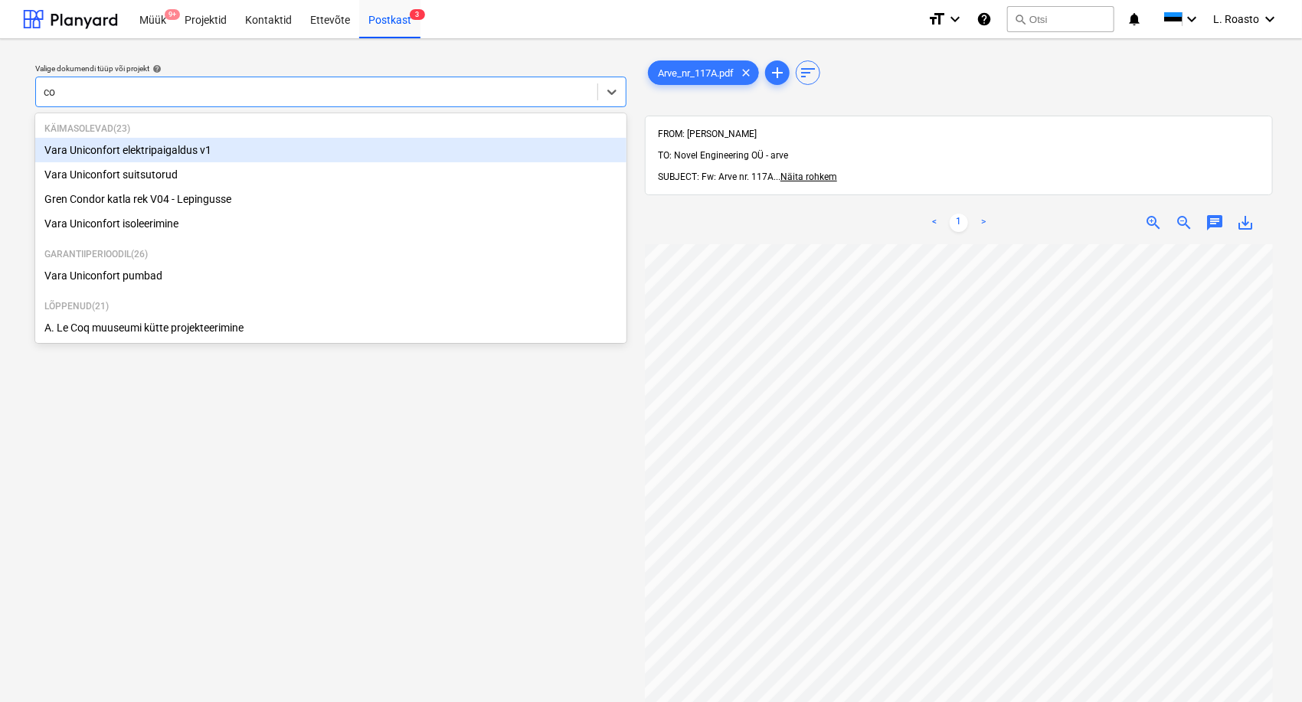
type input "con"
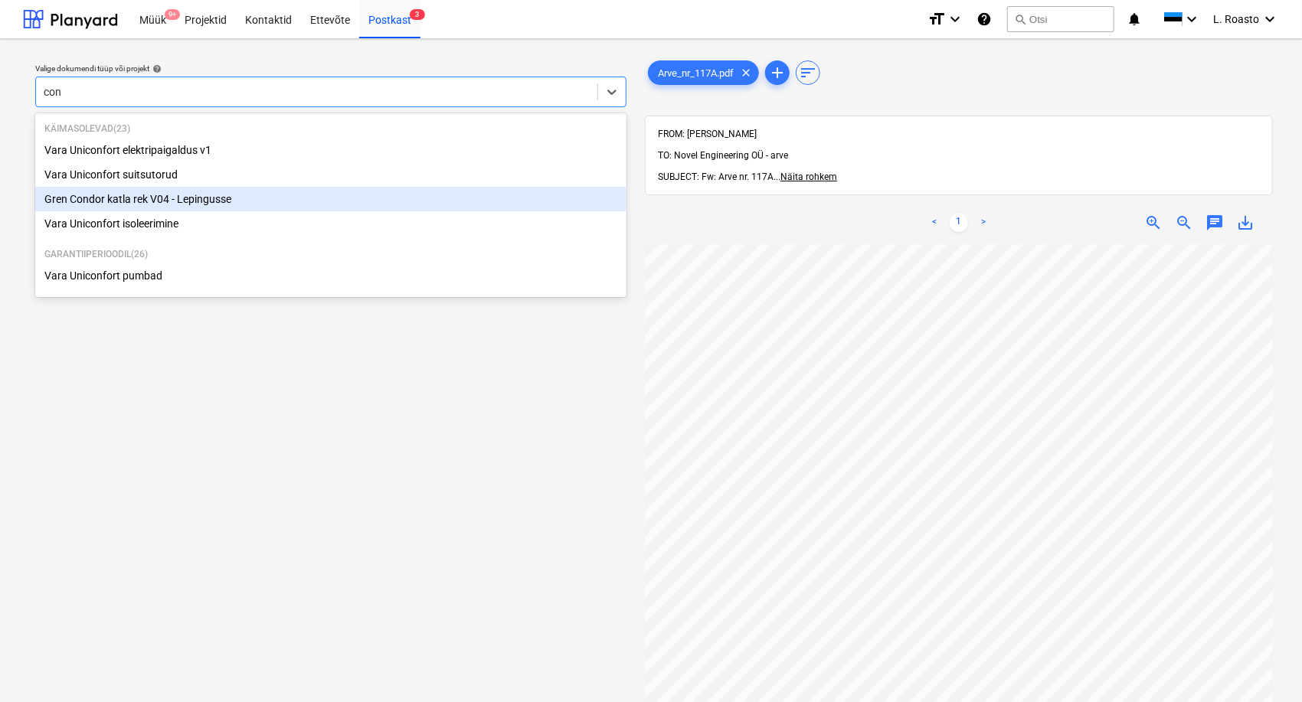
click at [171, 202] on div "Gren Condor katla rek V04 - Lepingusse" at bounding box center [330, 199] width 591 height 24
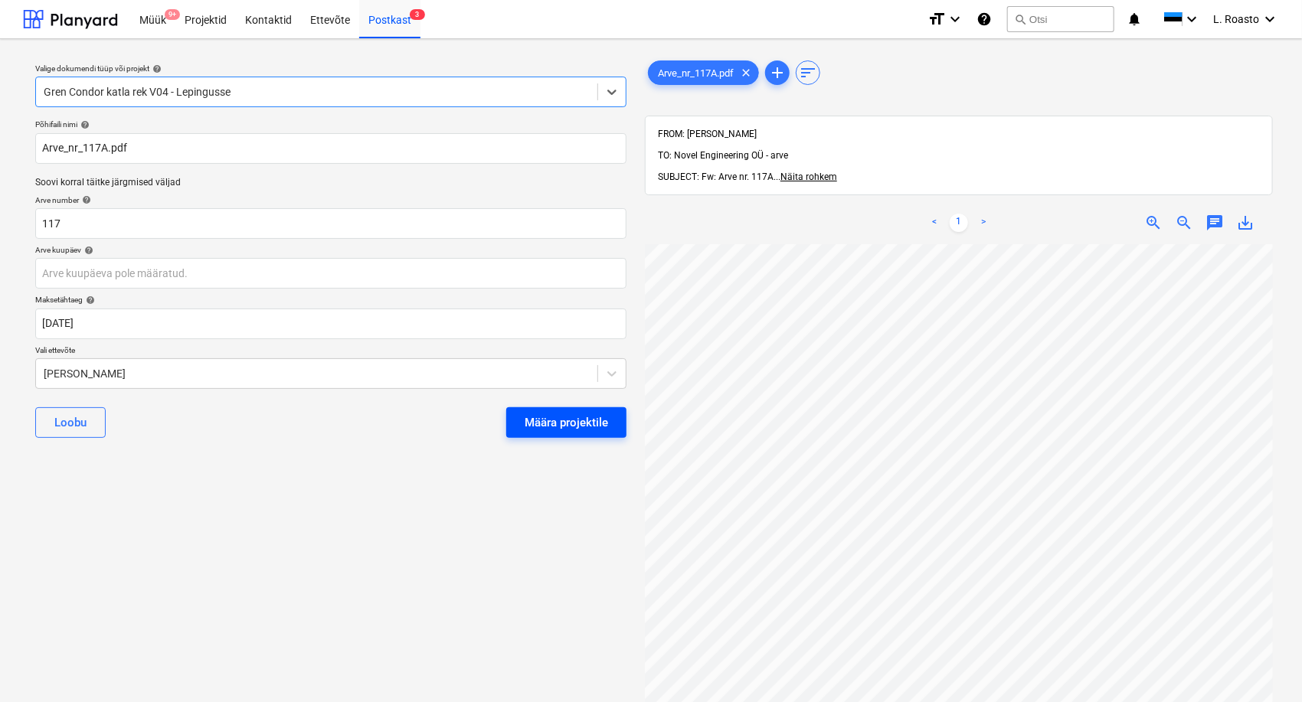
click at [554, 427] on div "Määra projektile" at bounding box center [565, 423] width 83 height 20
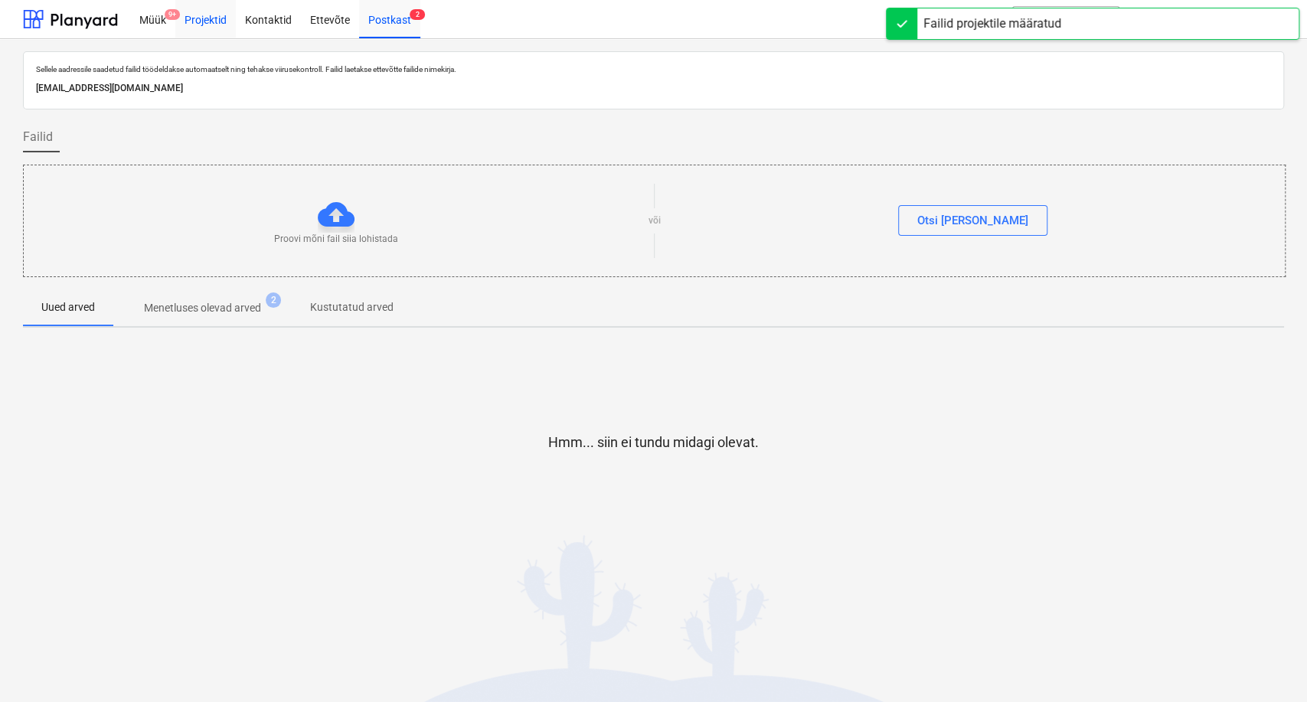
click at [205, 23] on div "Projektid" at bounding box center [205, 18] width 60 height 39
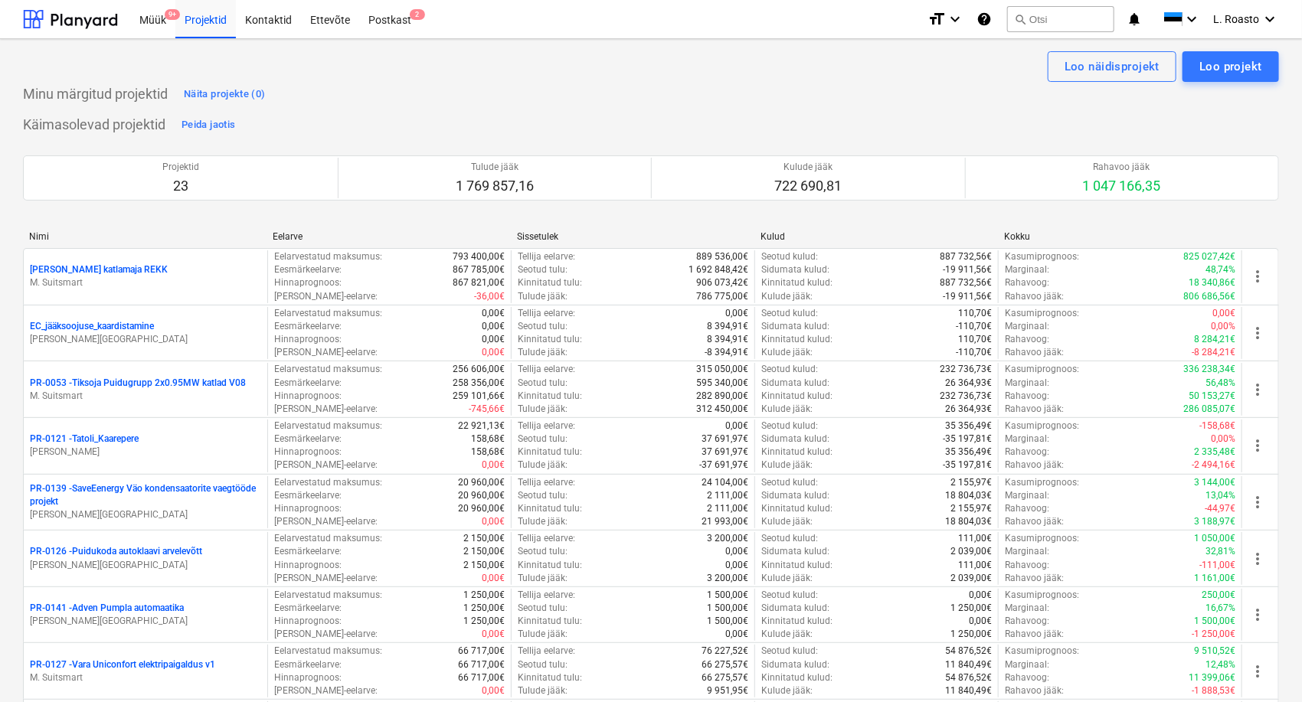
scroll to position [819, 0]
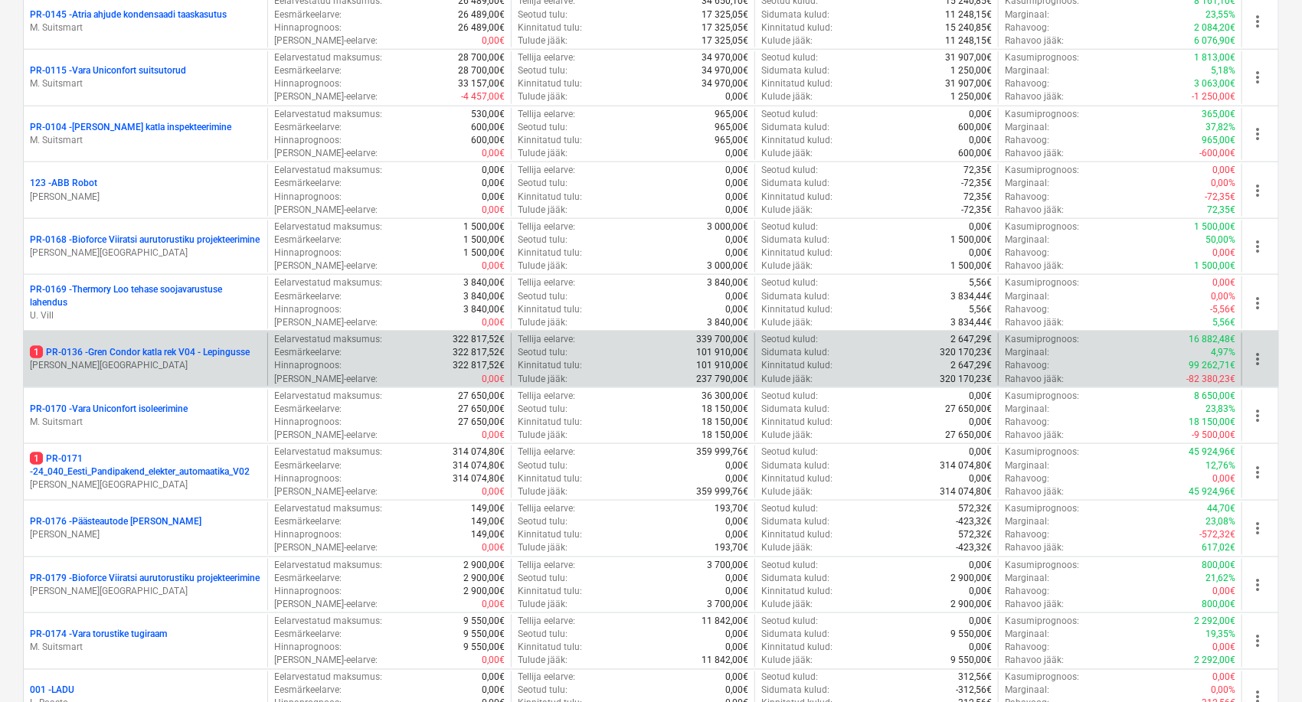
click at [129, 349] on p "1 PR-0136 - Gren Condor katla rek V04 - Lepingusse" at bounding box center [140, 352] width 220 height 13
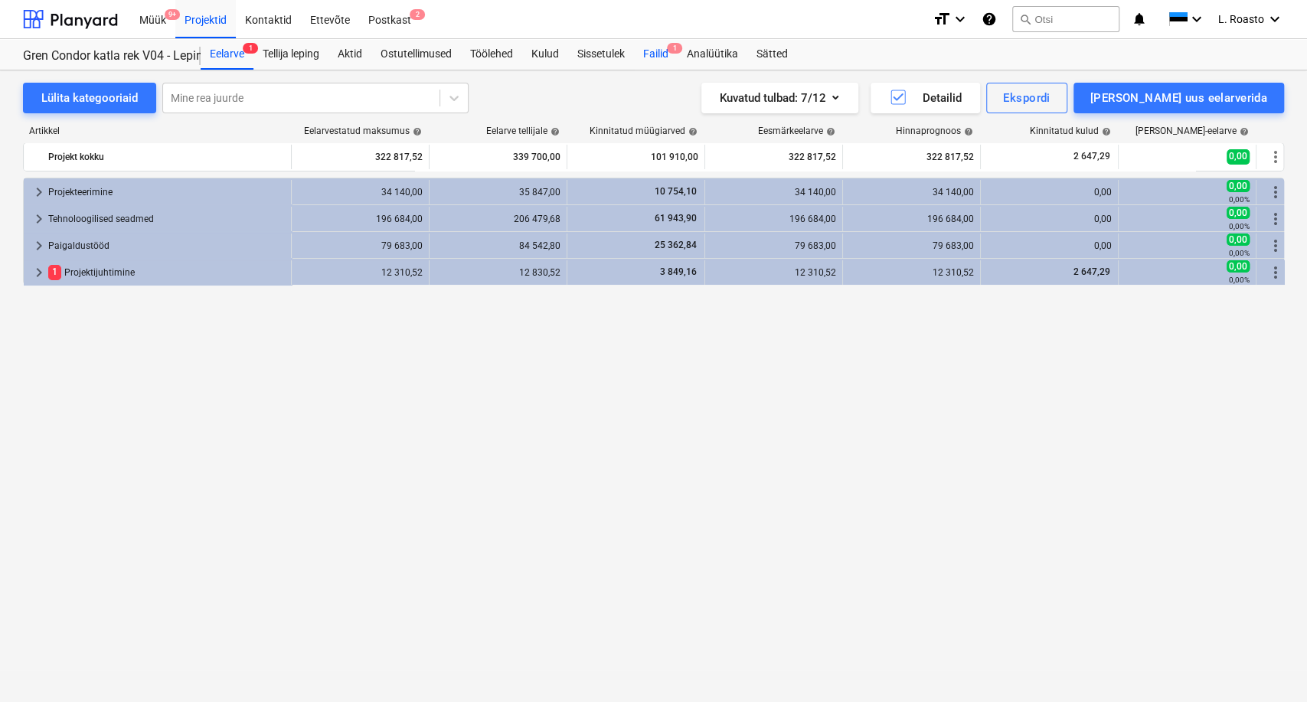
click at [673, 57] on div "Failid 1" at bounding box center [656, 54] width 44 height 31
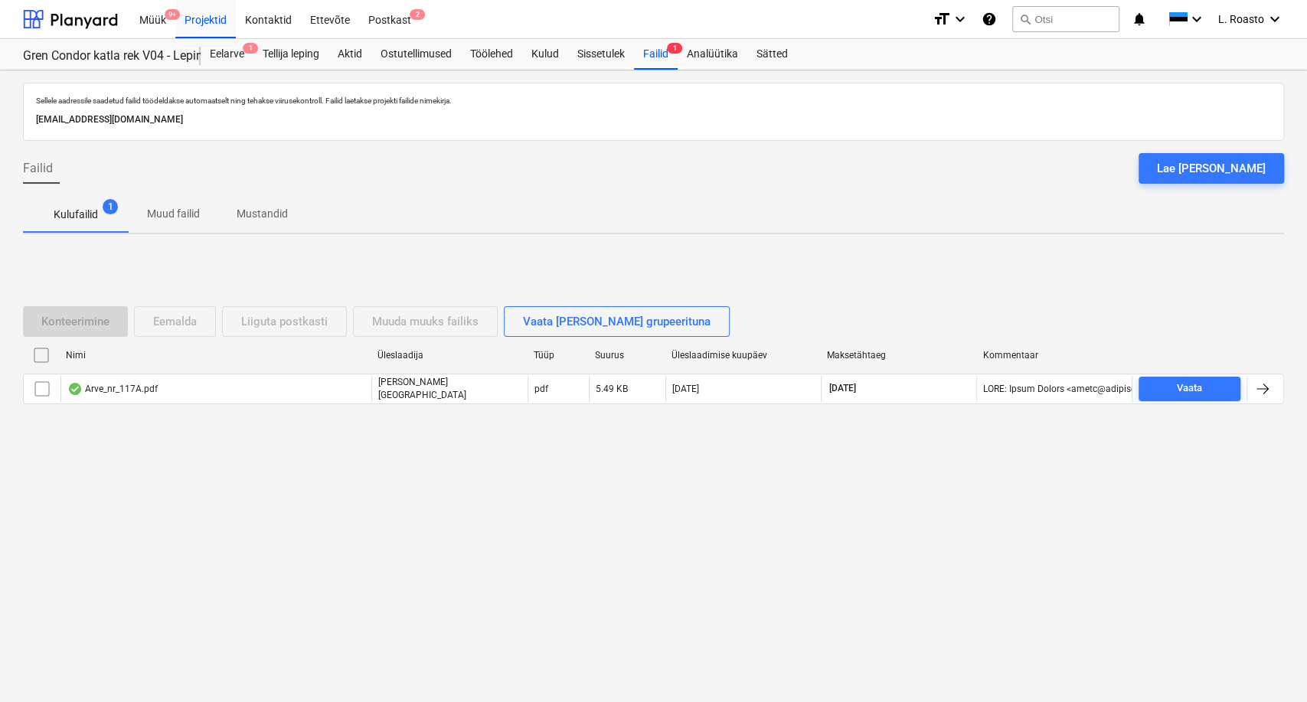
click at [1266, 391] on div at bounding box center [1262, 389] width 18 height 18
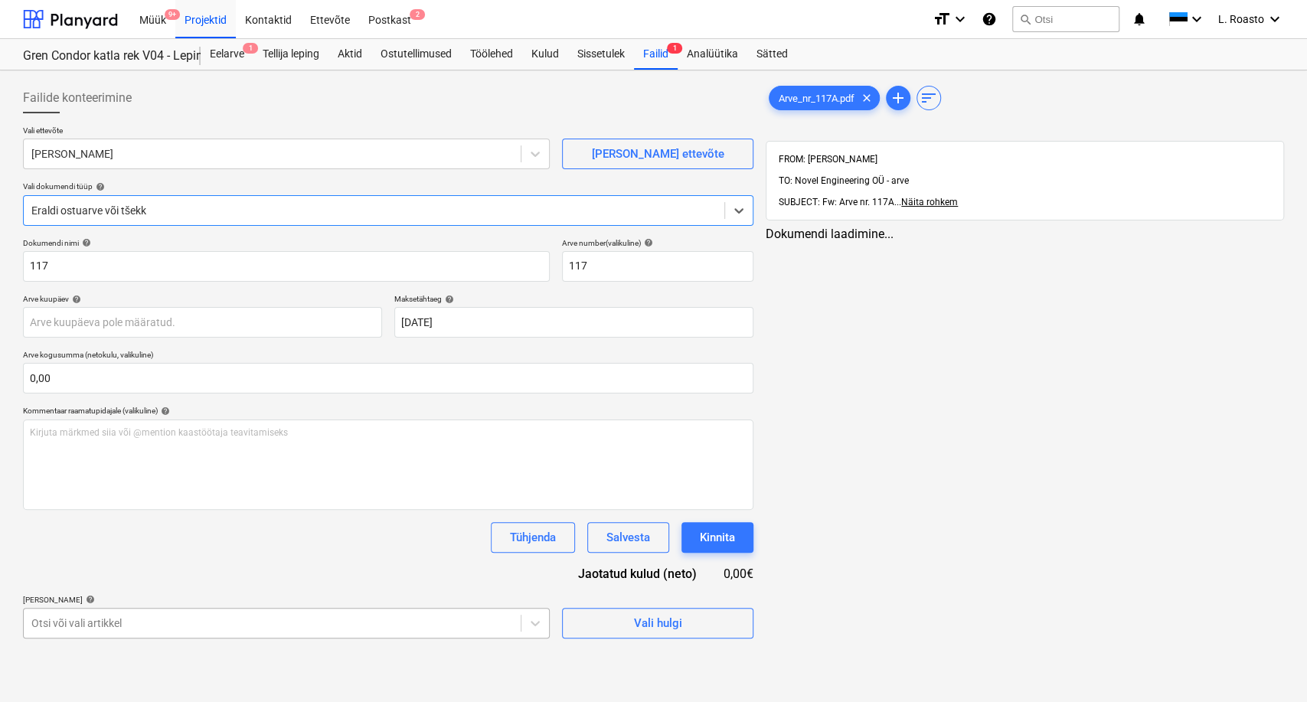
click at [259, 621] on body "Müük 9+ Projektid Kontaktid Ettevõte Postkast 2 format_size keyboard_arrow_down…" at bounding box center [653, 351] width 1307 height 702
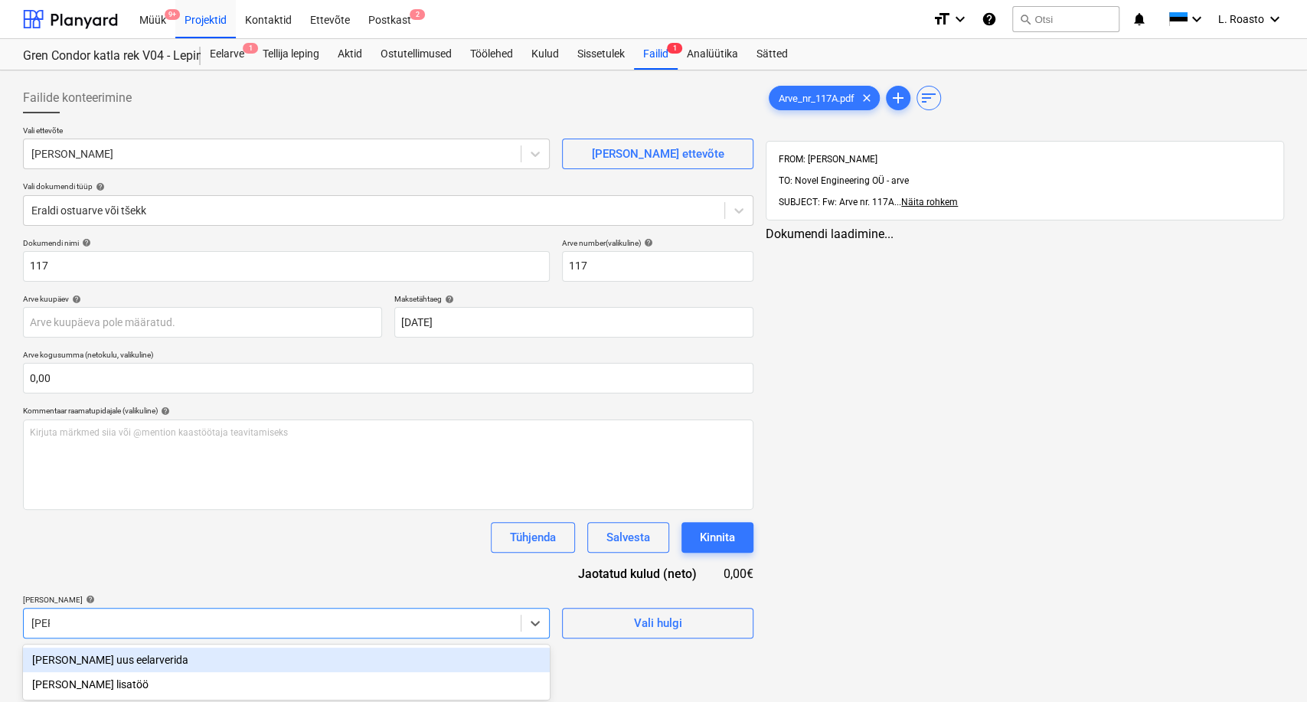
type input "[PERSON_NAME]"
click at [192, 526] on div "Tühjenda Salvesta Kinnita" at bounding box center [388, 537] width 730 height 31
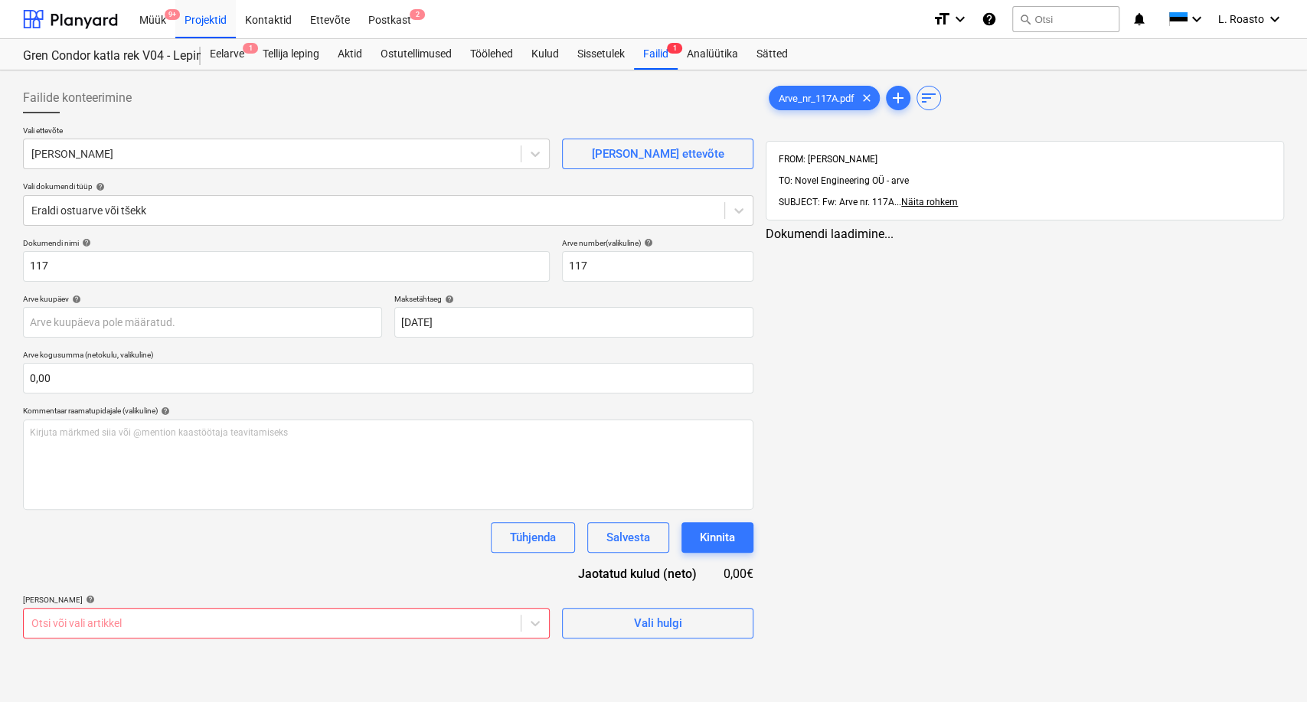
click at [147, 623] on body "Müük 9+ Projektid Kontaktid Ettevõte Postkast 2 format_size keyboard_arrow_down…" at bounding box center [653, 351] width 1307 height 702
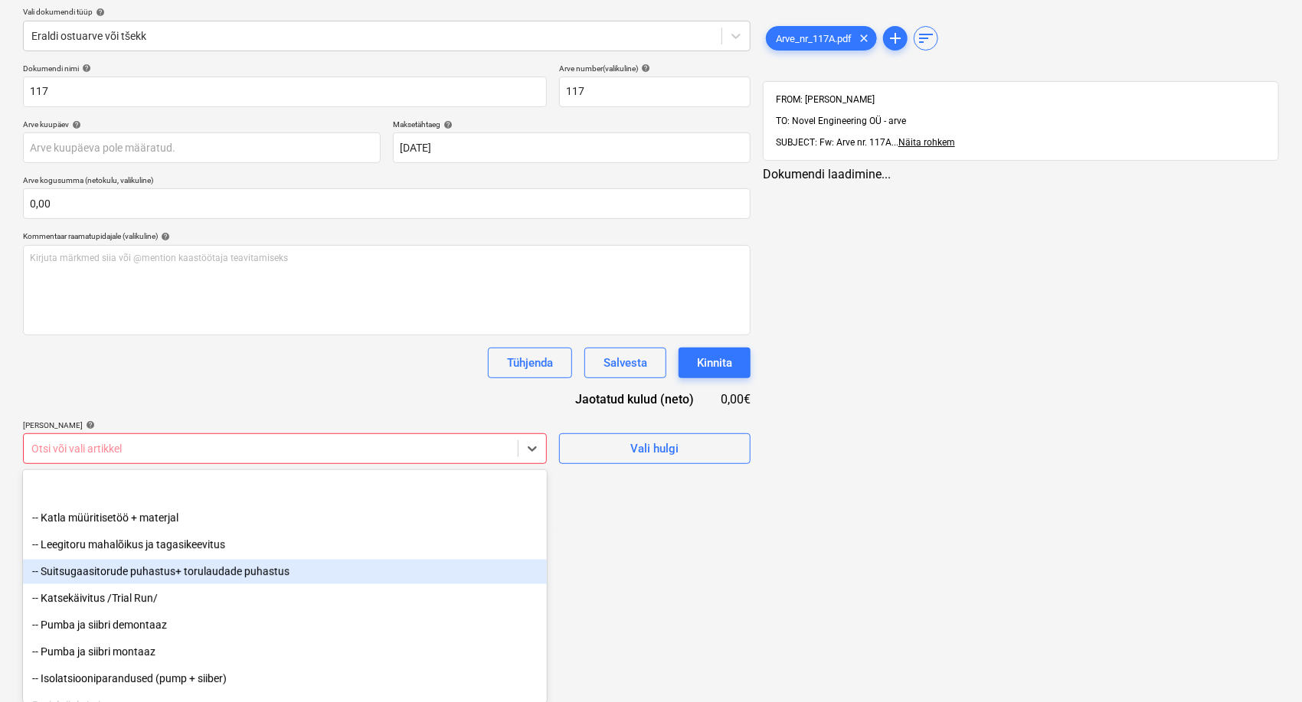
scroll to position [1645, 0]
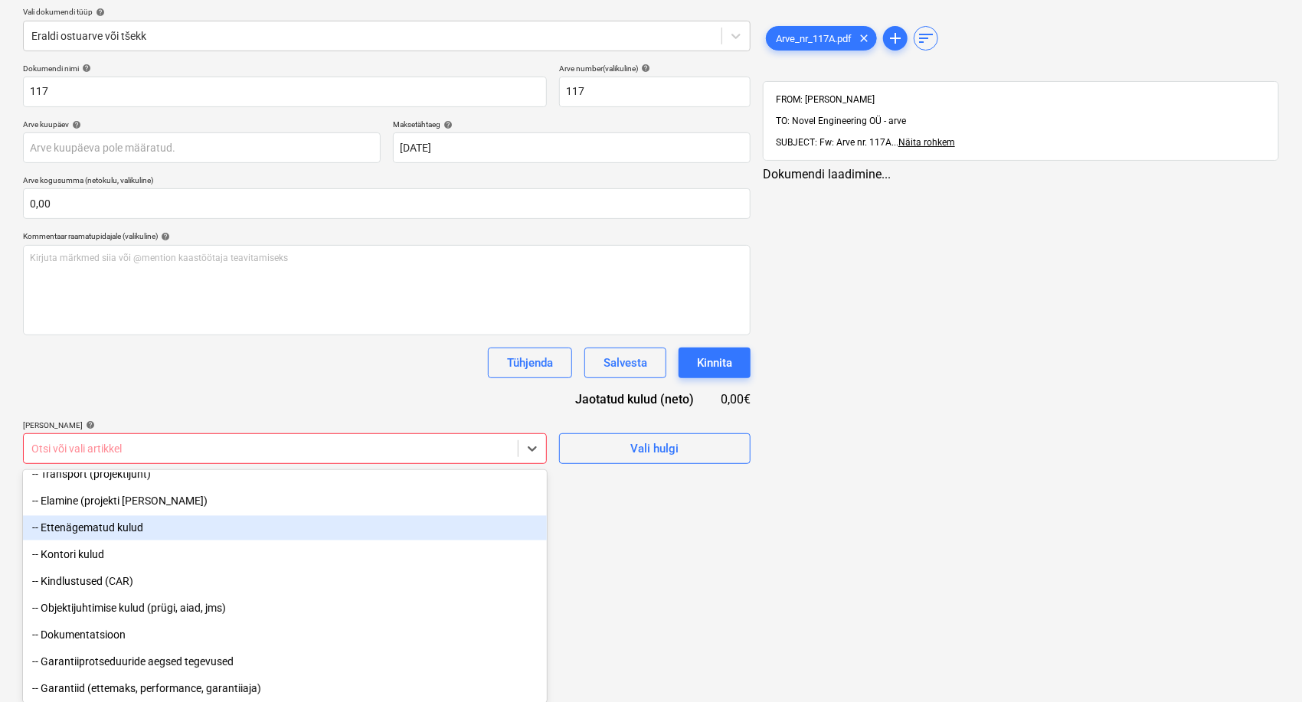
click at [143, 533] on div "-- Ettenägematud kulud" at bounding box center [285, 528] width 524 height 24
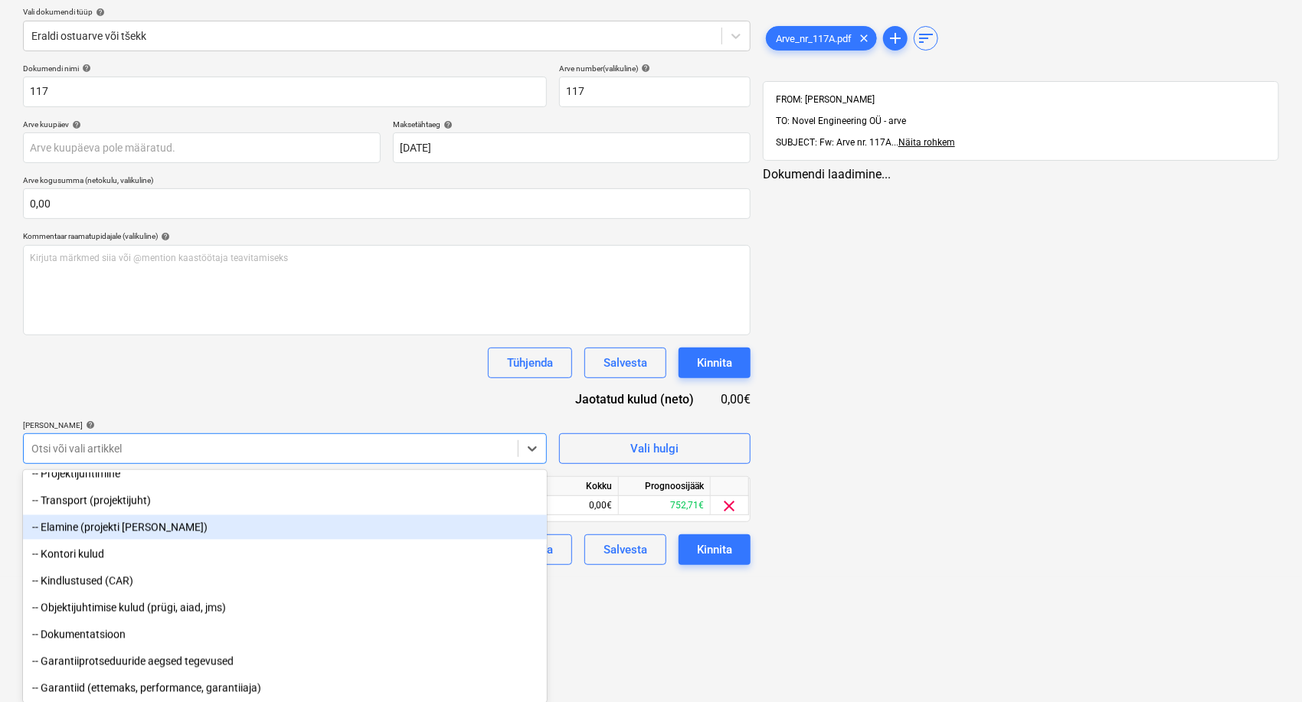
scroll to position [1619, 0]
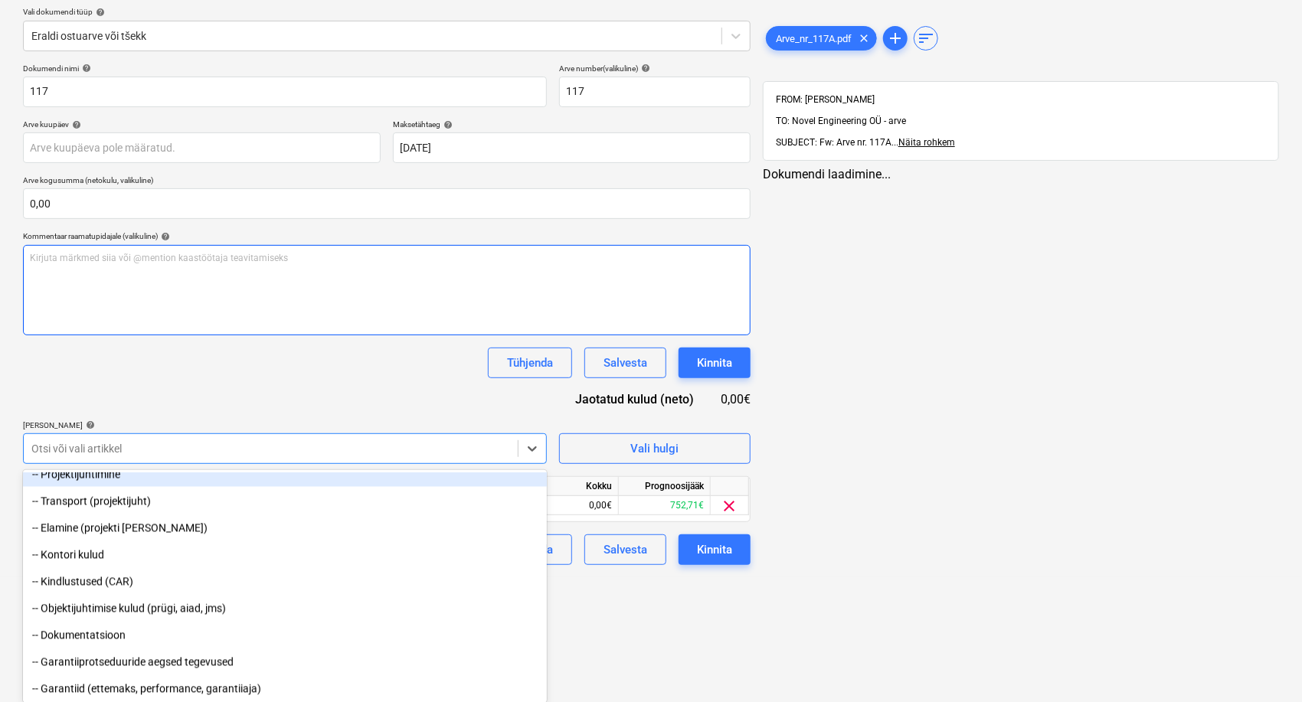
click at [174, 397] on div "Dokumendi nimi help 117 Arve number (valikuline) help 117 Arve kuupäev help Pre…" at bounding box center [386, 314] width 727 height 501
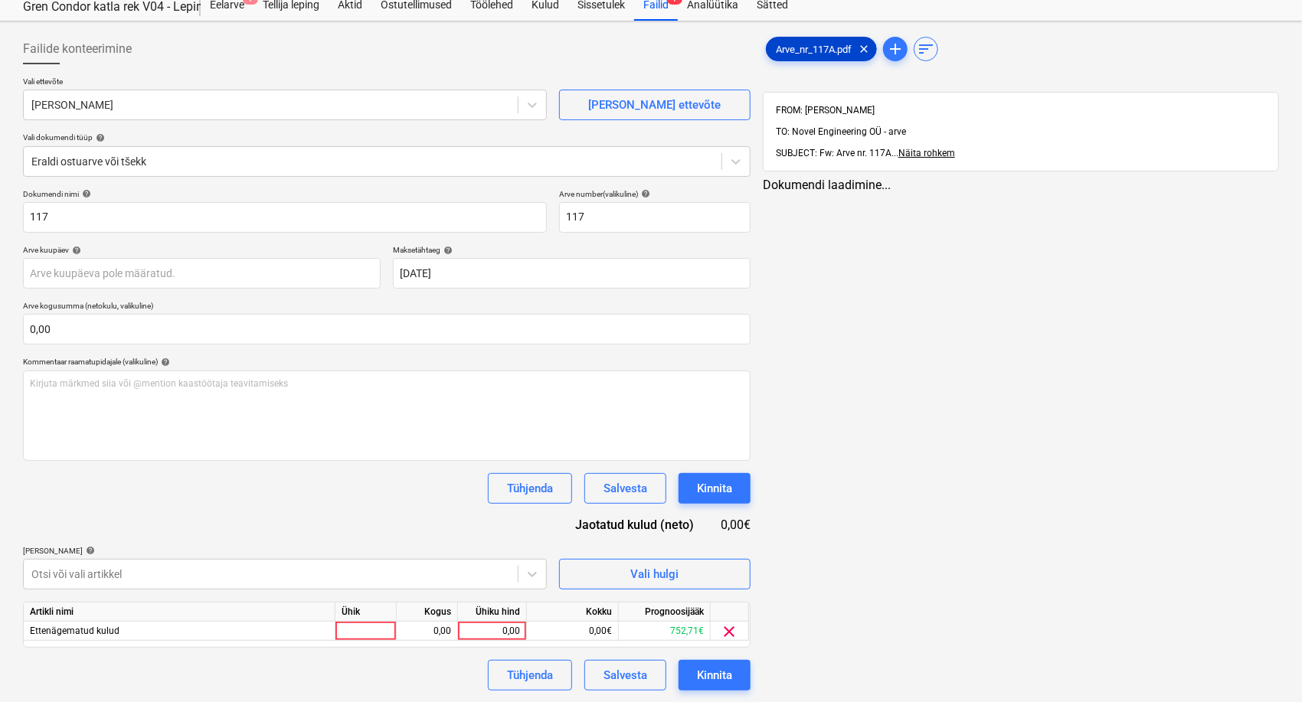
click at [796, 44] on span "Arve_nr_117A.pdf" at bounding box center [813, 49] width 94 height 11
click at [496, 631] on div "0,00" at bounding box center [492, 631] width 56 height 19
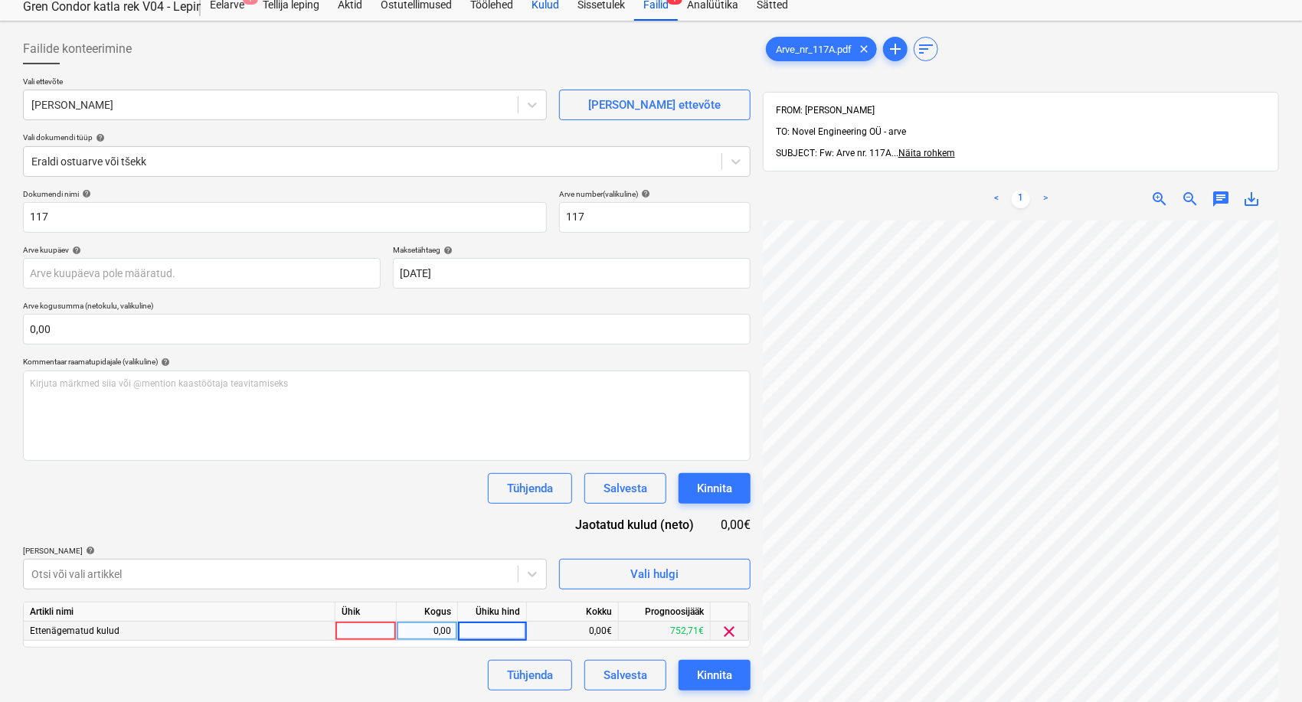
click at [554, 4] on div "Kulud" at bounding box center [545, 5] width 46 height 31
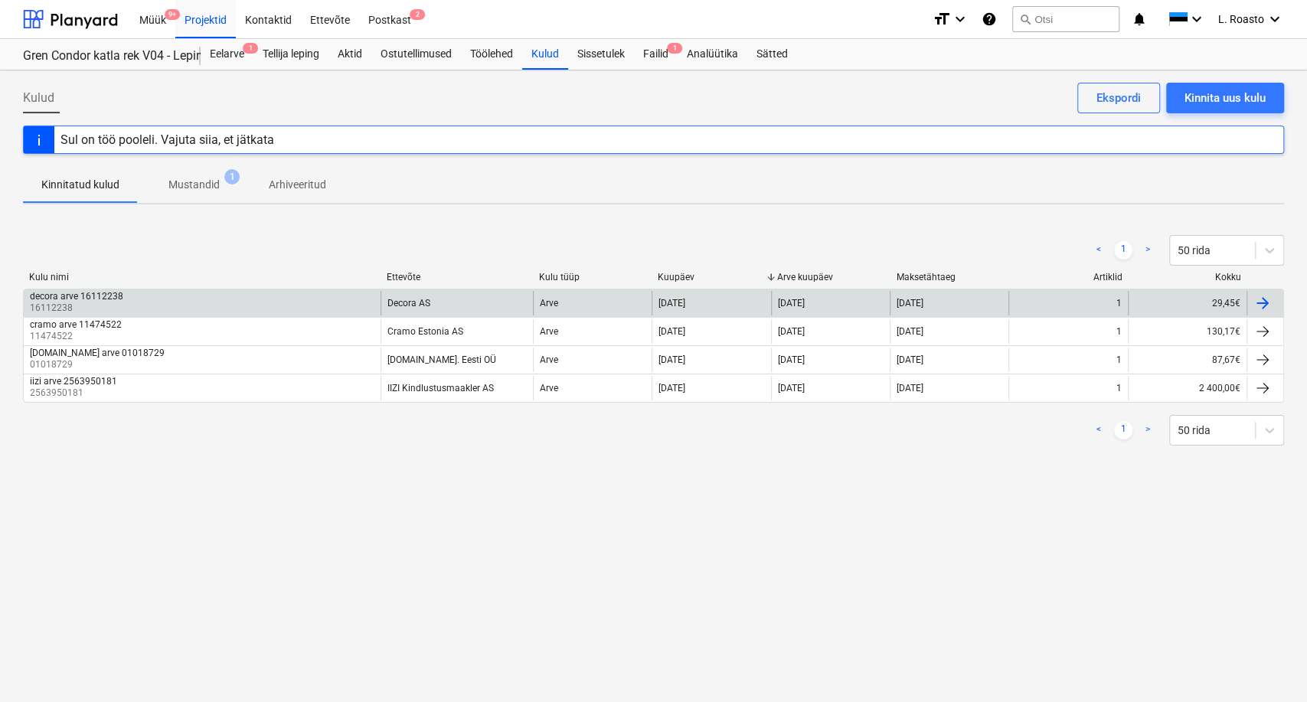
click at [181, 296] on div "decora arve 16112238 16112238" at bounding box center [202, 303] width 357 height 24
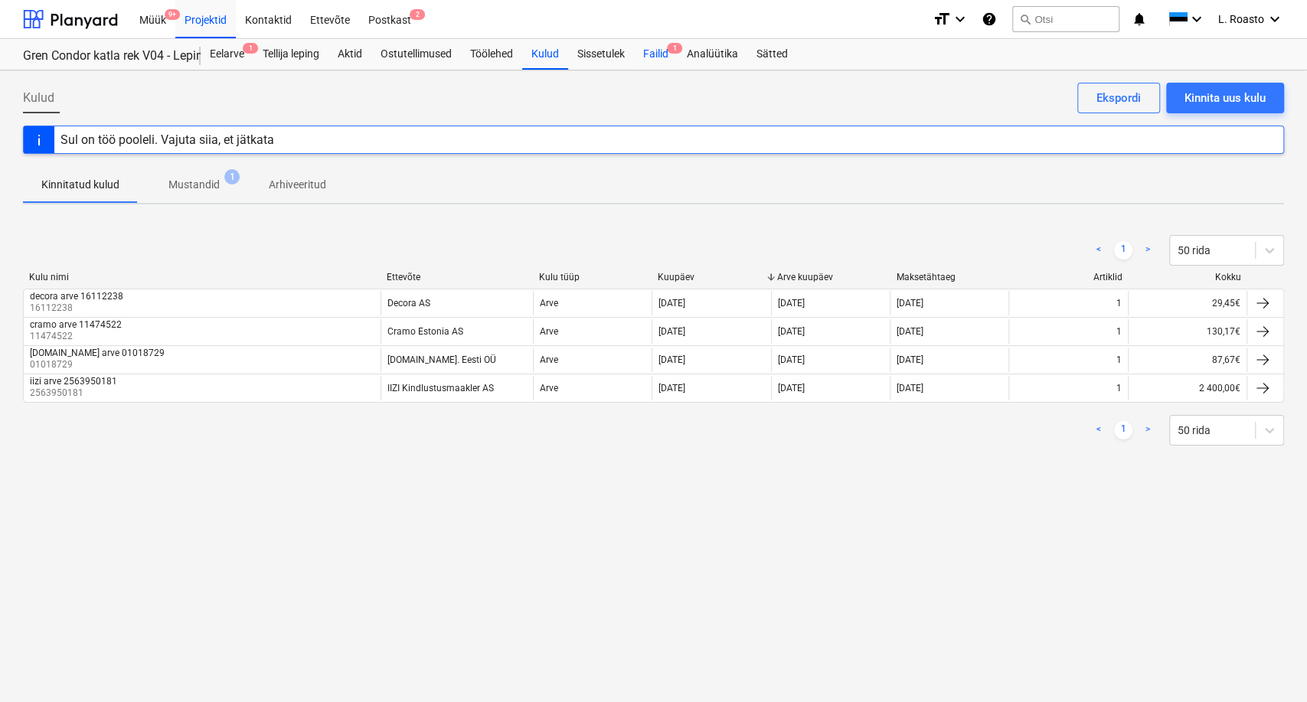
click at [665, 51] on div "Failid 1" at bounding box center [656, 54] width 44 height 31
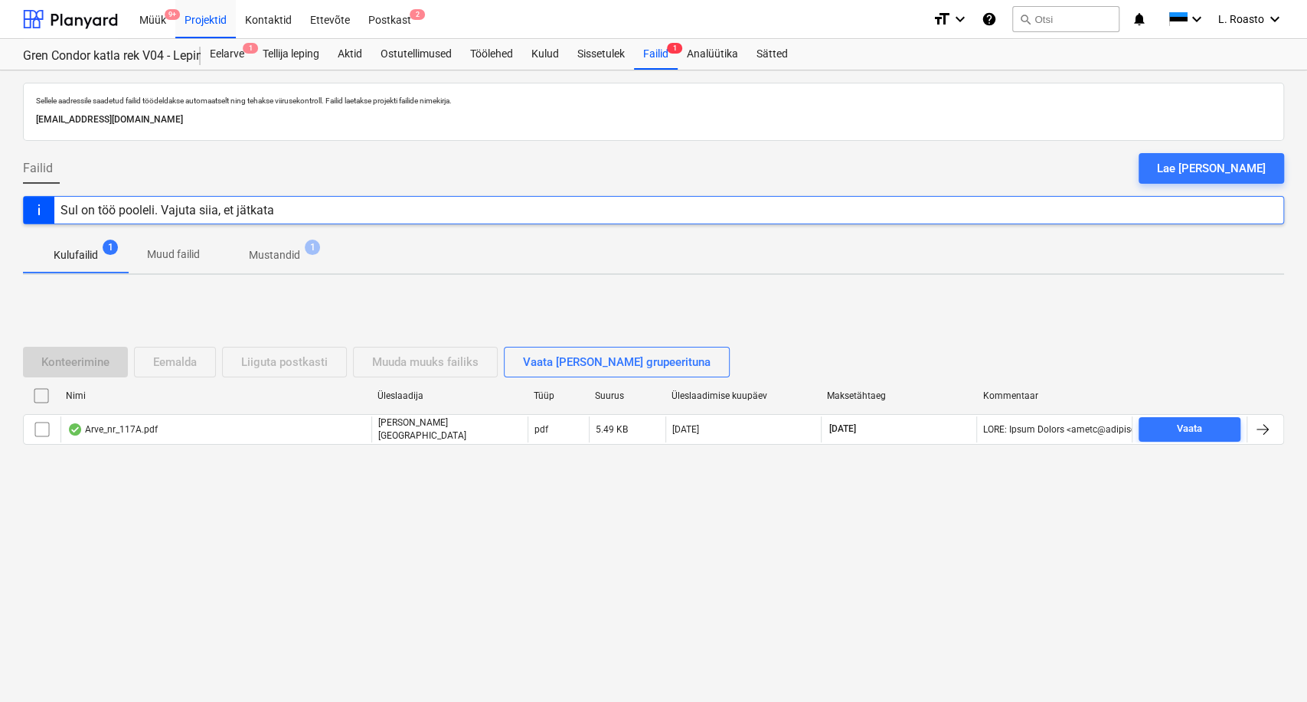
click at [289, 266] on span "Mustandid 1" at bounding box center [274, 255] width 113 height 28
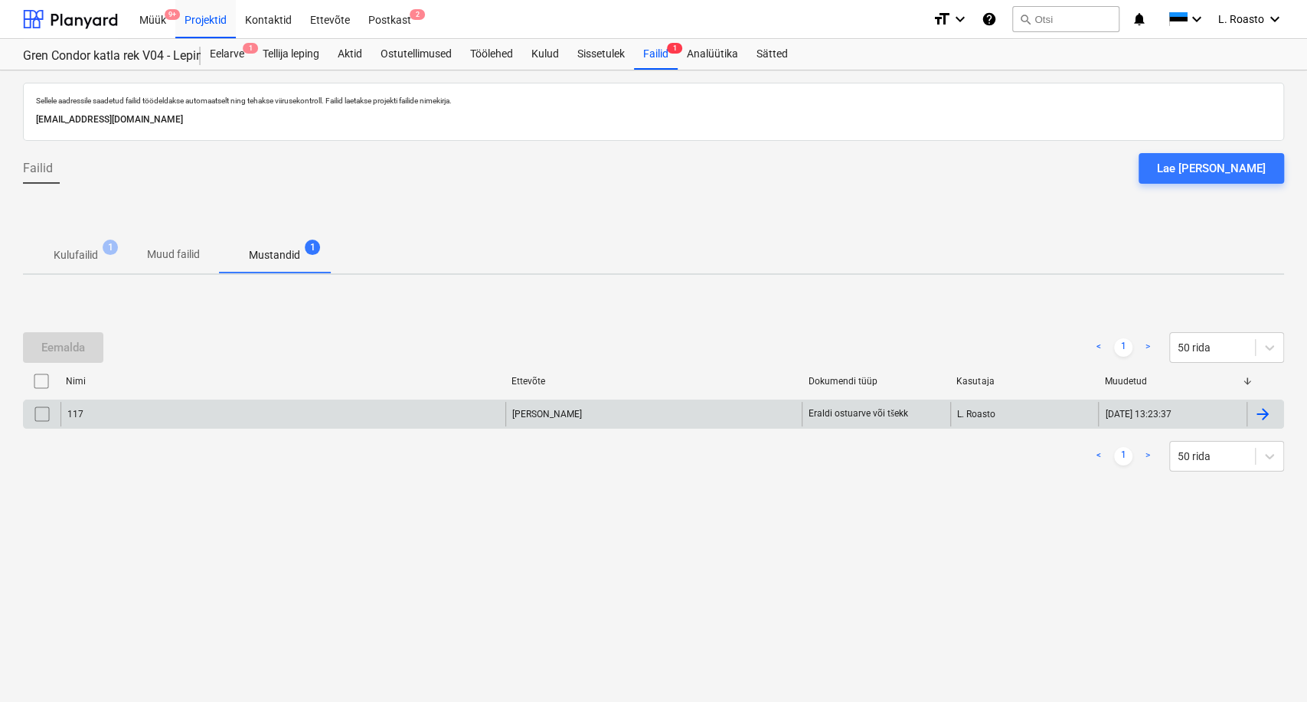
click at [1263, 410] on div at bounding box center [1262, 414] width 18 height 18
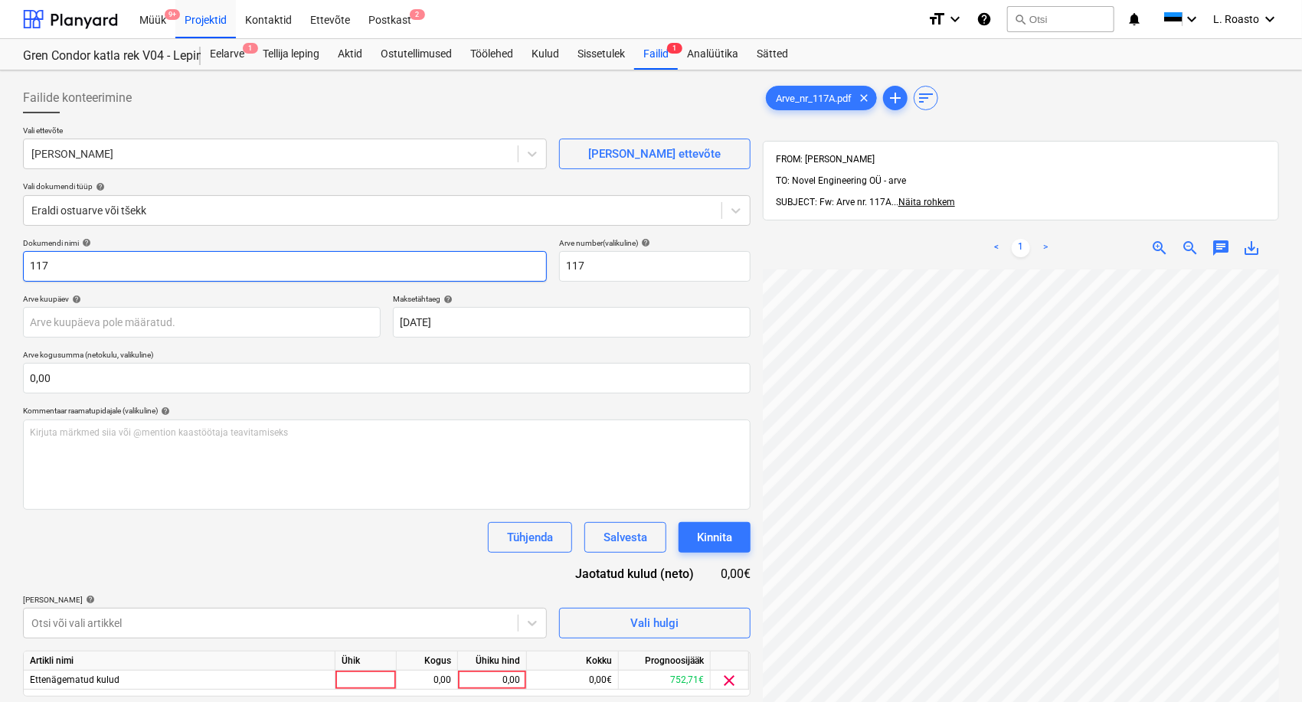
click at [24, 261] on input "117" at bounding box center [285, 266] width 524 height 31
type input "[PERSON_NAME] [PERSON_NAME] 117"
click at [758, 433] on div "Arve_nr_117A.pdf clear add sort FROM: [PERSON_NAME] TO: Novel Engineering OÜ - …" at bounding box center [1020, 506] width 528 height 858
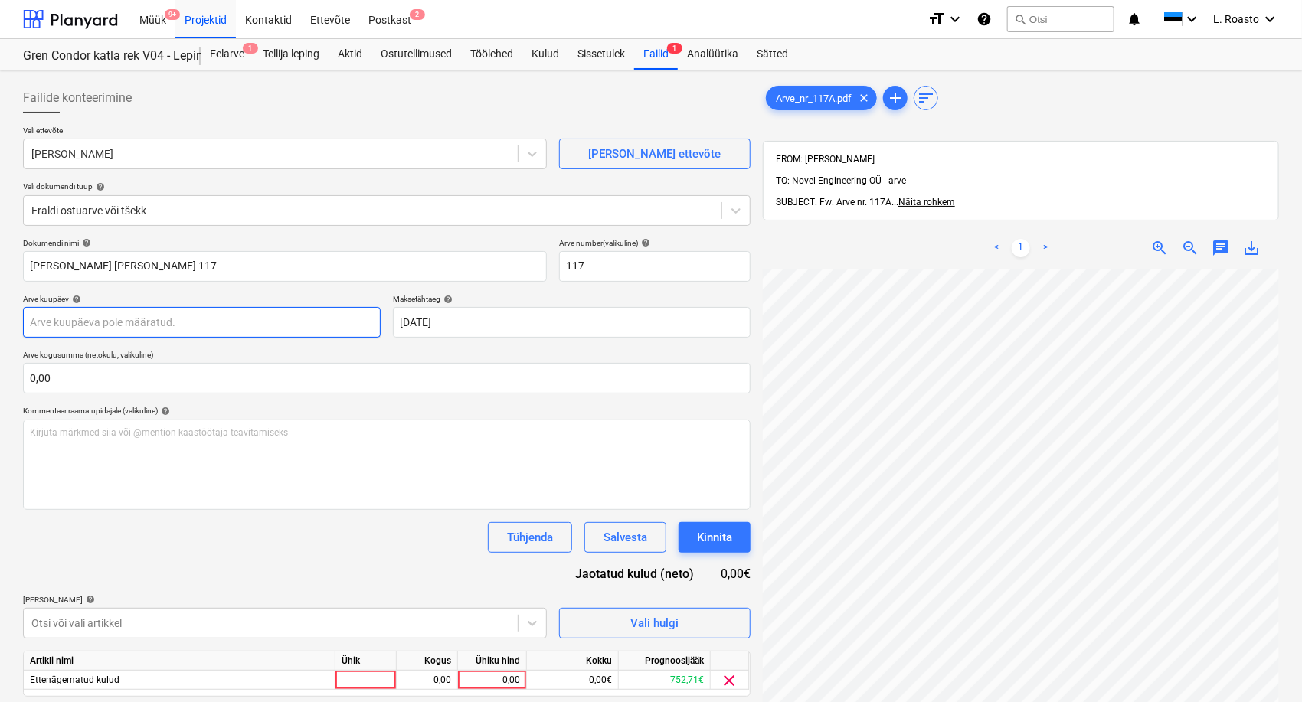
click at [273, 318] on body "Müük 9+ Projektid Kontaktid Ettevõte Postkast 2 format_size keyboard_arrow_down…" at bounding box center [651, 351] width 1302 height 702
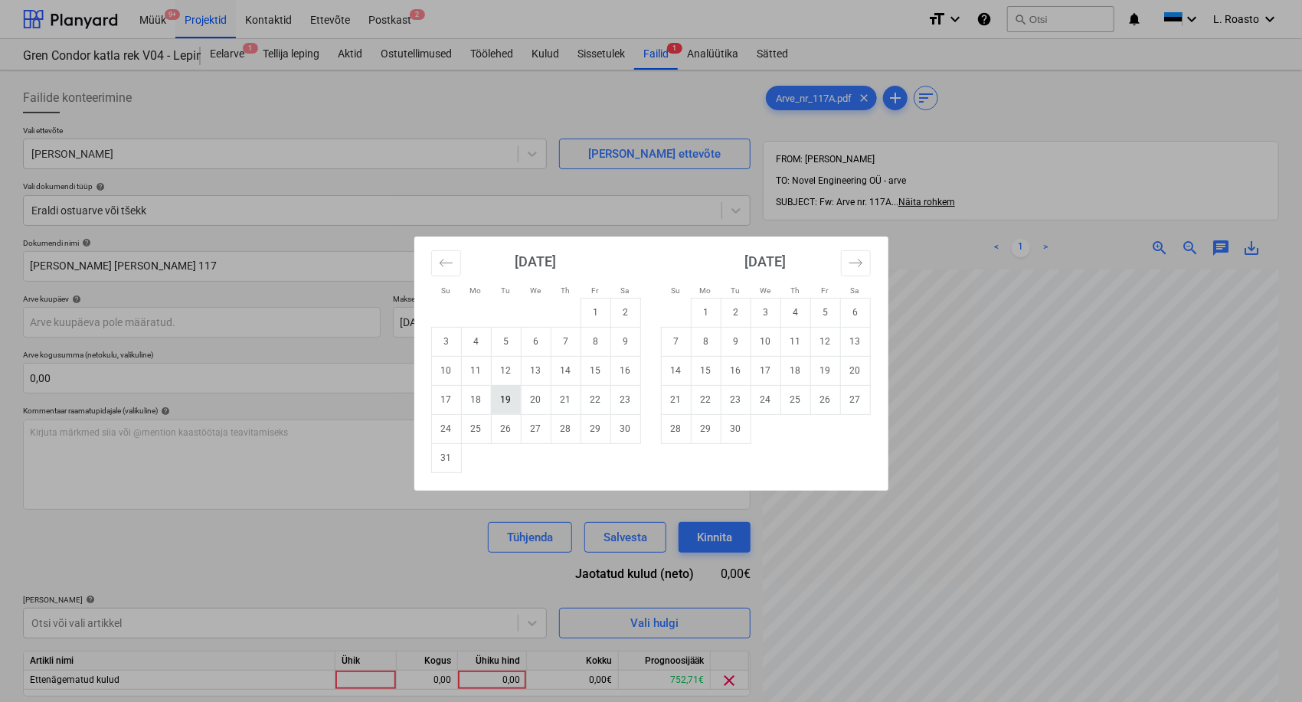
click at [511, 397] on td "19" at bounding box center [506, 399] width 30 height 29
type input "[DATE]"
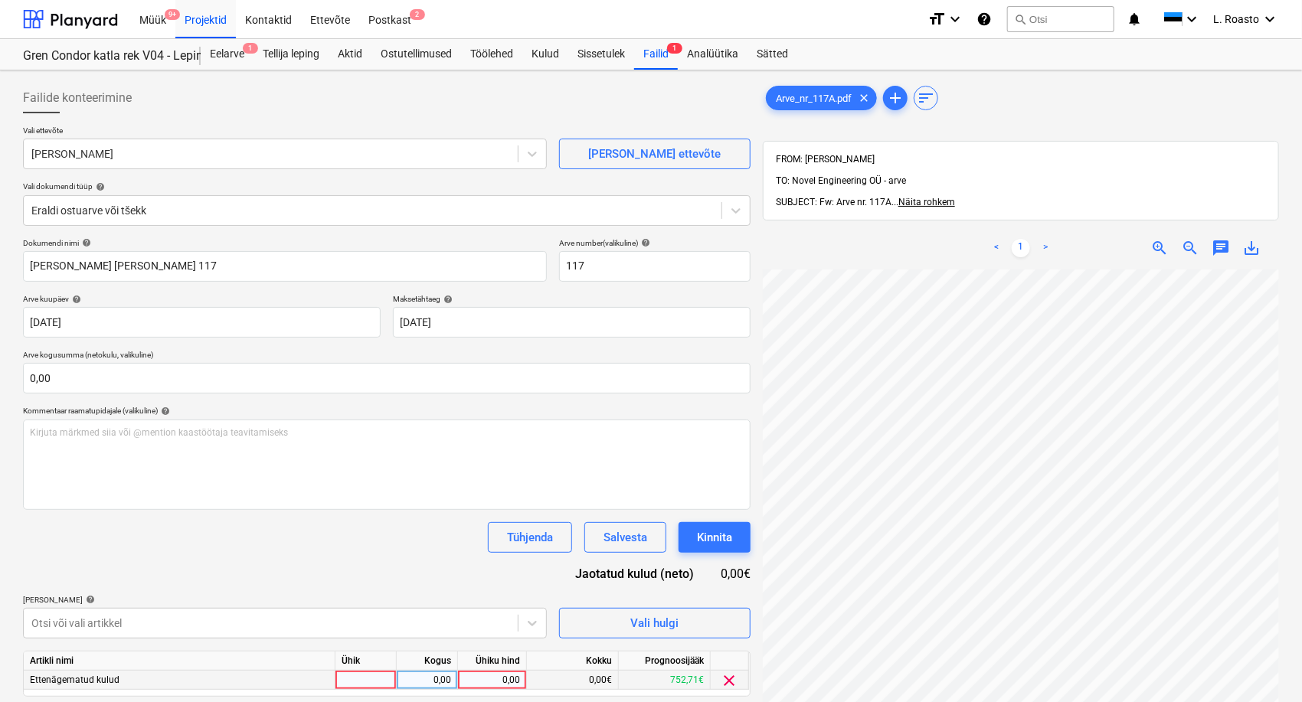
click at [490, 681] on div "0,00" at bounding box center [492, 680] width 56 height 19
type input "336,82"
click at [446, 603] on div "[PERSON_NAME] artiklid help" at bounding box center [285, 600] width 524 height 10
click at [710, 531] on div "Kinnita" at bounding box center [714, 538] width 35 height 20
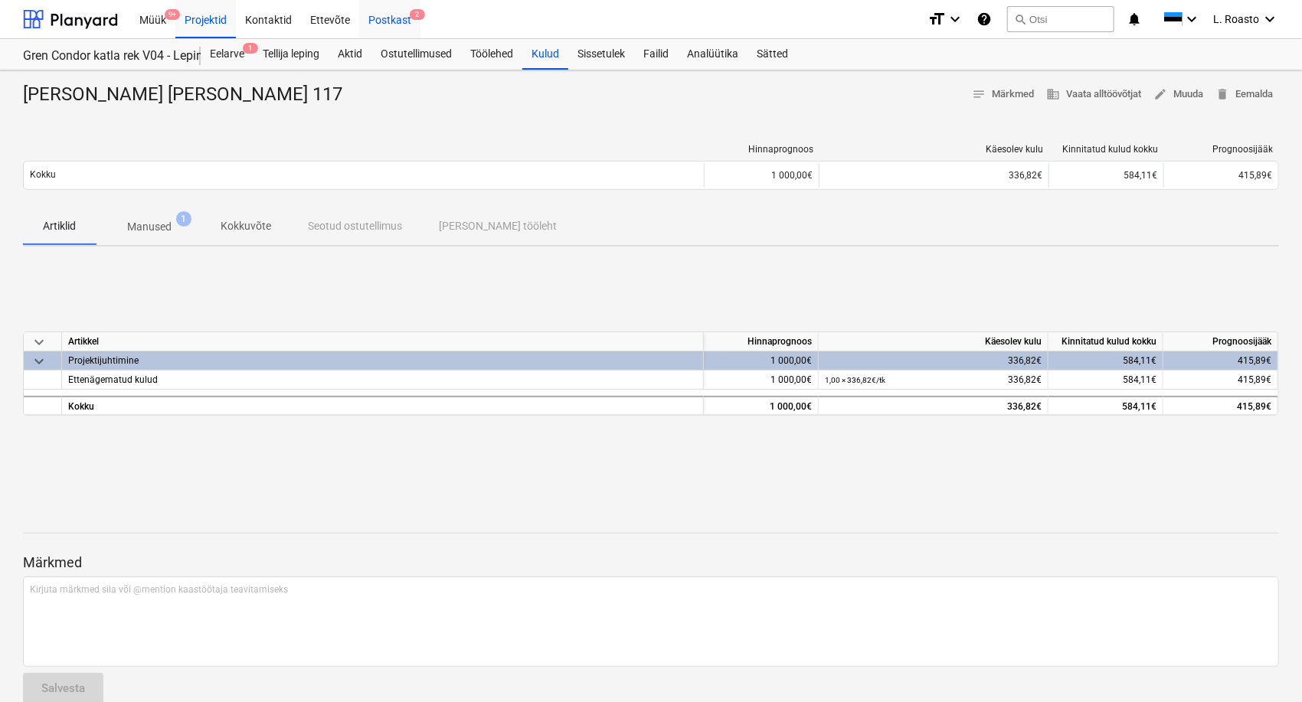
click at [389, 9] on div "Postkast 2" at bounding box center [389, 18] width 61 height 39
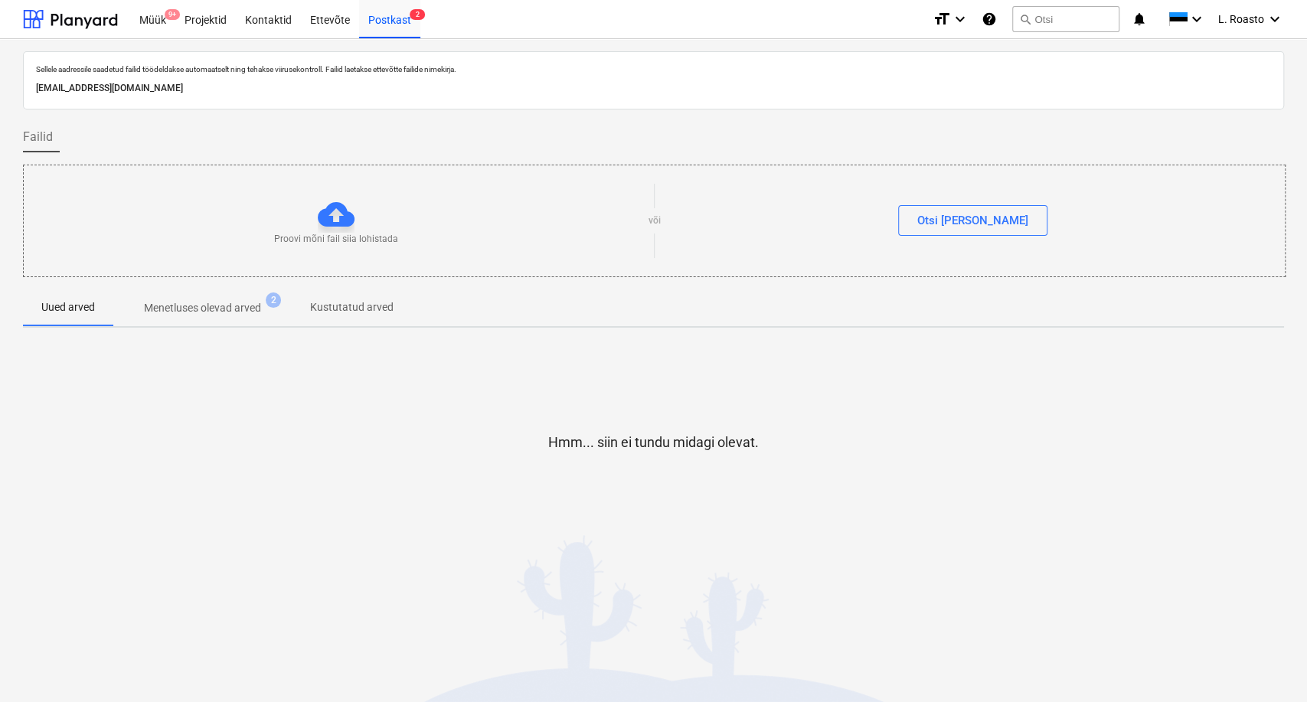
drag, startPoint x: 220, startPoint y: 16, endPoint x: 1089, endPoint y: 1, distance: 868.3
click at [220, 16] on div "Projektid" at bounding box center [205, 18] width 60 height 39
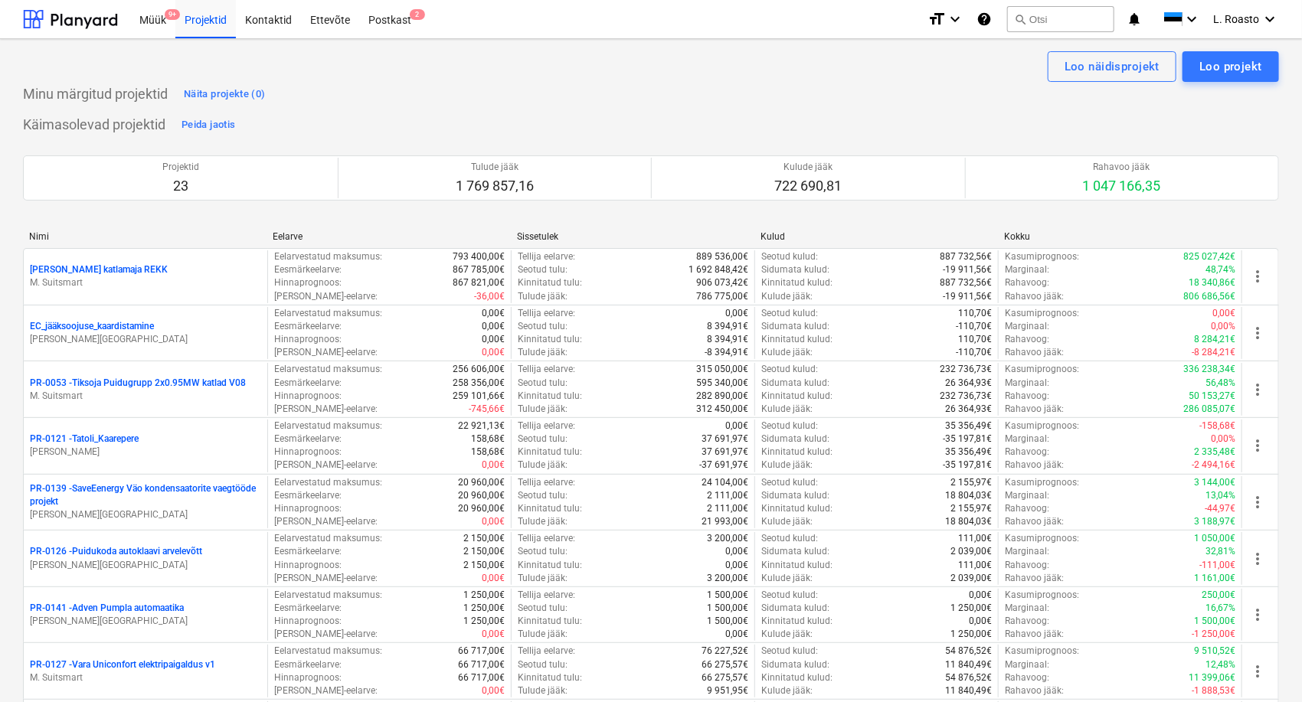
click at [1220, 17] on div "Projekti ületoomine ebaõnnestus" at bounding box center [1086, 16] width 413 height 32
click at [1272, 19] on div "Projekti ületoomine ebaõnnestus" at bounding box center [1086, 16] width 413 height 32
click at [1253, 16] on div "Projekti ületoomine ebaõnnestus" at bounding box center [1086, 16] width 413 height 32
click at [98, 14] on div at bounding box center [70, 19] width 95 height 38
click at [1256, 15] on div "Projekti ületoomine ebaõnnestus" at bounding box center [1086, 16] width 413 height 32
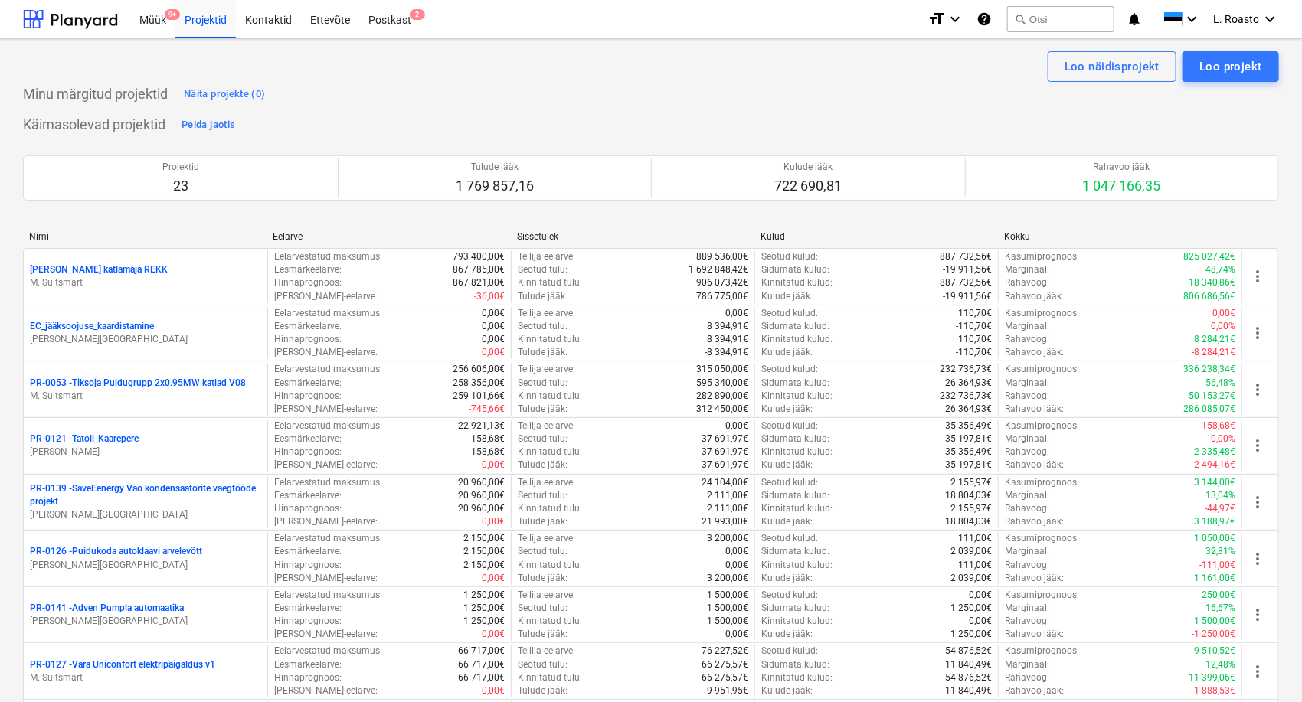
click at [1078, 14] on div "Projekti ületoomine ebaõnnestus" at bounding box center [1006, 16] width 177 height 18
click at [1262, 34] on div "L. Roasto keyboard_arrow_down" at bounding box center [1246, 19] width 66 height 38
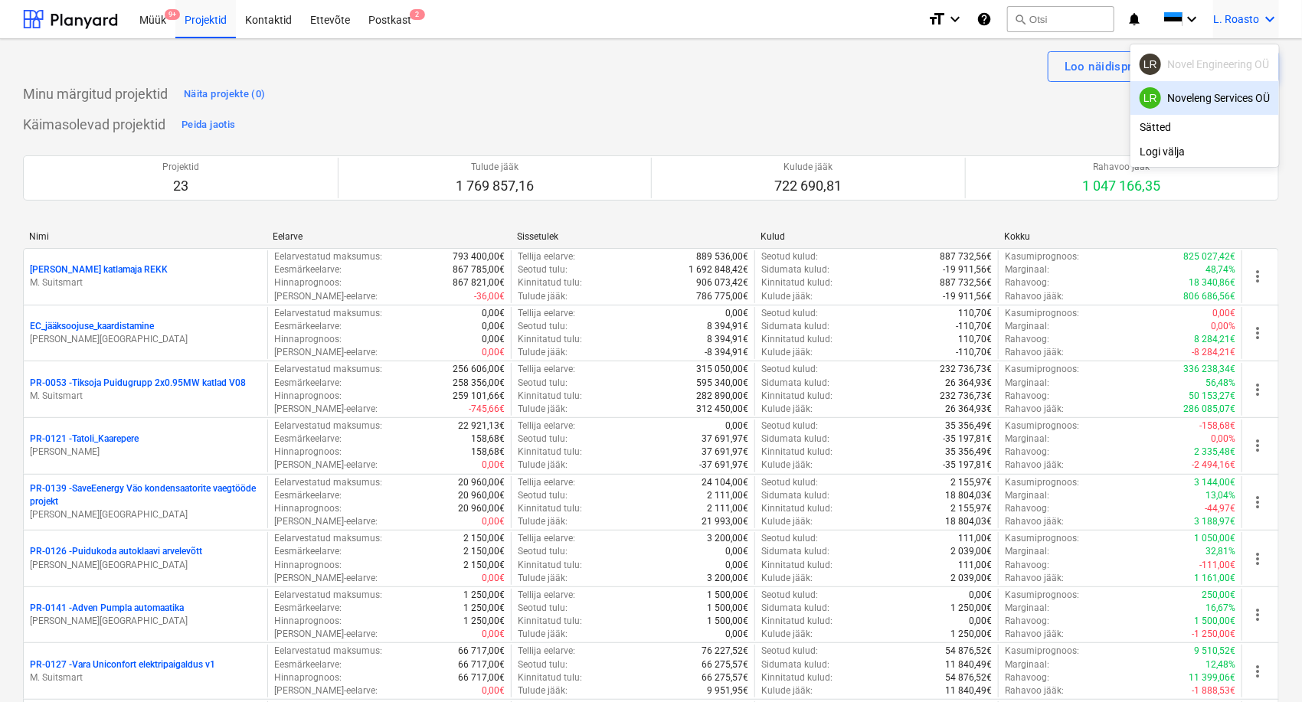
click at [1168, 99] on div "LR Noveleng Services OÜ" at bounding box center [1204, 97] width 130 height 21
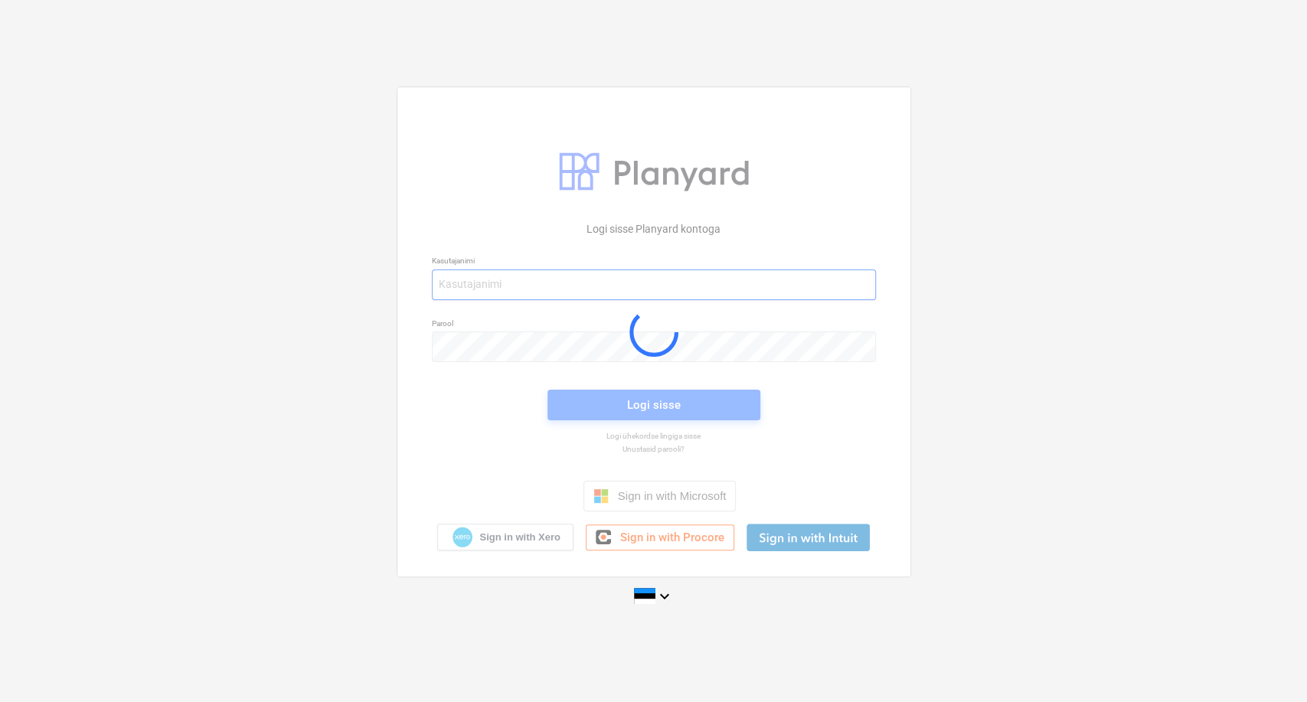
type input "[EMAIL_ADDRESS][DOMAIN_NAME]"
